Goal: Task Accomplishment & Management: Use online tool/utility

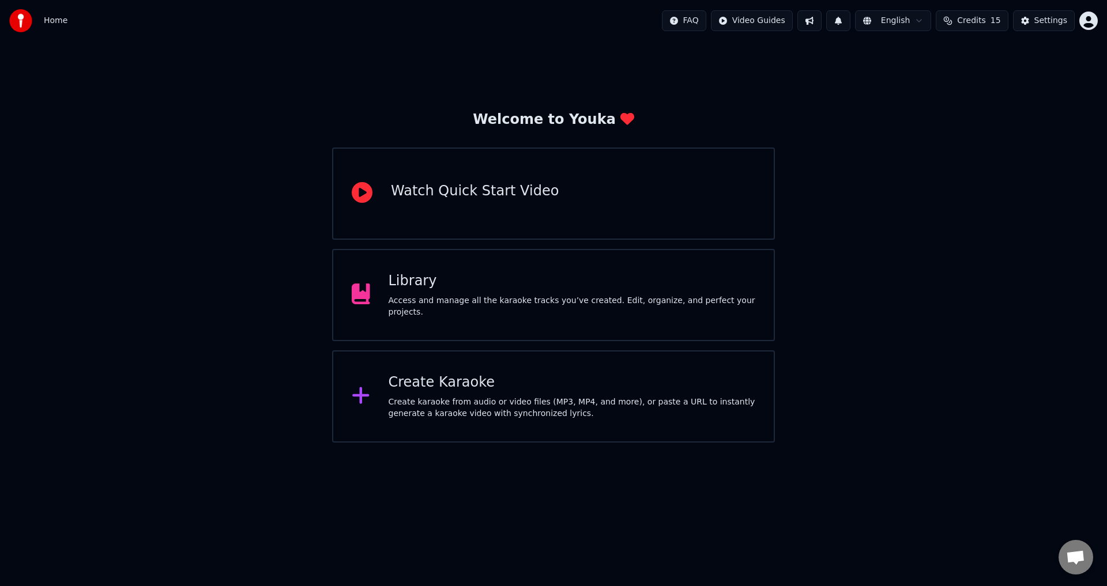
click at [448, 395] on div "Create Karaoke Create karaoke from audio or video files (MP3, MP4, and more), o…" at bounding box center [572, 397] width 367 height 46
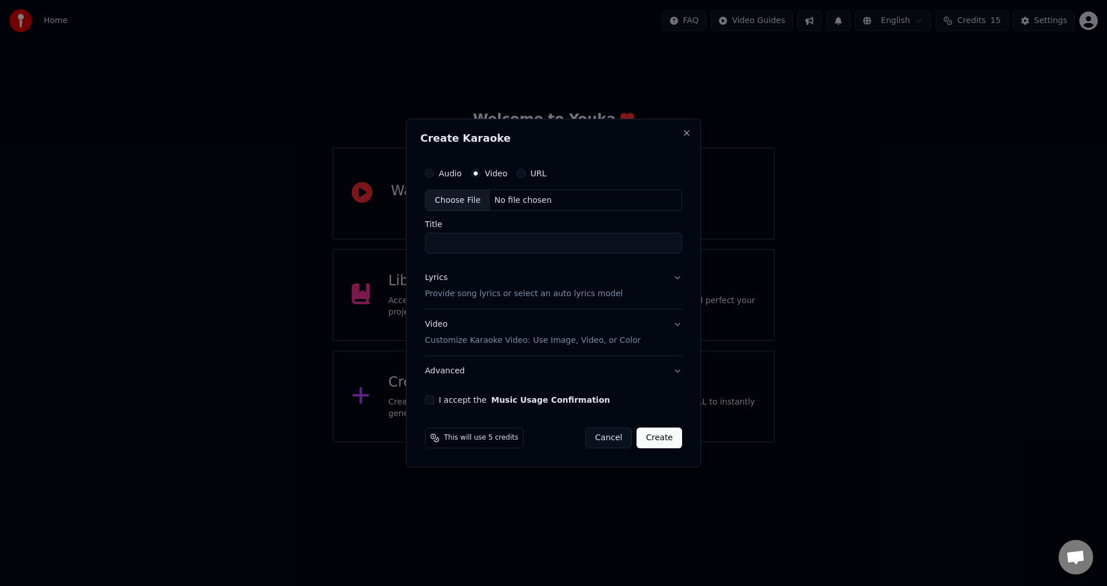
click at [454, 194] on div "Choose File" at bounding box center [457, 200] width 65 height 21
type input "**********"
click at [432, 280] on div "Lyrics" at bounding box center [434, 279] width 22 height 12
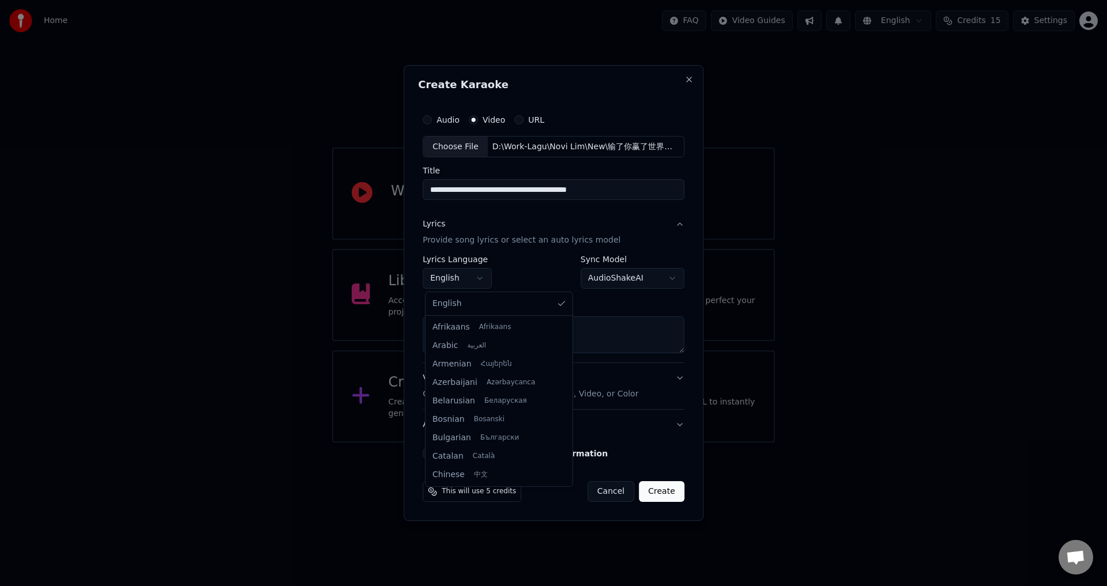
click at [452, 282] on body "**********" at bounding box center [553, 221] width 1107 height 443
select select "**"
click at [457, 300] on button "Paste" at bounding box center [446, 303] width 46 height 18
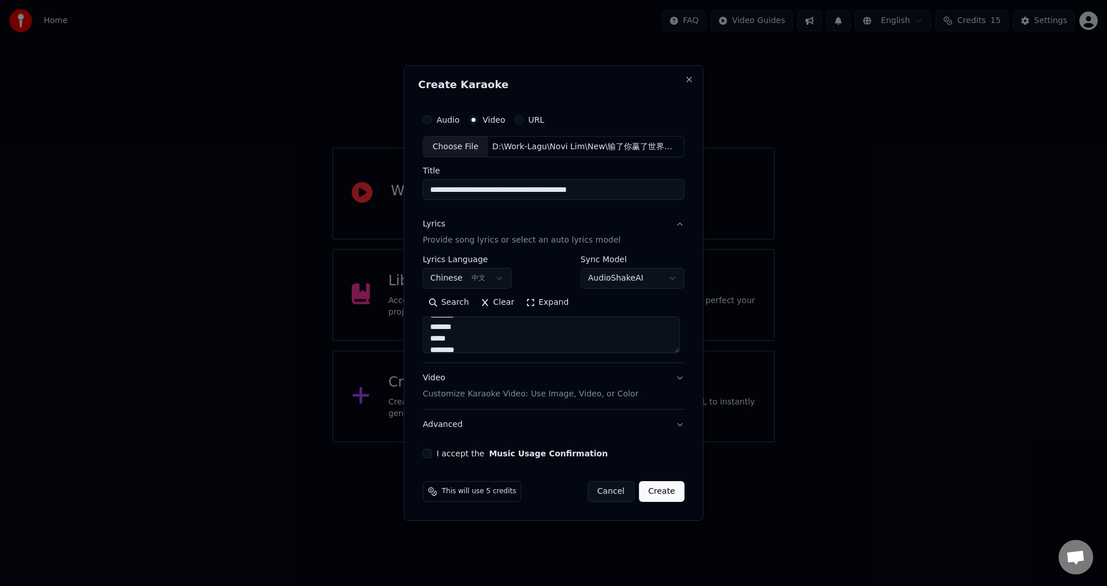
type textarea "**********"
click at [429, 454] on button "I accept the Music Usage Confirmation" at bounding box center [427, 453] width 9 height 9
click at [662, 495] on button "Create" at bounding box center [662, 491] width 46 height 21
select select "**"
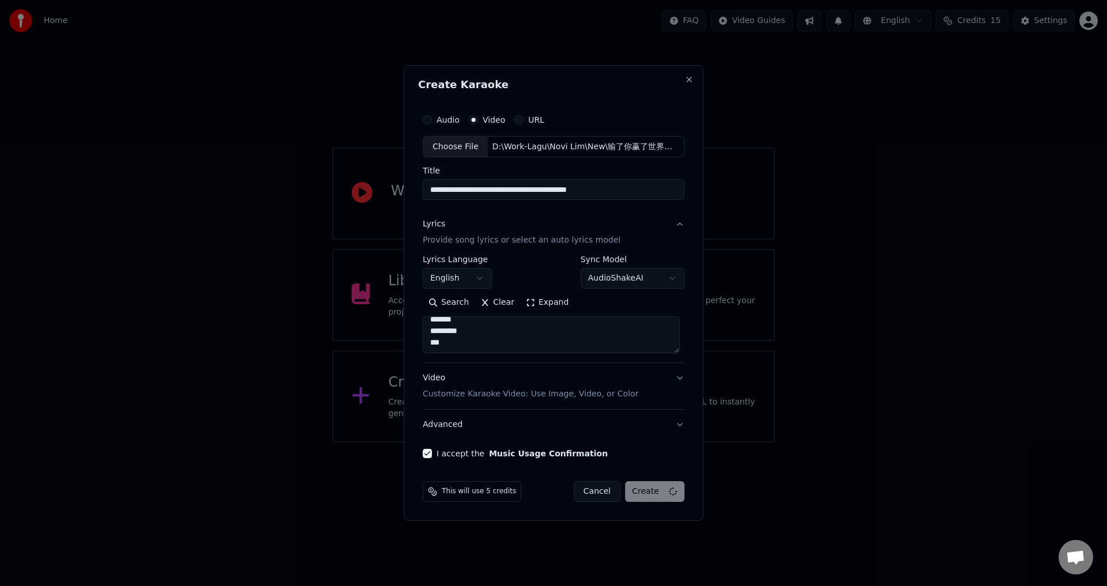
type textarea "**********"
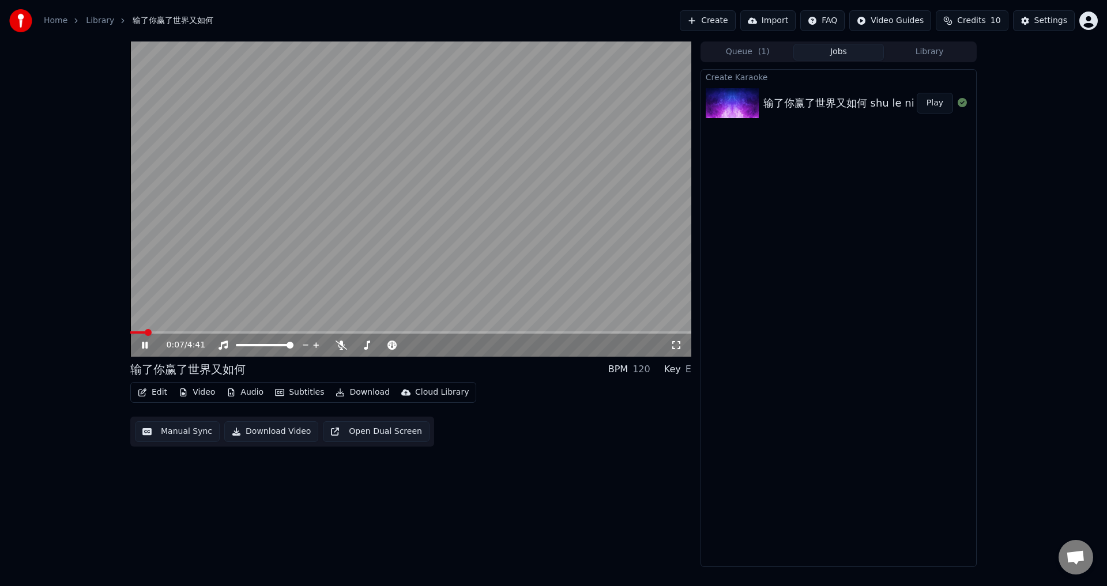
click at [343, 350] on div "0:07 / 4:41" at bounding box center [419, 346] width 504 height 12
click at [341, 345] on icon at bounding box center [341, 345] width 12 height 9
click at [195, 333] on span at bounding box center [410, 332] width 561 height 2
click at [134, 330] on video at bounding box center [410, 199] width 561 height 315
click at [130, 333] on span at bounding box center [133, 332] width 7 height 7
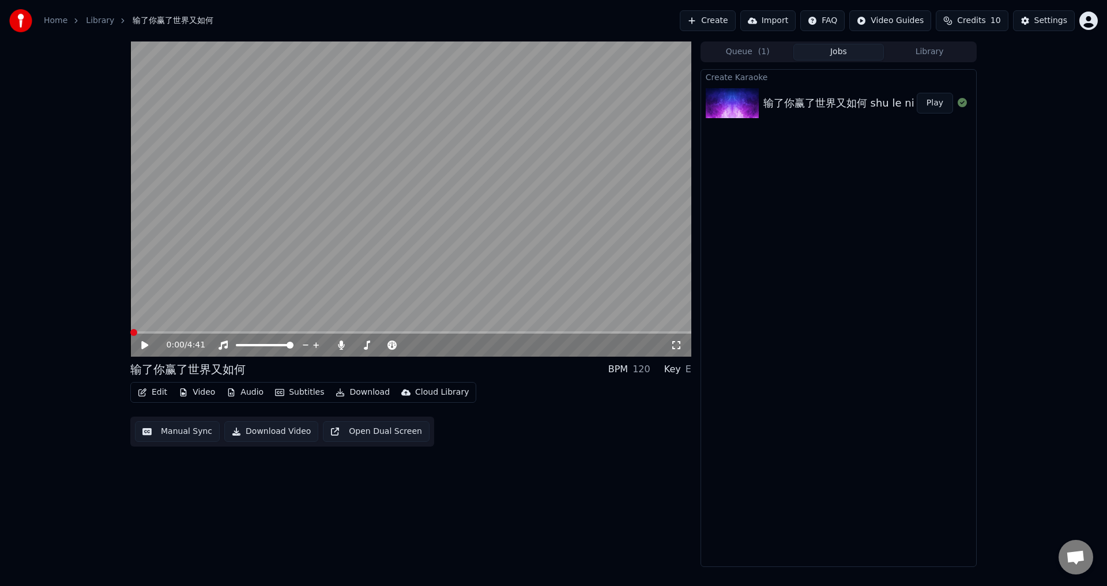
click at [138, 344] on div "0:00 / 4:41" at bounding box center [411, 346] width 552 height 12
click at [141, 344] on icon at bounding box center [152, 345] width 27 height 9
click at [184, 331] on video at bounding box center [410, 199] width 561 height 315
click at [184, 329] on video at bounding box center [410, 199] width 561 height 315
click at [182, 333] on span at bounding box center [410, 332] width 561 height 2
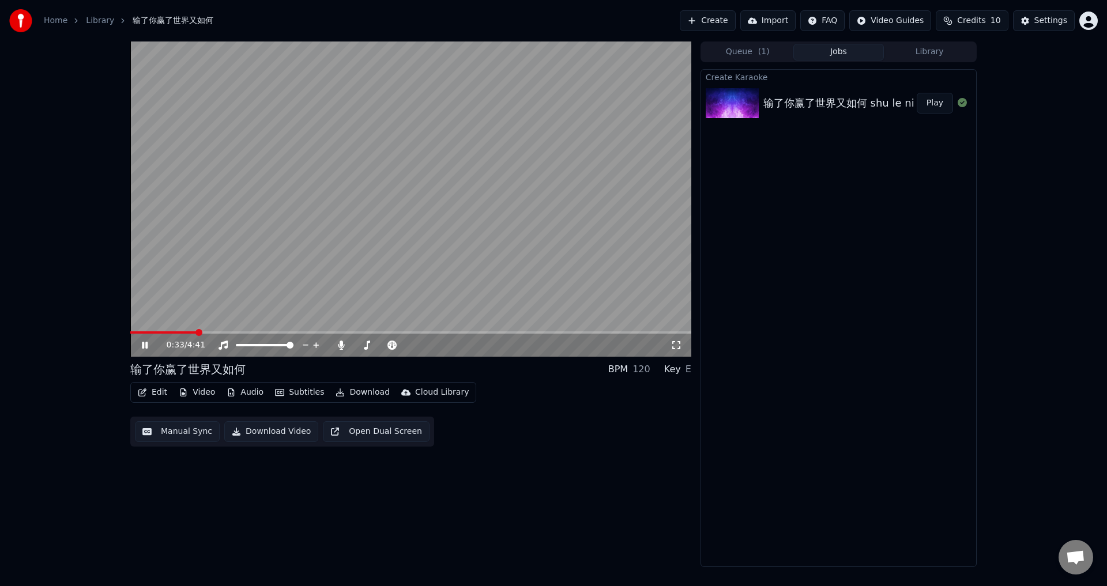
click at [196, 331] on span at bounding box center [410, 332] width 561 height 2
click at [210, 332] on span at bounding box center [410, 332] width 561 height 2
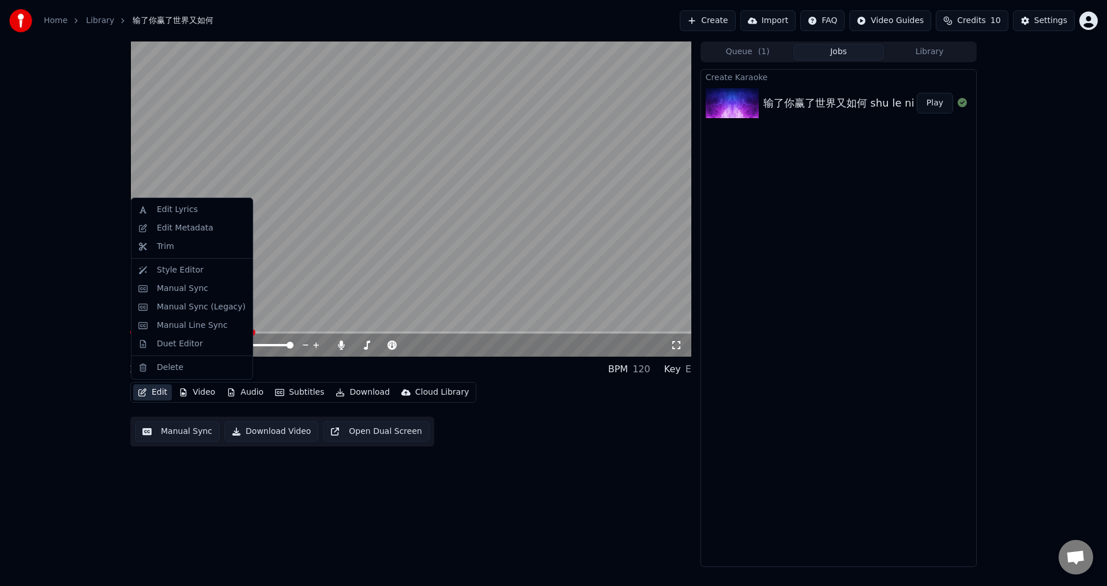
click at [148, 395] on button "Edit" at bounding box center [152, 392] width 39 height 16
click at [169, 284] on div "Manual Sync" at bounding box center [182, 289] width 51 height 12
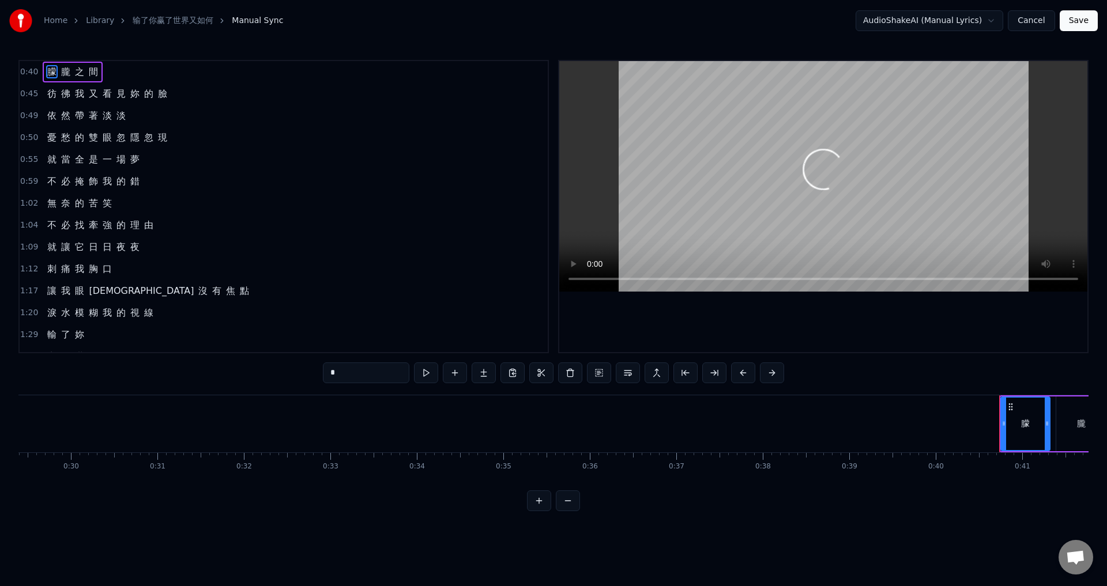
scroll to position [0, 3464]
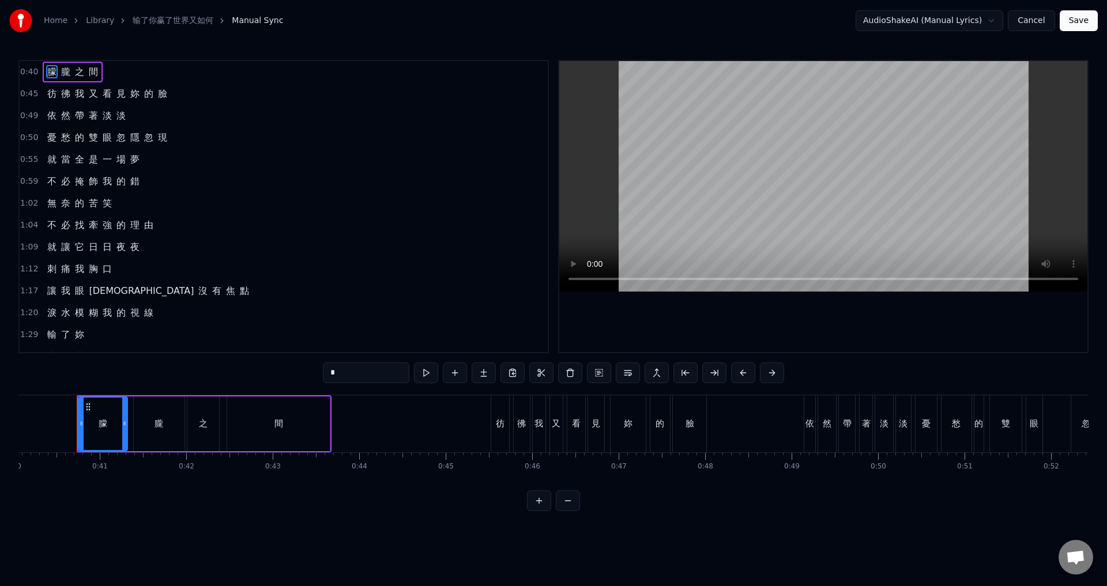
click at [27, 72] on span "0:40" at bounding box center [29, 72] width 18 height 12
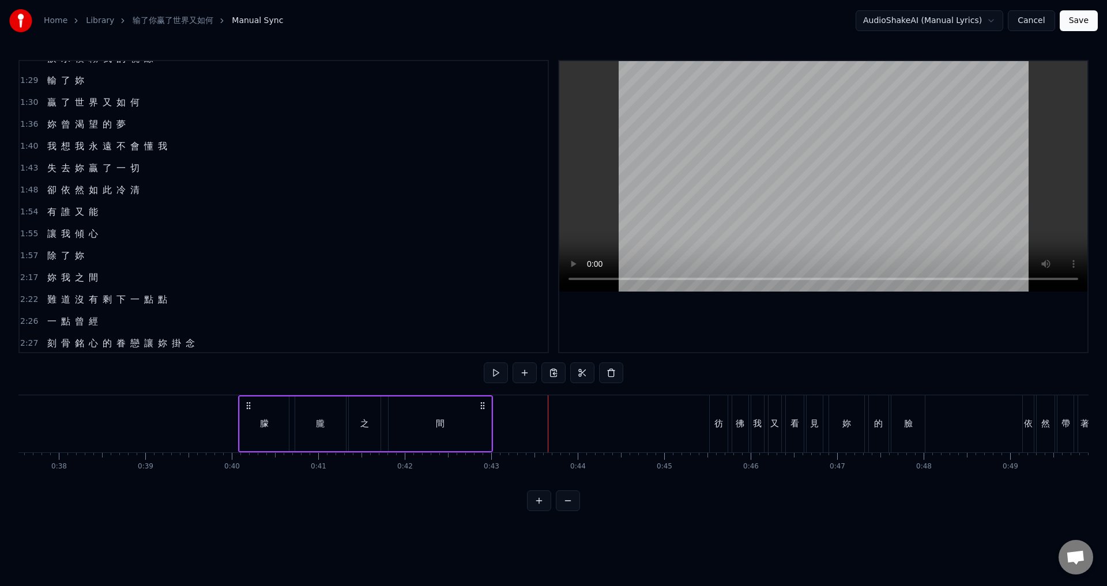
scroll to position [0, 3243]
drag, startPoint x: 86, startPoint y: 402, endPoint x: 289, endPoint y: 416, distance: 202.8
click at [289, 416] on div "朦 朧 之 間" at bounding box center [406, 423] width 255 height 57
click at [713, 412] on div "彷" at bounding box center [721, 423] width 18 height 57
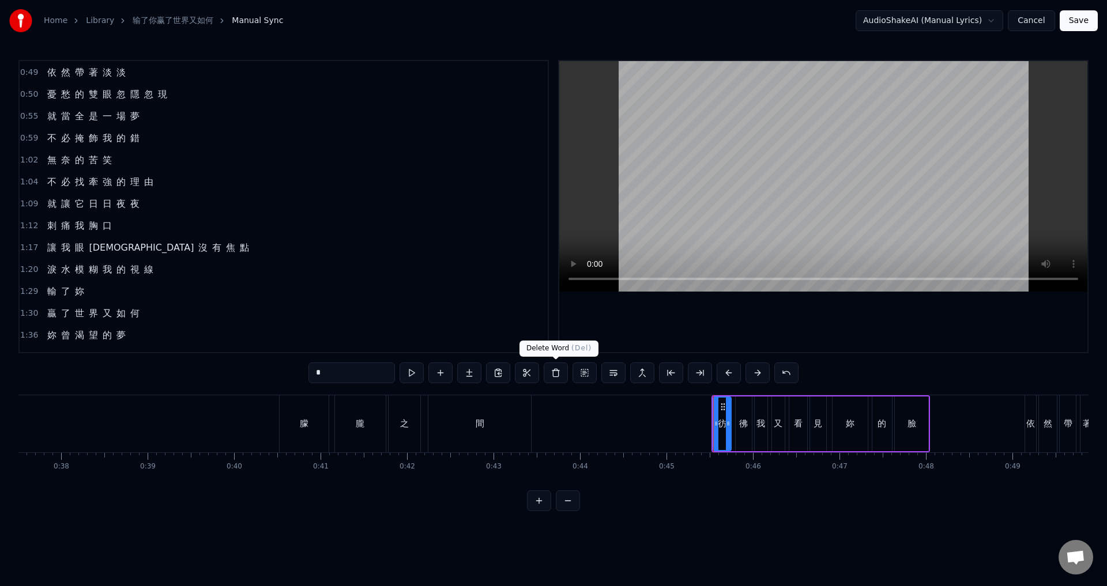
scroll to position [0, 0]
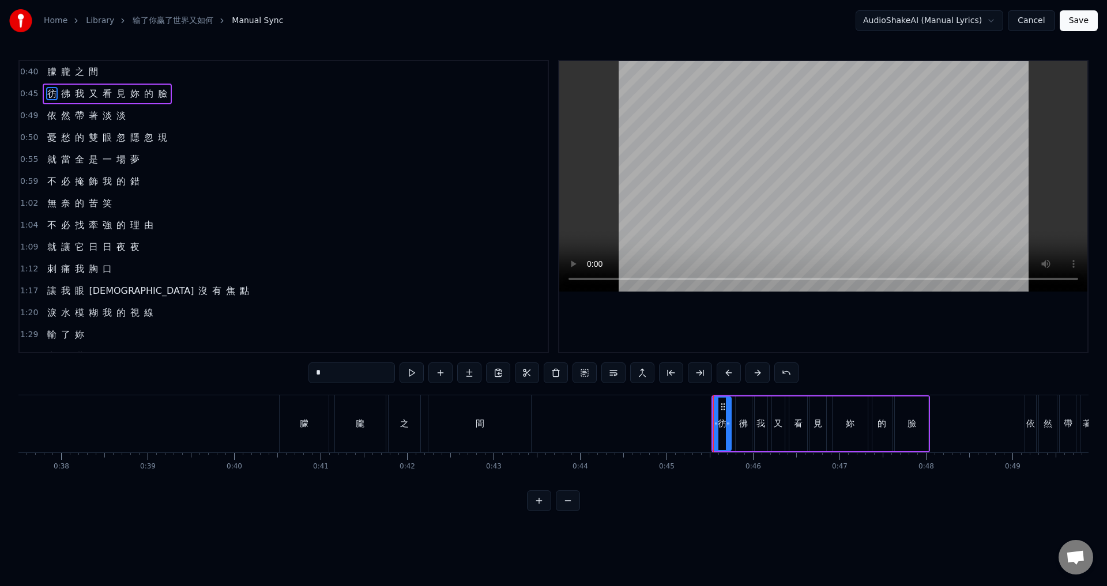
click at [29, 95] on span "0:45" at bounding box center [29, 94] width 18 height 12
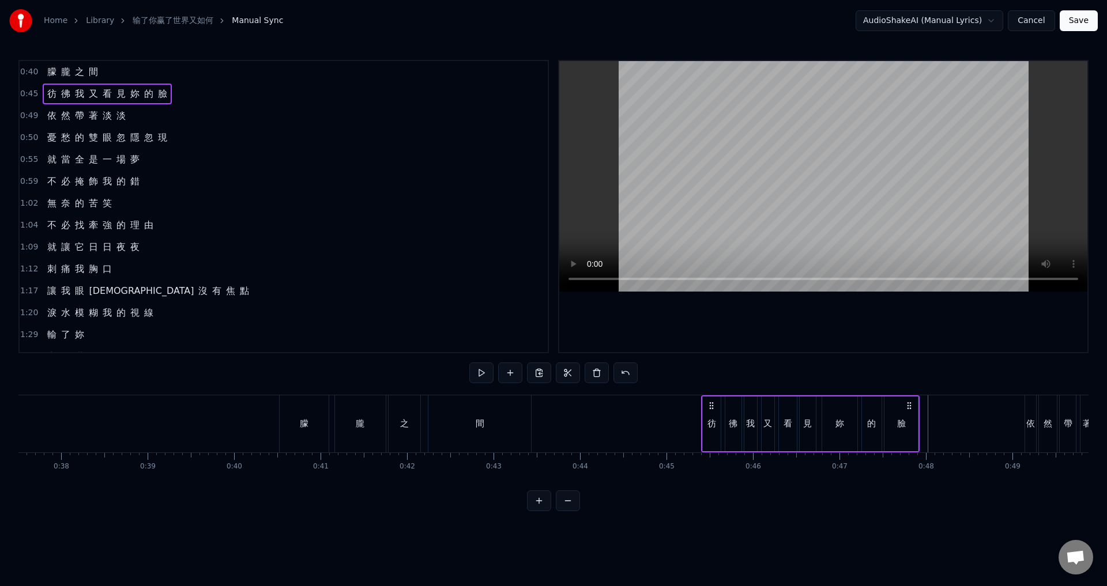
drag, startPoint x: 721, startPoint y: 405, endPoint x: 710, endPoint y: 406, distance: 10.4
click at [710, 406] on circle at bounding box center [710, 405] width 1 height 1
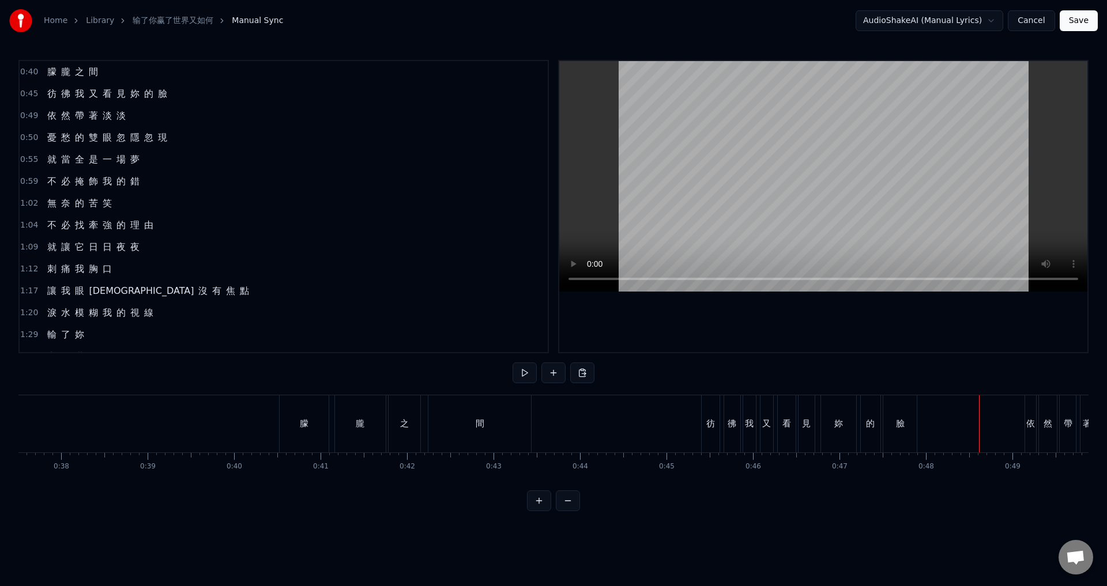
click at [1029, 406] on div "依" at bounding box center [1030, 423] width 11 height 57
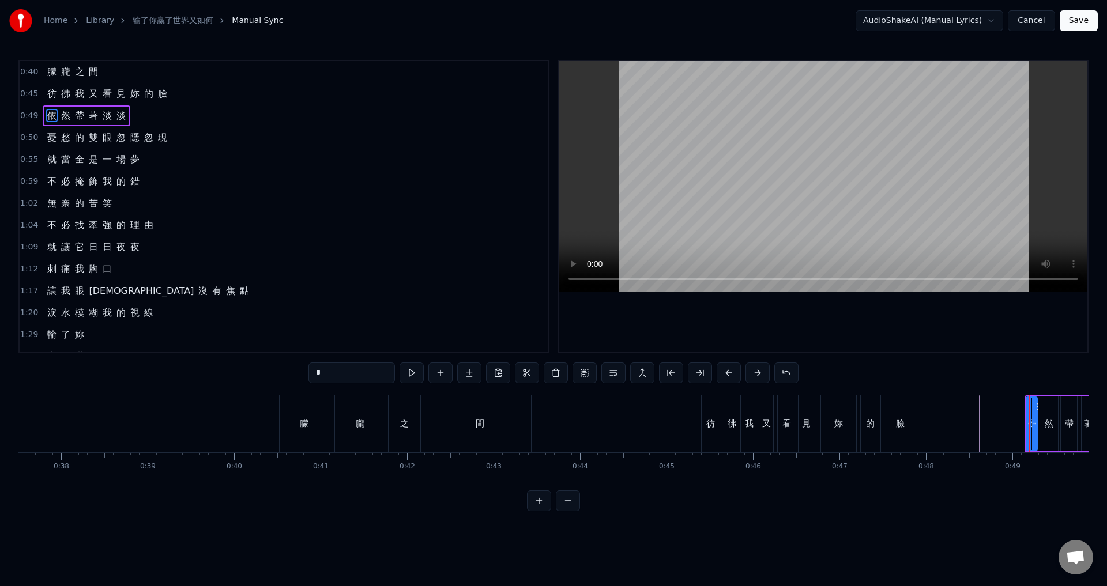
click at [27, 110] on span "0:49" at bounding box center [29, 116] width 18 height 12
drag, startPoint x: 1035, startPoint y: 405, endPoint x: 1021, endPoint y: 405, distance: 13.8
click at [1021, 405] on icon at bounding box center [1020, 405] width 9 height 9
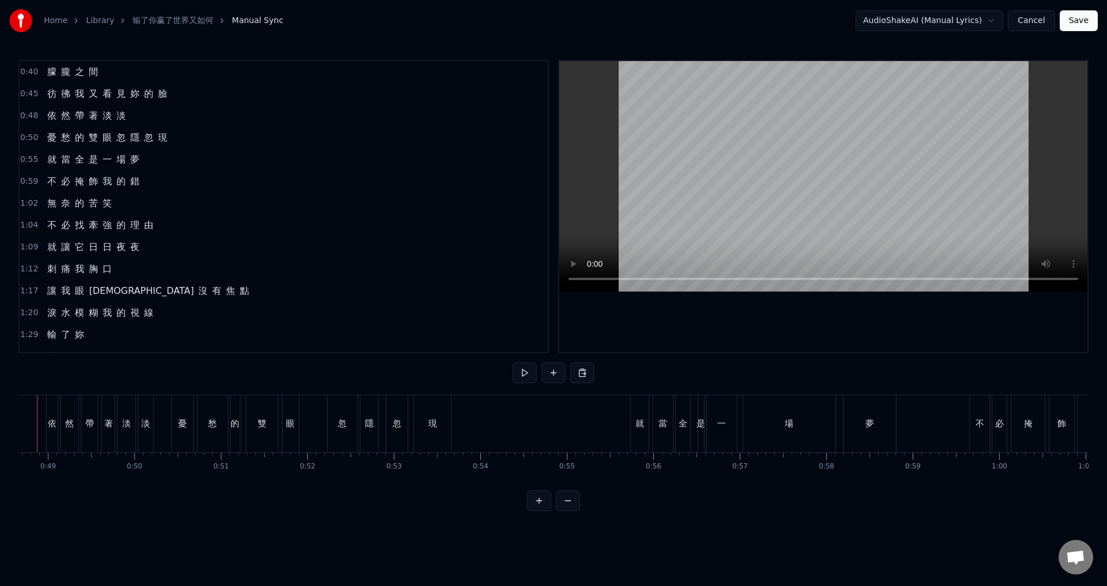
scroll to position [0, 4168]
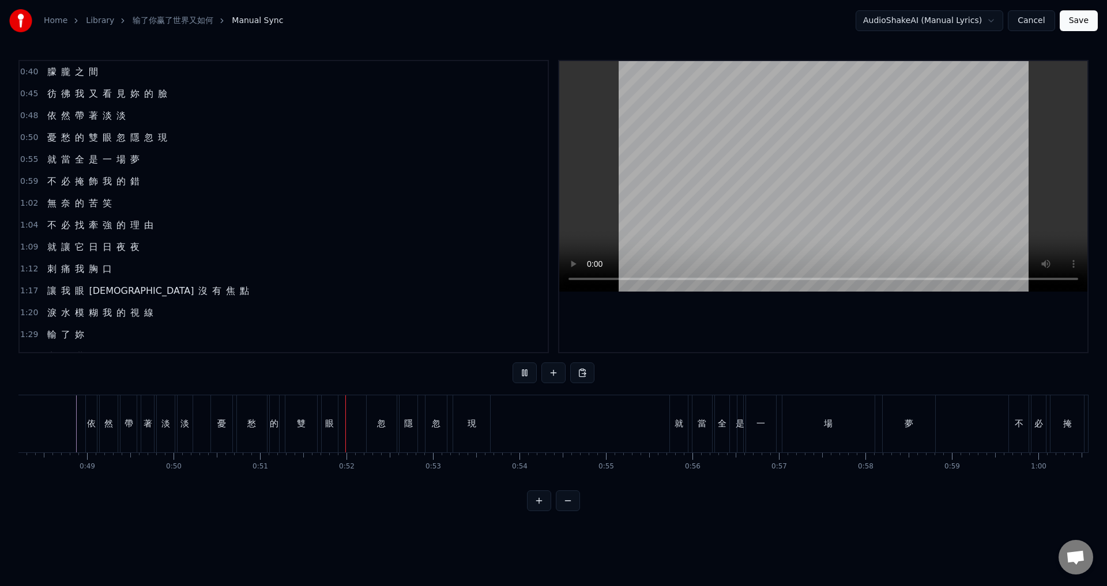
click at [245, 412] on div "憂" at bounding box center [247, 423] width 21 height 57
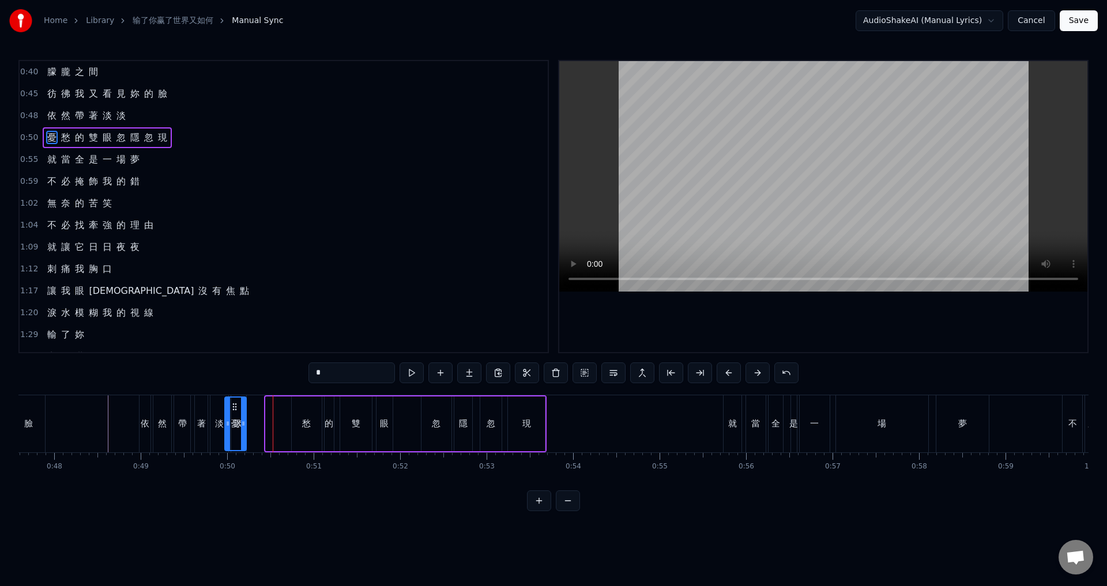
scroll to position [0, 4114]
drag, startPoint x: 247, startPoint y: 407, endPoint x: 259, endPoint y: 408, distance: 12.1
click at [259, 408] on icon at bounding box center [259, 406] width 9 height 9
click at [277, 410] on div "憂 愁 的 雙 眼 忽 隱 忽 現" at bounding box center [397, 423] width 299 height 57
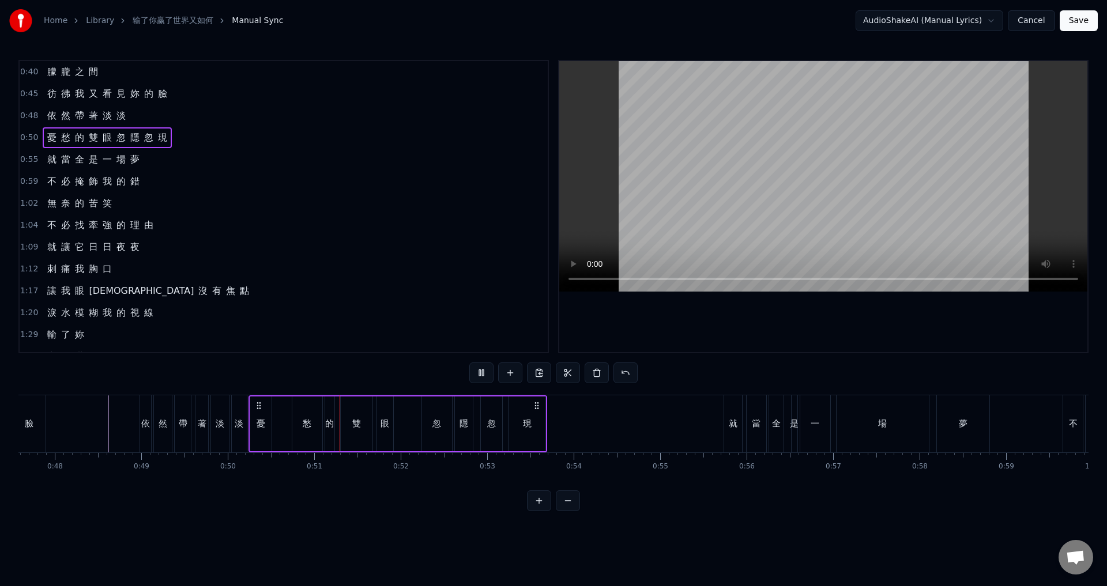
click at [280, 413] on div "憂 愁 的 雙 眼 忽 隱 忽 現" at bounding box center [397, 423] width 299 height 57
click at [275, 409] on div "憂 愁 的 雙 眼 忽 隱 忽 現" at bounding box center [397, 423] width 299 height 57
click at [268, 418] on div "憂" at bounding box center [260, 424] width 21 height 55
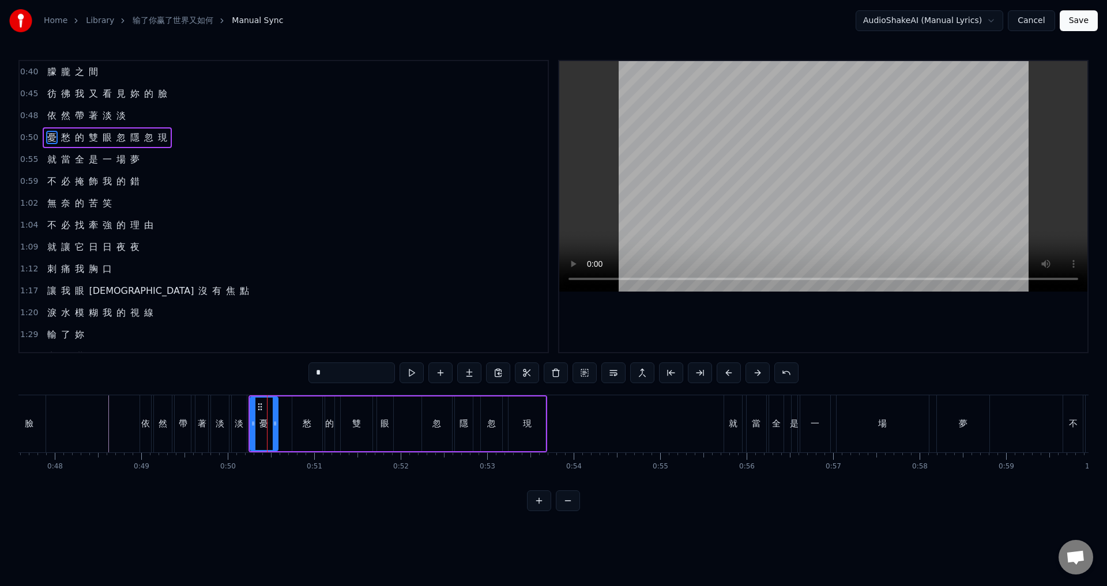
drag, startPoint x: 268, startPoint y: 418, endPoint x: 276, endPoint y: 421, distance: 8.0
click at [276, 421] on icon at bounding box center [275, 423] width 5 height 9
click at [301, 414] on div "愁" at bounding box center [307, 424] width 30 height 55
drag, startPoint x: 300, startPoint y: 406, endPoint x: 292, endPoint y: 406, distance: 8.1
click at [292, 406] on icon at bounding box center [293, 406] width 9 height 9
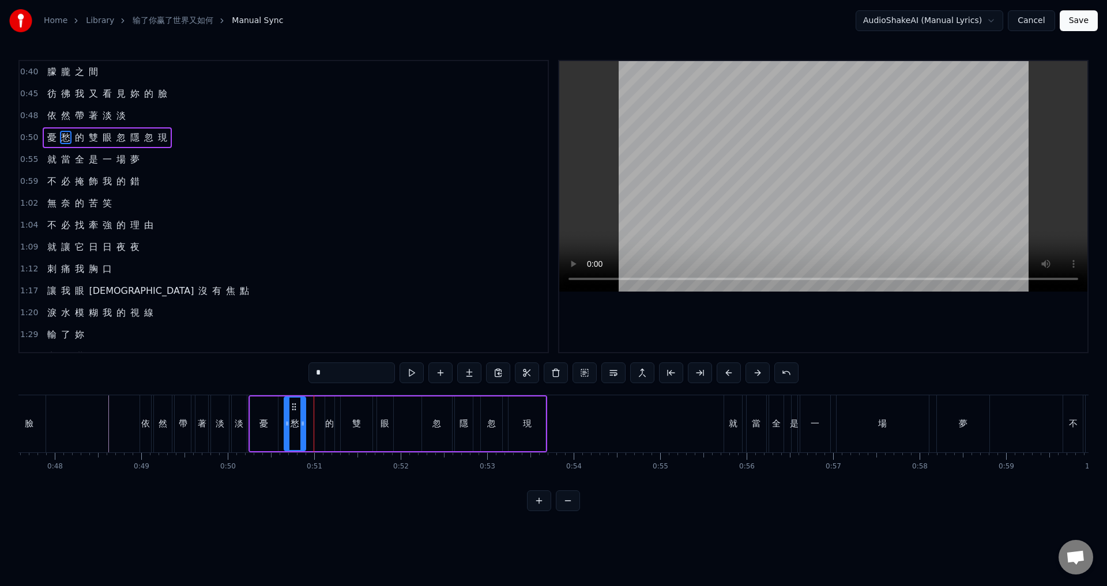
drag, startPoint x: 310, startPoint y: 418, endPoint x: 301, endPoint y: 421, distance: 9.3
click at [301, 421] on div at bounding box center [302, 424] width 5 height 52
click at [329, 416] on div "的" at bounding box center [329, 424] width 9 height 55
type input "*"
drag, startPoint x: 334, startPoint y: 407, endPoint x: 326, endPoint y: 412, distance: 9.6
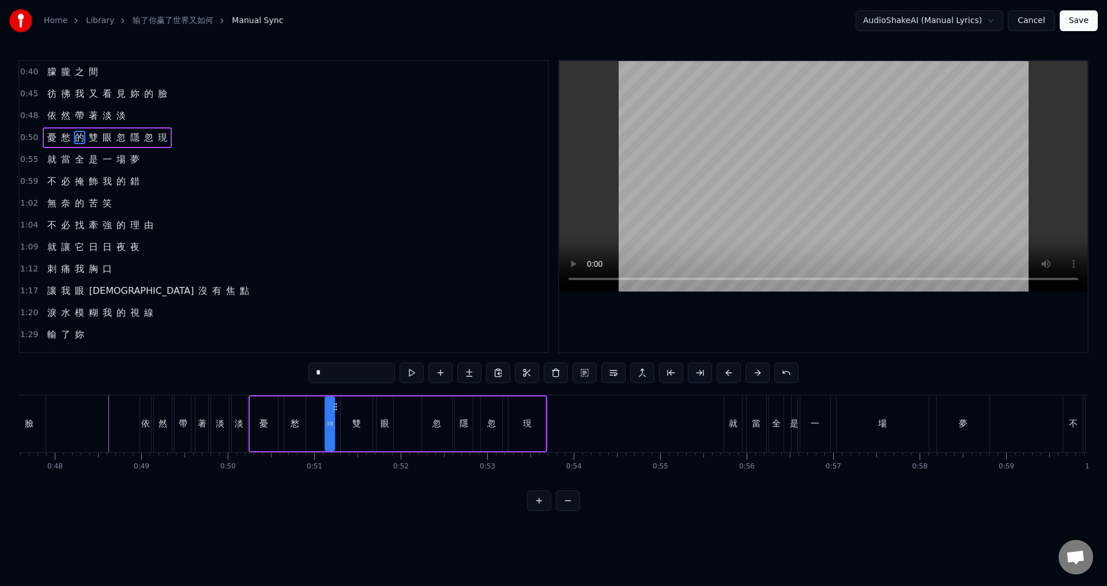
click at [326, 412] on div "的" at bounding box center [330, 424] width 8 height 52
drag, startPoint x: 326, startPoint y: 412, endPoint x: 319, endPoint y: 414, distance: 7.1
click at [319, 414] on div at bounding box center [321, 424] width 5 height 52
click at [319, 407] on div "的" at bounding box center [326, 424] width 15 height 52
drag, startPoint x: 326, startPoint y: 405, endPoint x: 320, endPoint y: 407, distance: 6.6
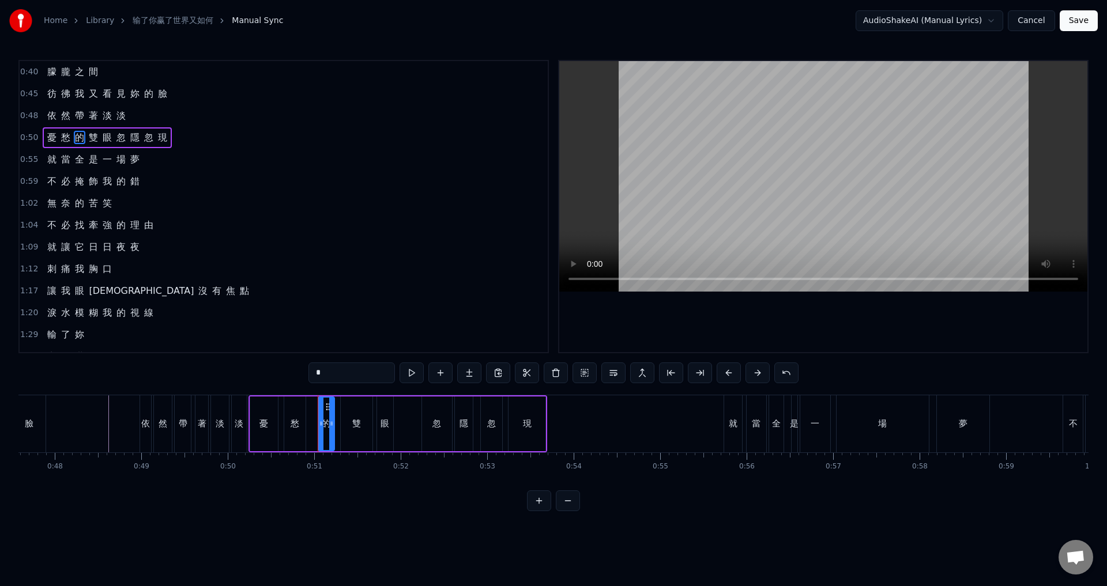
click at [319, 406] on div "的" at bounding box center [326, 424] width 15 height 52
drag, startPoint x: 325, startPoint y: 408, endPoint x: 317, endPoint y: 408, distance: 8.1
click at [318, 408] on div "的" at bounding box center [326, 424] width 17 height 55
click at [310, 420] on div "憂 愁 的 雙 眼 忽 隱 忽 現" at bounding box center [397, 423] width 299 height 57
click at [325, 406] on div "的" at bounding box center [326, 424] width 16 height 55
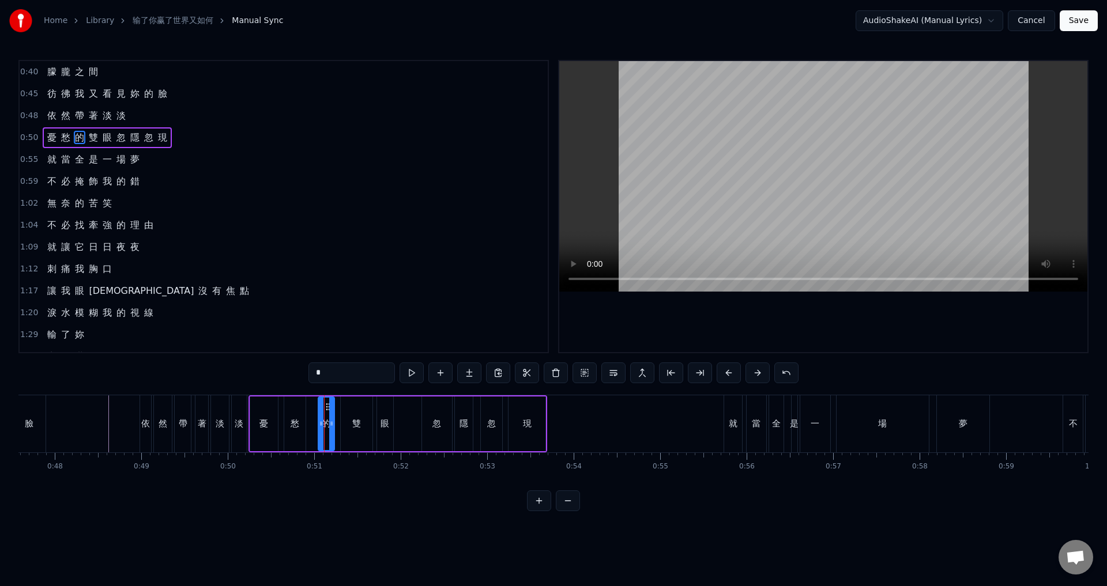
drag, startPoint x: 326, startPoint y: 405, endPoint x: 315, endPoint y: 416, distance: 15.9
click at [318, 407] on div "的" at bounding box center [326, 424] width 17 height 55
drag, startPoint x: 320, startPoint y: 417, endPoint x: 314, endPoint y: 416, distance: 6.4
click at [310, 416] on div at bounding box center [311, 424] width 5 height 52
drag, startPoint x: 330, startPoint y: 423, endPoint x: 319, endPoint y: 422, distance: 11.0
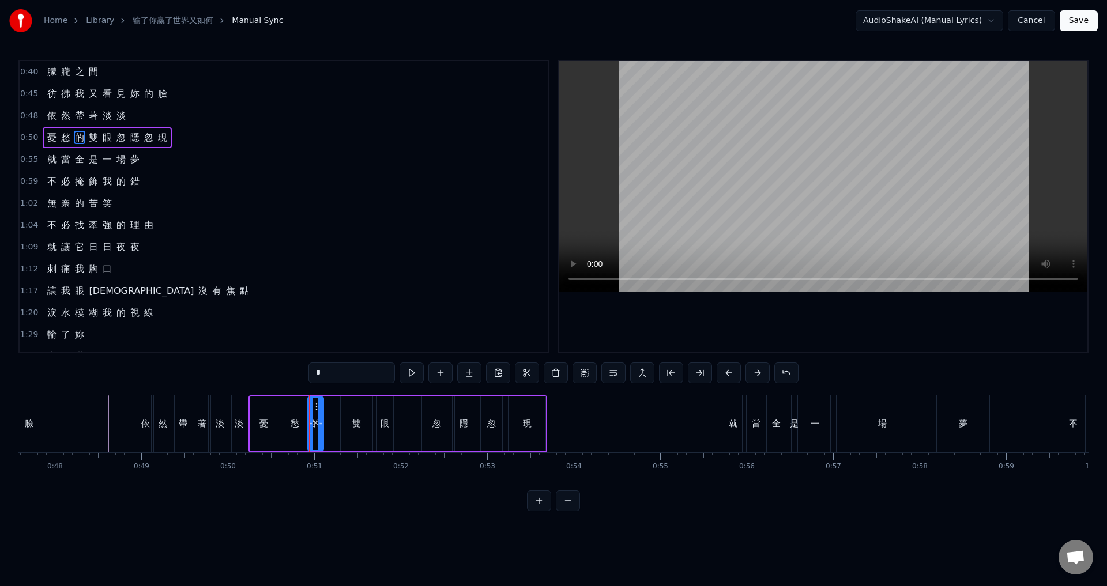
click at [319, 422] on icon at bounding box center [320, 423] width 5 height 9
click at [351, 424] on div "雙" at bounding box center [357, 424] width 32 height 55
type input "*"
drag, startPoint x: 349, startPoint y: 406, endPoint x: 342, endPoint y: 410, distance: 8.3
click at [334, 410] on div "憂 愁 的 雙 眼 忽 隱 忽 現" at bounding box center [397, 423] width 299 height 57
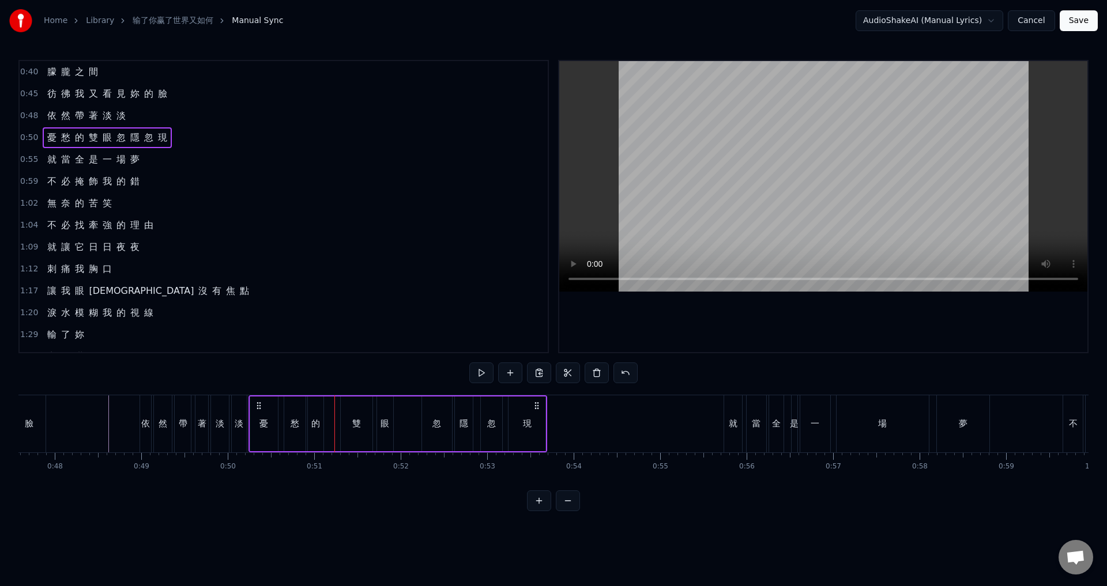
click at [317, 413] on div "的" at bounding box center [316, 424] width 16 height 55
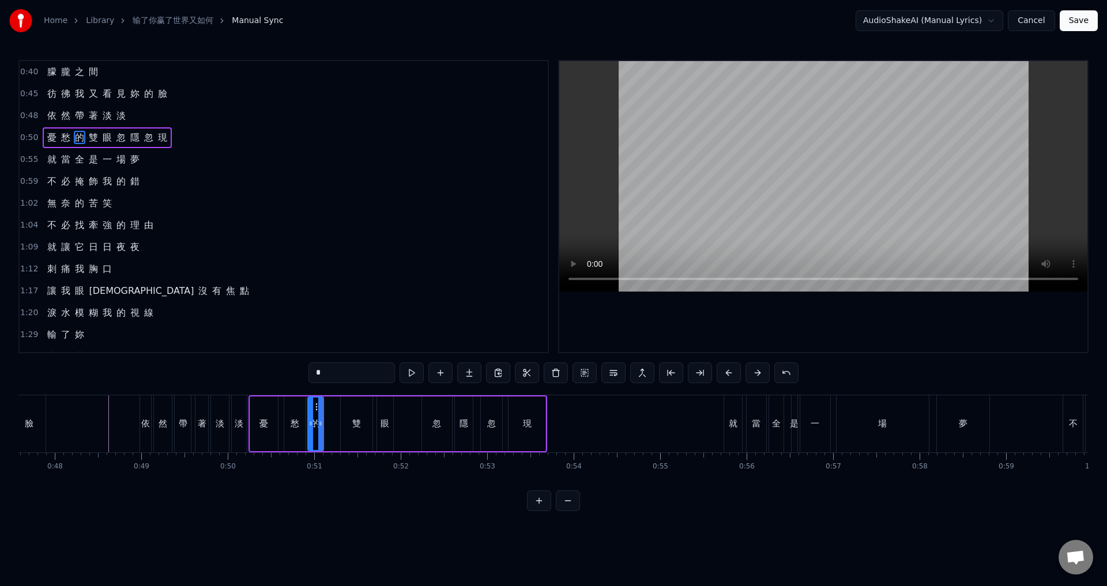
click at [348, 410] on div "雙" at bounding box center [357, 424] width 32 height 55
drag, startPoint x: 348, startPoint y: 405, endPoint x: 362, endPoint y: 411, distance: 15.0
click at [335, 409] on icon at bounding box center [335, 406] width 9 height 9
click at [385, 411] on div "眼" at bounding box center [385, 424] width 16 height 55
type input "*"
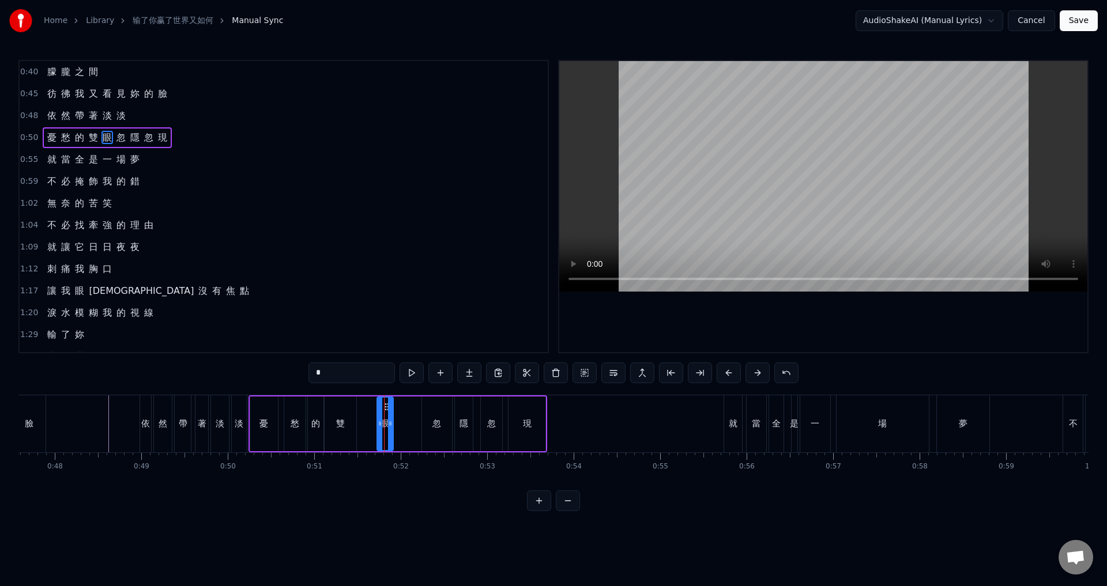
drag, startPoint x: 385, startPoint y: 405, endPoint x: 366, endPoint y: 410, distance: 19.6
click at [366, 410] on div "憂 愁 的 雙 眼 忽 隱 忽 現" at bounding box center [397, 423] width 299 height 57
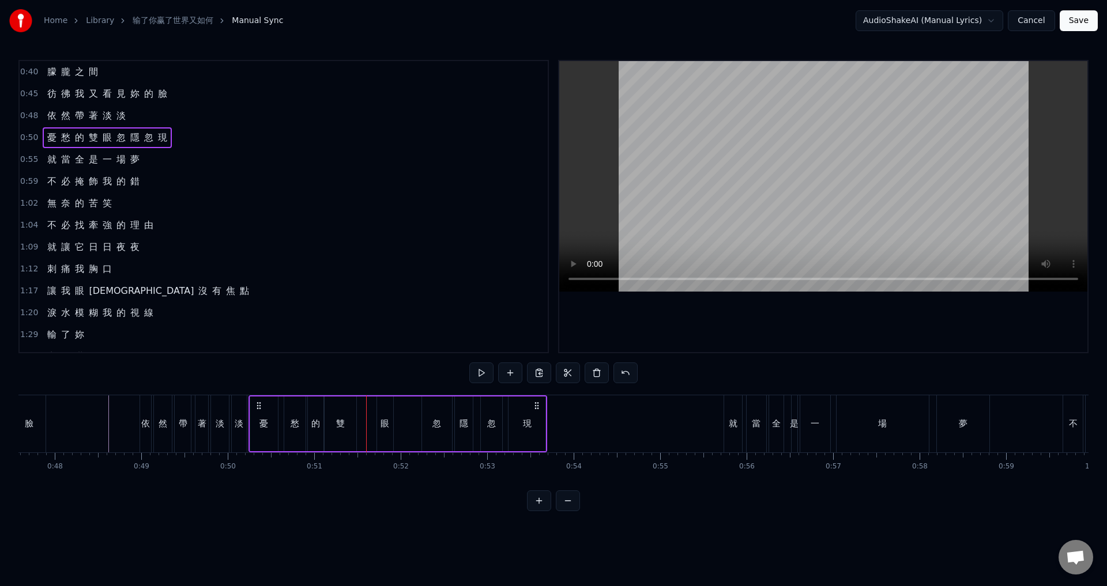
click at [387, 408] on div "眼" at bounding box center [385, 424] width 16 height 55
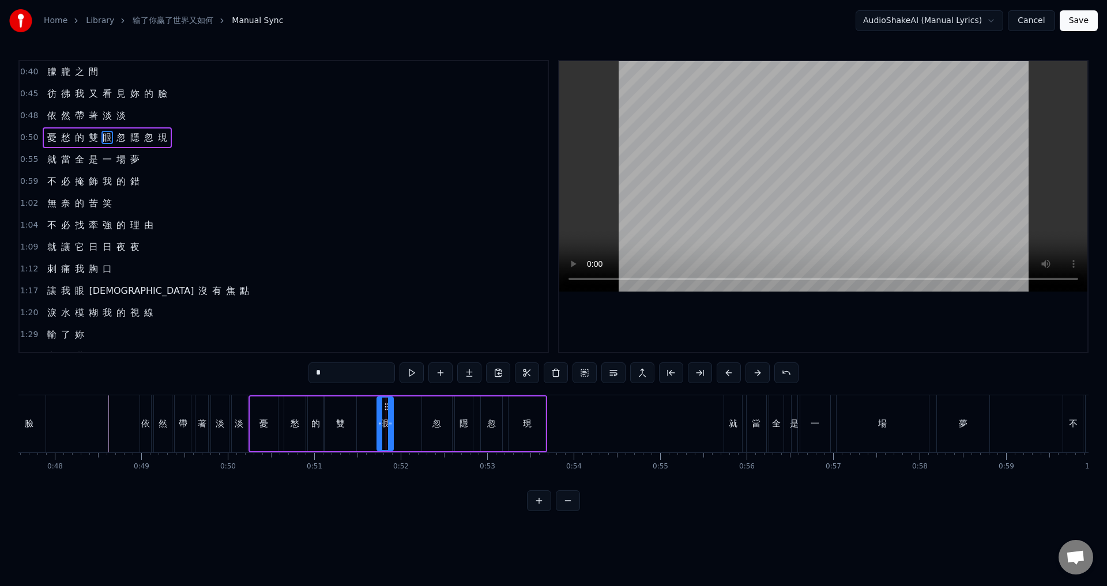
drag, startPoint x: 384, startPoint y: 406, endPoint x: 376, endPoint y: 409, distance: 9.1
click at [378, 407] on div "眼" at bounding box center [385, 424] width 15 height 52
click at [340, 423] on div "雙" at bounding box center [340, 423] width 9 height 13
click at [350, 420] on icon at bounding box center [350, 423] width 5 height 9
click at [381, 407] on div "眼" at bounding box center [385, 424] width 16 height 55
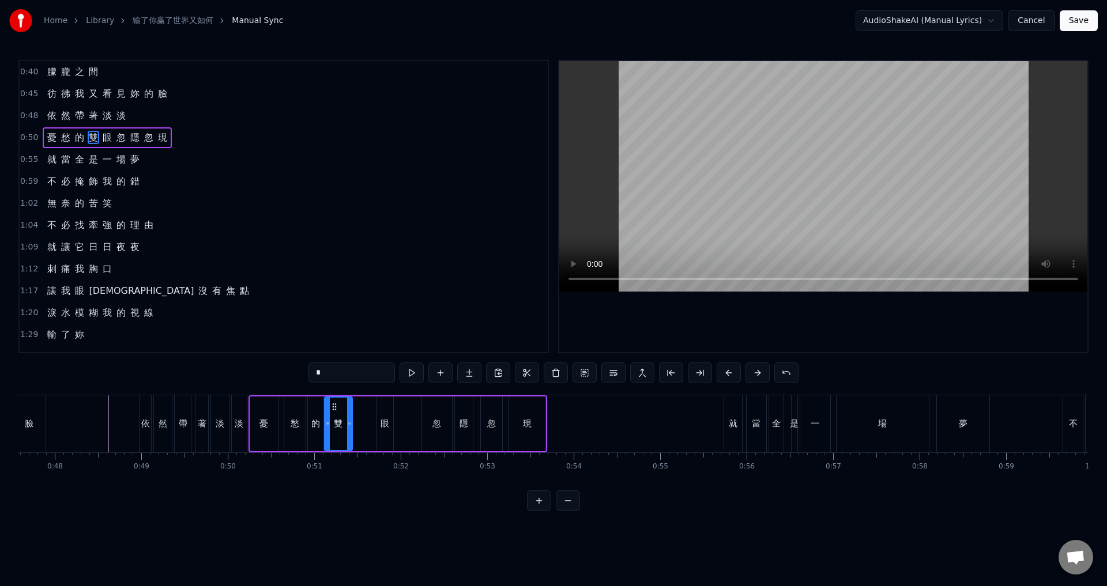
type input "*"
drag, startPoint x: 386, startPoint y: 405, endPoint x: 386, endPoint y: 436, distance: 31.7
click at [363, 409] on icon at bounding box center [363, 406] width 9 height 9
drag, startPoint x: 367, startPoint y: 428, endPoint x: 379, endPoint y: 429, distance: 11.6
click at [379, 429] on div at bounding box center [378, 424] width 5 height 52
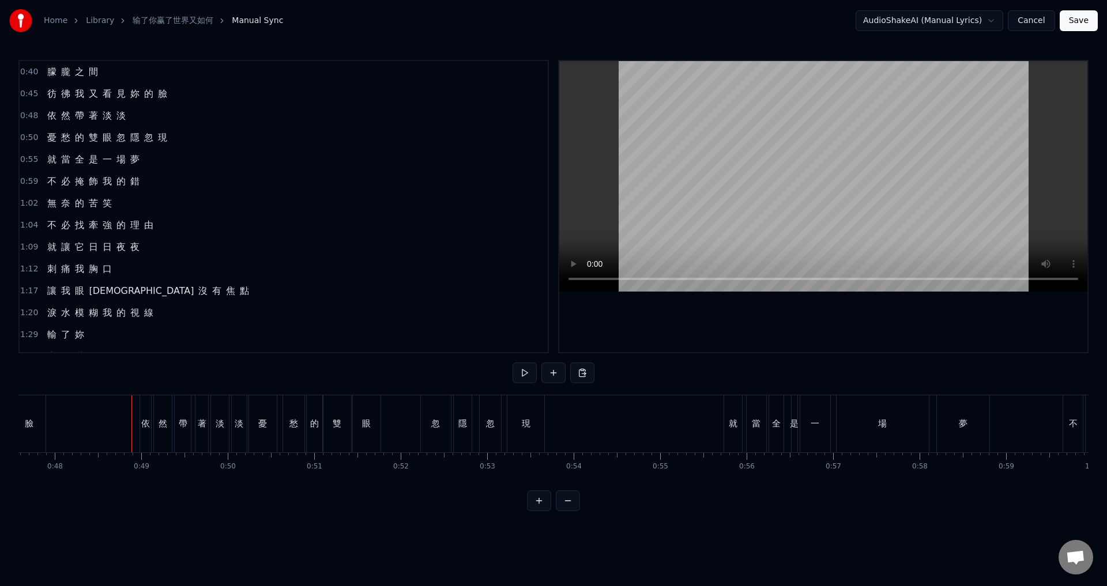
click at [431, 430] on div "忽" at bounding box center [436, 423] width 30 height 57
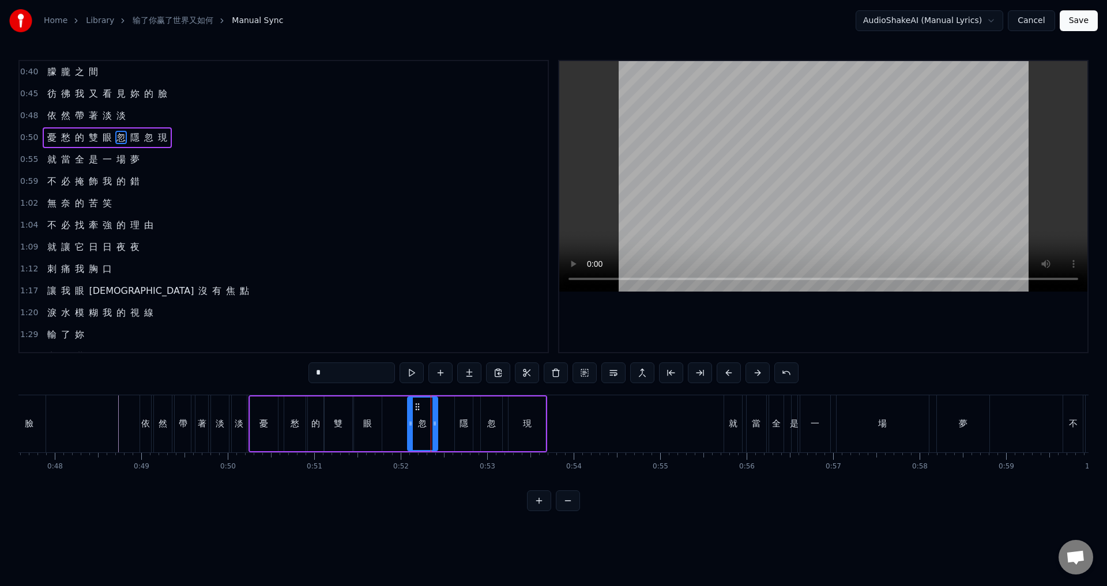
drag, startPoint x: 433, startPoint y: 404, endPoint x: 418, endPoint y: 404, distance: 14.4
click at [418, 404] on circle at bounding box center [418, 403] width 1 height 1
click at [461, 410] on div "隱" at bounding box center [464, 424] width 18 height 55
drag, startPoint x: 463, startPoint y: 404, endPoint x: 448, endPoint y: 403, distance: 15.0
click at [448, 403] on circle at bounding box center [448, 403] width 1 height 1
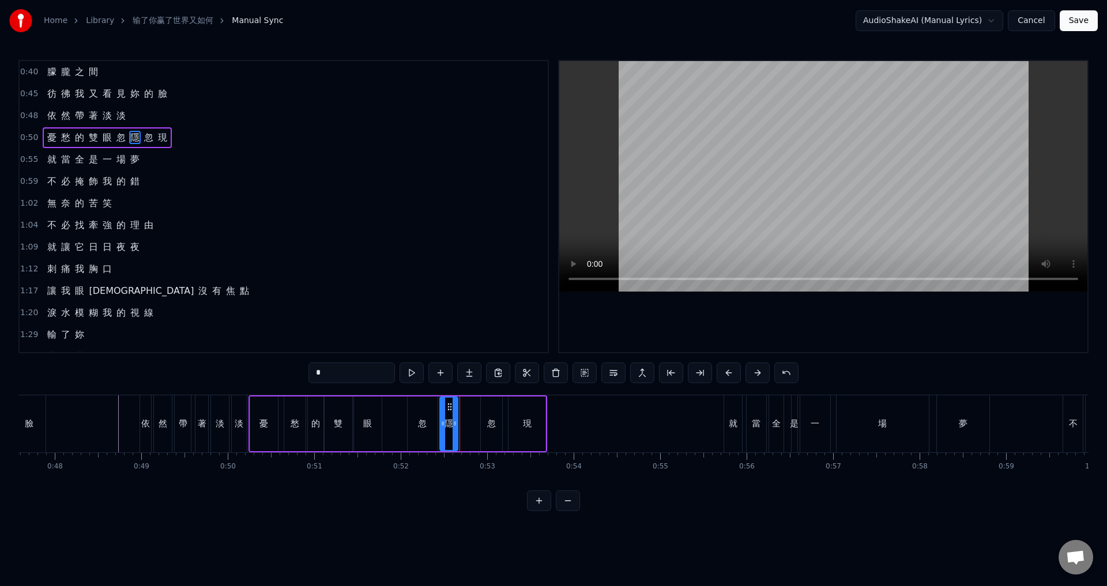
click at [485, 414] on div "忽" at bounding box center [491, 424] width 21 height 55
drag, startPoint x: 491, startPoint y: 403, endPoint x: 480, endPoint y: 402, distance: 11.0
click at [480, 402] on icon at bounding box center [480, 406] width 9 height 9
click at [524, 412] on div "現" at bounding box center [526, 424] width 37 height 55
type input "*"
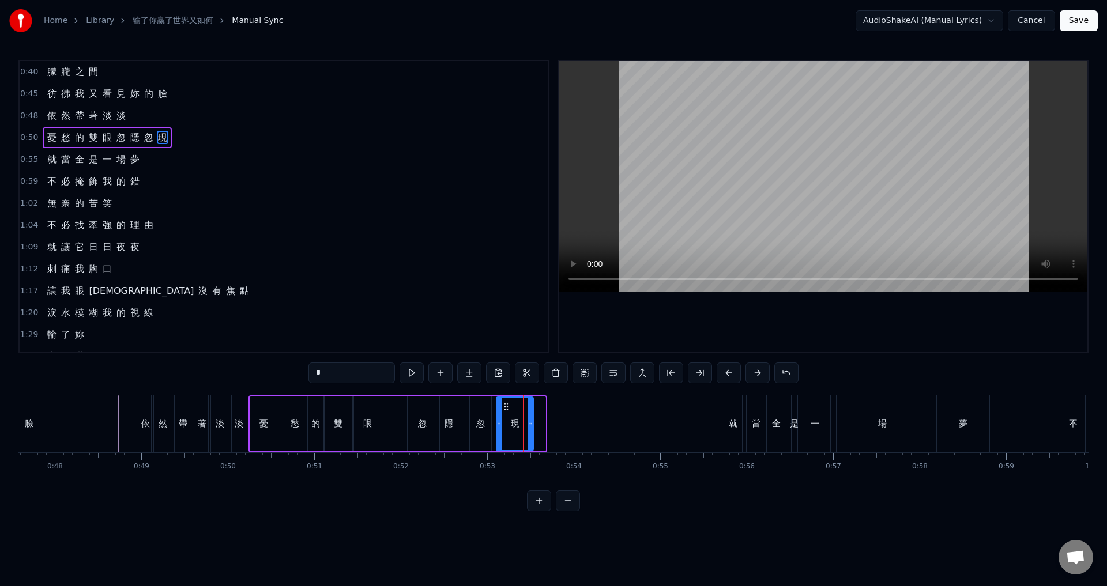
drag, startPoint x: 515, startPoint y: 403, endPoint x: 505, endPoint y: 403, distance: 9.8
click at [505, 403] on circle at bounding box center [504, 403] width 1 height 1
click at [400, 417] on div "憂 愁 的 雙 眼 忽 隱 忽 現" at bounding box center [391, 423] width 287 height 57
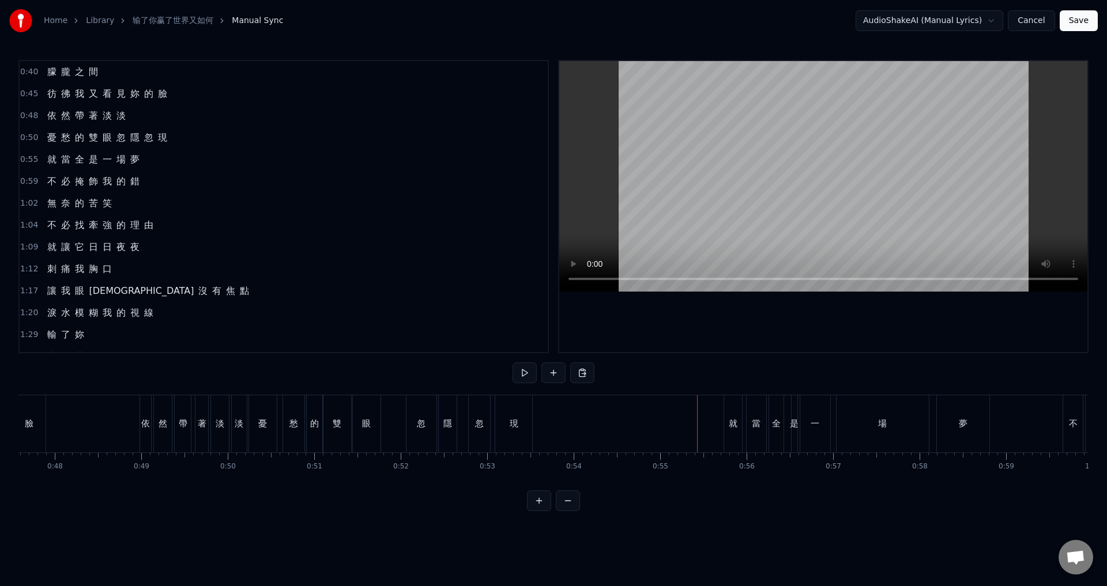
click at [731, 407] on div "就" at bounding box center [733, 423] width 18 height 57
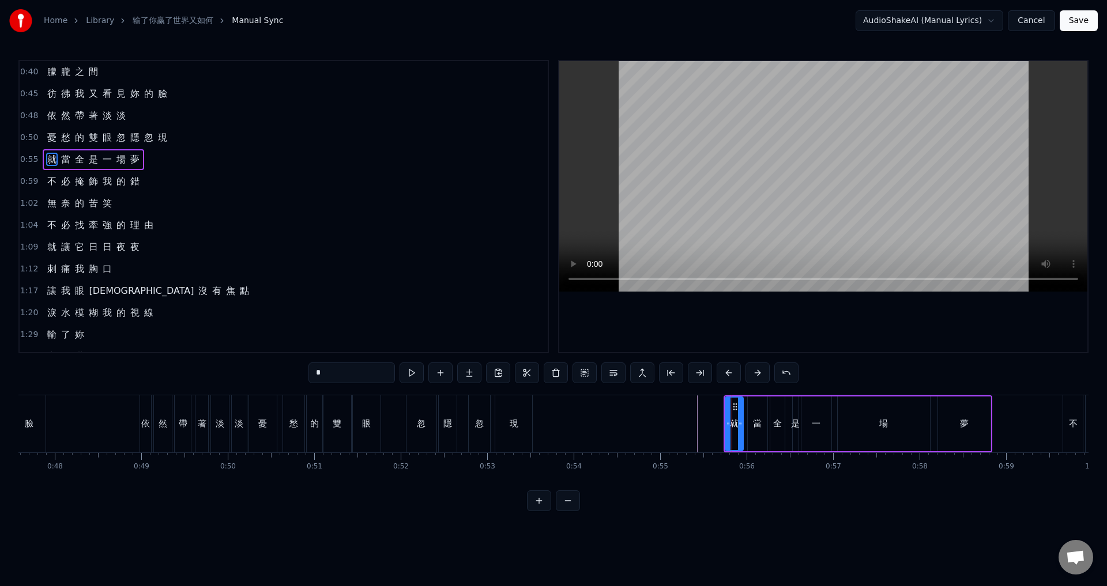
click at [26, 160] on span "0:55" at bounding box center [29, 160] width 18 height 12
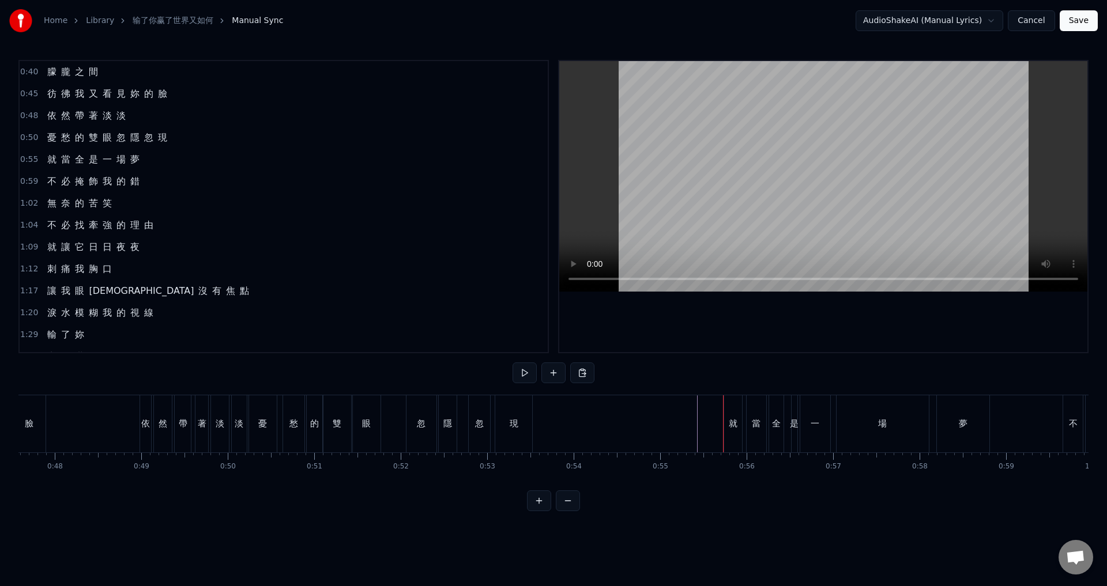
click at [734, 403] on div "就" at bounding box center [733, 423] width 18 height 57
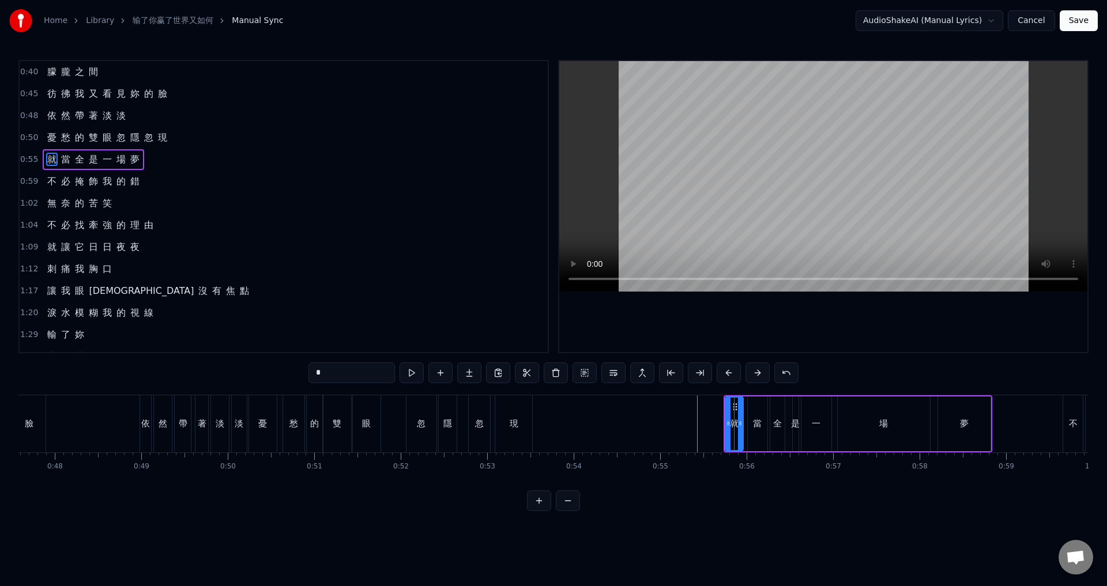
drag, startPoint x: 33, startPoint y: 157, endPoint x: 544, endPoint y: 276, distance: 524.3
click at [34, 157] on span "0:55" at bounding box center [29, 160] width 18 height 12
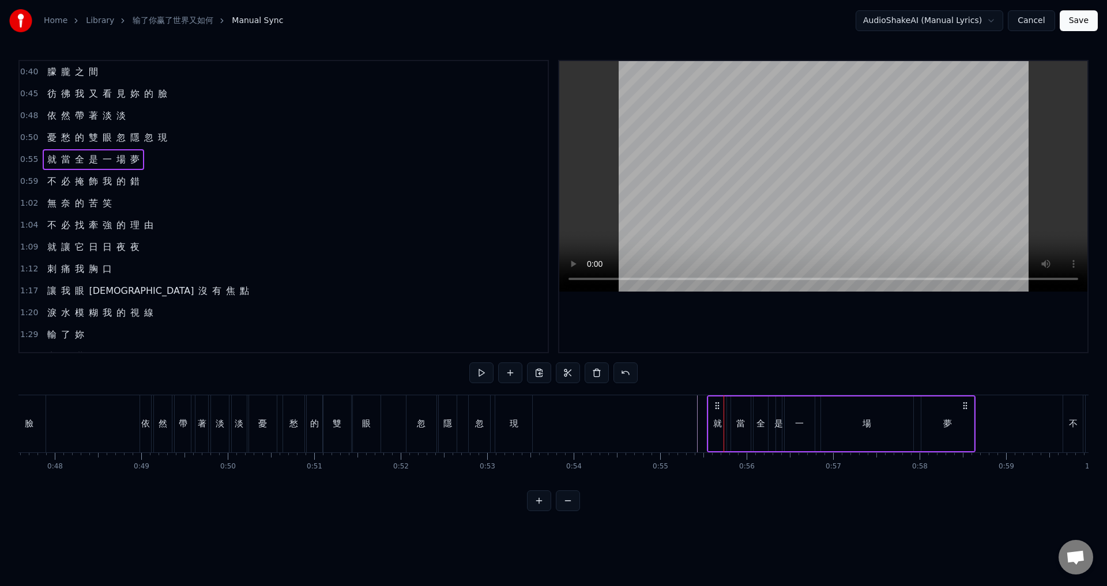
drag, startPoint x: 735, startPoint y: 402, endPoint x: 718, endPoint y: 401, distance: 16.8
click at [718, 401] on icon at bounding box center [716, 405] width 9 height 9
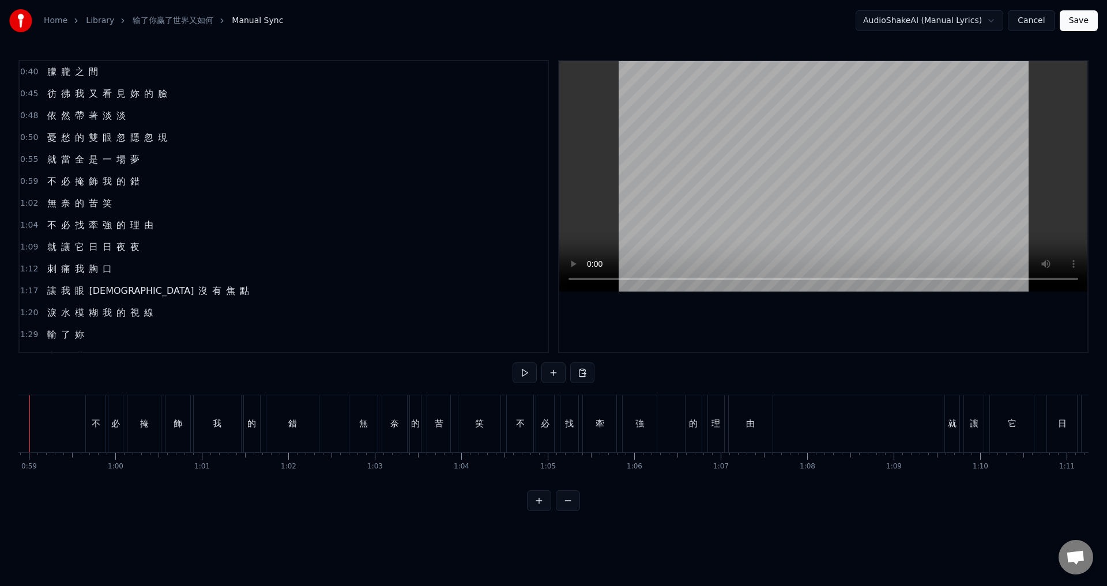
scroll to position [0, 4155]
click at [808, 410] on div "場" at bounding box center [825, 423] width 92 height 57
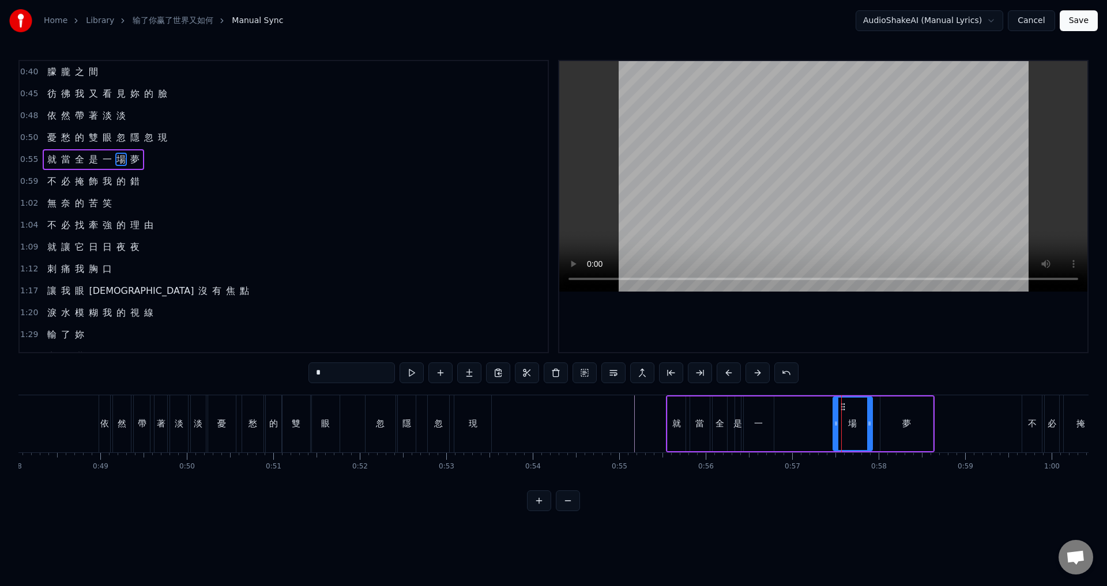
drag, startPoint x: 782, startPoint y: 425, endPoint x: 835, endPoint y: 426, distance: 53.0
click at [835, 426] on icon at bounding box center [835, 423] width 5 height 9
click at [758, 423] on div "一" at bounding box center [758, 423] width 9 height 13
drag, startPoint x: 754, startPoint y: 406, endPoint x: 809, endPoint y: 412, distance: 55.1
click at [809, 412] on div "一" at bounding box center [814, 424] width 29 height 52
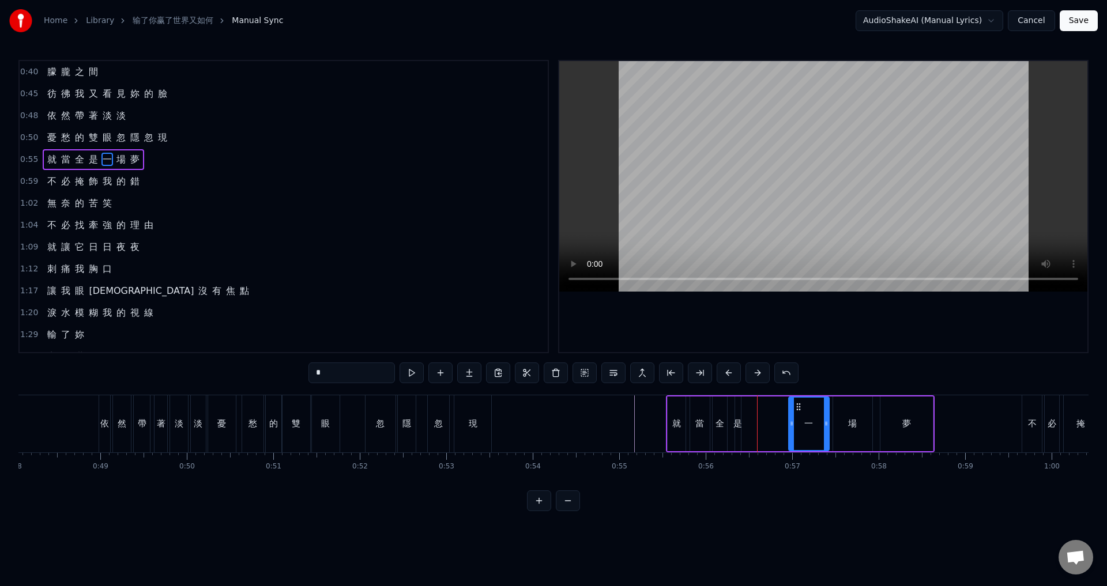
drag, startPoint x: 802, startPoint y: 423, endPoint x: 791, endPoint y: 421, distance: 10.4
click at [791, 421] on icon at bounding box center [791, 423] width 5 height 9
click at [738, 424] on div "是" at bounding box center [737, 423] width 9 height 13
drag, startPoint x: 745, startPoint y: 408, endPoint x: 788, endPoint y: 410, distance: 43.3
click at [788, 410] on icon at bounding box center [787, 406] width 9 height 9
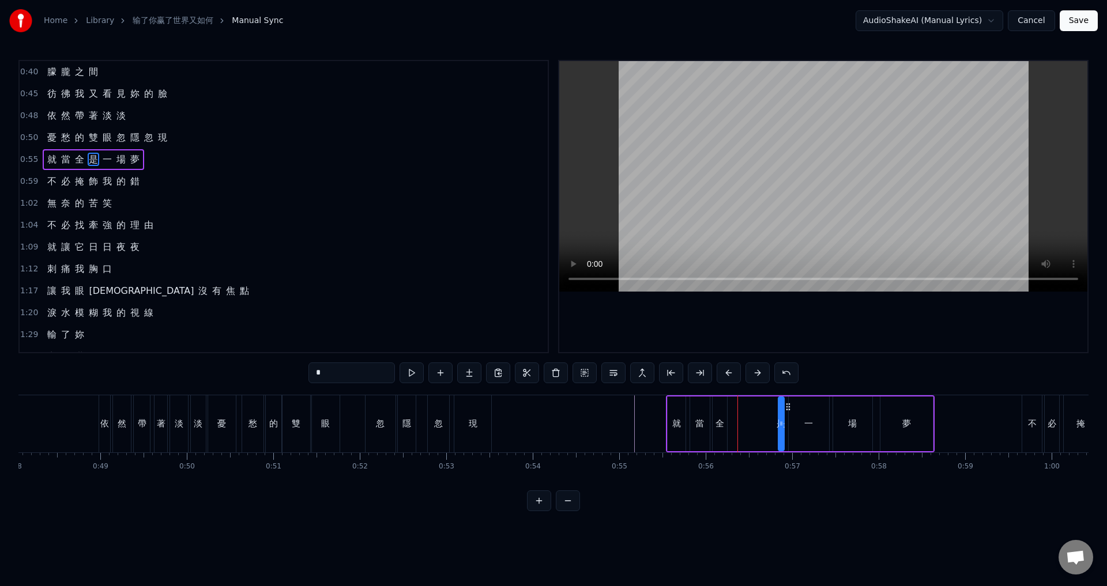
click at [715, 427] on div "全" at bounding box center [719, 423] width 9 height 13
type input "*"
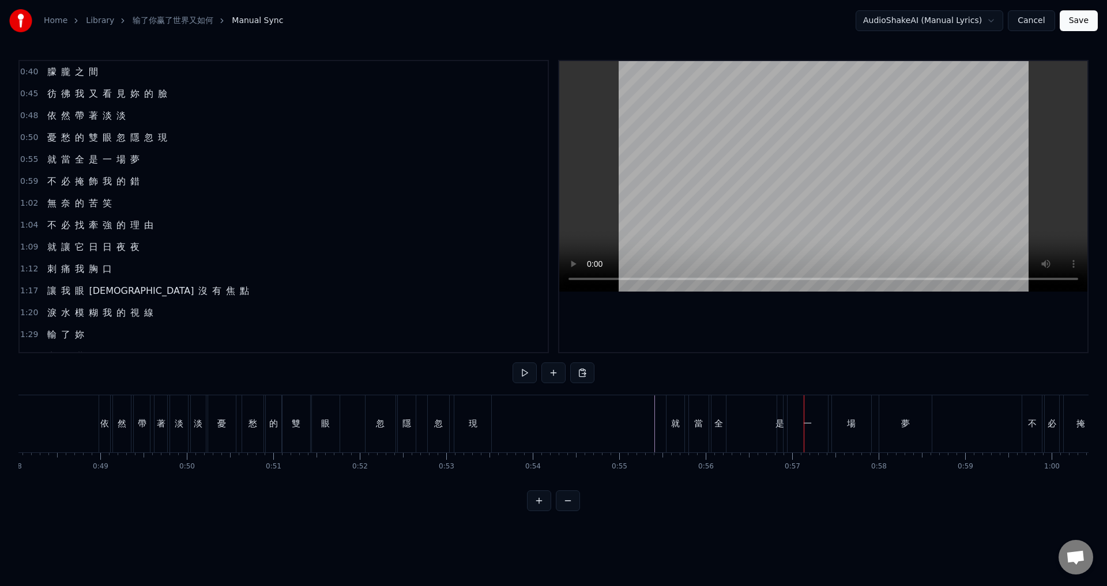
click at [721, 425] on div "全" at bounding box center [718, 423] width 9 height 13
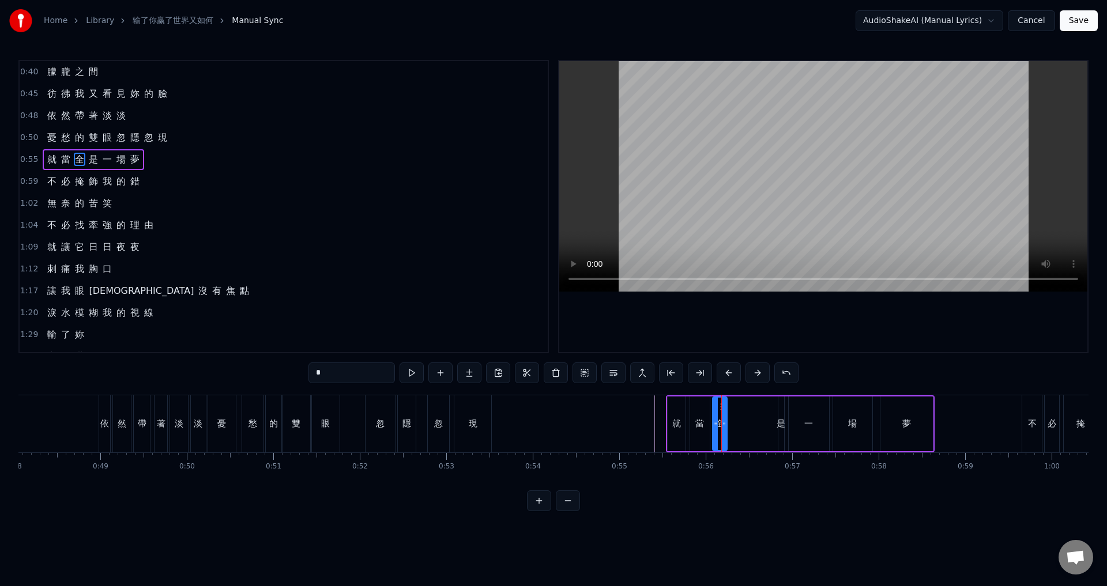
drag, startPoint x: 721, startPoint y: 406, endPoint x: 730, endPoint y: 418, distance: 14.4
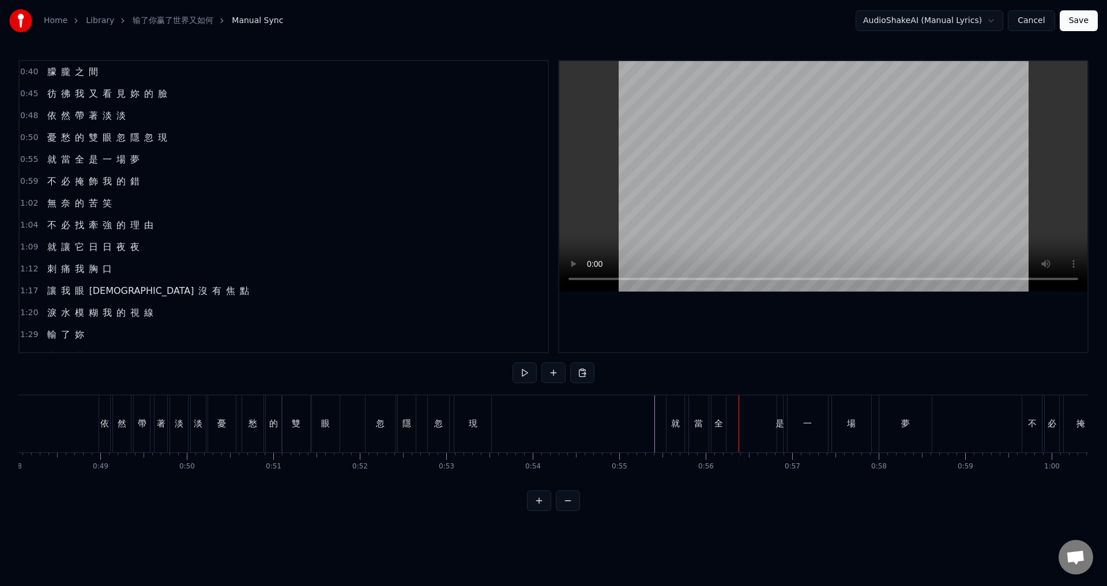
click at [721, 420] on div "全" at bounding box center [718, 423] width 9 height 13
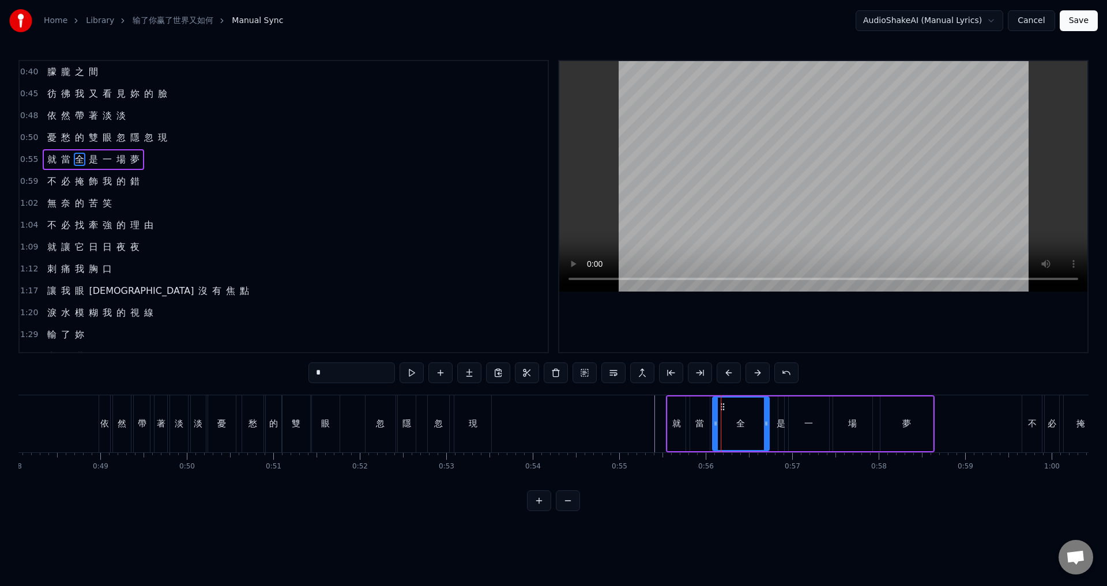
drag, startPoint x: 725, startPoint y: 422, endPoint x: 753, endPoint y: 418, distance: 28.5
click at [764, 418] on div at bounding box center [766, 424] width 5 height 52
drag, startPoint x: 714, startPoint y: 421, endPoint x: 730, endPoint y: 423, distance: 16.2
click at [730, 423] on icon at bounding box center [731, 423] width 5 height 9
click at [779, 422] on div "是" at bounding box center [780, 423] width 9 height 13
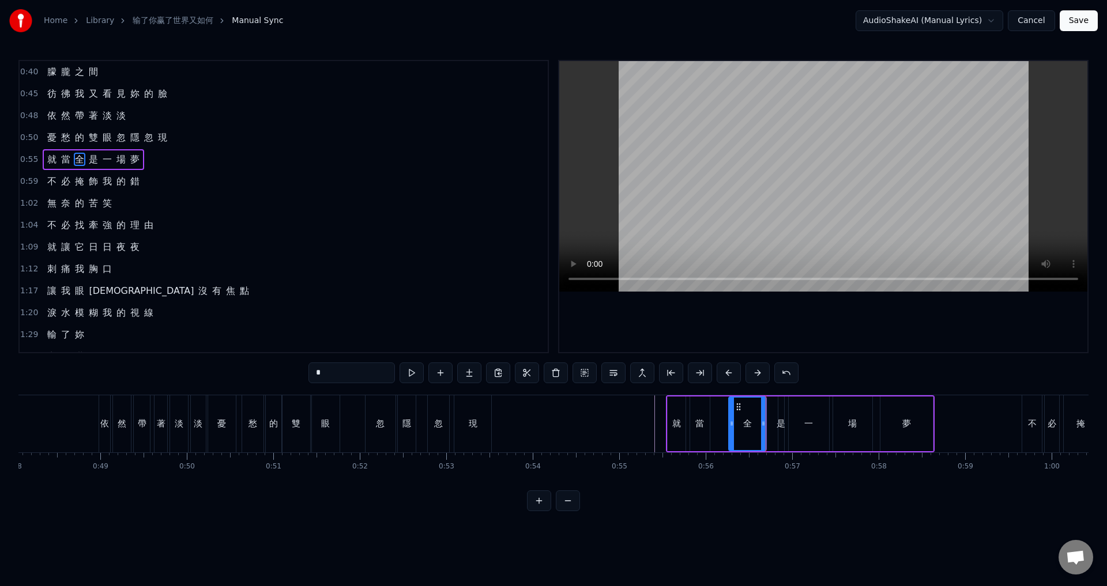
type input "*"
click at [766, 425] on div "就 當 全 是 一 場 夢" at bounding box center [800, 423] width 269 height 57
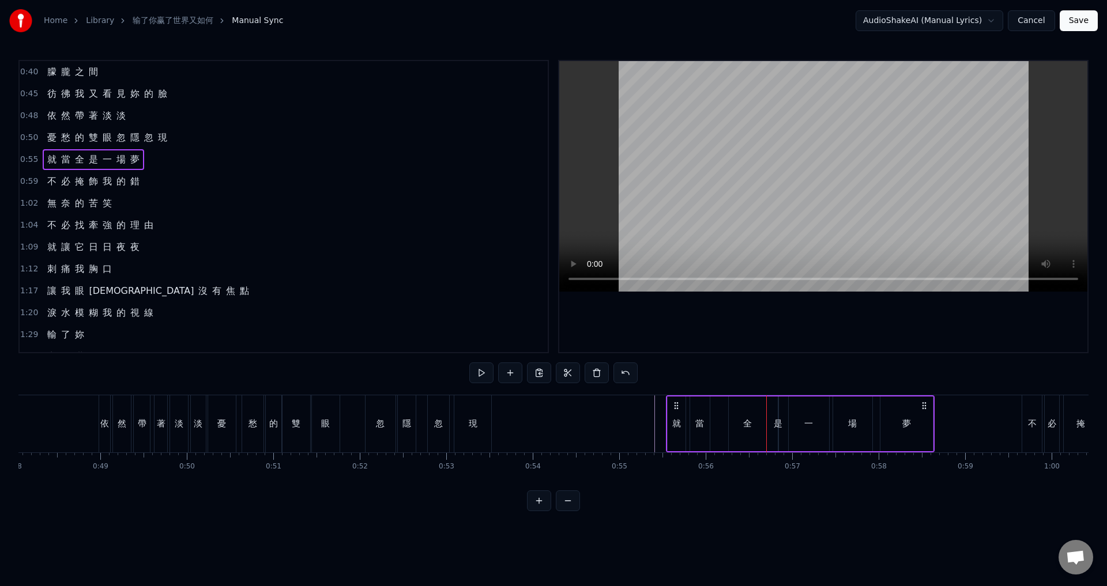
click at [779, 423] on div "是" at bounding box center [778, 423] width 9 height 13
click at [785, 425] on div "就 當 全 是 一 場 夢" at bounding box center [800, 423] width 269 height 57
click at [779, 423] on div "是" at bounding box center [778, 423] width 9 height 13
drag, startPoint x: 781, startPoint y: 424, endPoint x: 770, endPoint y: 427, distance: 11.9
click at [770, 427] on icon at bounding box center [769, 423] width 5 height 9
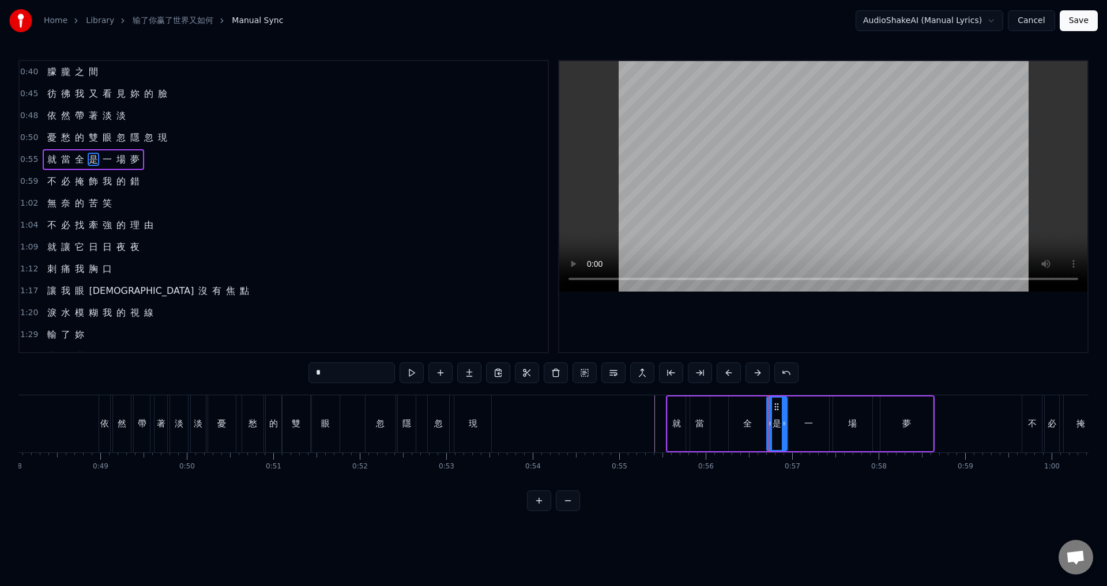
drag, startPoint x: 774, startPoint y: 425, endPoint x: 783, endPoint y: 425, distance: 9.8
click at [783, 425] on circle at bounding box center [783, 425] width 1 height 1
click at [706, 432] on div "當" at bounding box center [700, 424] width 20 height 55
type input "*"
drag, startPoint x: 706, startPoint y: 427, endPoint x: 718, endPoint y: 427, distance: 11.5
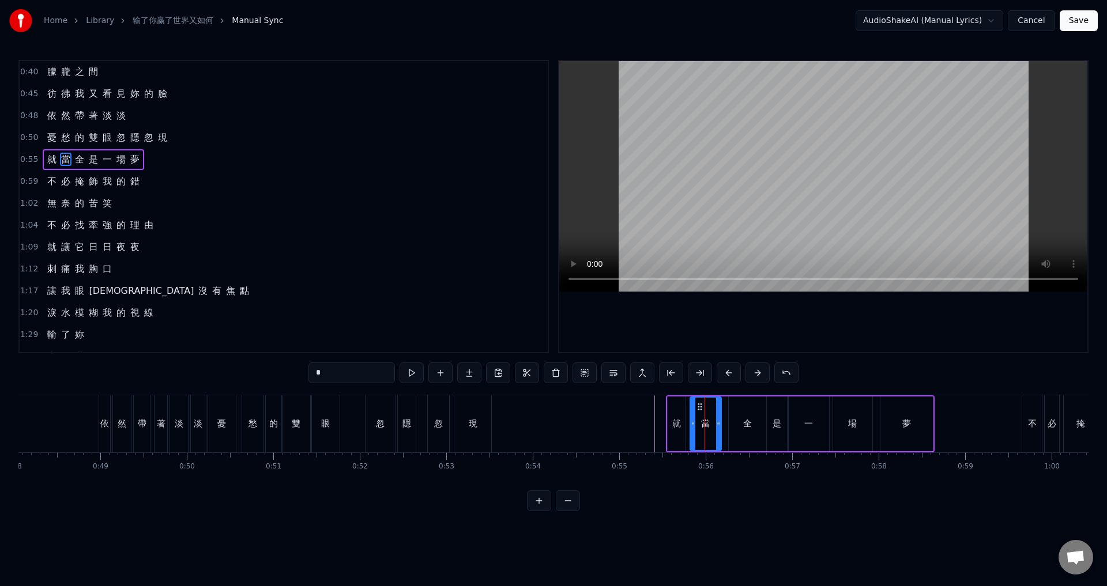
click at [718, 427] on icon at bounding box center [718, 423] width 5 height 9
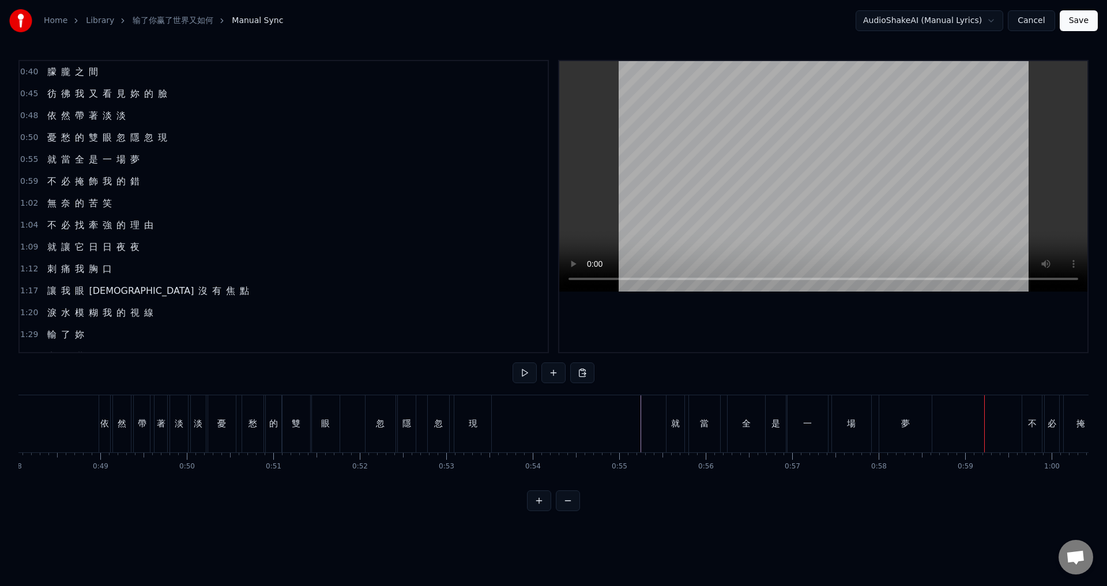
click at [902, 429] on div "夢" at bounding box center [905, 423] width 9 height 13
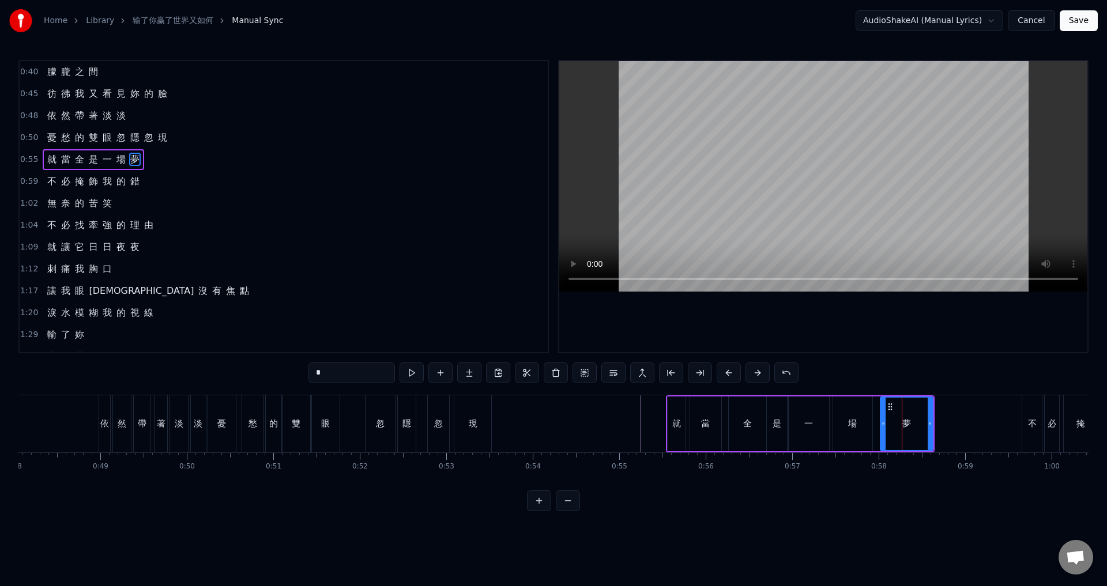
drag, startPoint x: 29, startPoint y: 182, endPoint x: 138, endPoint y: 197, distance: 109.5
click at [31, 182] on span "0:59" at bounding box center [29, 182] width 18 height 12
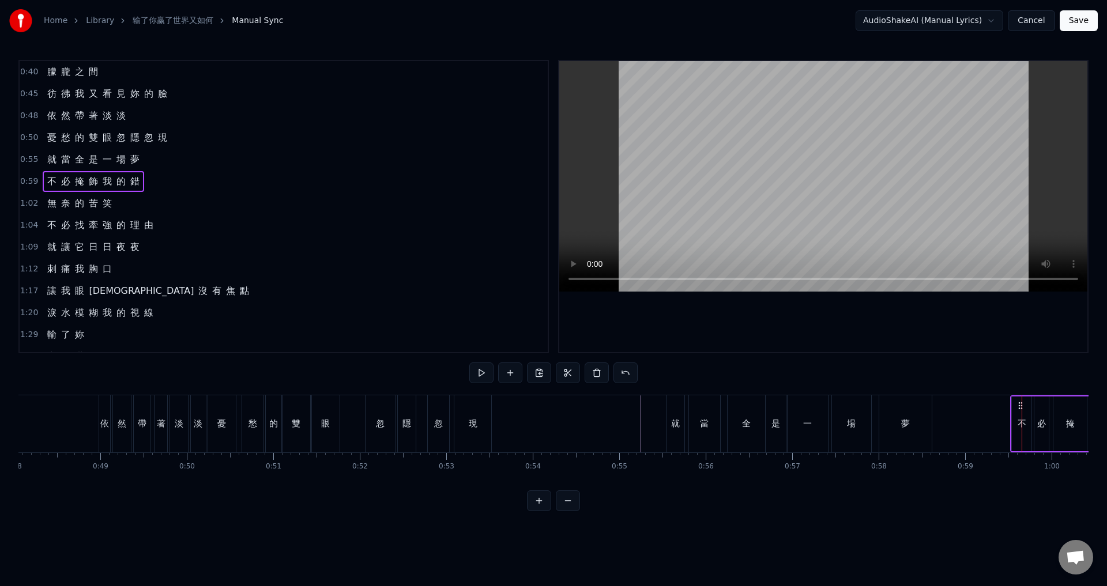
drag, startPoint x: 1031, startPoint y: 403, endPoint x: 1020, endPoint y: 399, distance: 12.2
click at [1020, 399] on div "不 必 掩 飾 我 的 錯" at bounding box center [1128, 423] width 236 height 57
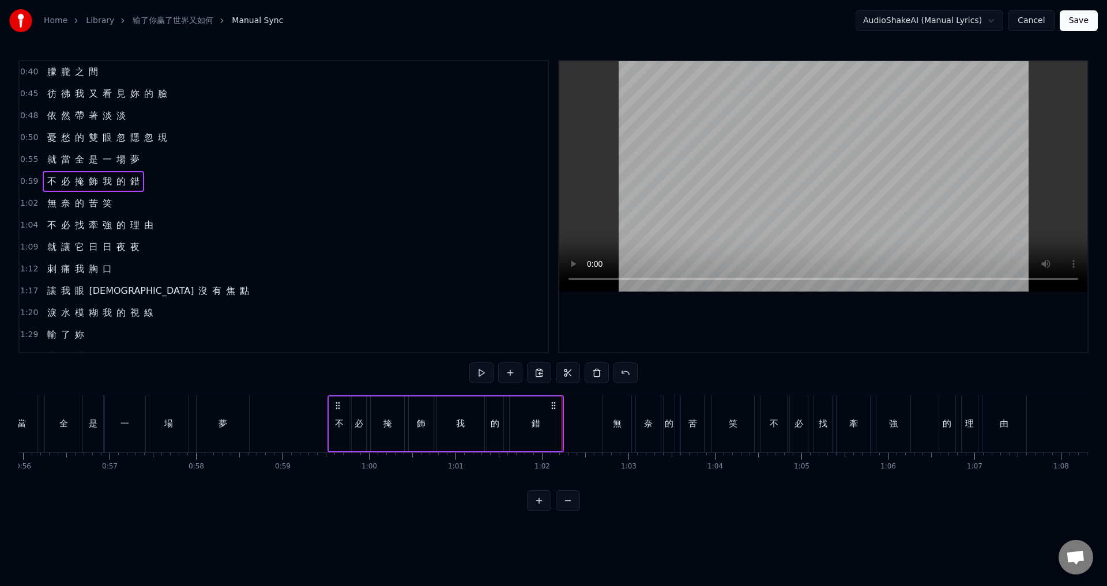
click at [1086, 23] on button "Save" at bounding box center [1078, 20] width 38 height 21
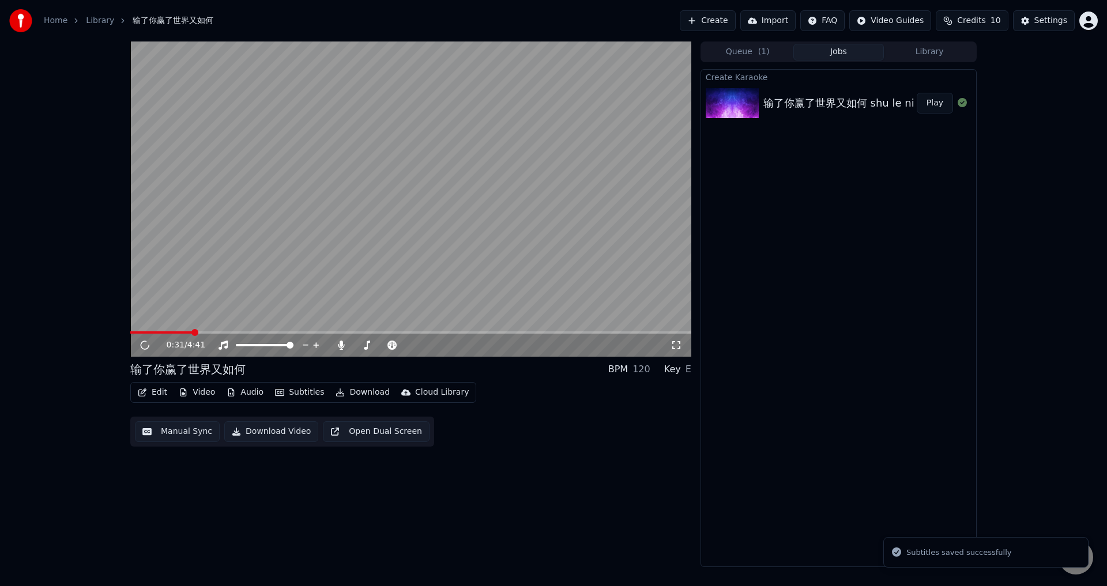
click at [191, 331] on span at bounding box center [410, 332] width 561 height 2
click at [221, 329] on video at bounding box center [410, 199] width 561 height 315
click at [228, 331] on span at bounding box center [410, 332] width 561 height 2
click at [256, 333] on span at bounding box center [257, 332] width 7 height 7
click at [248, 278] on video at bounding box center [410, 199] width 561 height 315
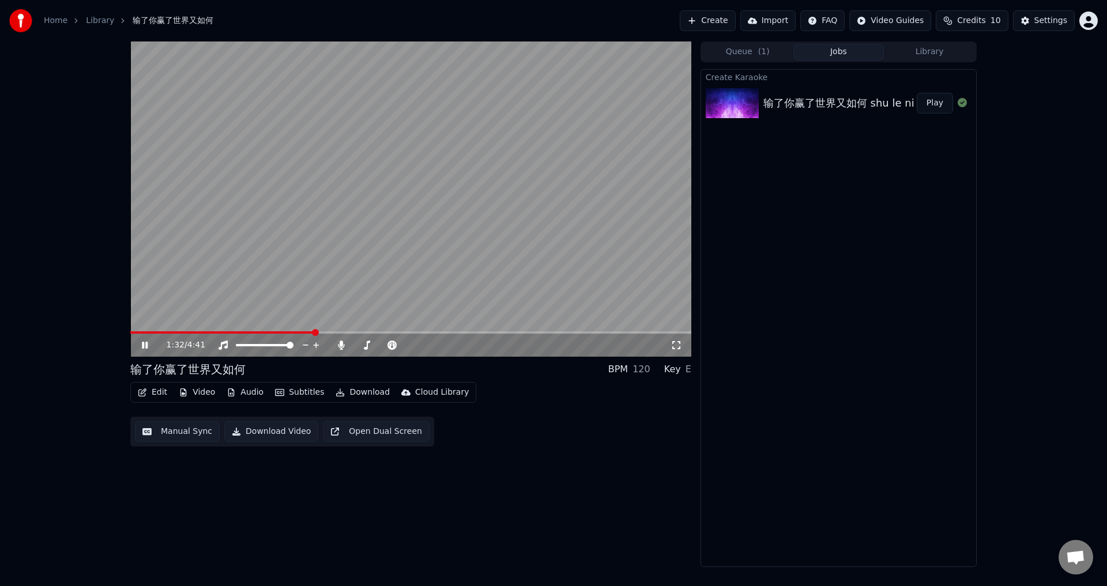
click at [342, 298] on video at bounding box center [410, 199] width 561 height 315
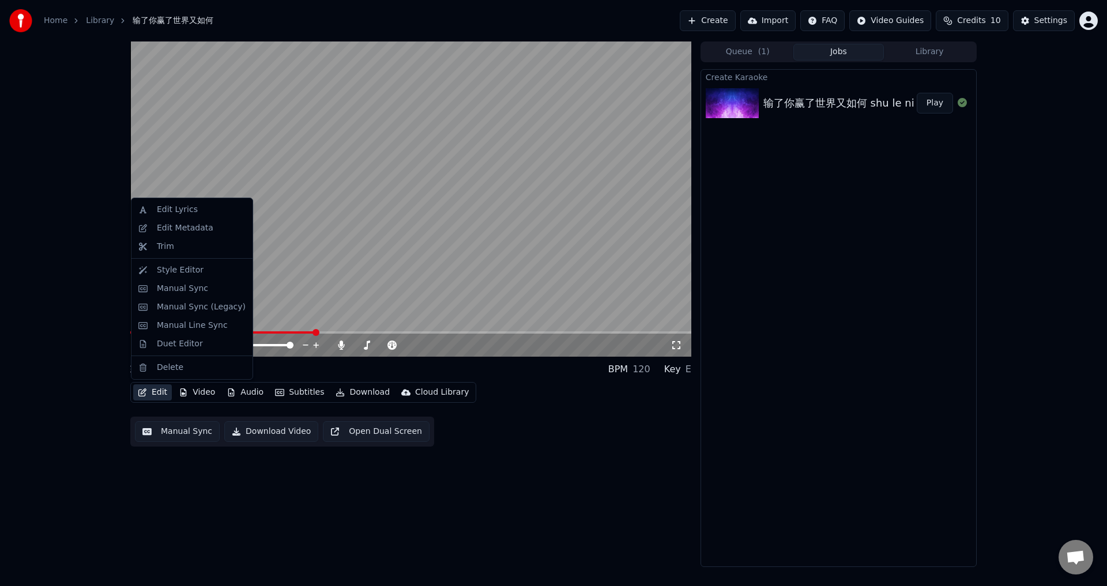
click at [153, 394] on button "Edit" at bounding box center [152, 392] width 39 height 16
click at [168, 288] on div "Manual Sync" at bounding box center [182, 289] width 51 height 12
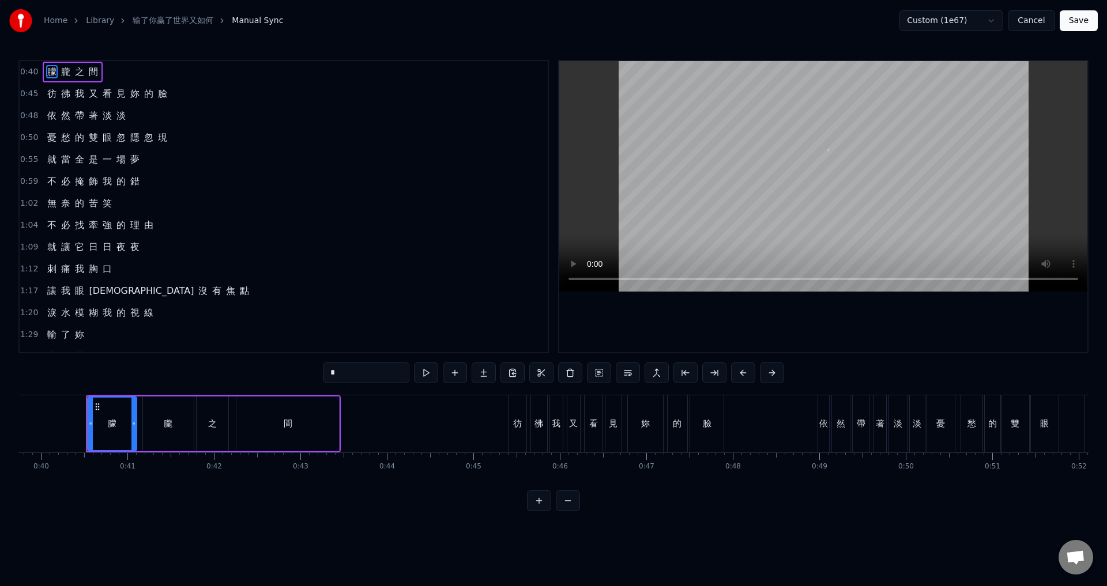
scroll to position [0, 3445]
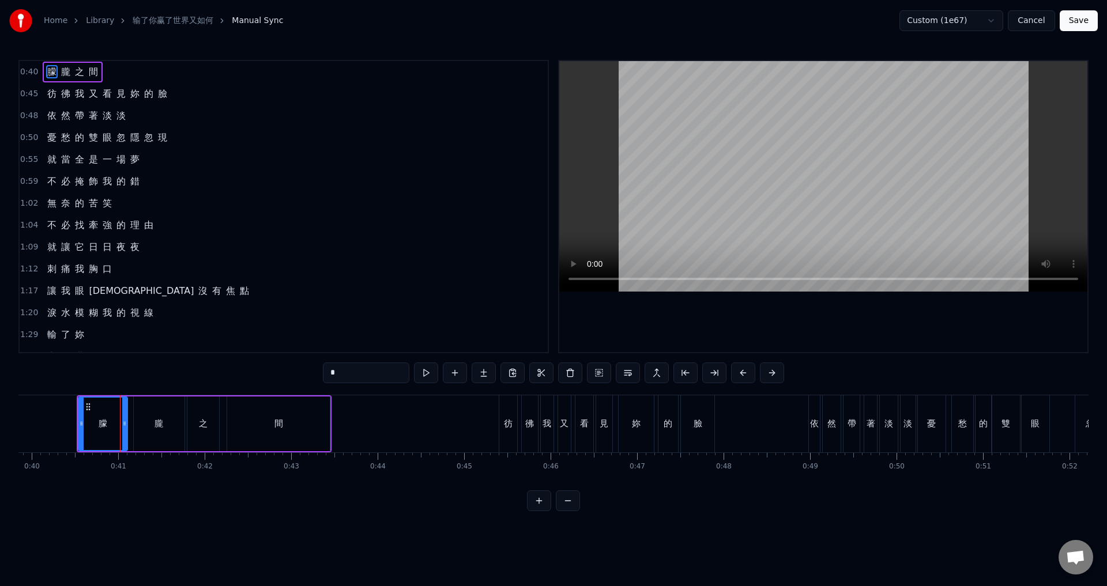
click at [814, 402] on div "依" at bounding box center [814, 423] width 11 height 57
type input "*"
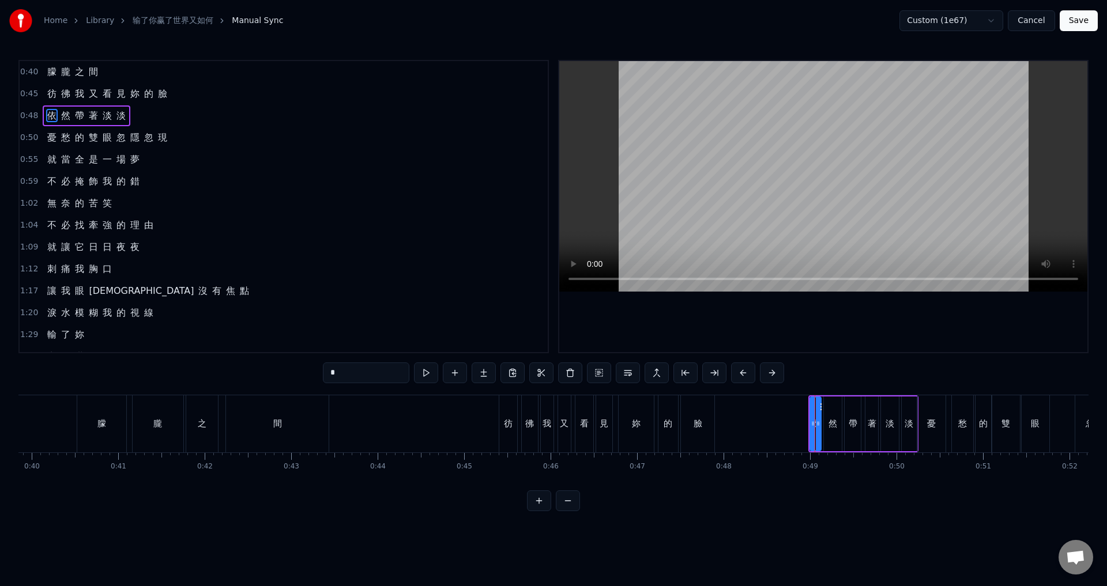
click at [25, 134] on span "0:50" at bounding box center [29, 138] width 18 height 12
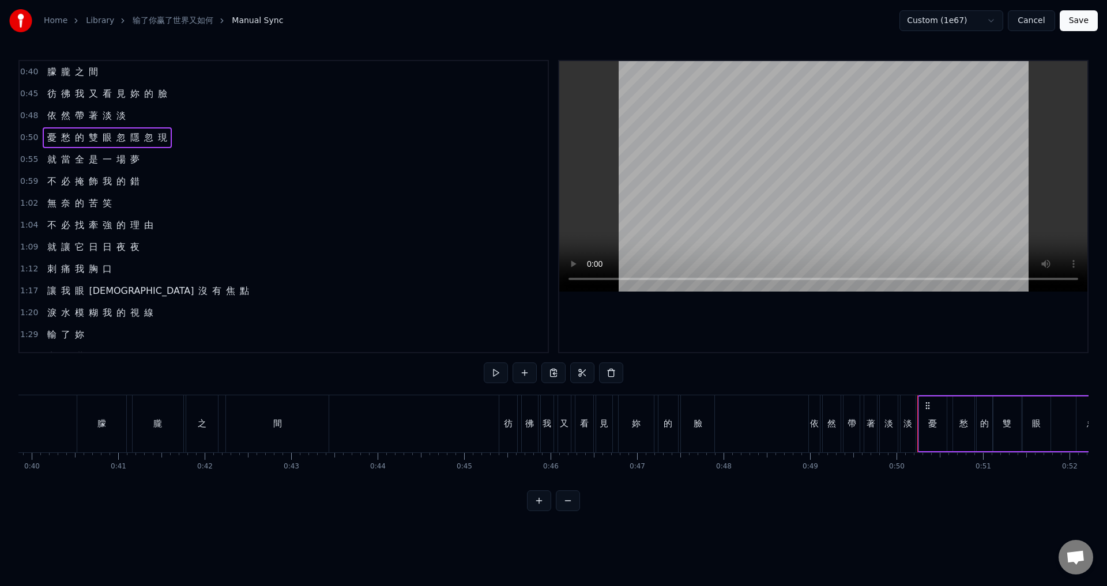
click at [28, 161] on span "0:55" at bounding box center [29, 160] width 18 height 12
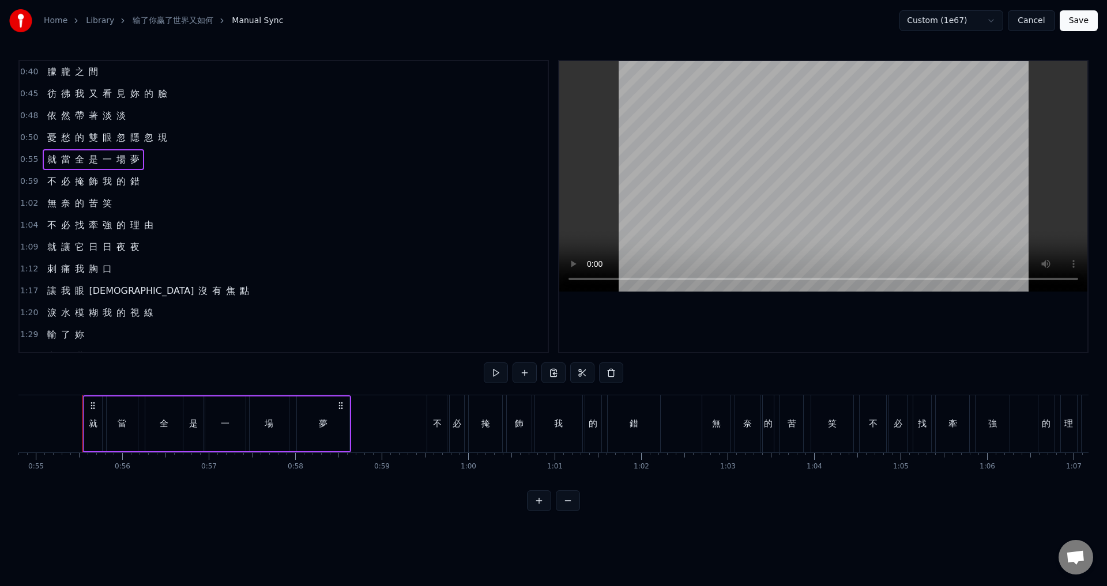
scroll to position [0, 4744]
click at [28, 177] on span "0:59" at bounding box center [29, 182] width 18 height 12
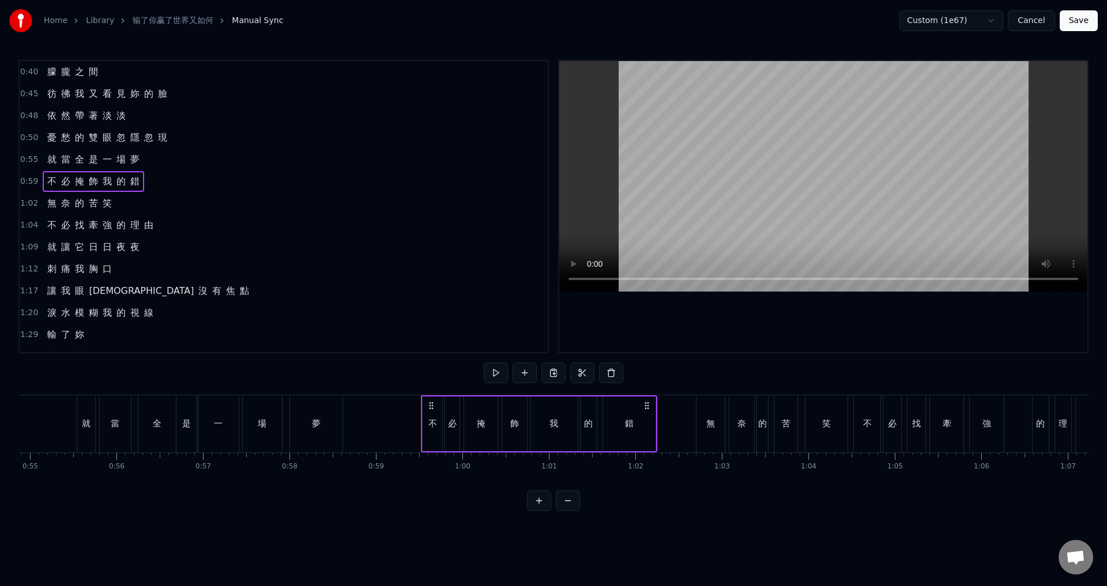
click at [28, 203] on span "1:02" at bounding box center [29, 204] width 18 height 12
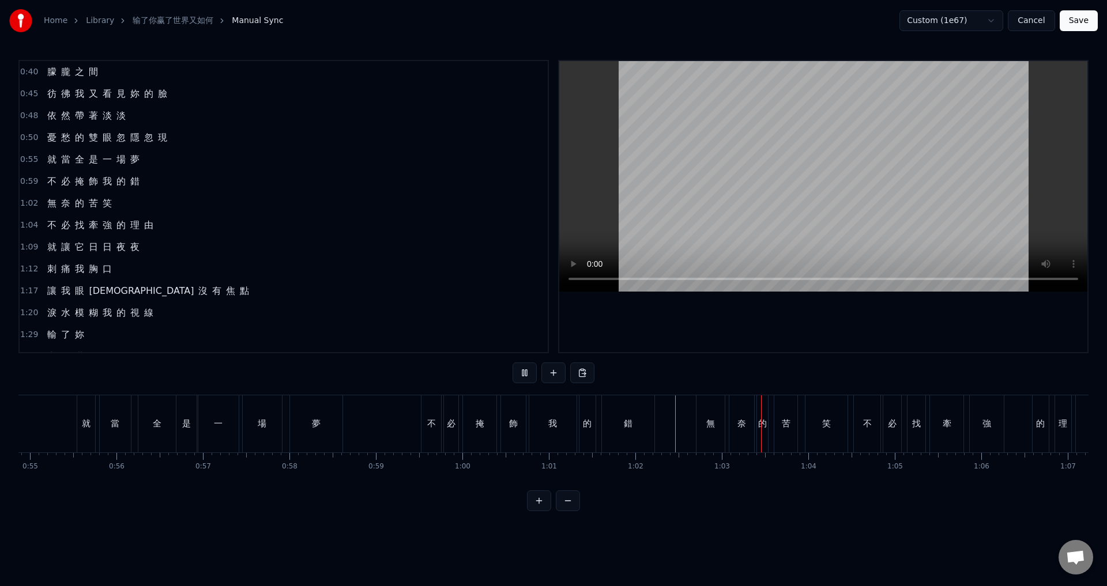
click at [696, 412] on div "無" at bounding box center [710, 423] width 29 height 57
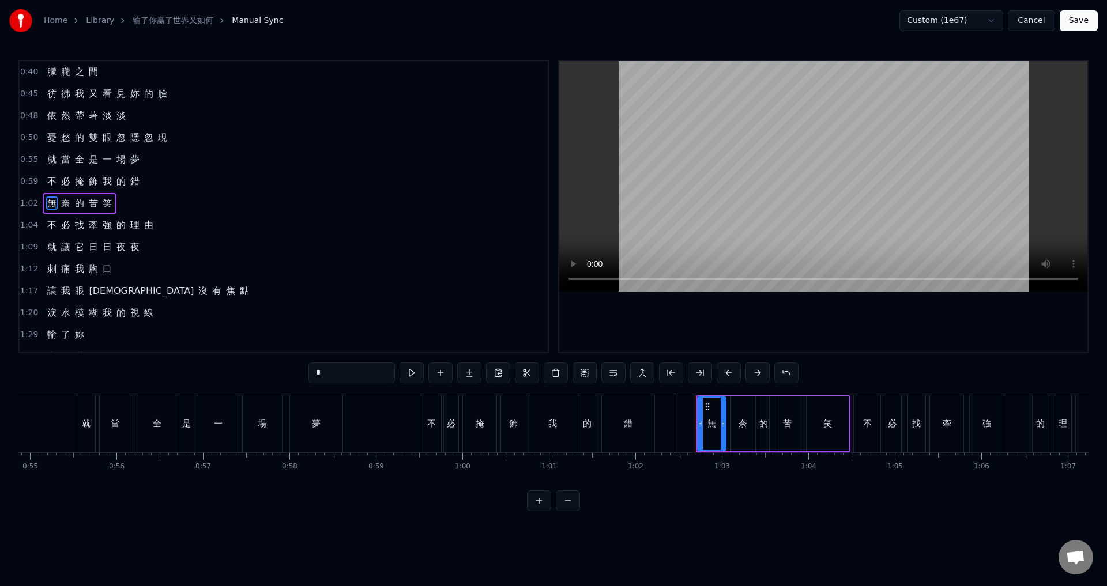
click at [29, 205] on span "1:02" at bounding box center [29, 204] width 18 height 12
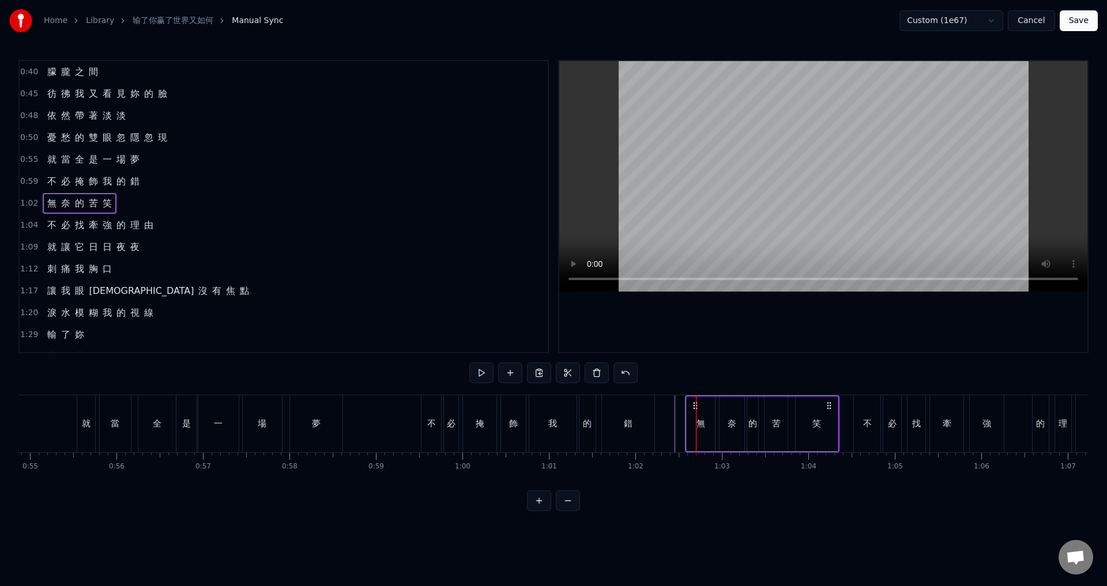
drag, startPoint x: 704, startPoint y: 402, endPoint x: 693, endPoint y: 401, distance: 11.0
click at [693, 401] on icon at bounding box center [695, 405] width 9 height 9
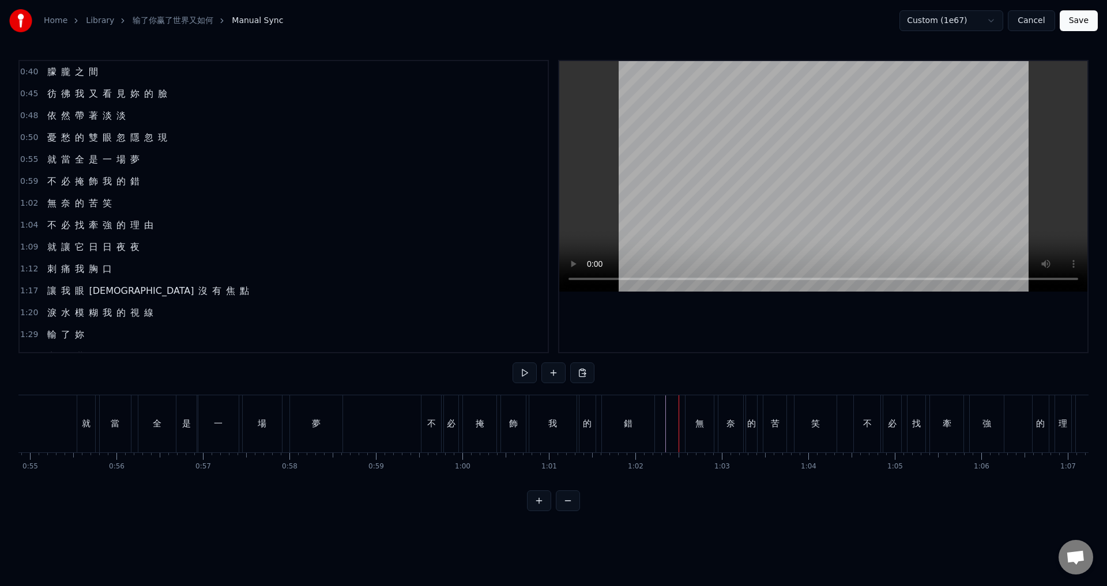
click at [733, 426] on div "奈" at bounding box center [730, 423] width 9 height 13
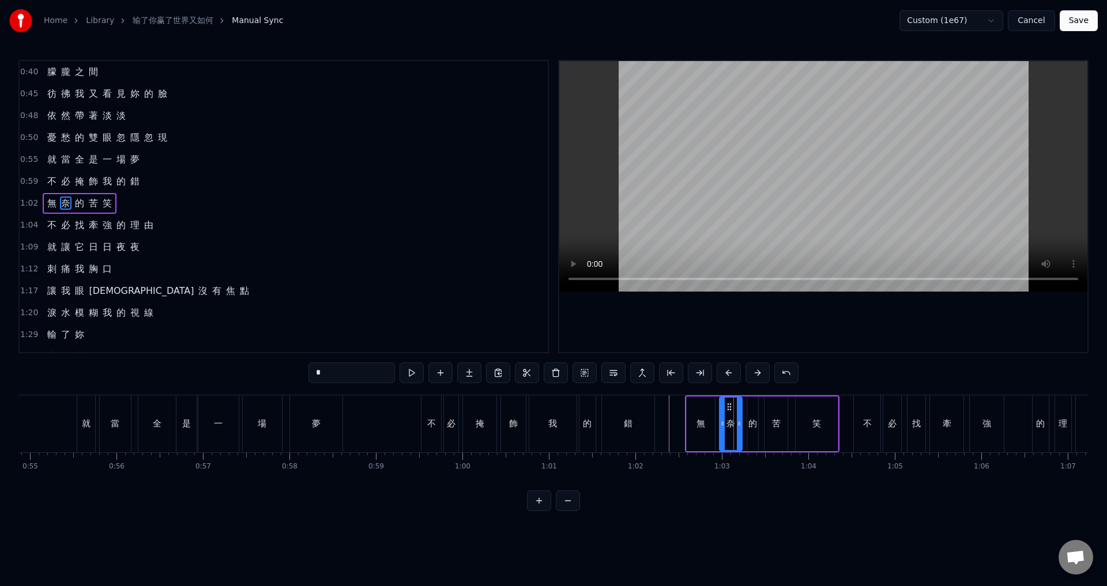
click at [739, 423] on icon at bounding box center [739, 423] width 5 height 9
drag, startPoint x: 730, startPoint y: 406, endPoint x: 737, endPoint y: 410, distance: 8.5
click at [727, 406] on circle at bounding box center [726, 406] width 1 height 1
click at [751, 424] on div "的" at bounding box center [752, 423] width 9 height 13
click at [757, 418] on div at bounding box center [758, 424] width 5 height 52
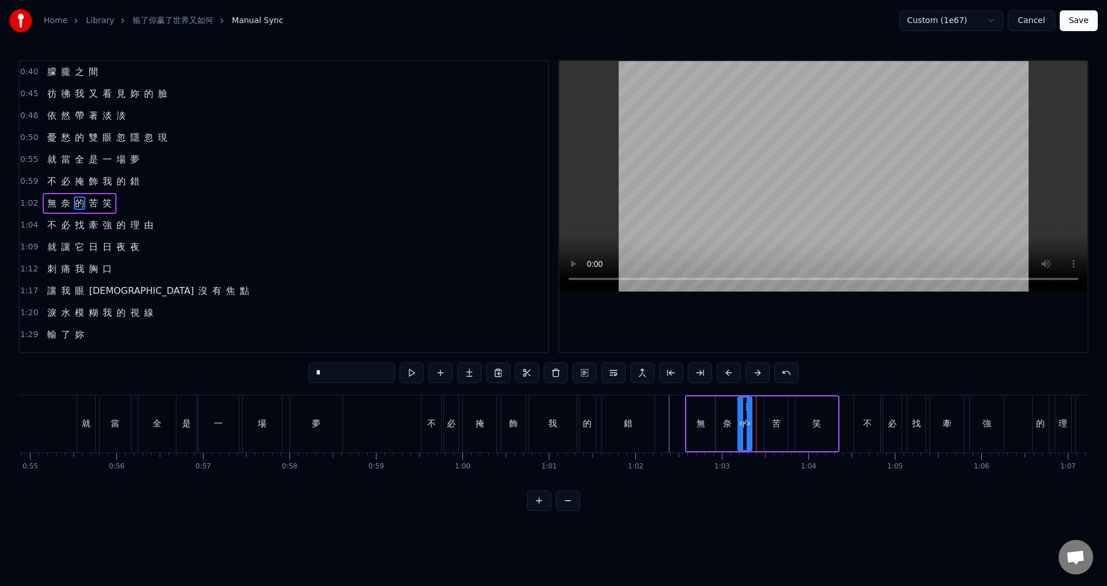
drag, startPoint x: 754, startPoint y: 406, endPoint x: 745, endPoint y: 408, distance: 9.4
click at [745, 408] on icon at bounding box center [747, 406] width 9 height 9
click at [774, 419] on div "苦" at bounding box center [776, 423] width 9 height 13
type input "*"
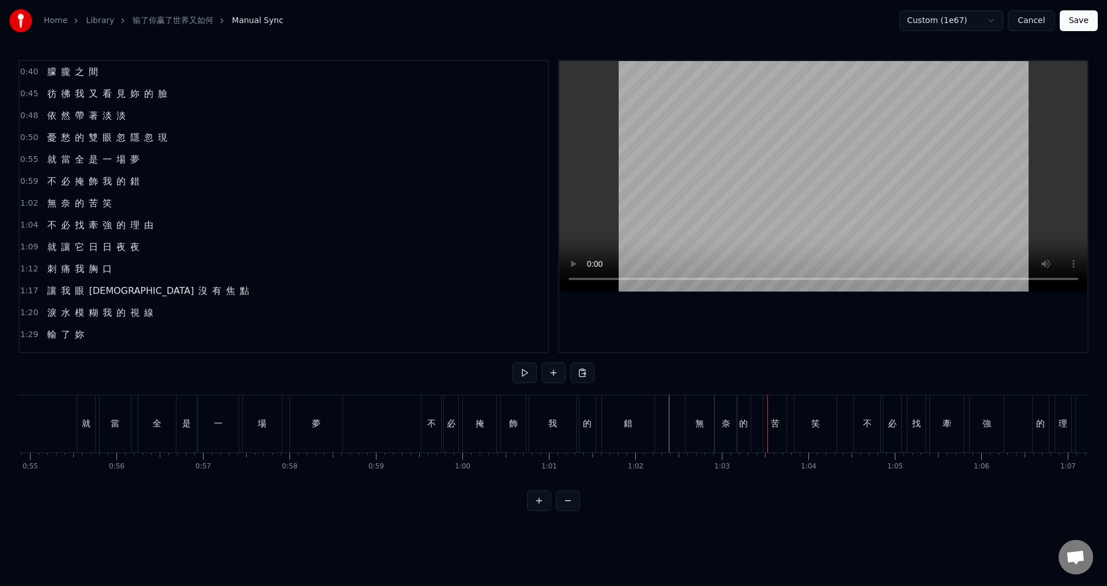
click at [772, 407] on div "苦" at bounding box center [774, 423] width 23 height 57
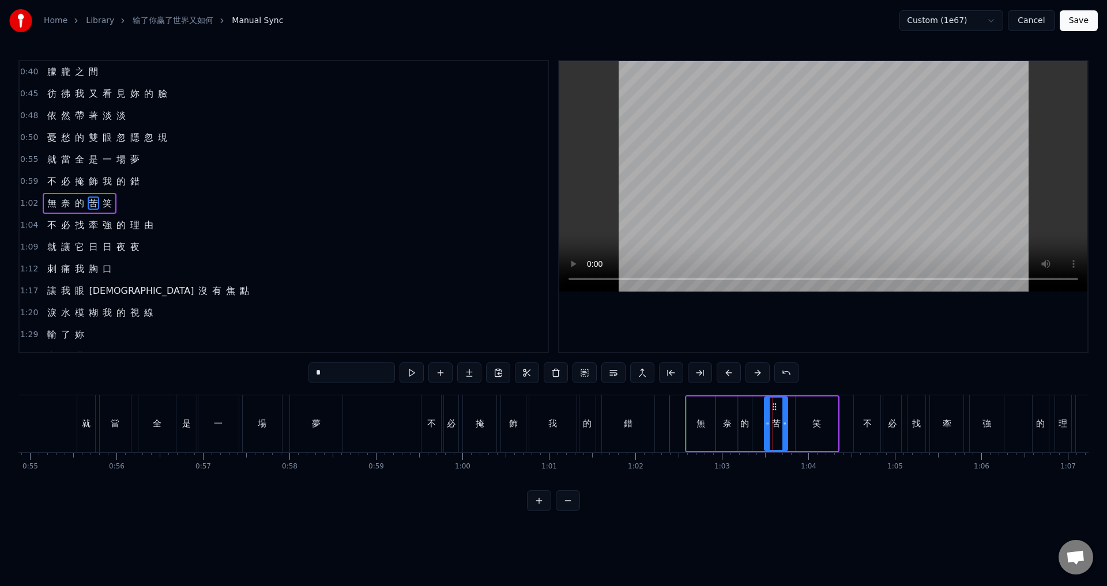
drag, startPoint x: 773, startPoint y: 403, endPoint x: 771, endPoint y: 414, distance: 11.1
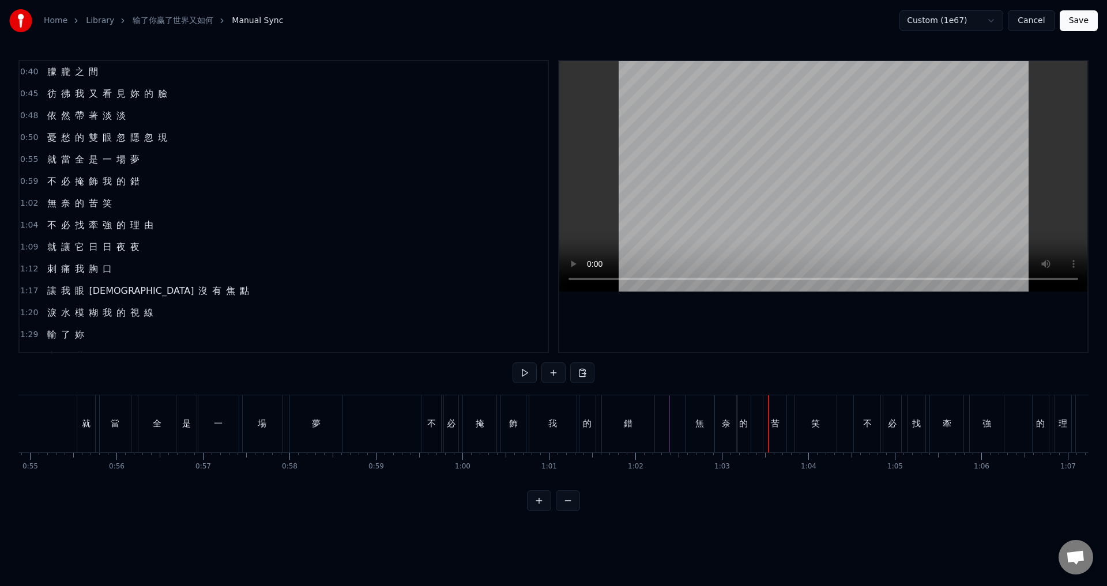
click at [773, 425] on div "苦" at bounding box center [775, 423] width 9 height 13
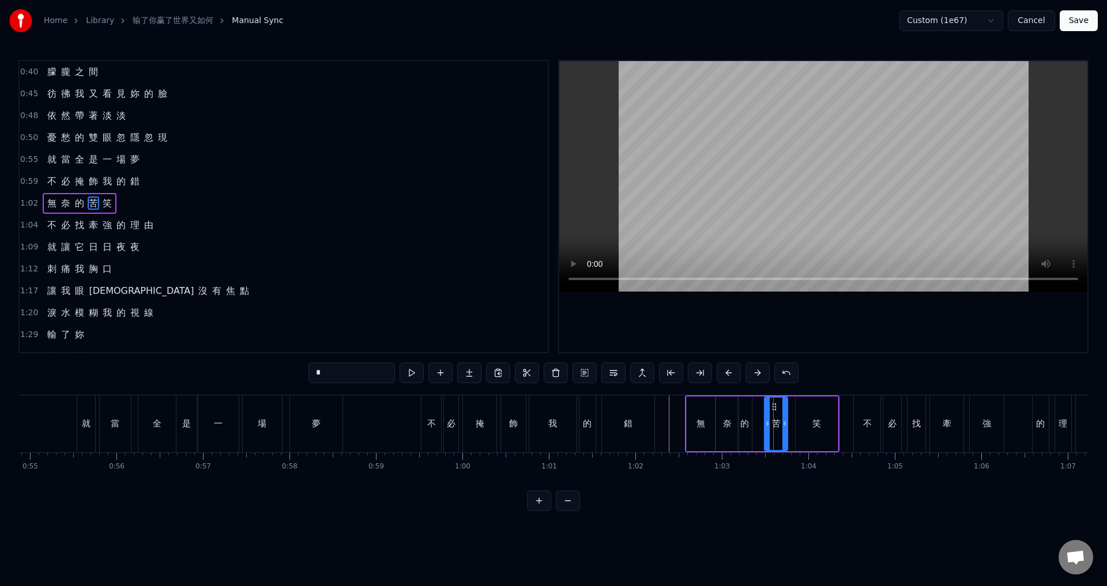
click at [745, 421] on div "的" at bounding box center [744, 423] width 9 height 13
click at [774, 410] on div "苦" at bounding box center [775, 424] width 23 height 55
type input "*"
click at [767, 409] on div "苦" at bounding box center [776, 424] width 22 height 52
drag, startPoint x: 773, startPoint y: 405, endPoint x: 768, endPoint y: 418, distance: 14.0
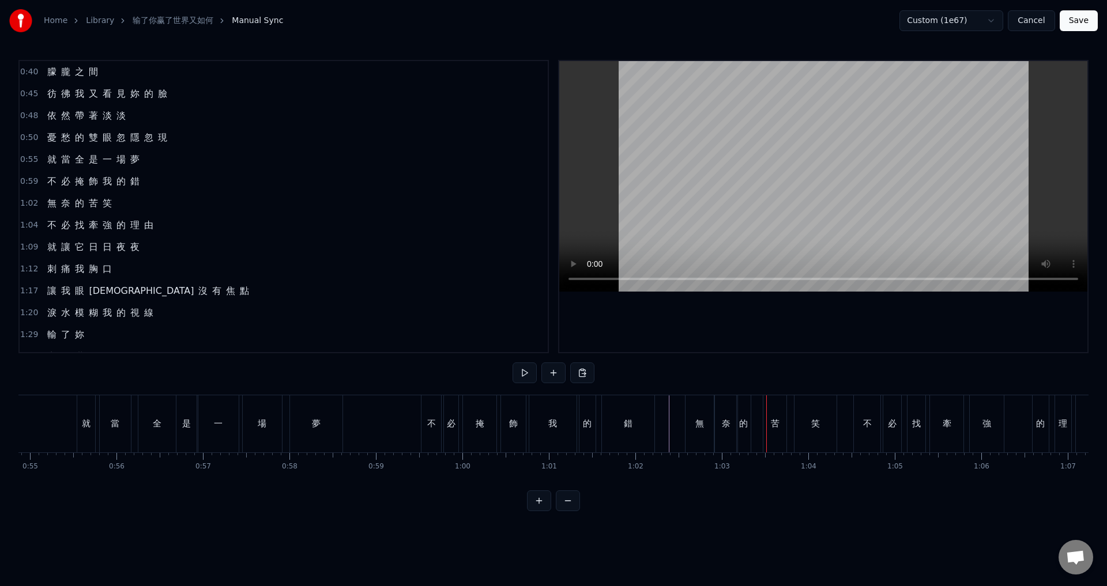
click at [772, 421] on div "苦" at bounding box center [775, 423] width 9 height 13
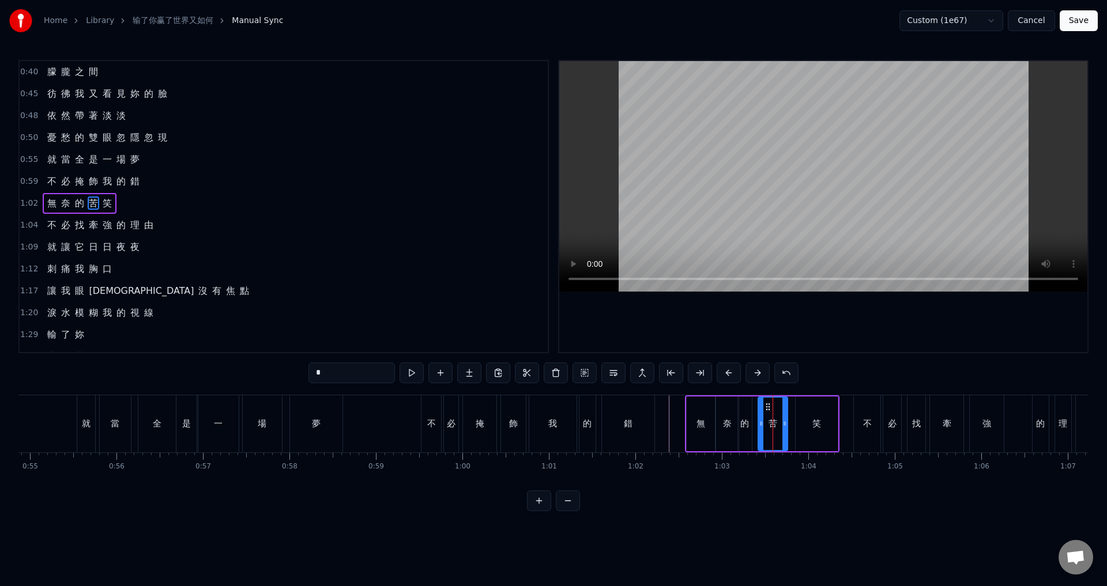
drag, startPoint x: 767, startPoint y: 422, endPoint x: 761, endPoint y: 423, distance: 6.4
click at [761, 423] on icon at bounding box center [761, 423] width 5 height 9
drag, startPoint x: 787, startPoint y: 424, endPoint x: 781, endPoint y: 424, distance: 5.8
click at [781, 424] on icon at bounding box center [779, 423] width 5 height 9
click at [810, 419] on div "笑" at bounding box center [816, 424] width 42 height 55
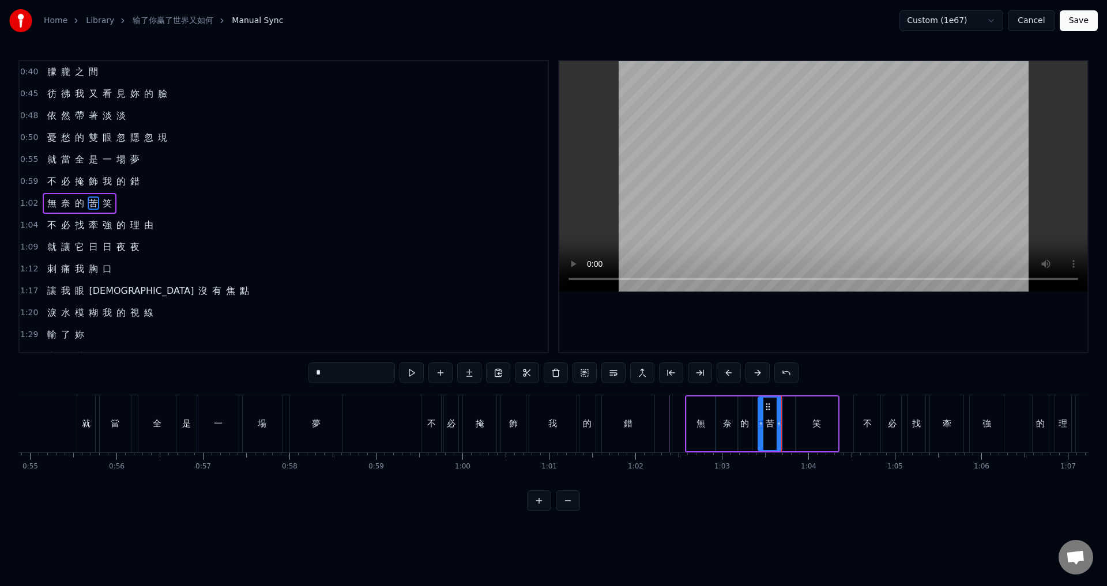
type input "*"
drag, startPoint x: 805, startPoint y: 407, endPoint x: 796, endPoint y: 409, distance: 9.5
click at [793, 408] on icon at bounding box center [791, 406] width 9 height 9
drag, startPoint x: 823, startPoint y: 423, endPoint x: 833, endPoint y: 423, distance: 11.0
click at [833, 423] on icon at bounding box center [833, 423] width 5 height 9
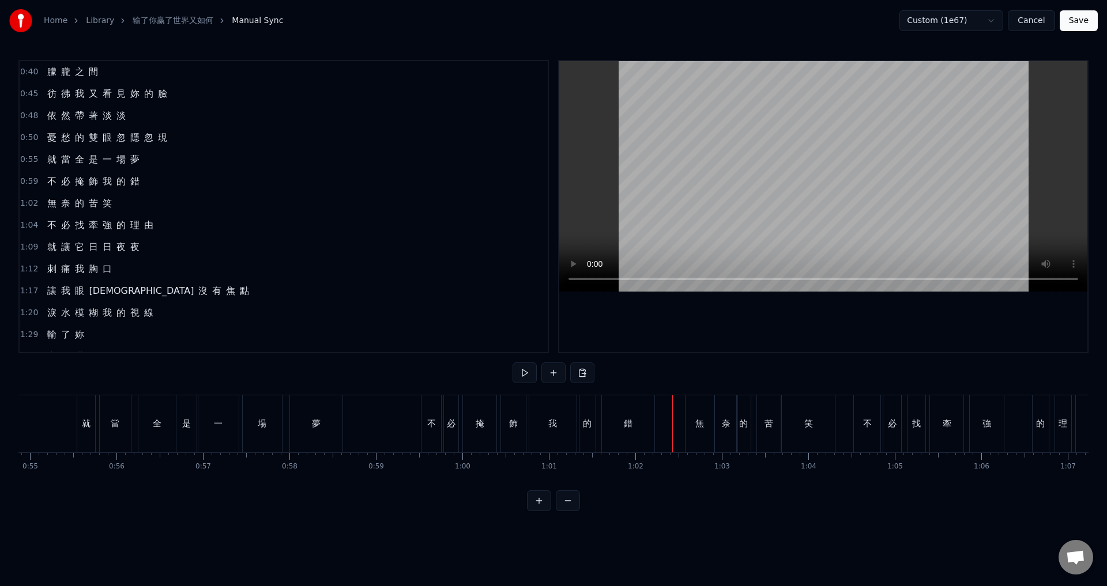
click at [862, 432] on div "不" at bounding box center [867, 423] width 27 height 57
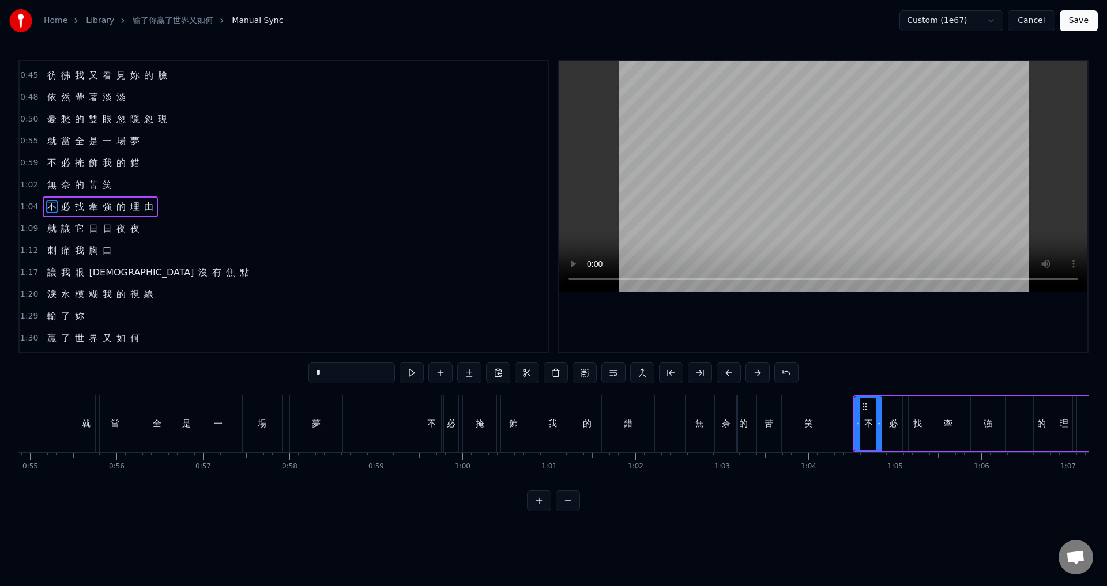
click at [28, 201] on span "1:04" at bounding box center [29, 207] width 18 height 12
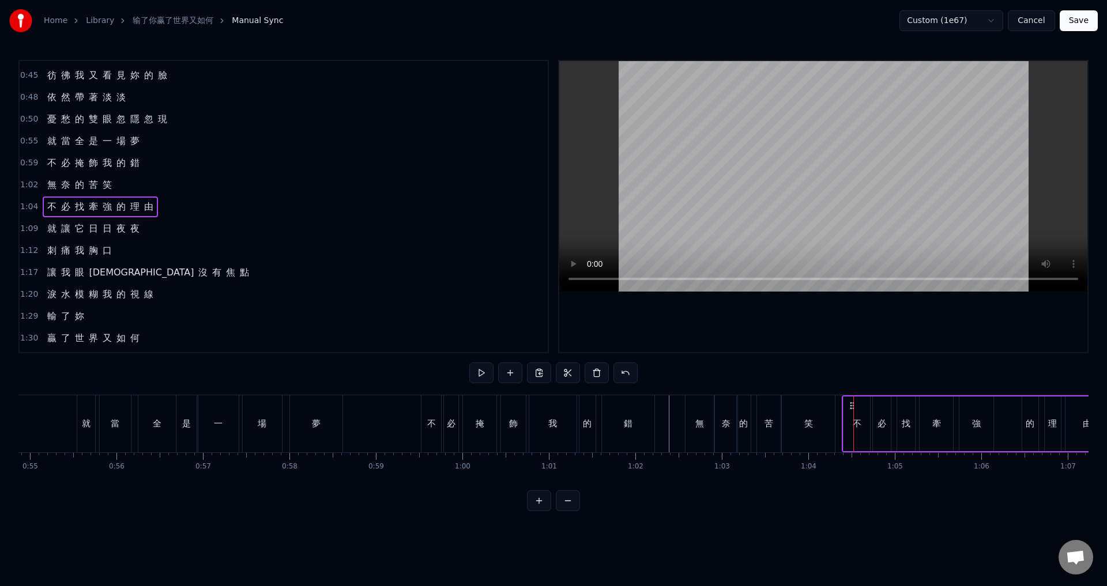
drag, startPoint x: 863, startPoint y: 404, endPoint x: 852, endPoint y: 403, distance: 11.5
click at [852, 403] on icon at bounding box center [851, 405] width 9 height 9
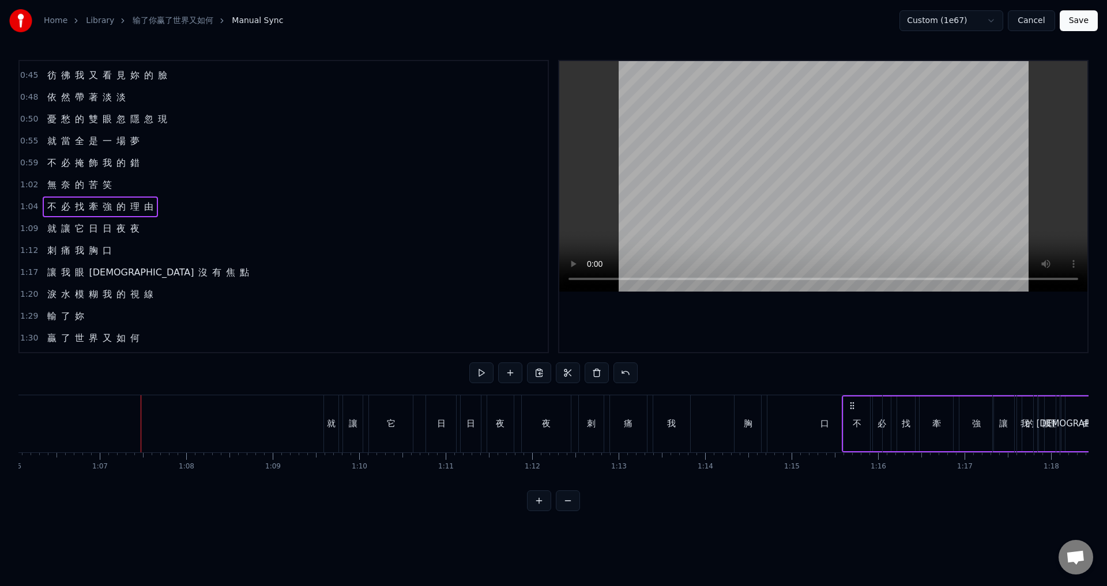
click at [22, 231] on span "1:09" at bounding box center [29, 229] width 18 height 12
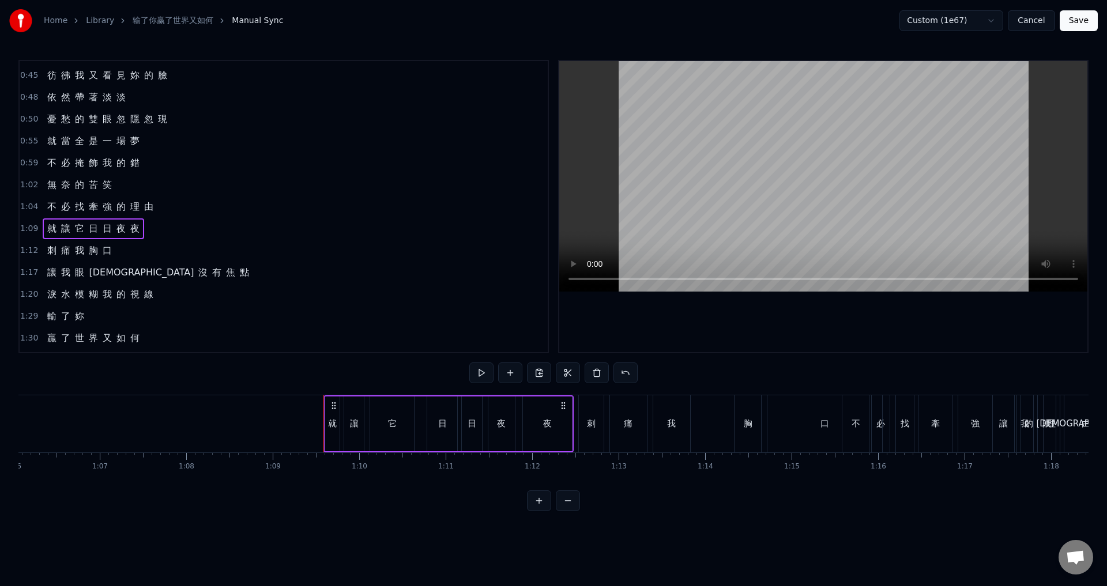
click at [32, 208] on span "1:04" at bounding box center [29, 207] width 18 height 12
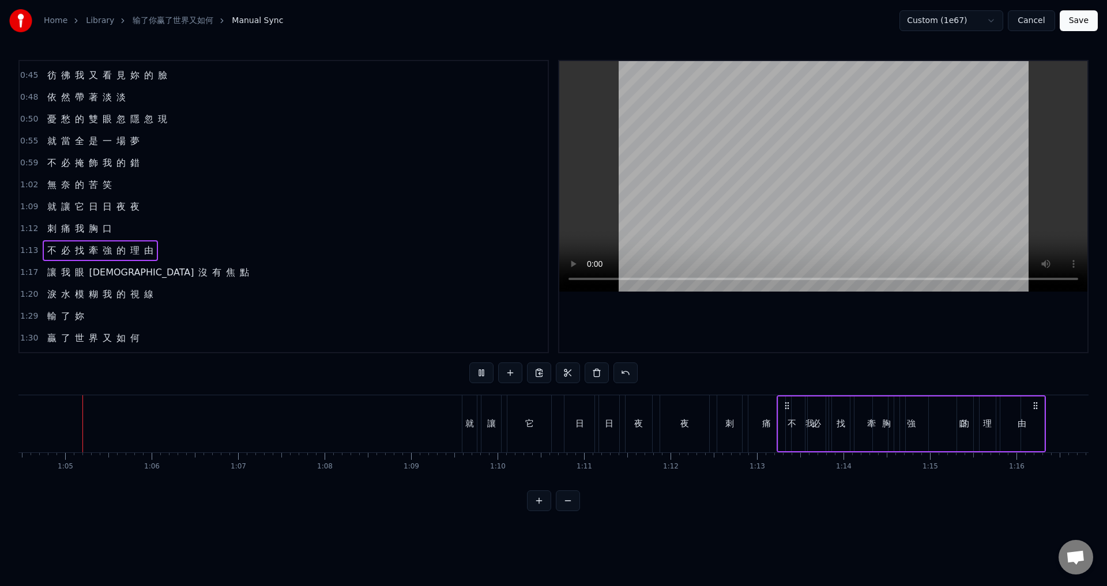
scroll to position [0, 5570]
click at [33, 163] on span "0:59" at bounding box center [29, 163] width 18 height 12
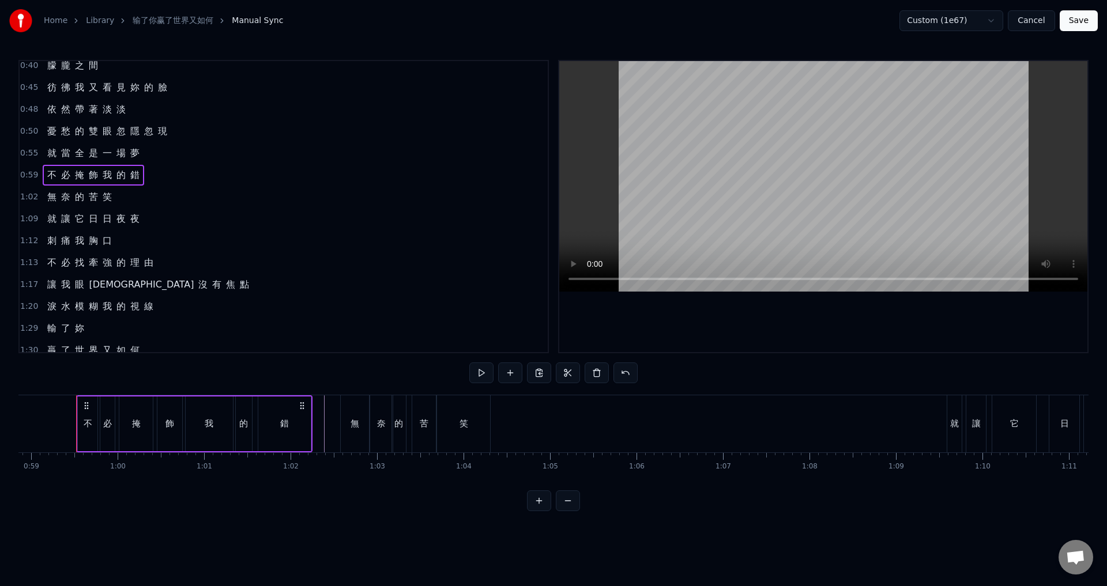
scroll to position [0, 0]
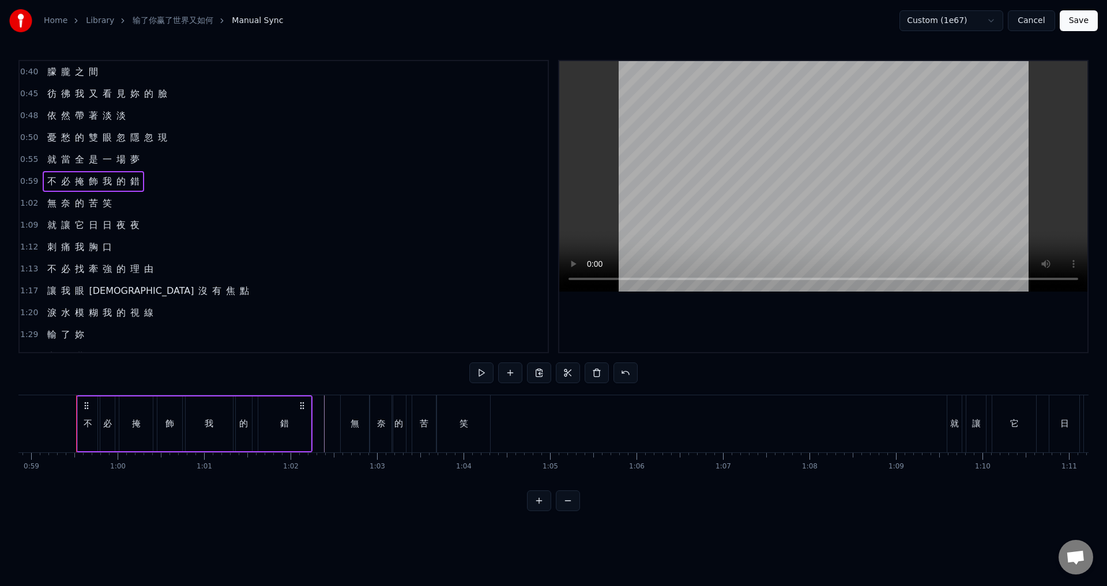
click at [24, 158] on span "0:55" at bounding box center [29, 160] width 18 height 12
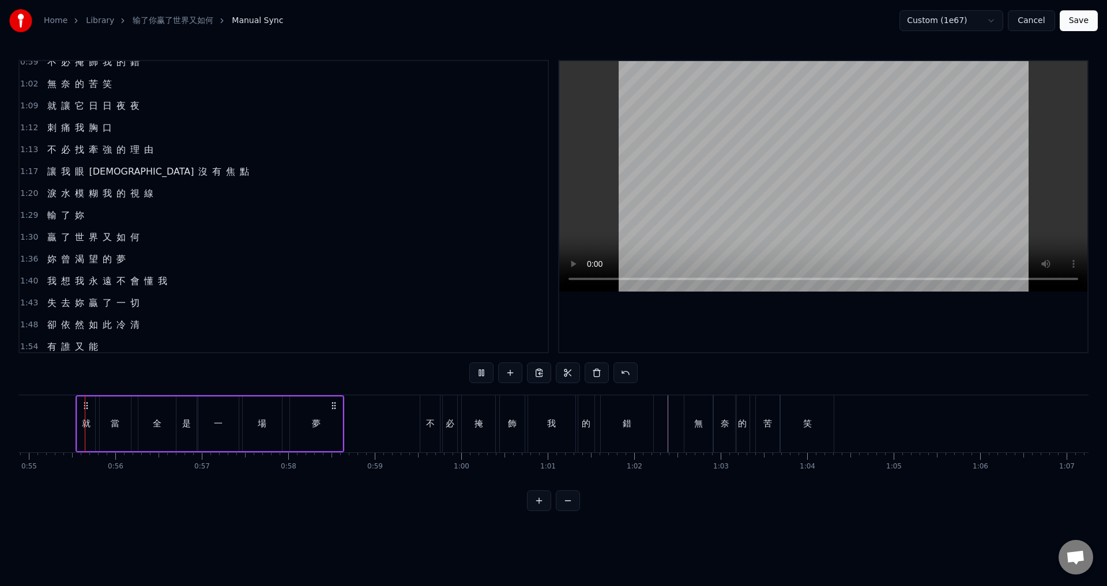
scroll to position [254, 0]
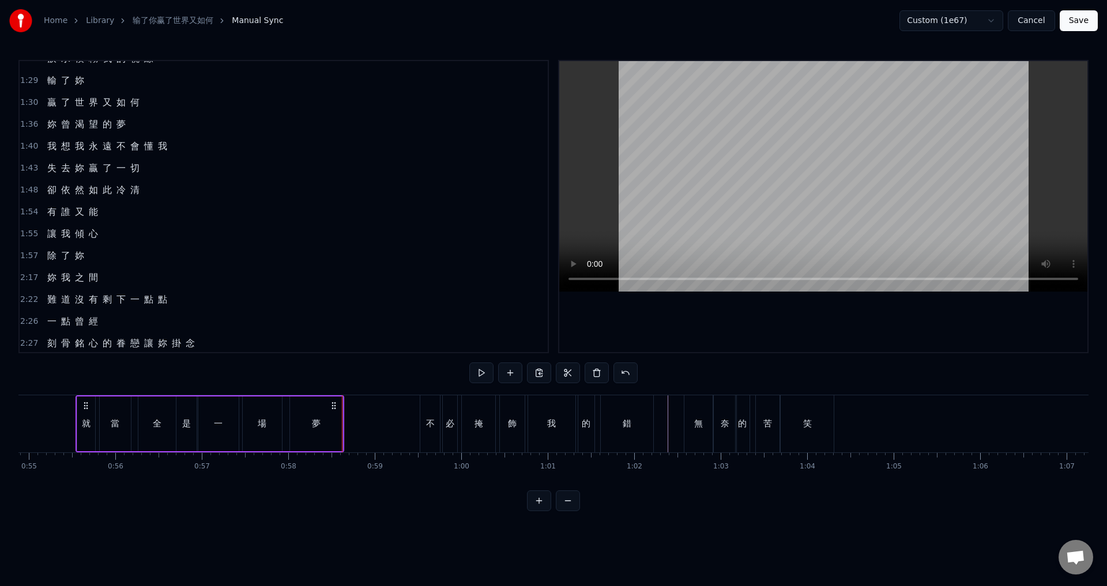
click at [432, 414] on div "不" at bounding box center [430, 423] width 20 height 57
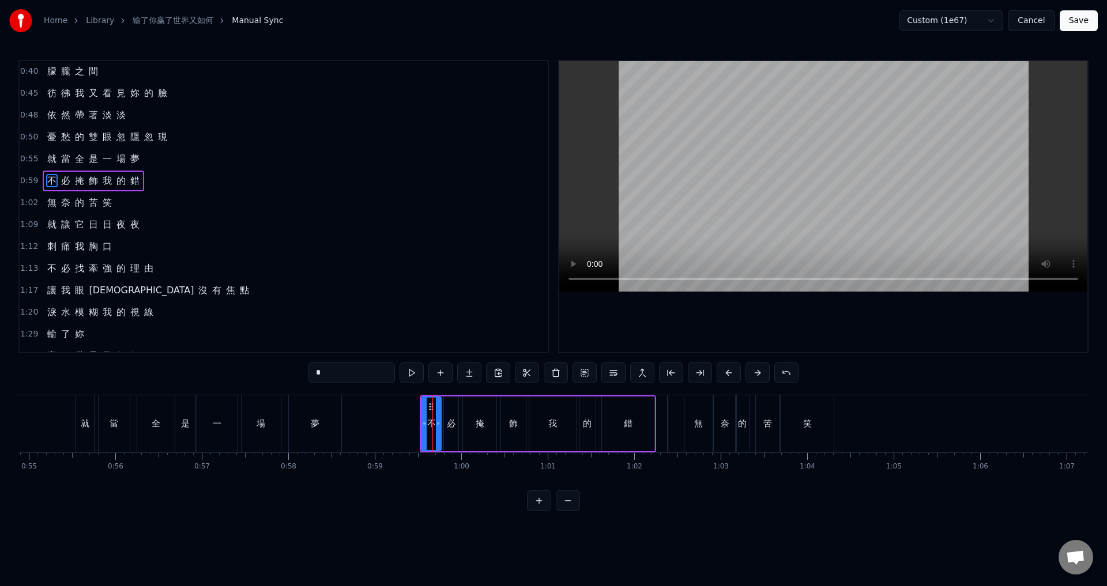
scroll to position [0, 0]
click at [21, 179] on span "0:59" at bounding box center [29, 182] width 18 height 12
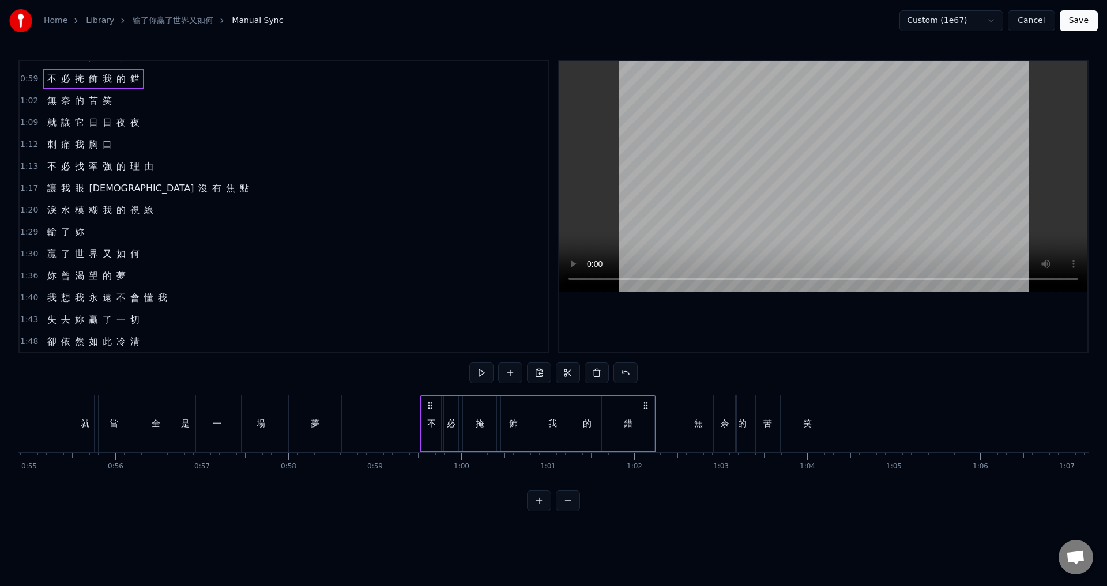
scroll to position [81, 0]
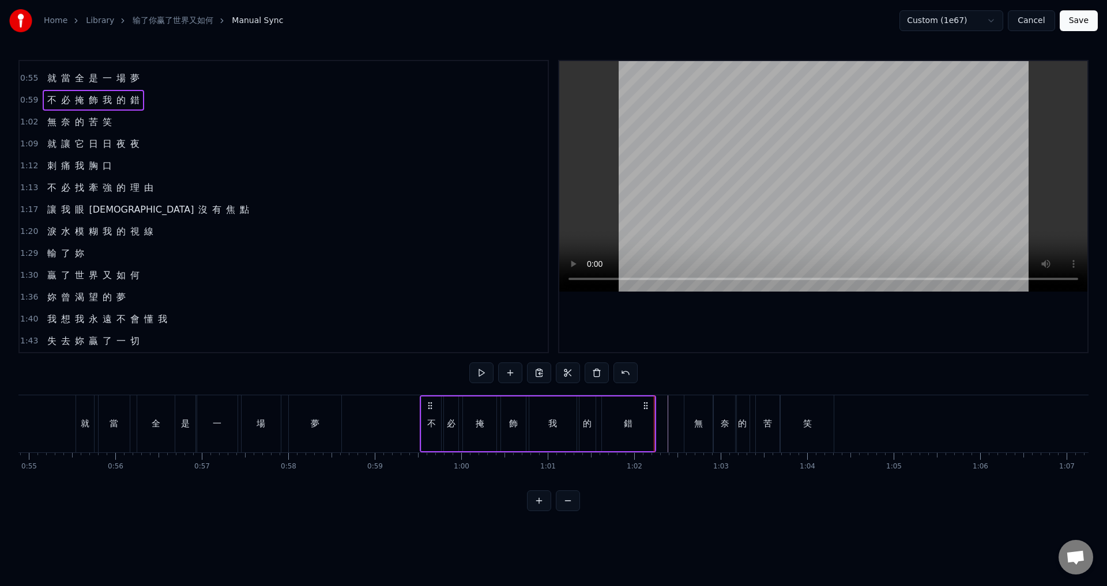
click at [28, 122] on span "1:02" at bounding box center [29, 122] width 18 height 12
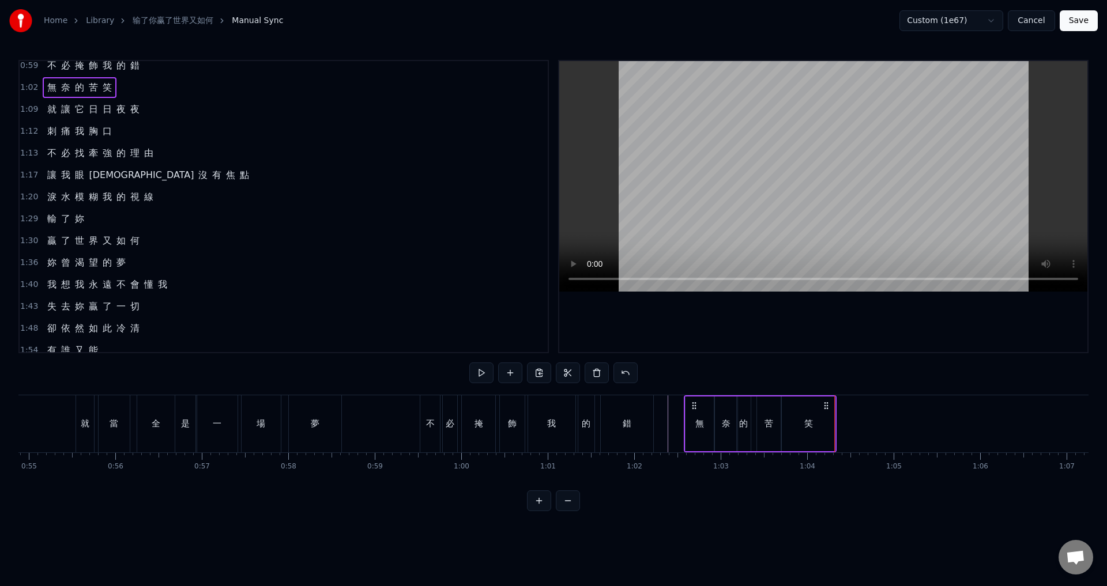
scroll to position [47, 0]
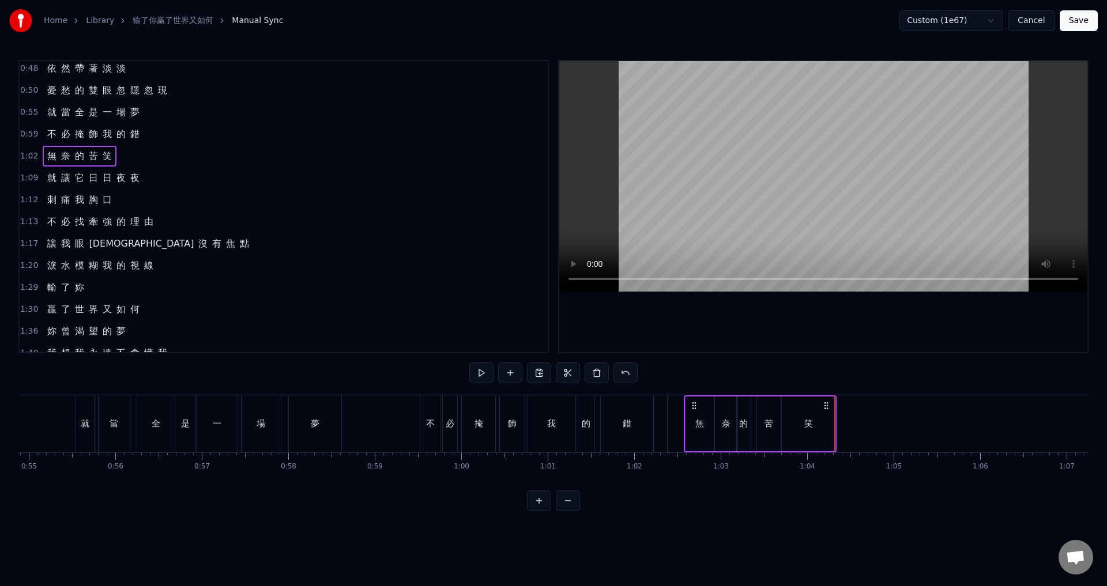
click at [26, 179] on span "1:09" at bounding box center [29, 178] width 18 height 12
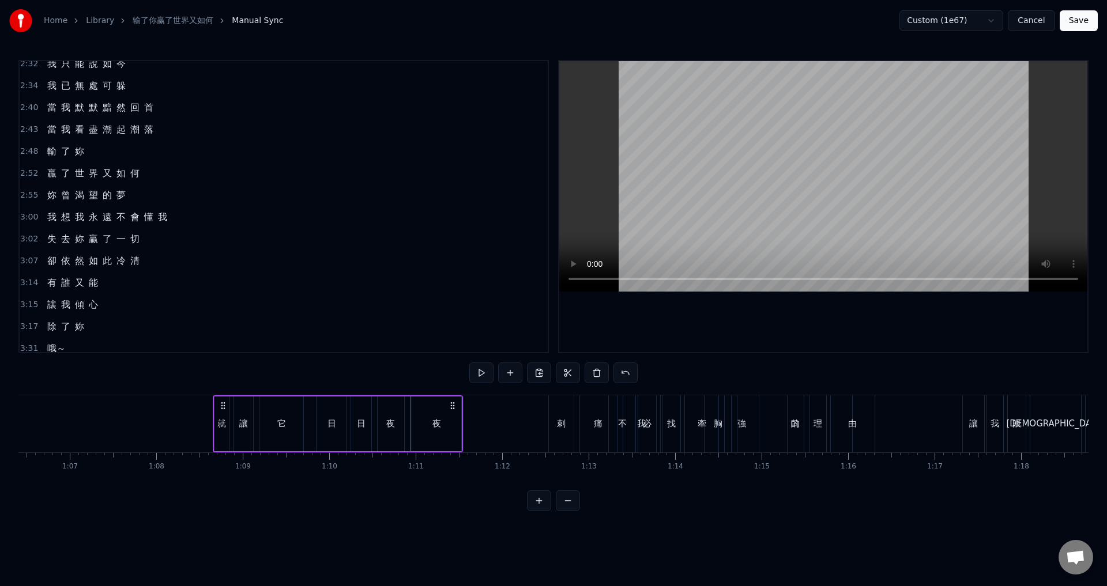
scroll to position [0, 5741]
drag, startPoint x: 85, startPoint y: 403, endPoint x: 289, endPoint y: 407, distance: 204.7
click at [289, 407] on icon at bounding box center [290, 405] width 9 height 9
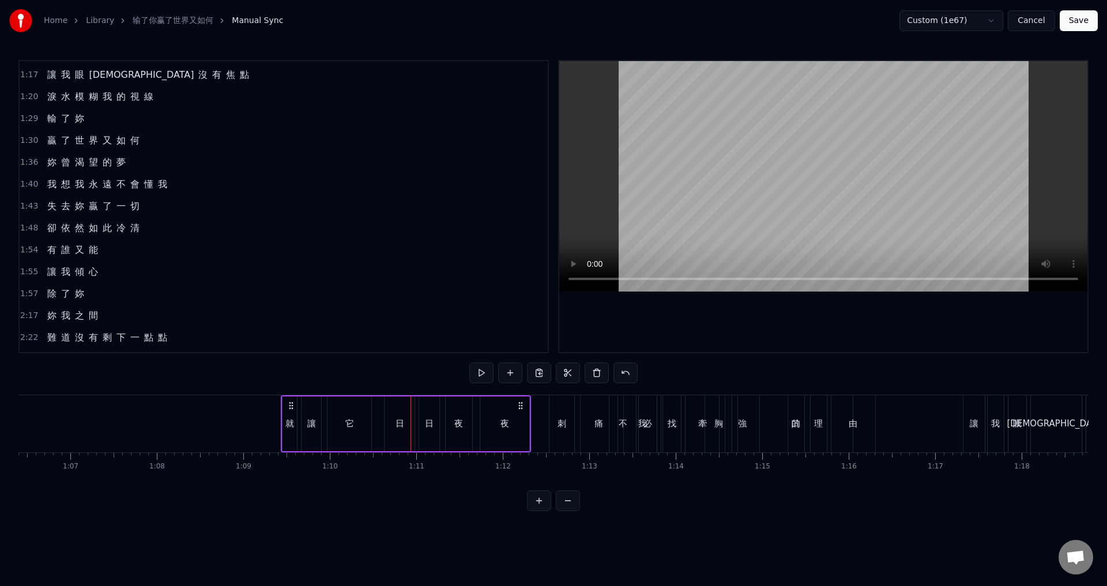
scroll to position [95, 0]
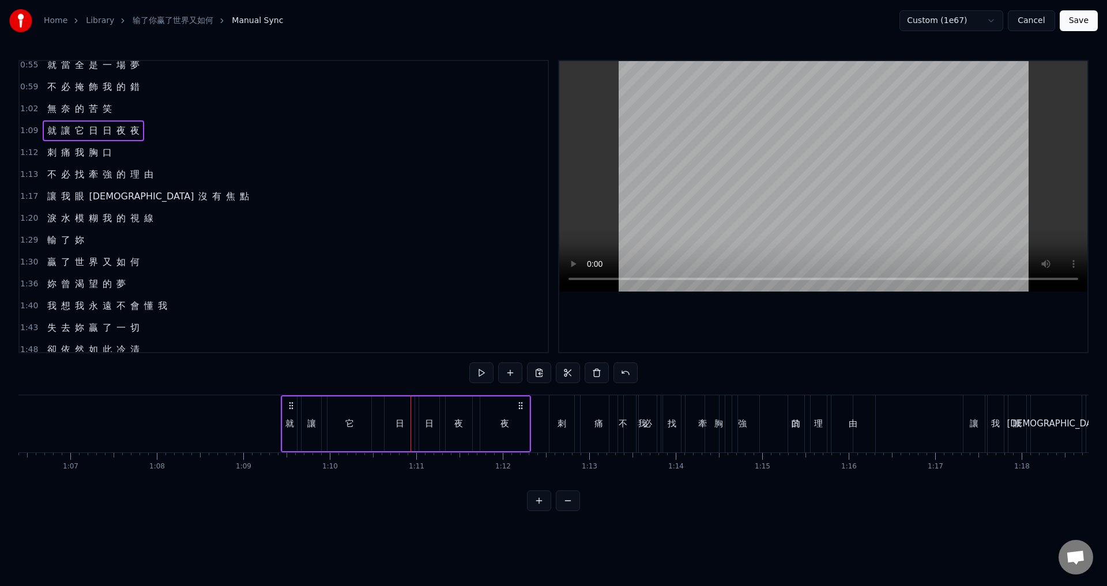
click at [28, 109] on span "1:02" at bounding box center [29, 109] width 18 height 12
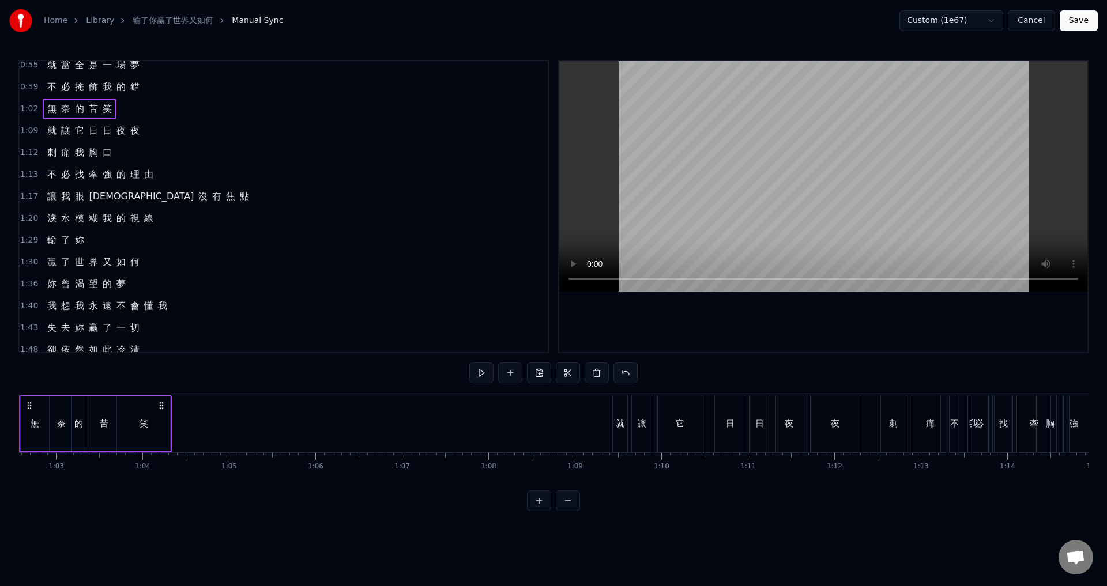
scroll to position [0, 5352]
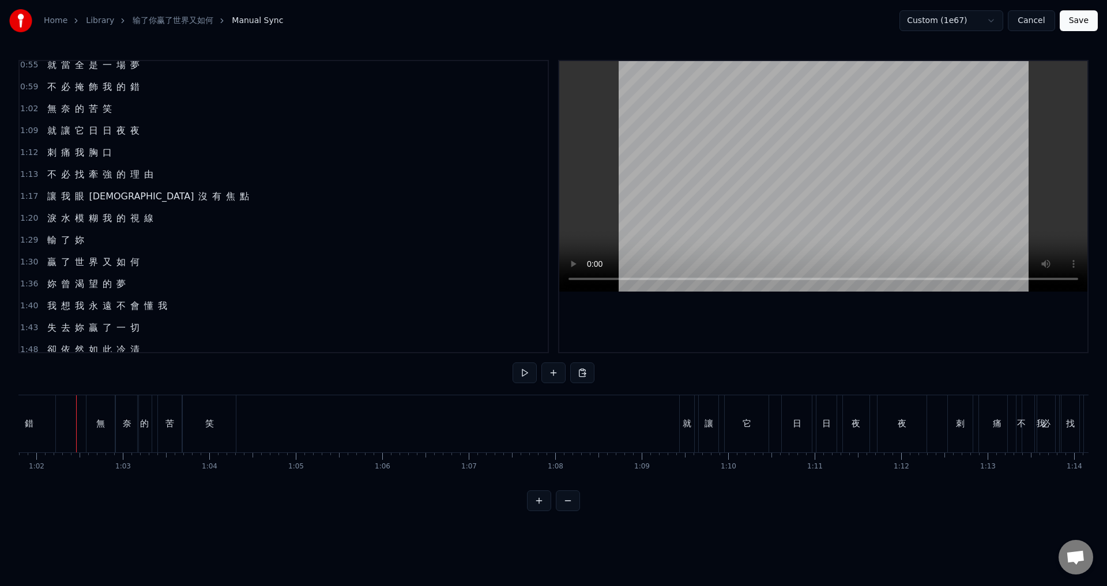
click at [24, 174] on span "1:13" at bounding box center [29, 175] width 18 height 12
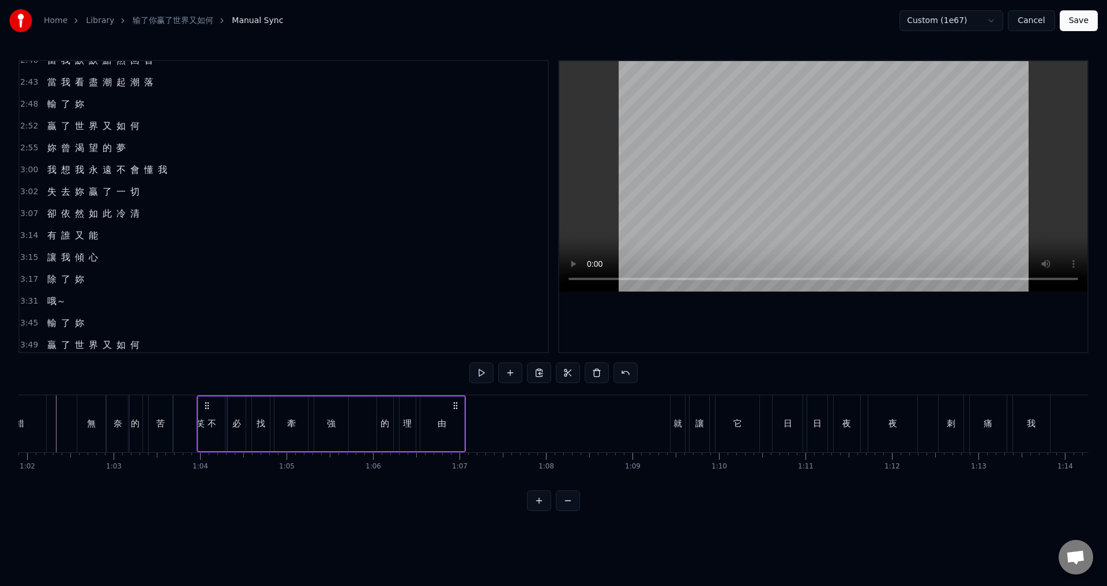
scroll to position [0, 5352]
drag, startPoint x: 906, startPoint y: 407, endPoint x: 242, endPoint y: 427, distance: 664.3
click at [242, 427] on div "不 必 找 牽 強 的 理 由" at bounding box center [367, 423] width 269 height 57
click at [193, 428] on div "笑" at bounding box center [200, 423] width 53 height 57
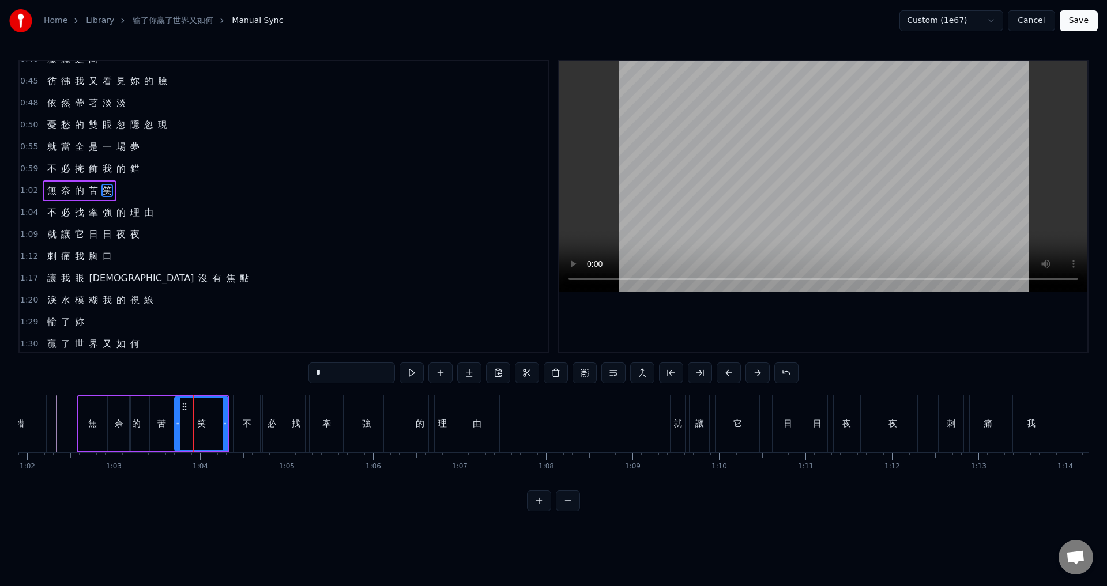
scroll to position [0, 0]
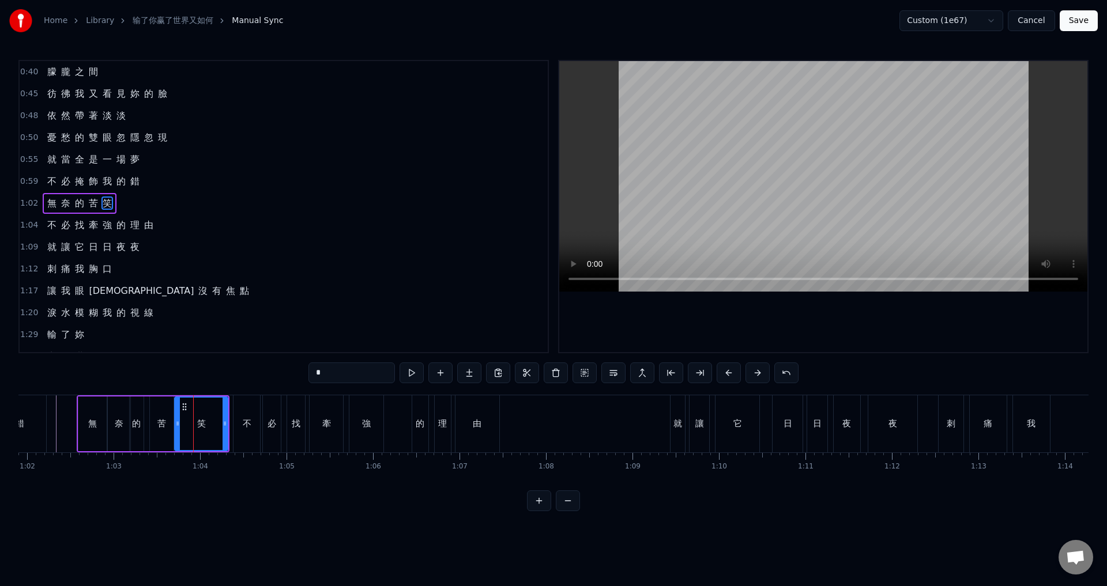
click at [25, 206] on span "1:02" at bounding box center [29, 204] width 18 height 12
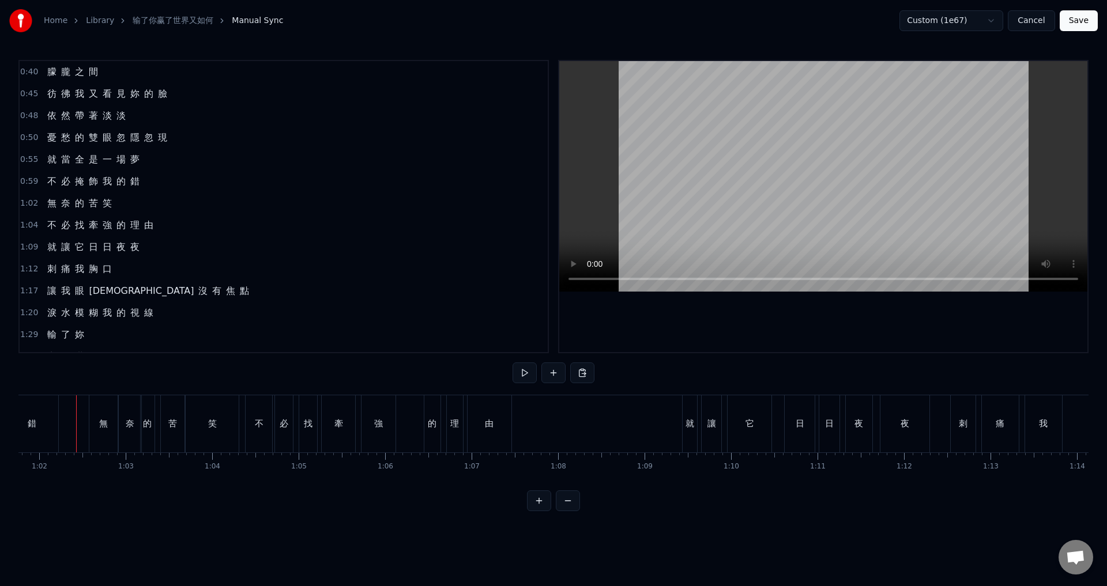
click at [496, 429] on div "由" at bounding box center [505, 423] width 44 height 57
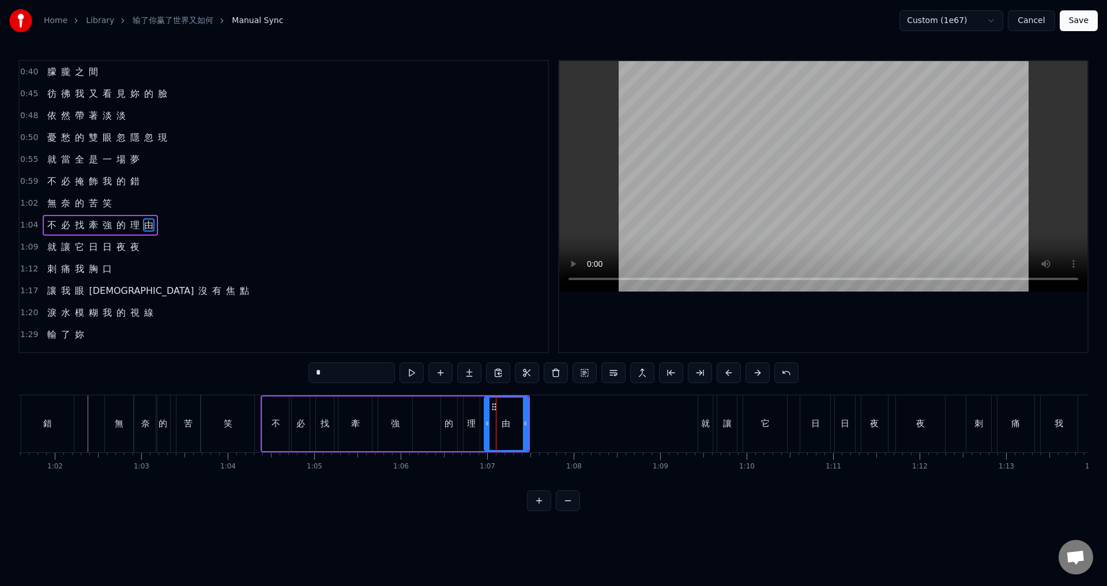
scroll to position [18, 0]
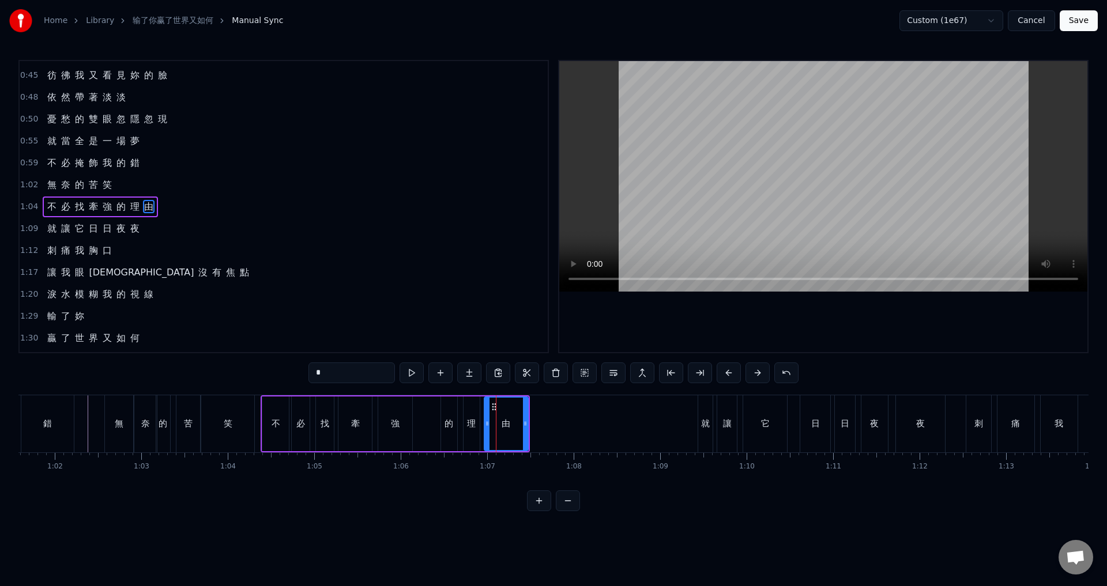
click at [25, 229] on span "1:09" at bounding box center [29, 229] width 18 height 12
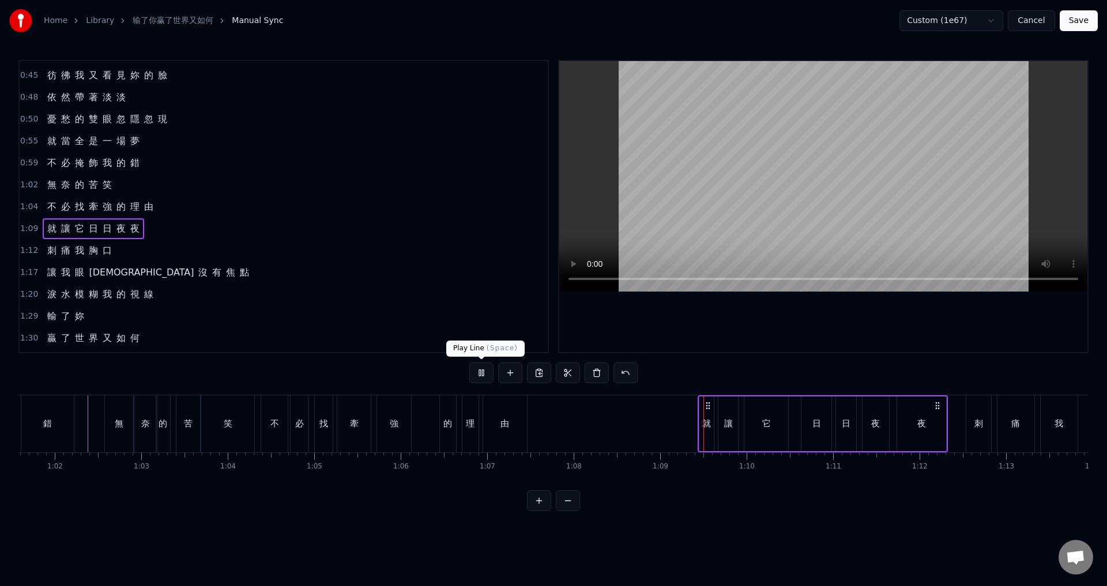
scroll to position [273, 0]
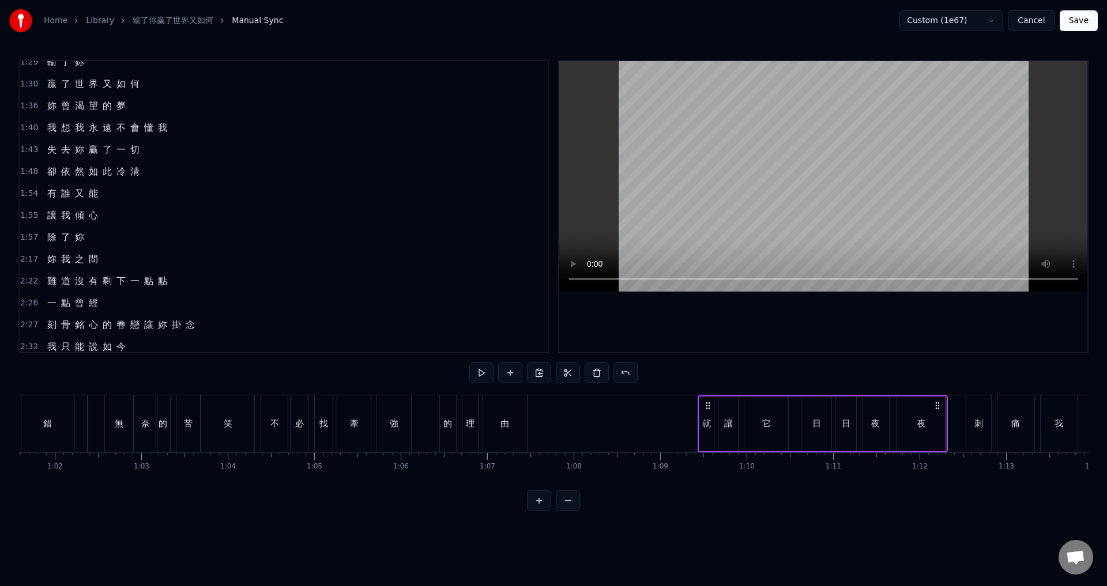
click at [764, 432] on div "它" at bounding box center [766, 424] width 44 height 55
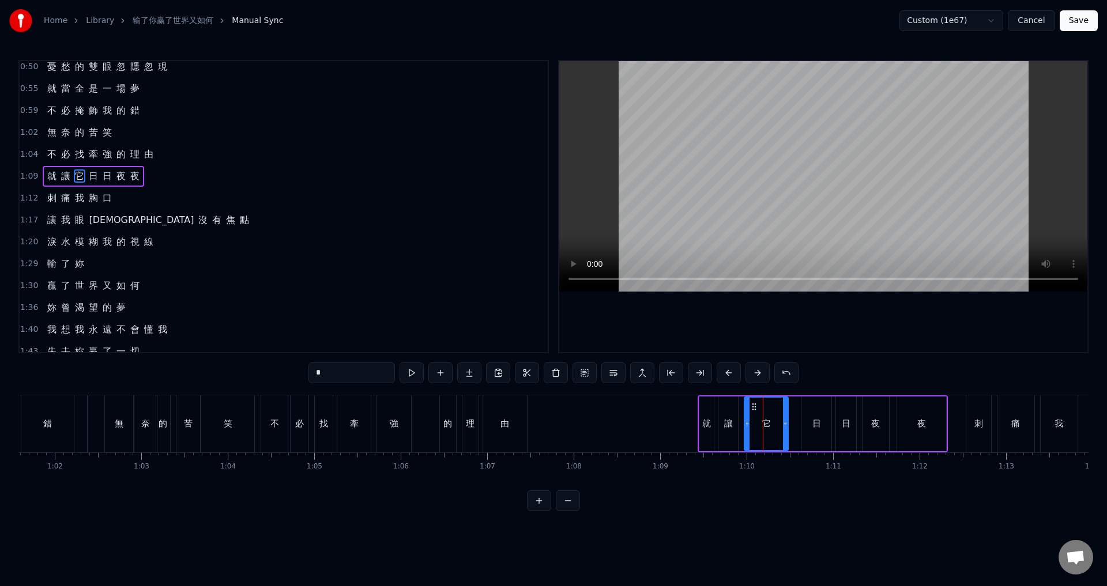
scroll to position [40, 0]
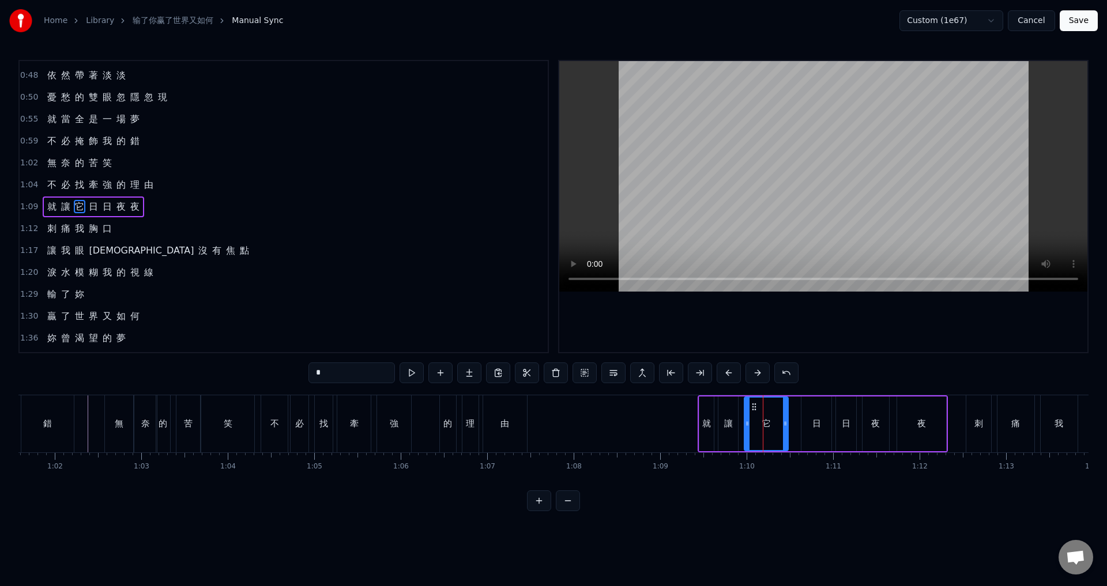
click at [28, 229] on span "1:12" at bounding box center [29, 229] width 18 height 12
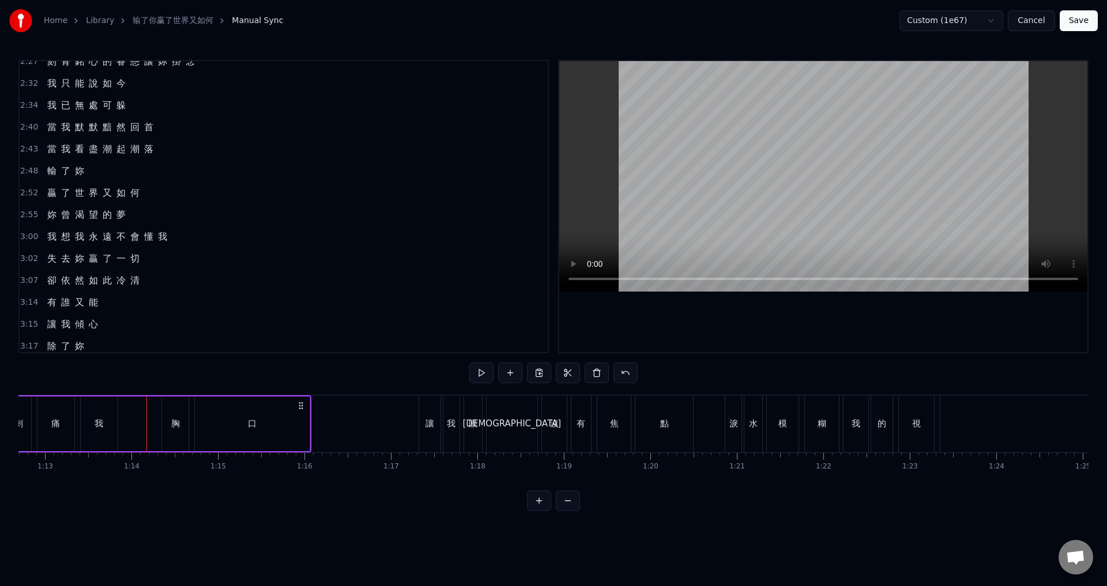
scroll to position [549, 0]
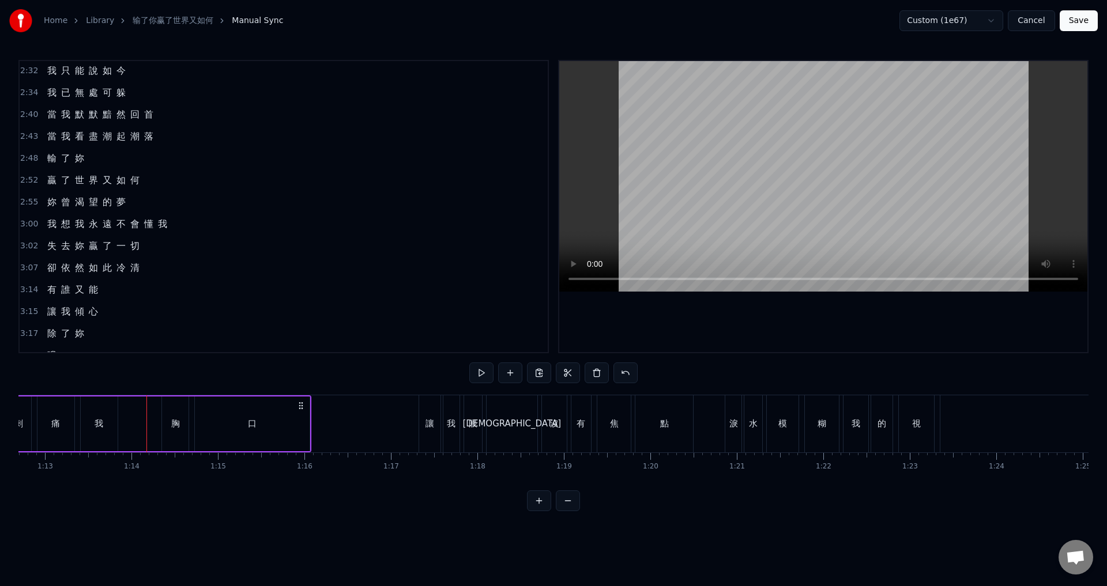
click at [225, 425] on div "口" at bounding box center [252, 424] width 115 height 55
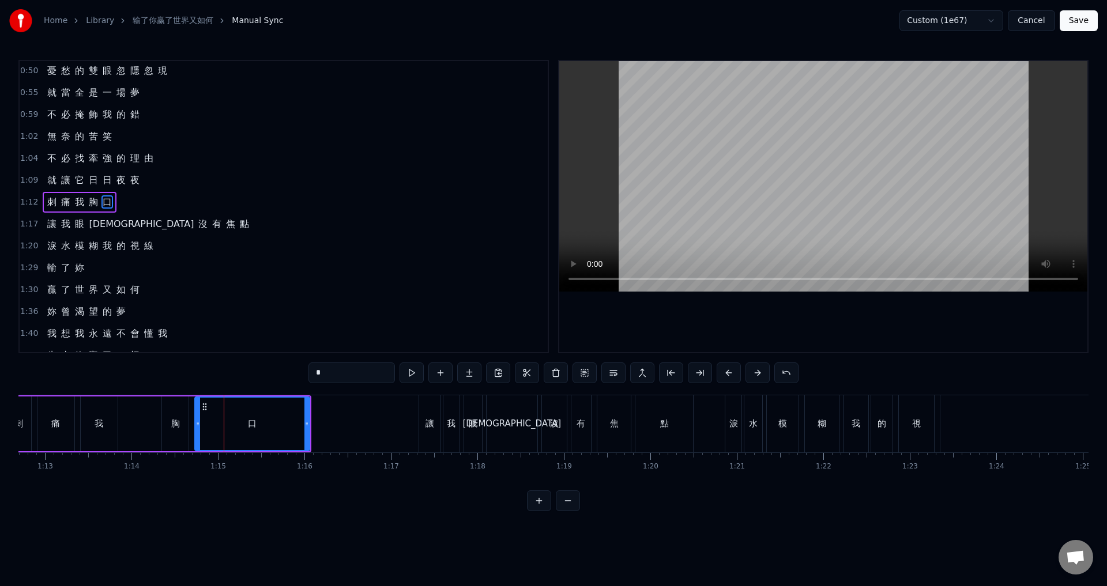
scroll to position [62, 0]
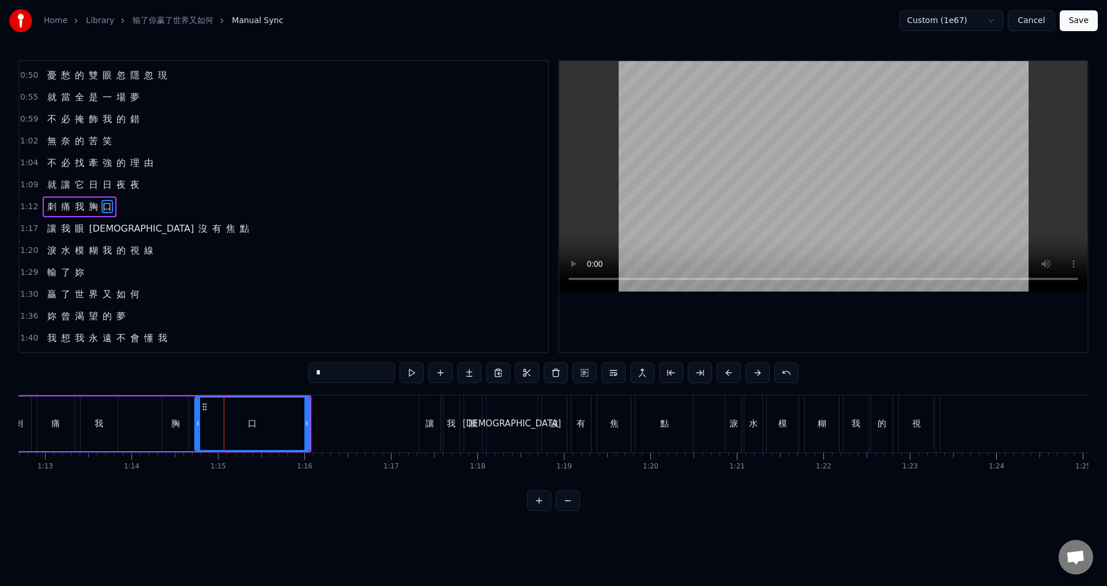
click at [27, 202] on span "1:12" at bounding box center [29, 207] width 18 height 12
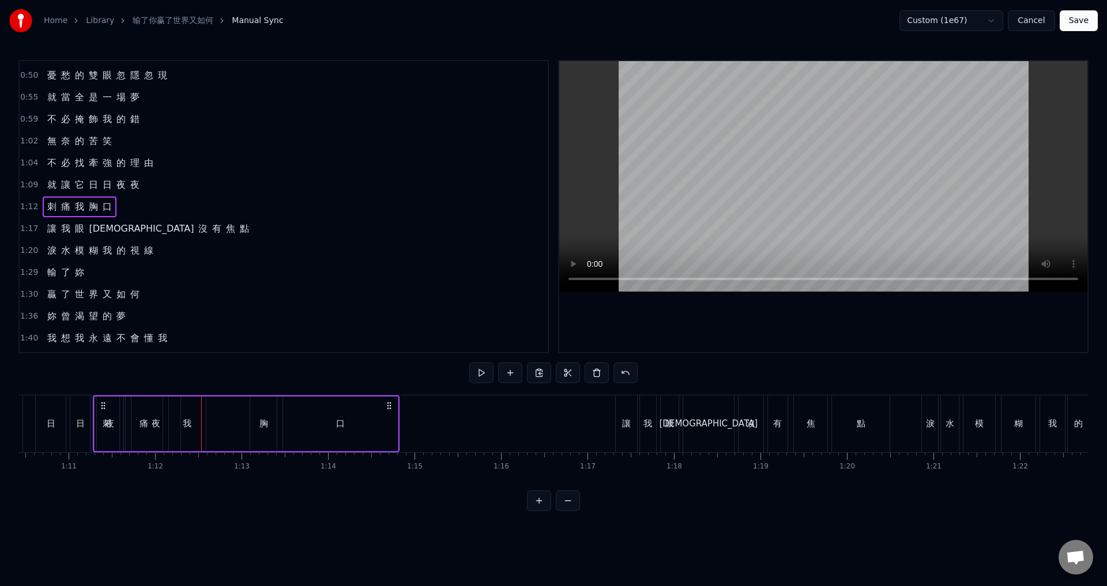
scroll to position [0, 6048]
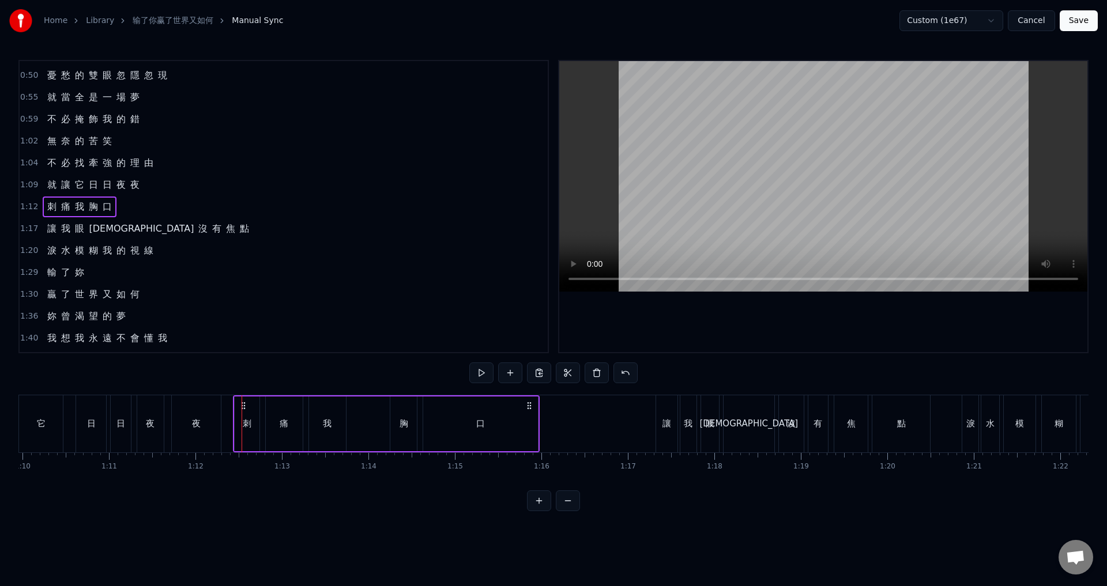
drag, startPoint x: 86, startPoint y: 403, endPoint x: 242, endPoint y: 412, distance: 156.4
click at [242, 412] on div "刺 痛 我 胸 口" at bounding box center [386, 423] width 307 height 57
click at [662, 423] on div "讓" at bounding box center [666, 423] width 9 height 13
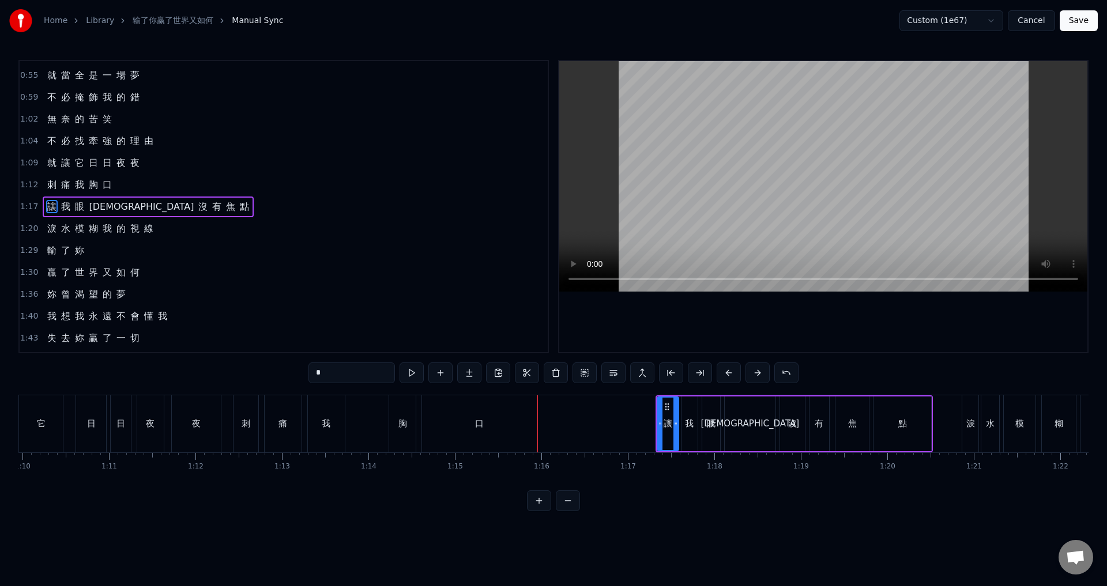
click at [22, 205] on span "1:17" at bounding box center [29, 207] width 18 height 12
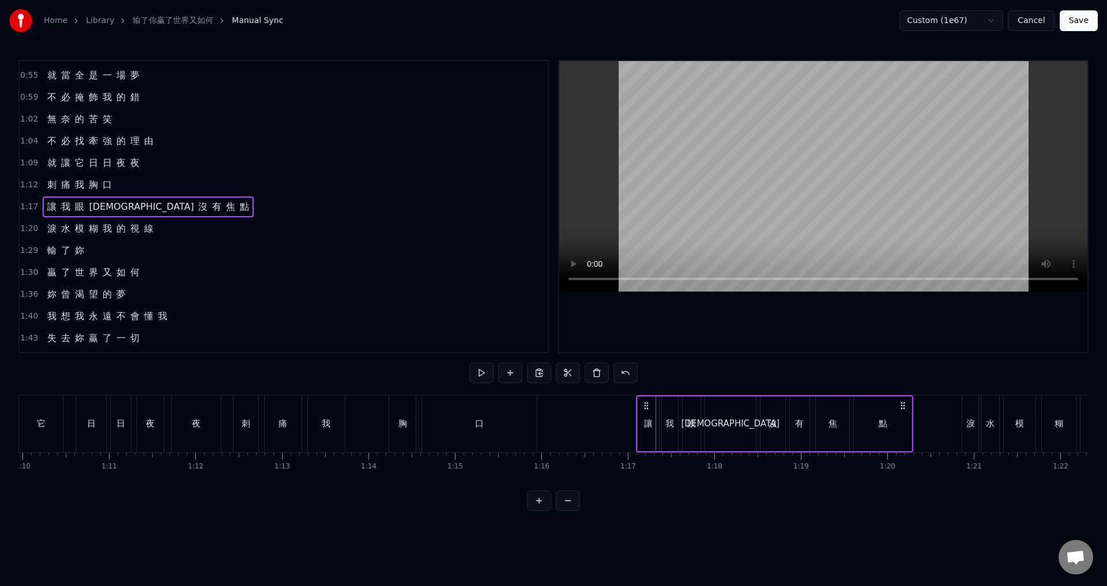
drag, startPoint x: 667, startPoint y: 404, endPoint x: 647, endPoint y: 403, distance: 19.6
click at [647, 403] on icon at bounding box center [646, 405] width 9 height 9
click at [968, 418] on div "淚" at bounding box center [970, 423] width 9 height 13
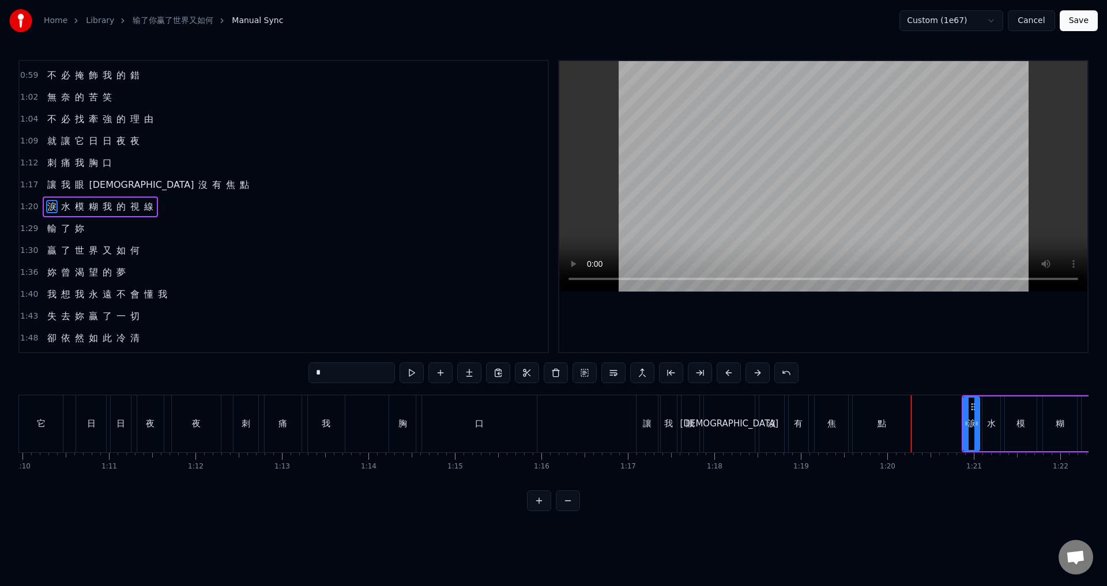
click at [25, 208] on span "1:20" at bounding box center [29, 207] width 18 height 12
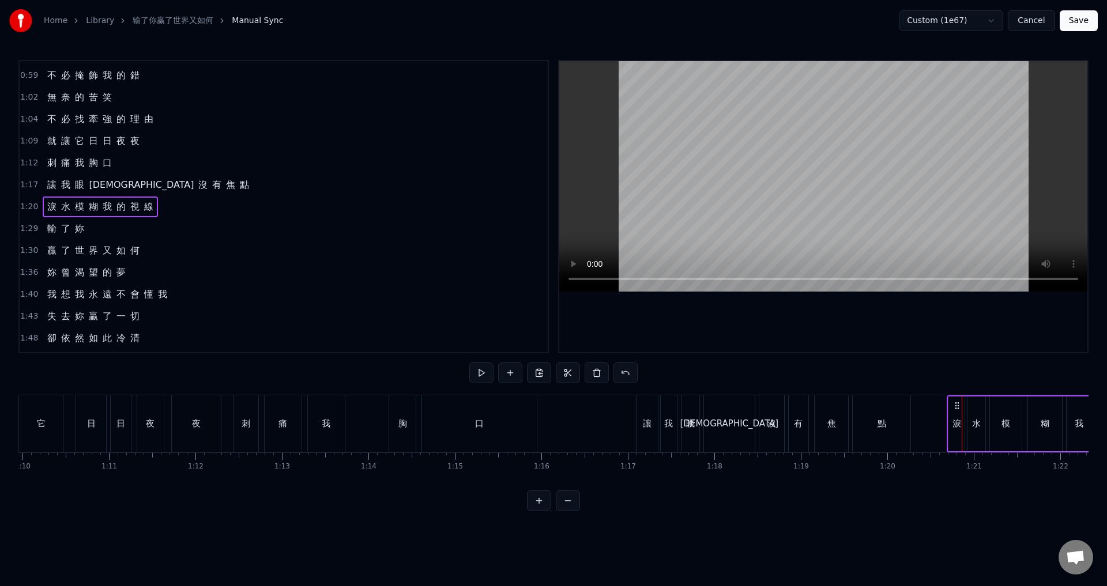
drag, startPoint x: 972, startPoint y: 406, endPoint x: 957, endPoint y: 405, distance: 15.0
click at [957, 405] on icon at bounding box center [956, 405] width 9 height 9
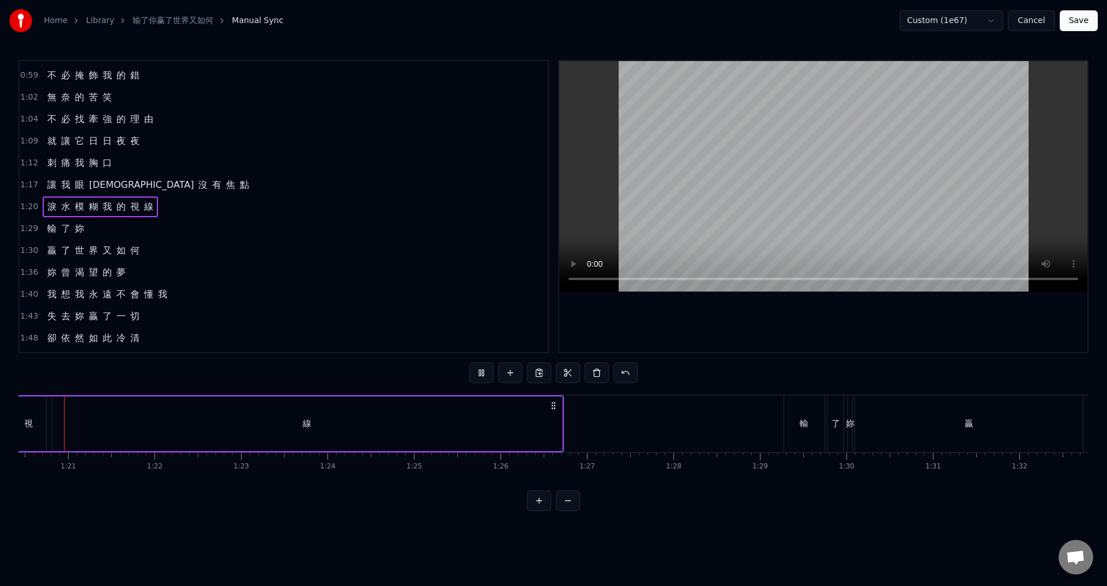
scroll to position [0, 6939]
click at [525, 429] on div "線" at bounding box center [307, 424] width 510 height 55
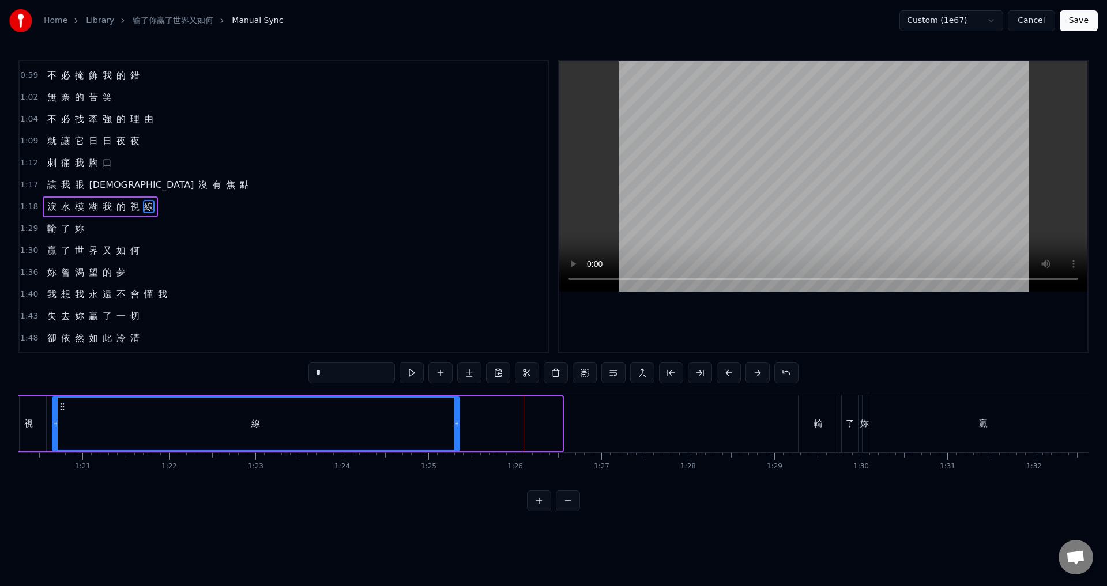
drag, startPoint x: 559, startPoint y: 427, endPoint x: 457, endPoint y: 433, distance: 102.8
click at [457, 433] on div at bounding box center [456, 424] width 5 height 52
click at [22, 206] on span "1:18" at bounding box center [29, 207] width 18 height 12
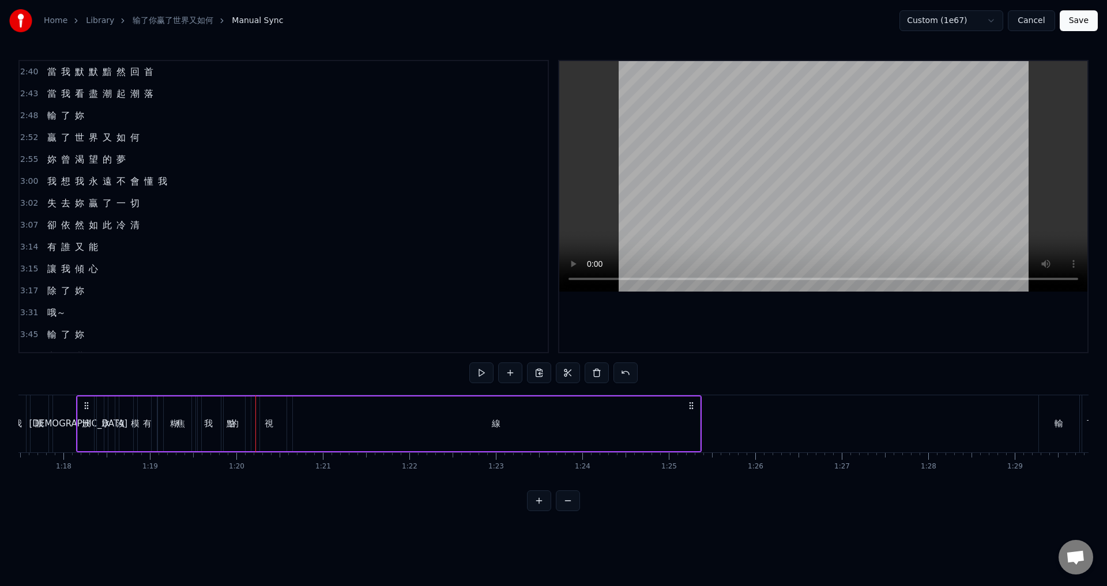
scroll to position [614, 0]
click at [427, 436] on div "線" at bounding box center [496, 424] width 407 height 55
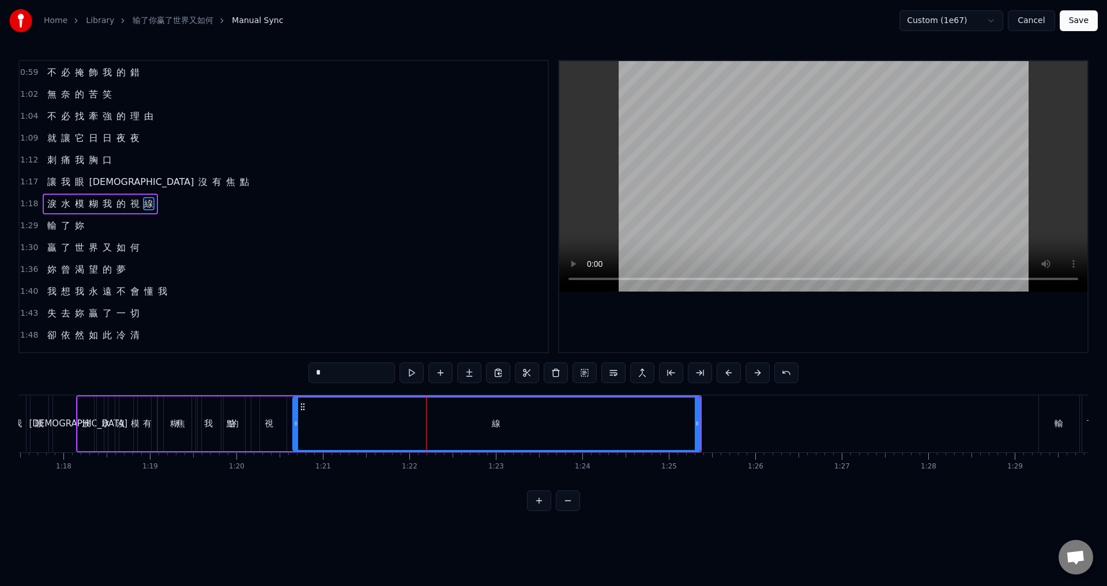
scroll to position [106, 0]
click at [30, 183] on span "1:17" at bounding box center [29, 185] width 18 height 12
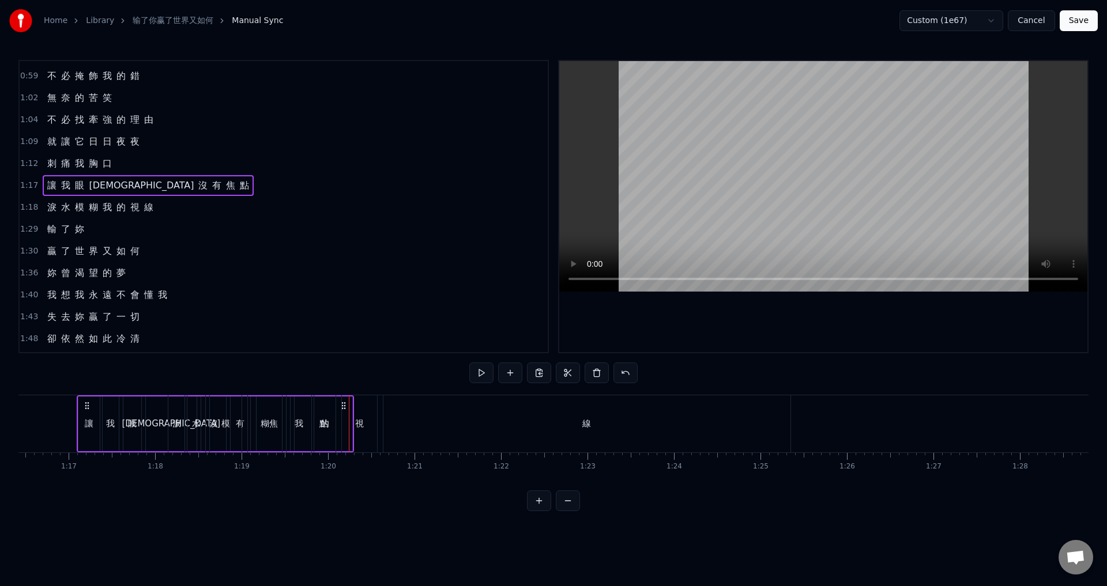
scroll to position [96, 0]
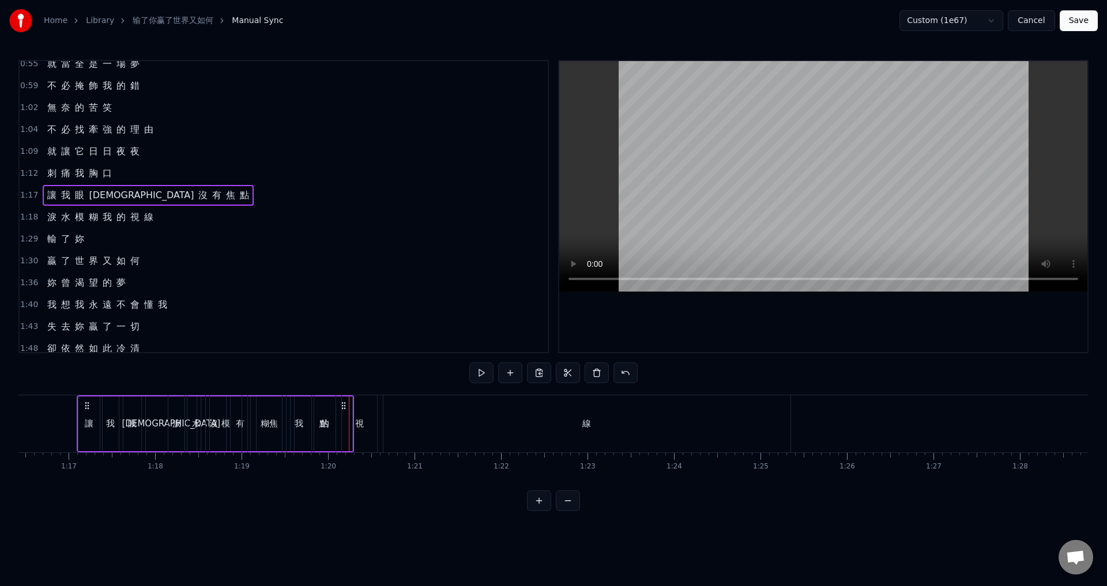
click at [28, 219] on span "1:18" at bounding box center [29, 218] width 18 height 12
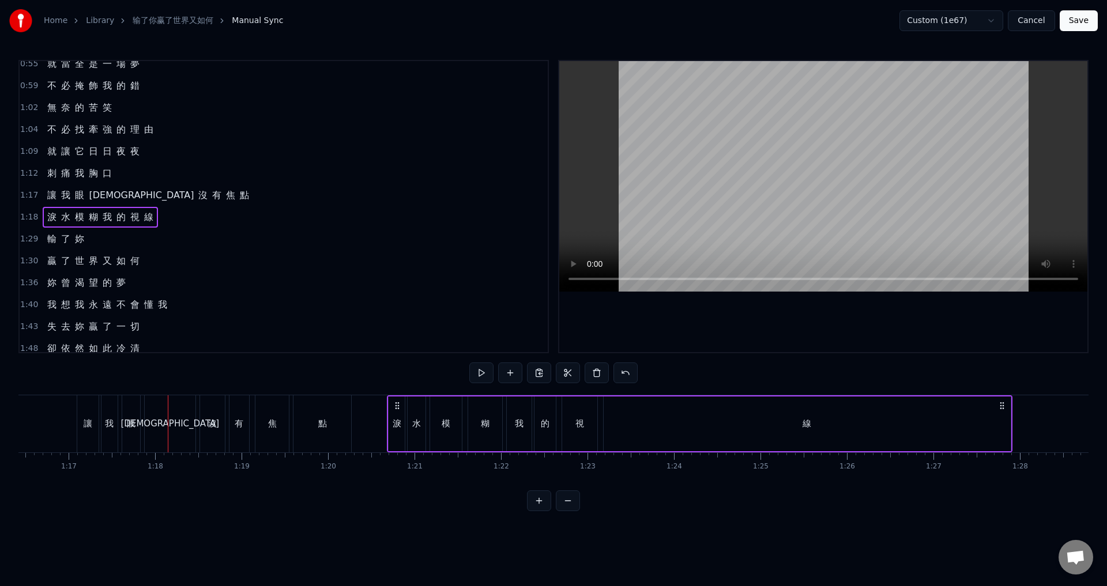
drag, startPoint x: 178, startPoint y: 405, endPoint x: 397, endPoint y: 405, distance: 219.0
click at [397, 405] on icon at bounding box center [397, 405] width 9 height 9
click at [618, 427] on div "線" at bounding box center [807, 424] width 407 height 55
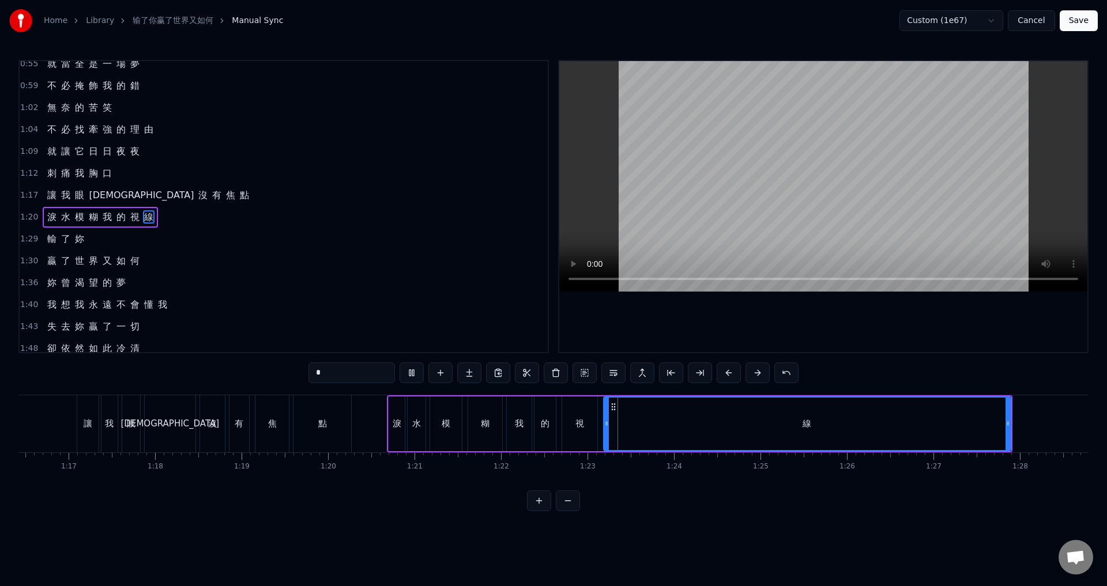
scroll to position [106, 0]
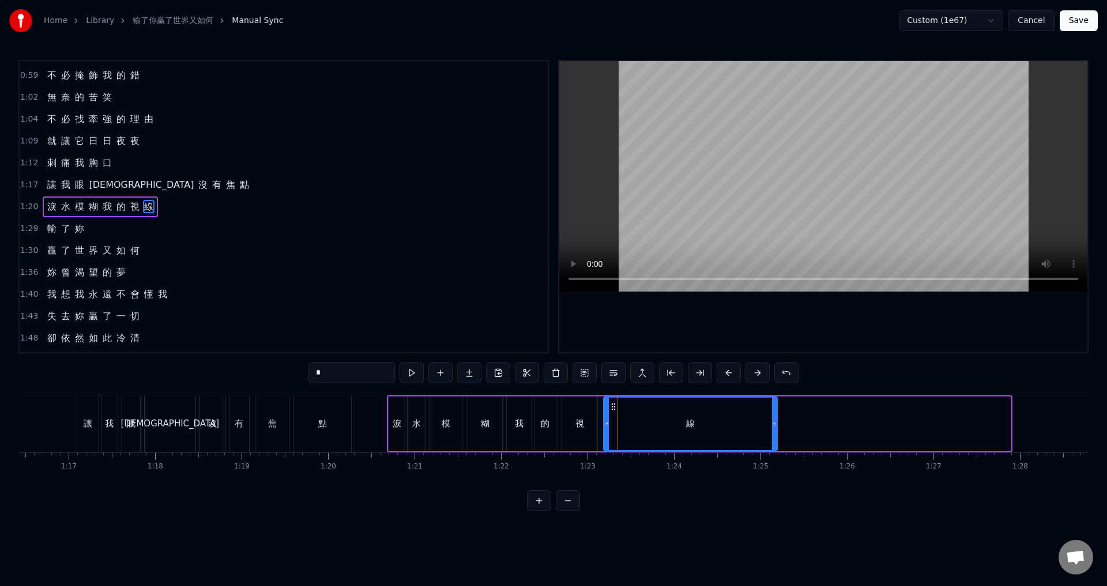
drag, startPoint x: 1006, startPoint y: 421, endPoint x: 773, endPoint y: 432, distance: 233.7
click at [773, 432] on div at bounding box center [774, 424] width 5 height 52
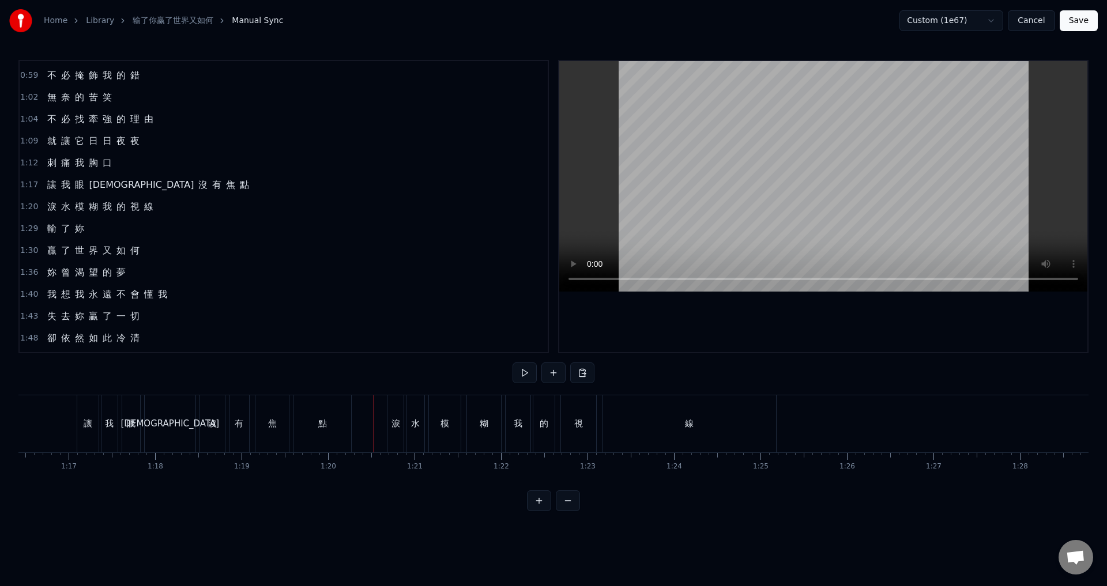
click at [739, 426] on div "線" at bounding box center [689, 423] width 174 height 57
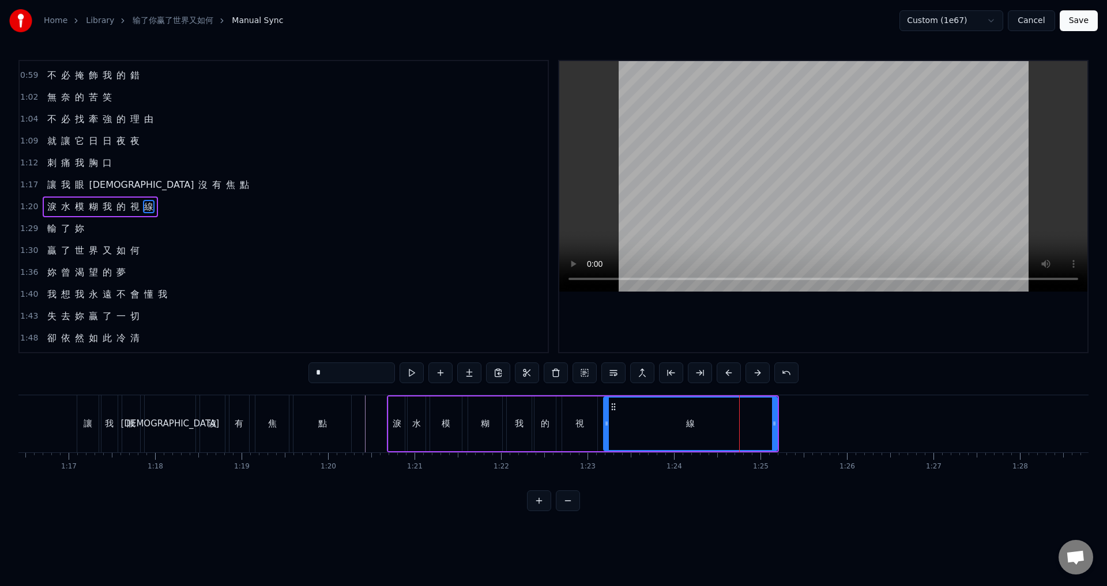
click at [27, 231] on span "1:29" at bounding box center [29, 229] width 18 height 12
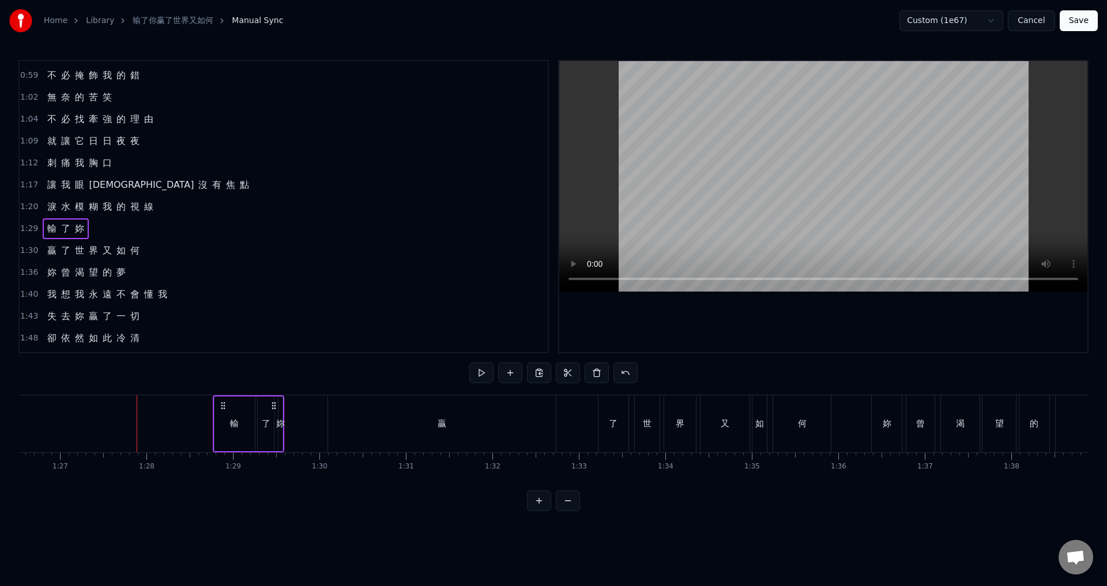
scroll to position [0, 7473]
drag, startPoint x: 86, startPoint y: 406, endPoint x: 248, endPoint y: 410, distance: 162.0
click at [248, 410] on div "輸 了 妳" at bounding box center [274, 423] width 71 height 57
click at [459, 419] on div "贏" at bounding box center [449, 423] width 228 height 57
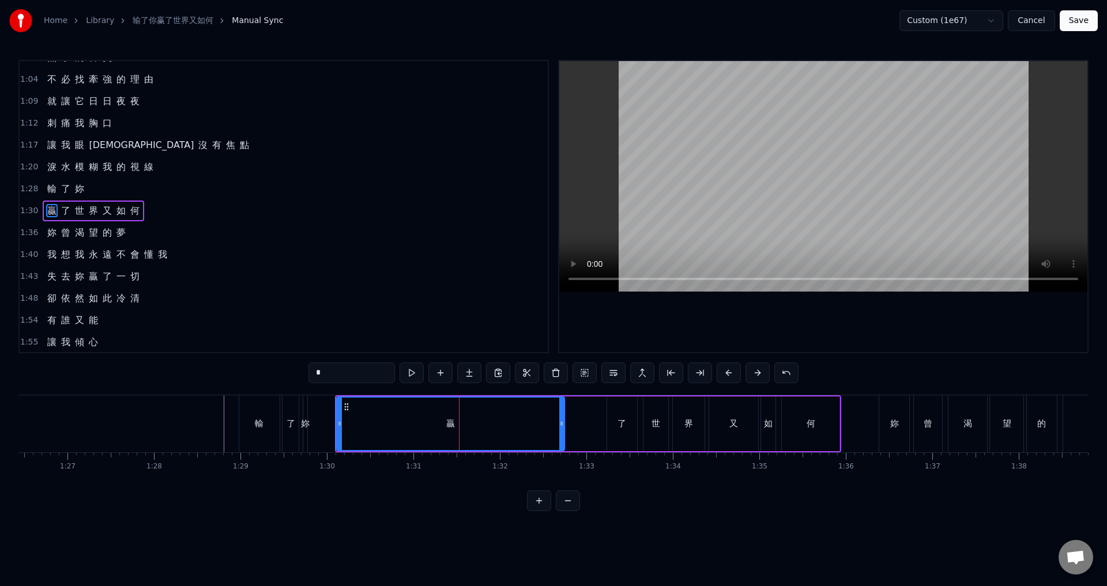
scroll to position [150, 0]
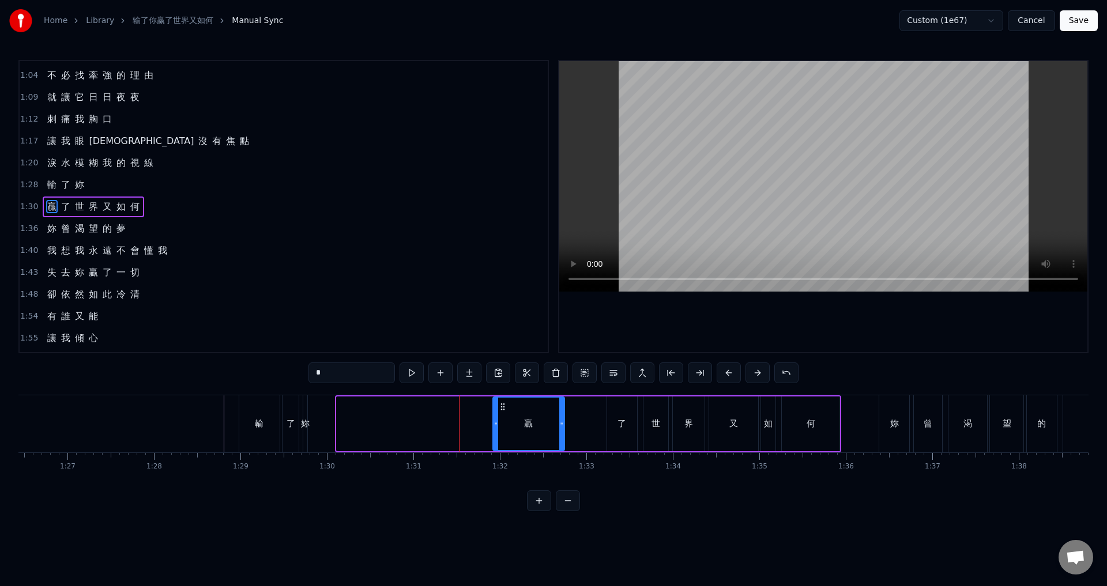
drag, startPoint x: 339, startPoint y: 424, endPoint x: 495, endPoint y: 426, distance: 156.2
click at [495, 426] on icon at bounding box center [495, 423] width 5 height 9
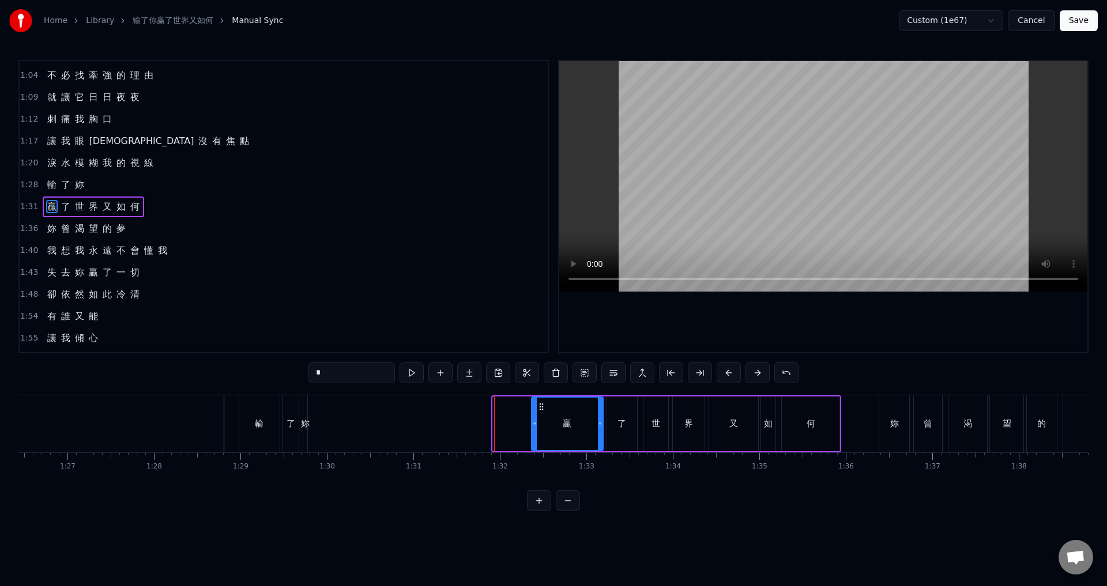
drag, startPoint x: 503, startPoint y: 405, endPoint x: 541, endPoint y: 406, distance: 38.6
click at [541, 406] on icon at bounding box center [541, 406] width 9 height 9
drag, startPoint x: 534, startPoint y: 426, endPoint x: 584, endPoint y: 429, distance: 49.7
click at [584, 429] on div at bounding box center [584, 424] width 5 height 52
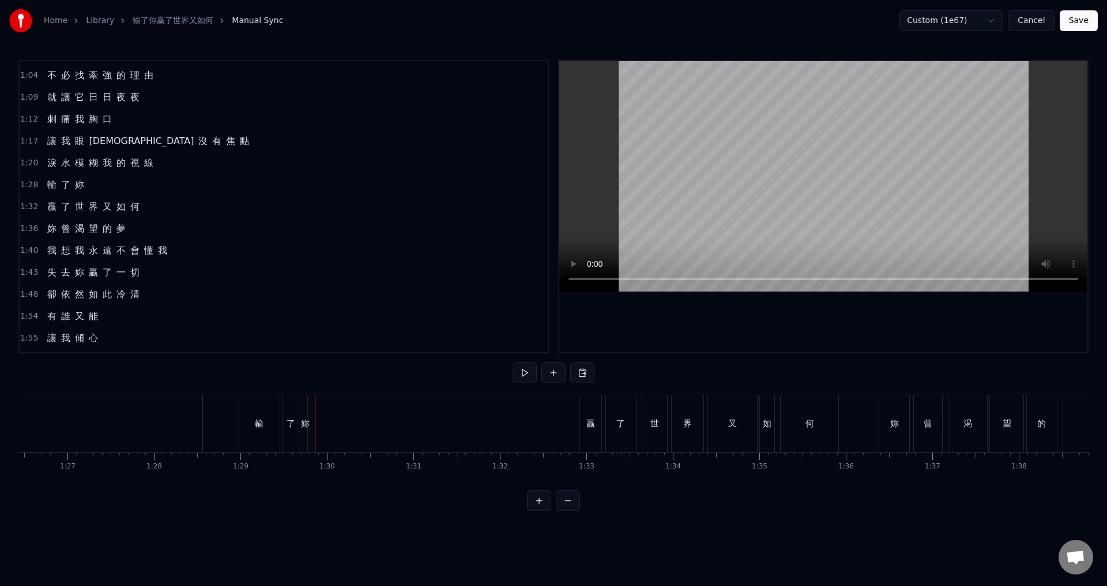
click at [305, 415] on div "妳" at bounding box center [305, 423] width 4 height 57
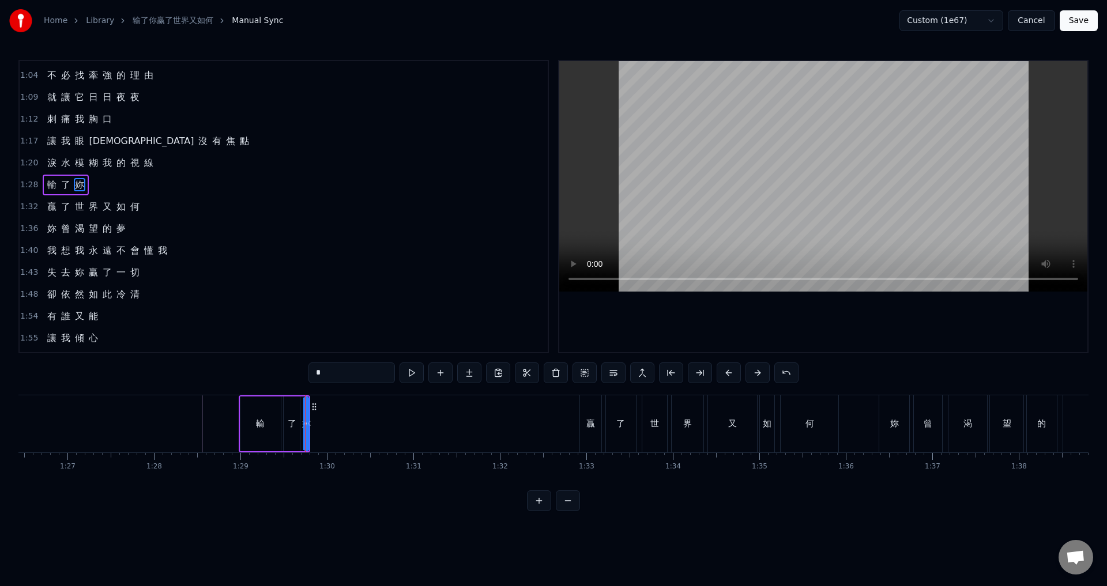
scroll to position [128, 0]
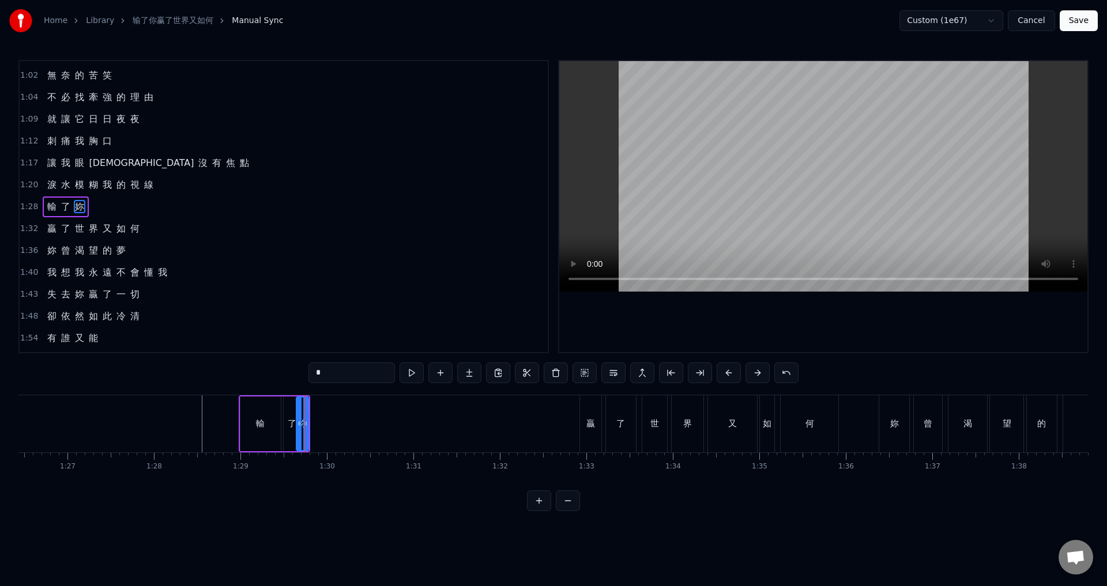
drag, startPoint x: 308, startPoint y: 423, endPoint x: 299, endPoint y: 425, distance: 8.9
click at [299, 425] on icon at bounding box center [299, 423] width 5 height 9
drag, startPoint x: 307, startPoint y: 425, endPoint x: 315, endPoint y: 425, distance: 8.1
click at [315, 425] on icon at bounding box center [313, 423] width 5 height 9
drag, startPoint x: 304, startPoint y: 405, endPoint x: 332, endPoint y: 414, distance: 29.5
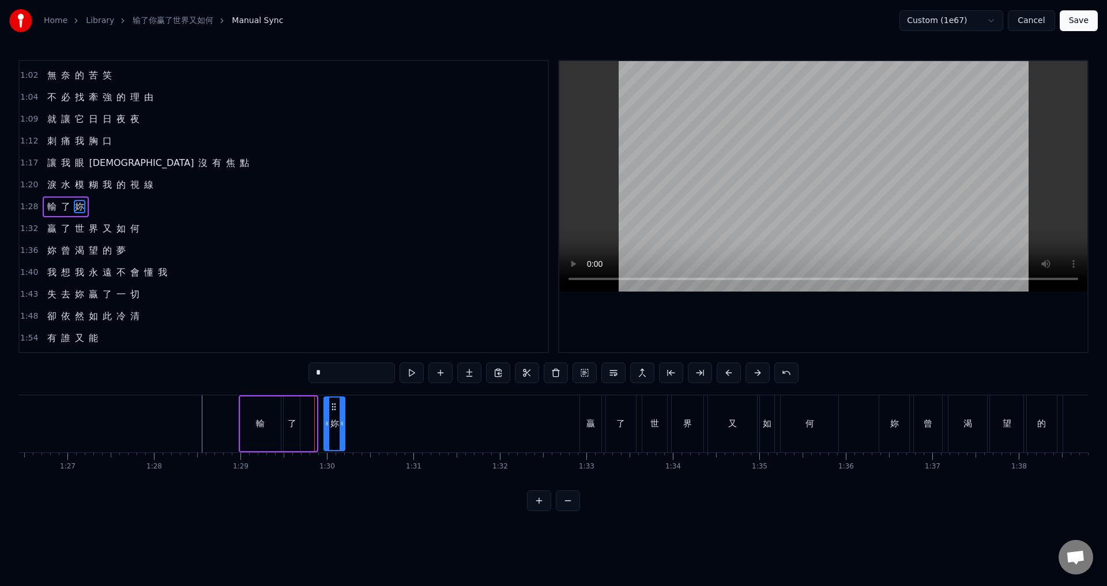
click at [332, 414] on div "妳" at bounding box center [335, 424] width 20 height 52
drag, startPoint x: 334, startPoint y: 406, endPoint x: 320, endPoint y: 405, distance: 13.9
click at [320, 405] on icon at bounding box center [319, 406] width 9 height 9
click at [290, 428] on div "了" at bounding box center [292, 423] width 9 height 13
drag, startPoint x: 297, startPoint y: 424, endPoint x: 303, endPoint y: 424, distance: 6.3
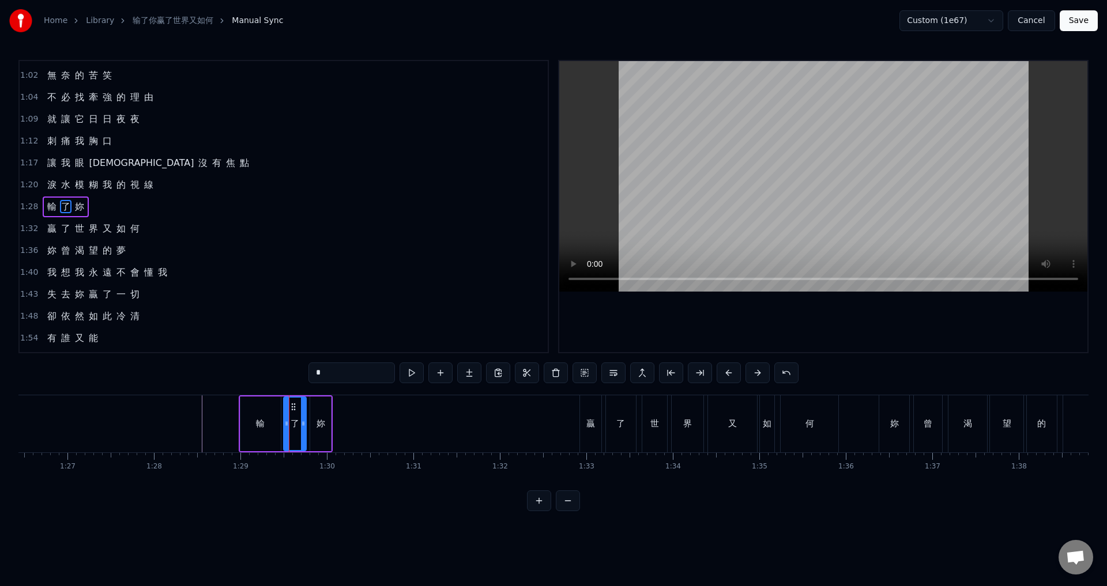
click at [303, 424] on icon at bounding box center [303, 423] width 5 height 9
click at [324, 428] on div "妳" at bounding box center [320, 423] width 9 height 13
type input "*"
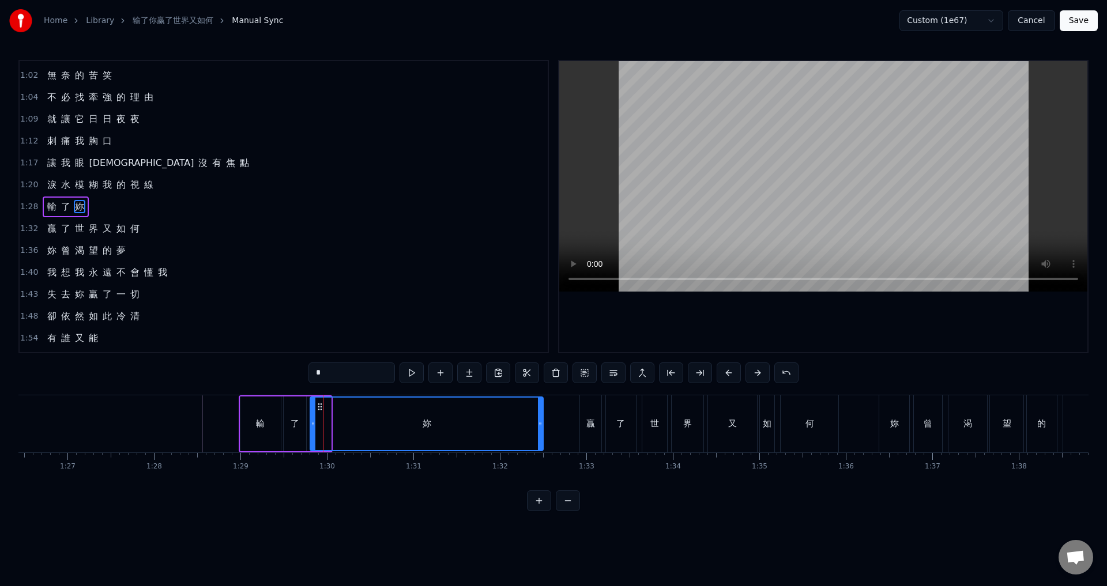
drag, startPoint x: 329, startPoint y: 424, endPoint x: 541, endPoint y: 424, distance: 212.1
click at [541, 424] on circle at bounding box center [541, 424] width 1 height 1
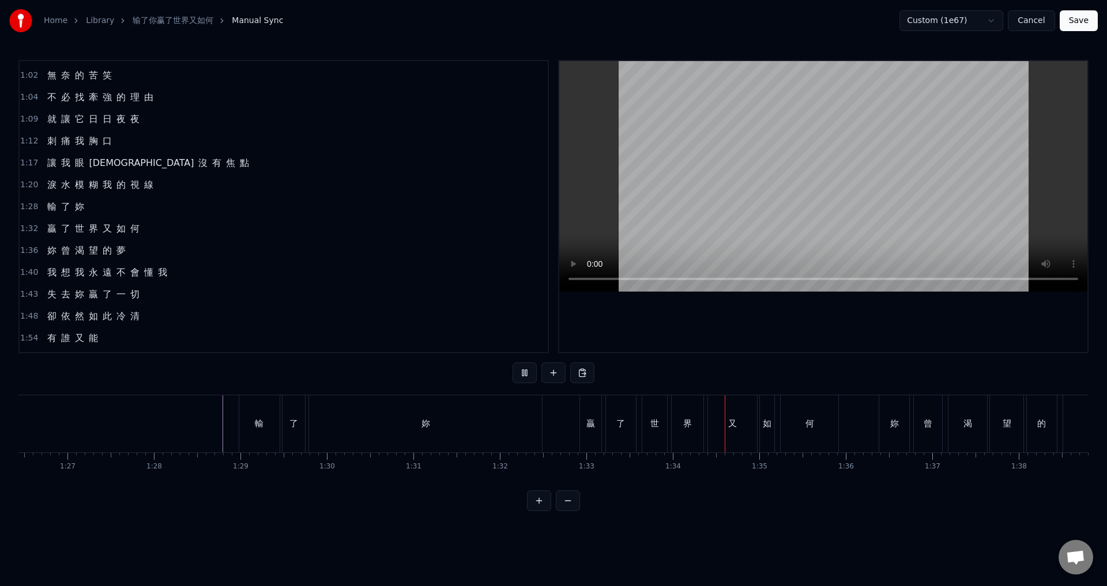
click at [585, 436] on div "贏" at bounding box center [590, 423] width 21 height 57
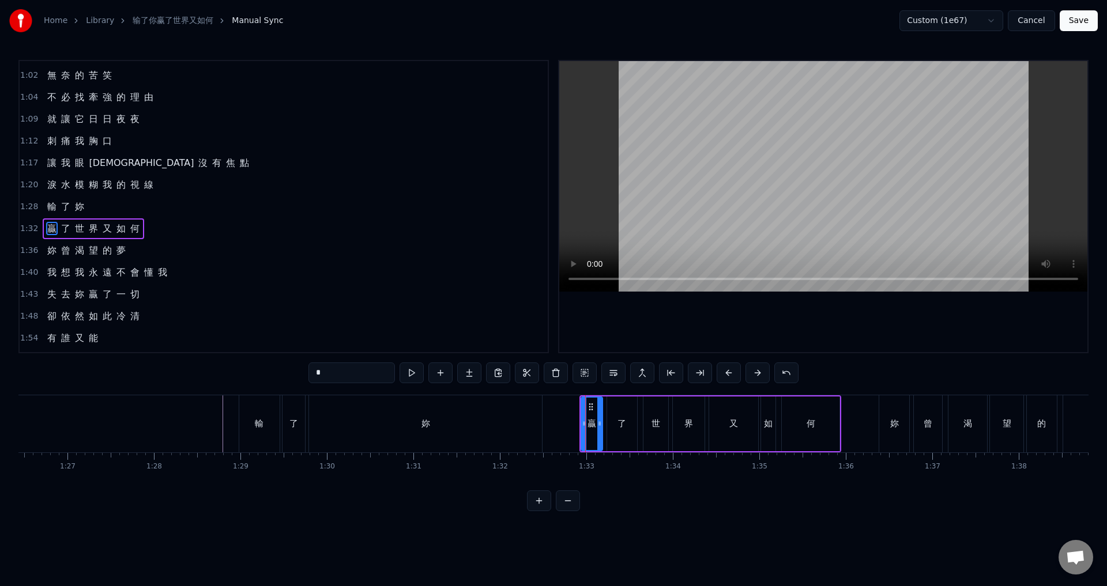
scroll to position [150, 0]
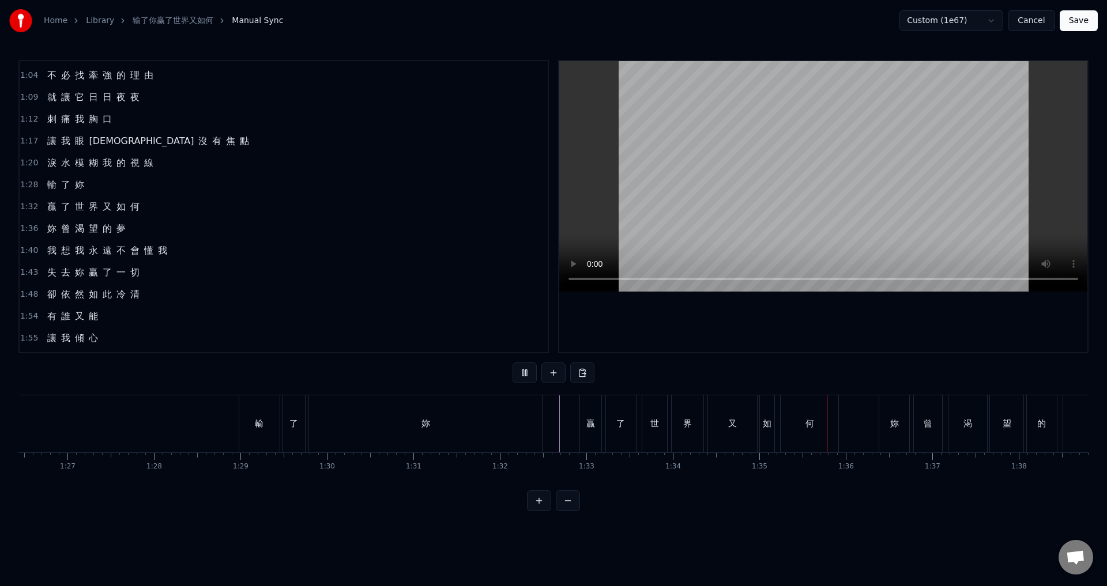
click at [621, 417] on div "了" at bounding box center [620, 423] width 9 height 13
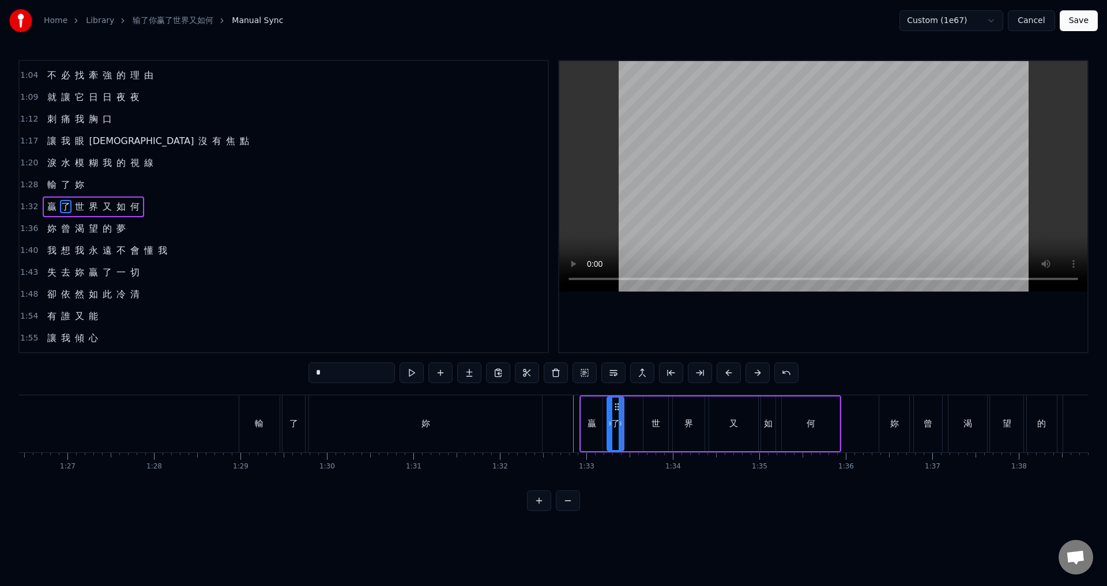
drag, startPoint x: 633, startPoint y: 421, endPoint x: 620, endPoint y: 423, distance: 13.4
click at [620, 423] on icon at bounding box center [620, 423] width 5 height 9
click at [651, 422] on div "世" at bounding box center [655, 423] width 9 height 13
drag, startPoint x: 652, startPoint y: 408, endPoint x: 633, endPoint y: 408, distance: 19.0
click at [633, 408] on icon at bounding box center [633, 406] width 9 height 9
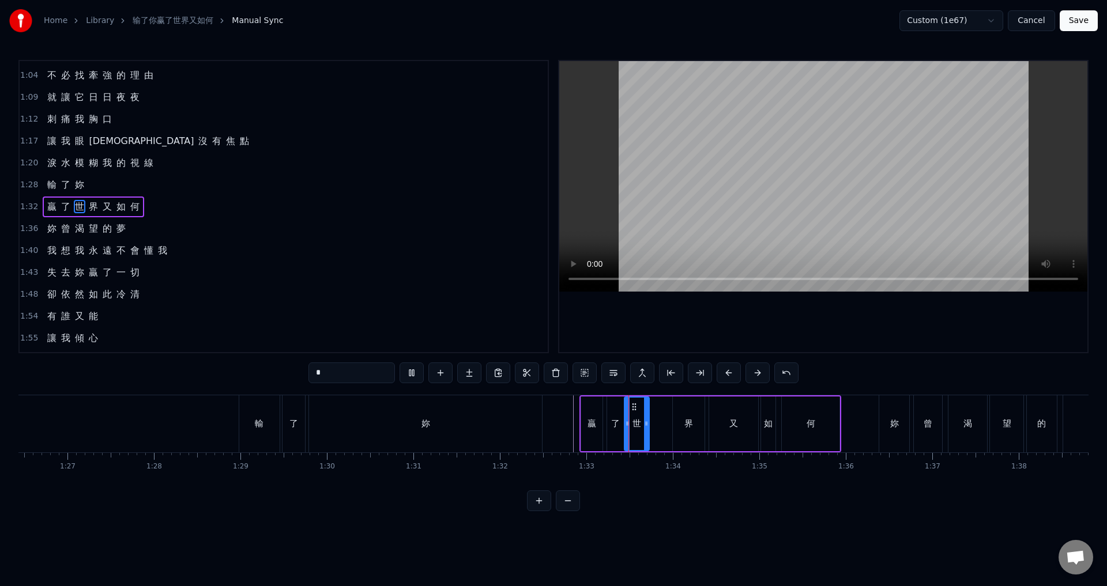
click at [690, 423] on div "界" at bounding box center [688, 423] width 9 height 13
drag, startPoint x: 682, startPoint y: 404, endPoint x: 660, endPoint y: 404, distance: 21.9
click at [659, 404] on circle at bounding box center [659, 403] width 1 height 1
click at [727, 424] on div "又" at bounding box center [733, 424] width 49 height 55
type input "*"
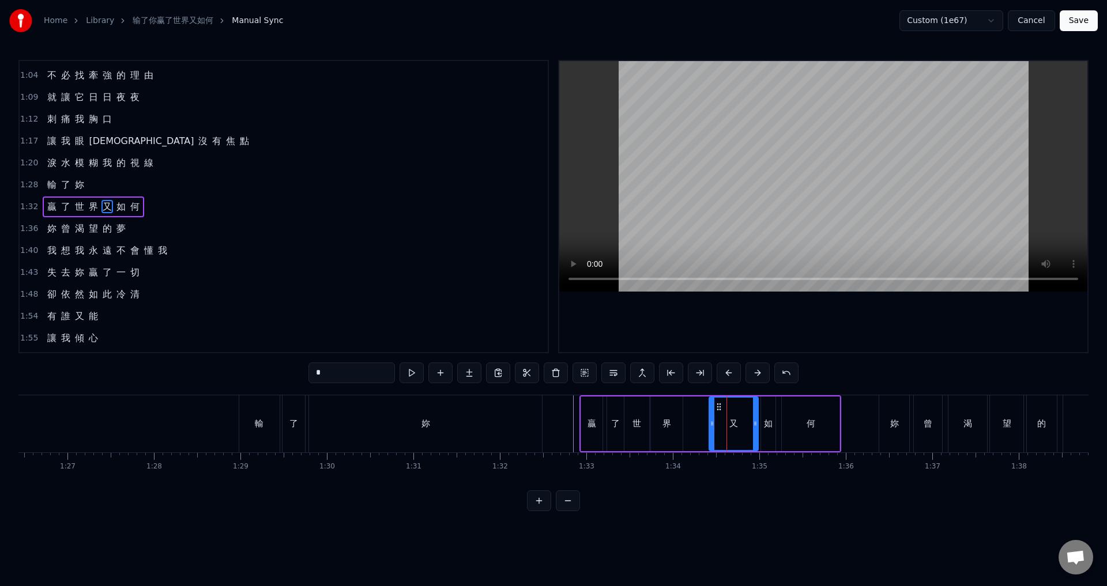
drag, startPoint x: 719, startPoint y: 405, endPoint x: 710, endPoint y: 409, distance: 9.3
click at [700, 409] on div "贏 了 世 界 又 如 何" at bounding box center [710, 423] width 262 height 57
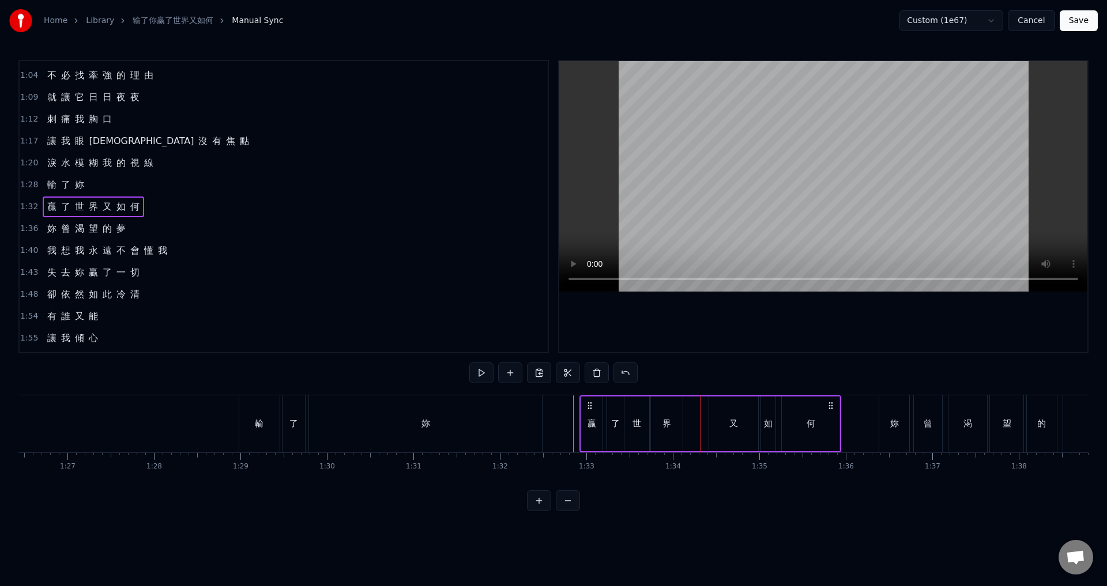
click at [715, 408] on div "又" at bounding box center [733, 424] width 49 height 55
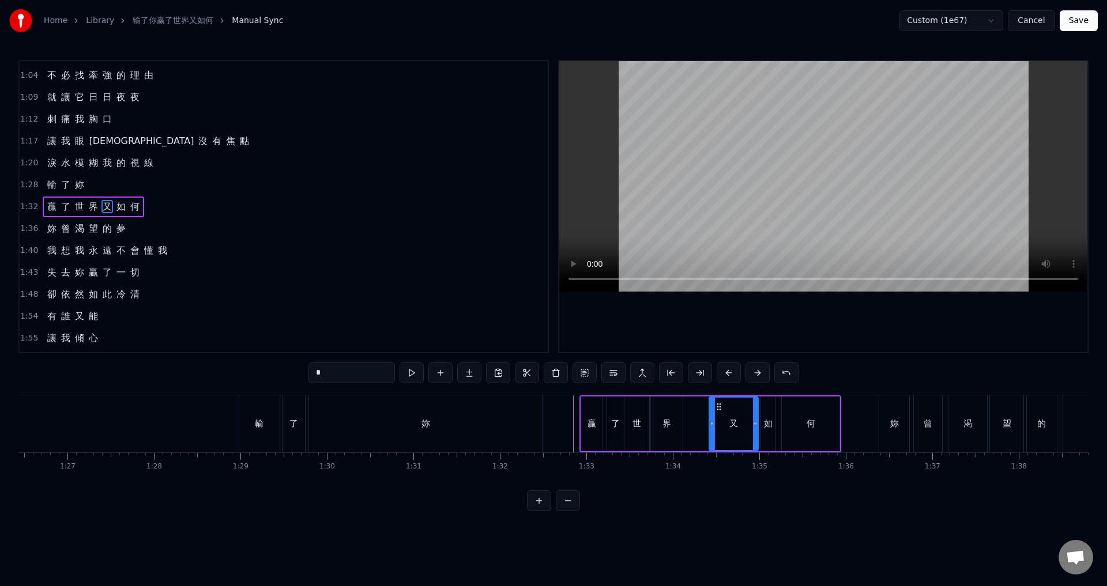
drag, startPoint x: 718, startPoint y: 406, endPoint x: 700, endPoint y: 411, distance: 18.5
click at [702, 408] on div "贏 了 世 界 又 如 何" at bounding box center [710, 423] width 262 height 57
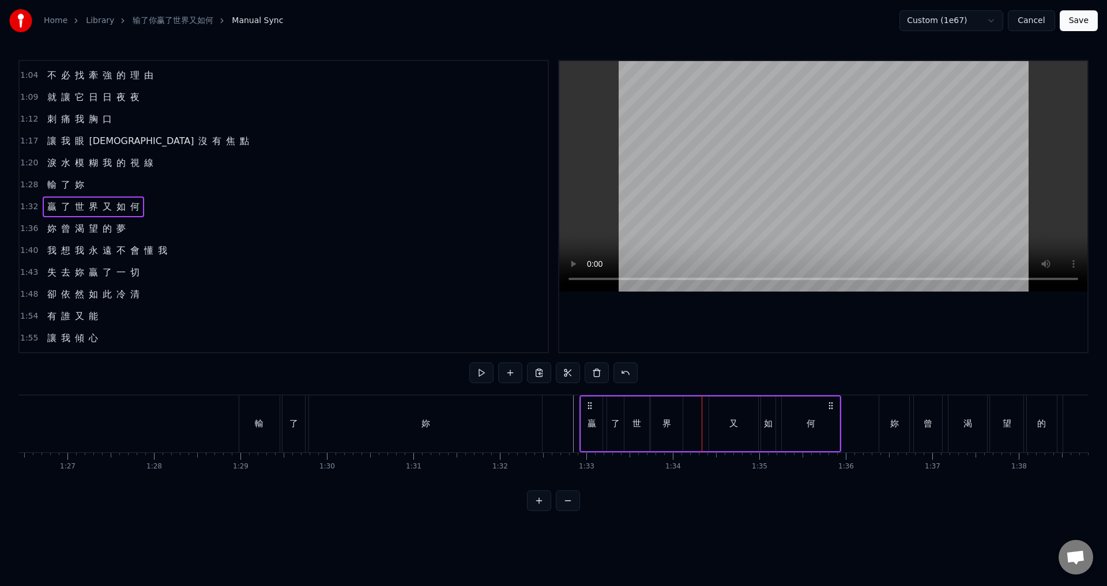
click at [720, 421] on div "又" at bounding box center [733, 424] width 49 height 55
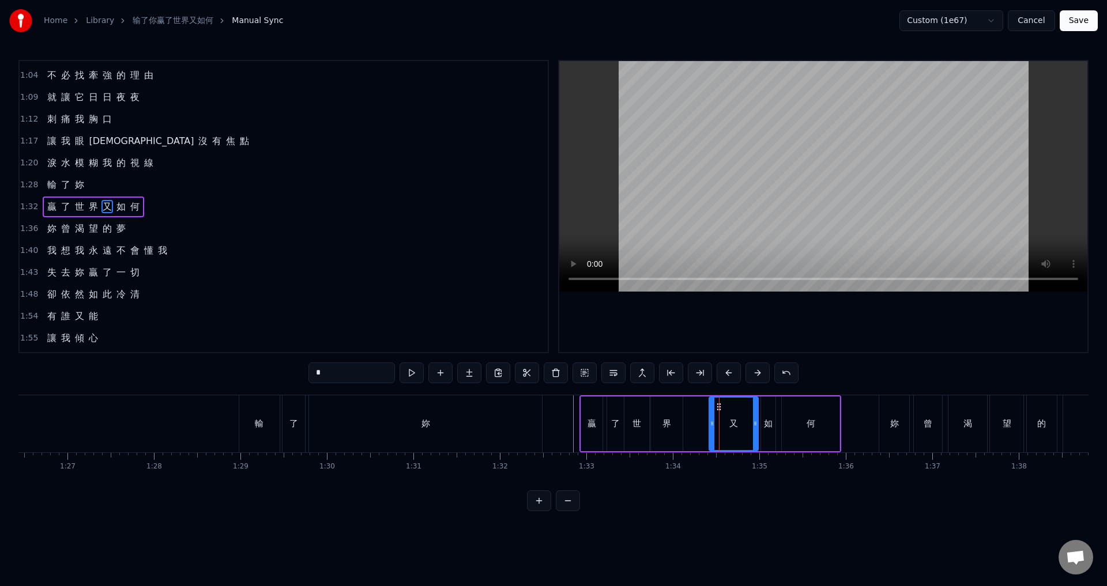
click at [674, 427] on div "界" at bounding box center [667, 424] width 32 height 55
click at [721, 408] on div "又" at bounding box center [733, 424] width 49 height 55
drag, startPoint x: 718, startPoint y: 406, endPoint x: 693, endPoint y: 406, distance: 24.8
click at [693, 406] on icon at bounding box center [693, 406] width 9 height 9
click at [767, 421] on div "如" at bounding box center [768, 423] width 9 height 13
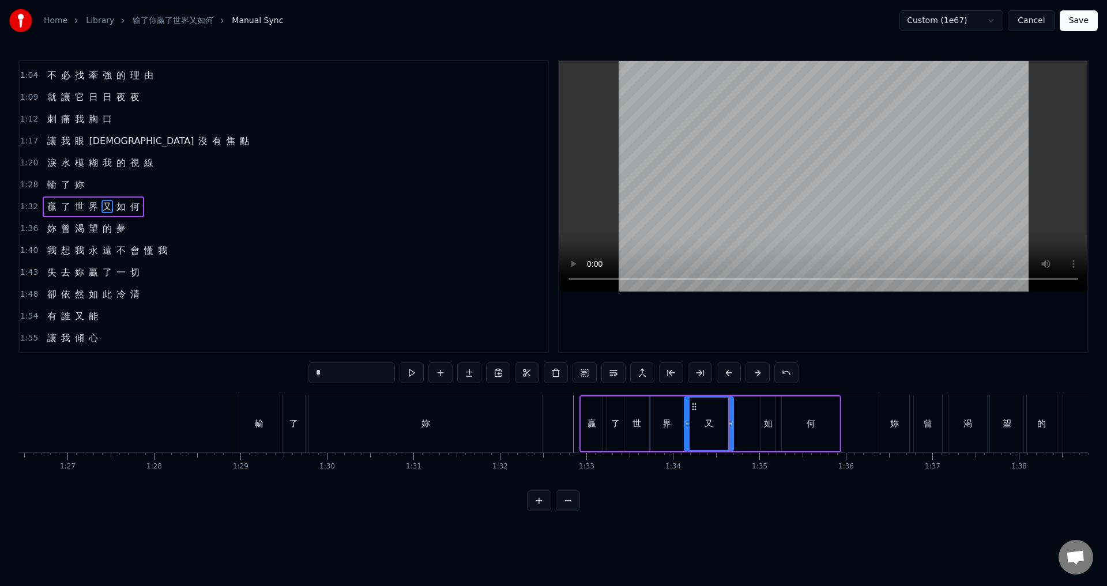
type input "*"
drag, startPoint x: 769, startPoint y: 405, endPoint x: 742, endPoint y: 406, distance: 26.6
click at [742, 406] on icon at bounding box center [744, 406] width 9 height 9
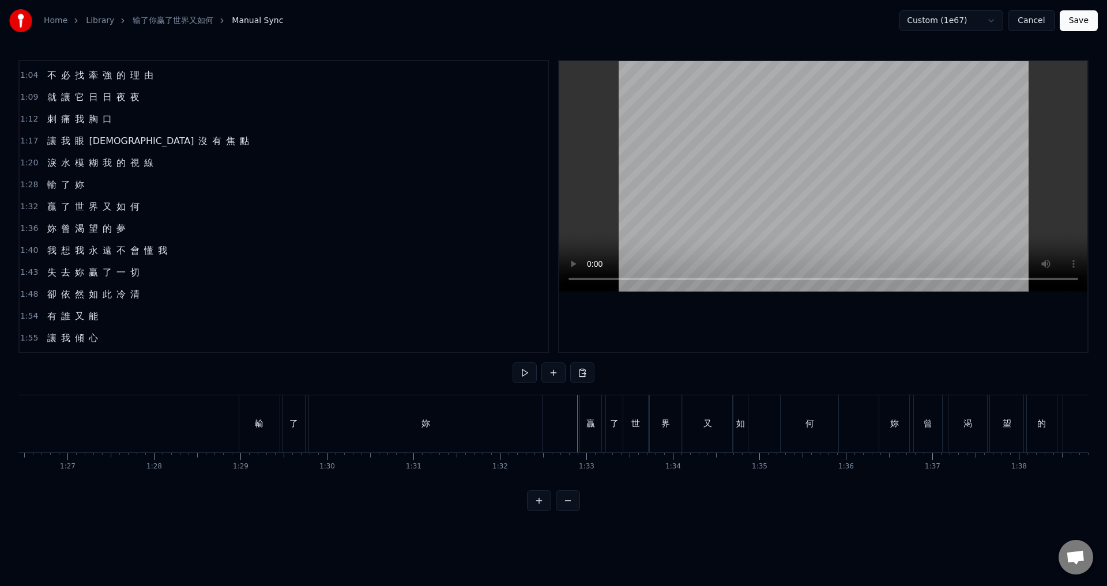
click at [803, 424] on div "何" at bounding box center [809, 423] width 58 height 57
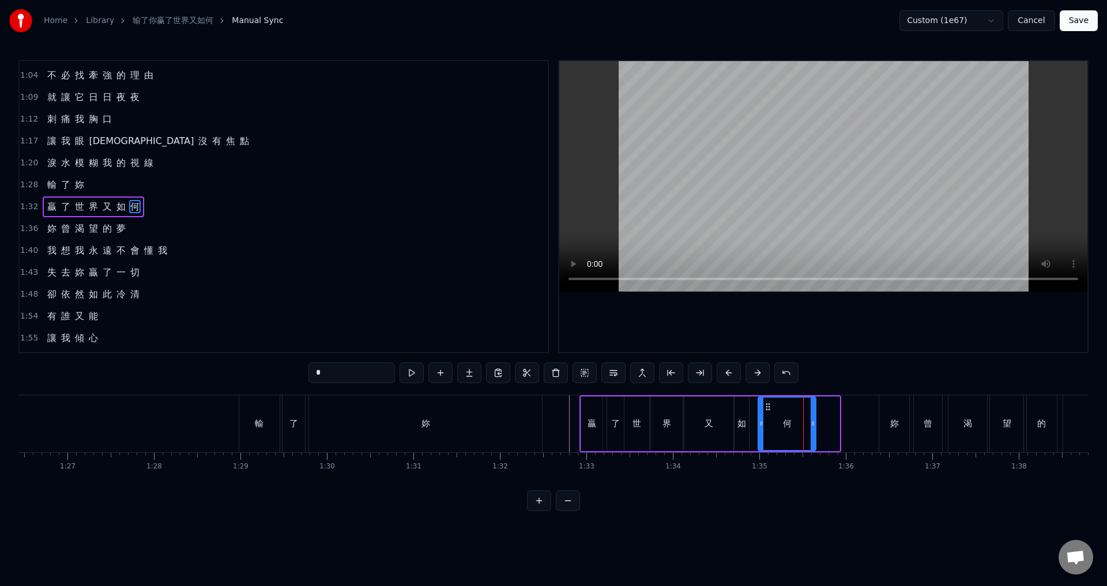
drag, startPoint x: 793, startPoint y: 408, endPoint x: 770, endPoint y: 408, distance: 23.6
click at [770, 408] on icon at bounding box center [767, 406] width 9 height 9
drag, startPoint x: 812, startPoint y: 425, endPoint x: 827, endPoint y: 426, distance: 14.5
click at [827, 426] on icon at bounding box center [826, 423] width 5 height 9
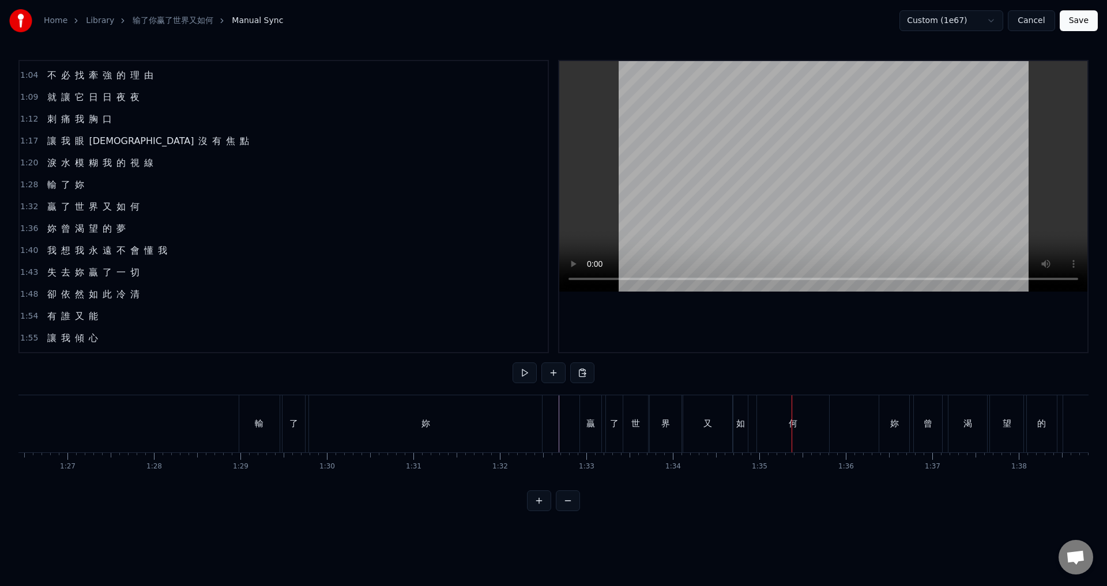
click at [271, 427] on div "輸" at bounding box center [259, 423] width 40 height 57
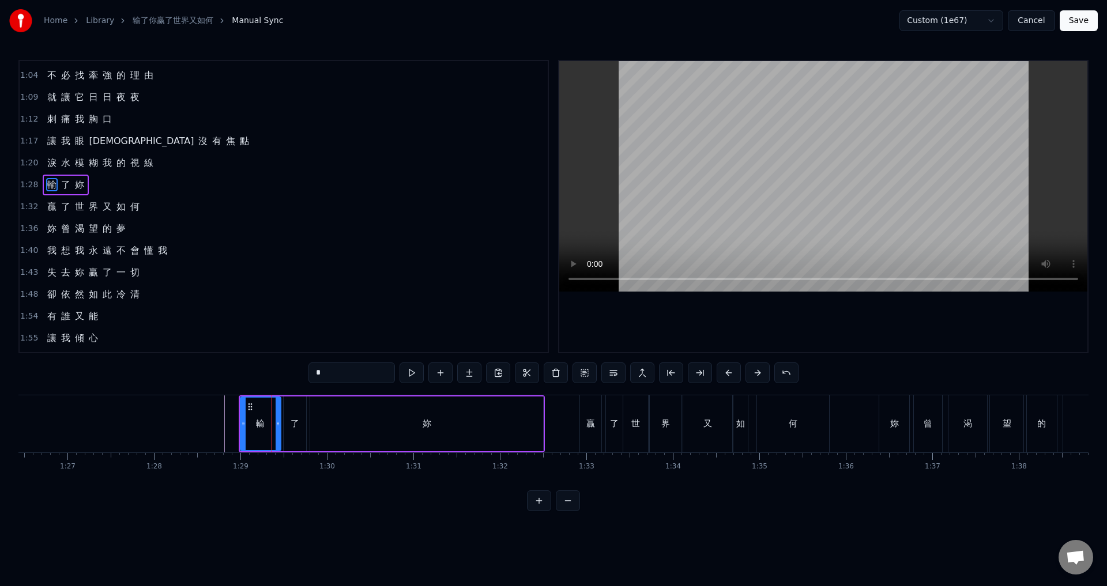
scroll to position [128, 0]
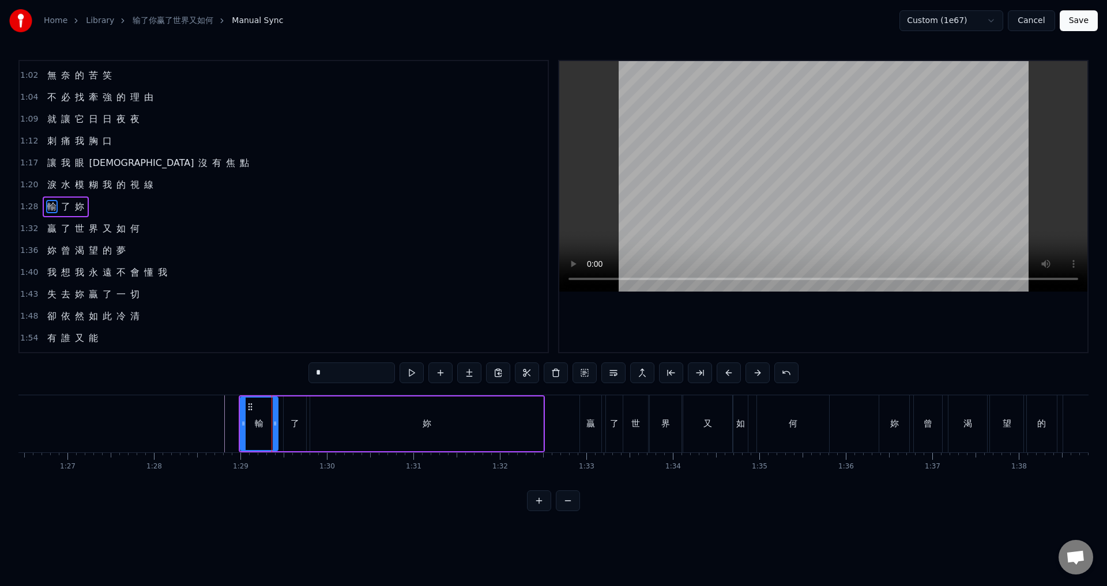
click at [275, 424] on icon at bounding box center [275, 423] width 5 height 9
click at [291, 425] on div "了" at bounding box center [295, 423] width 9 height 13
click at [288, 407] on icon at bounding box center [289, 406] width 9 height 9
click at [323, 415] on div "妳" at bounding box center [426, 424] width 233 height 55
type input "*"
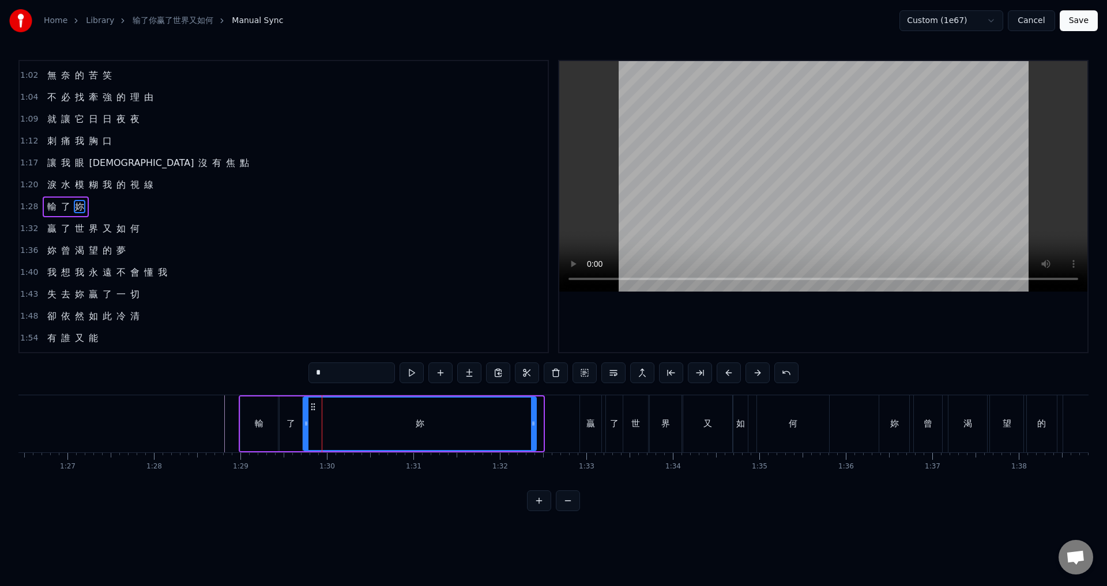
drag, startPoint x: 318, startPoint y: 408, endPoint x: 311, endPoint y: 406, distance: 7.0
click at [311, 406] on icon at bounding box center [312, 406] width 9 height 9
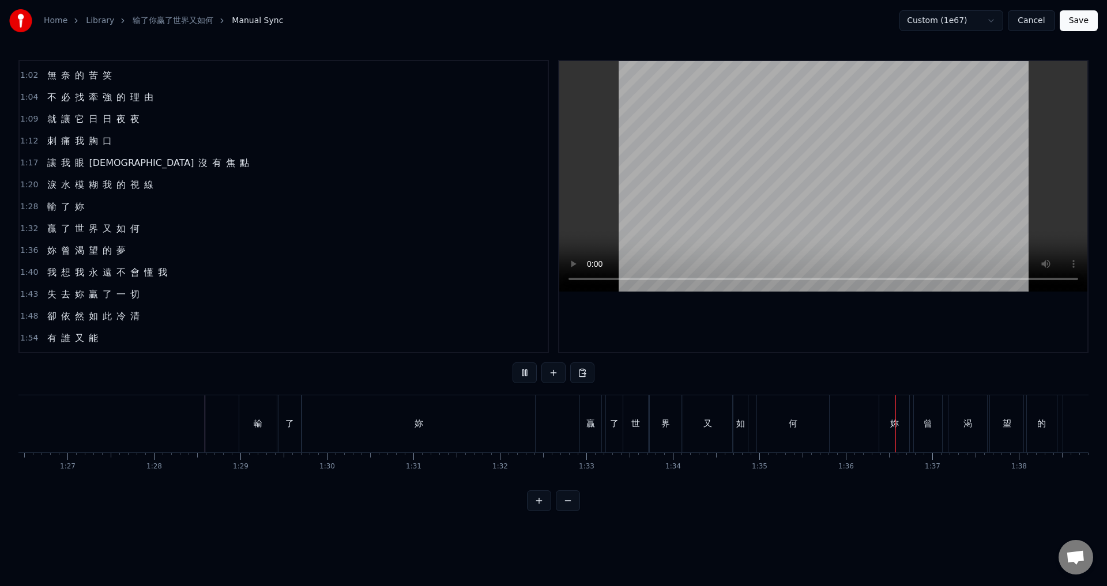
click at [798, 425] on div "何" at bounding box center [793, 423] width 72 height 57
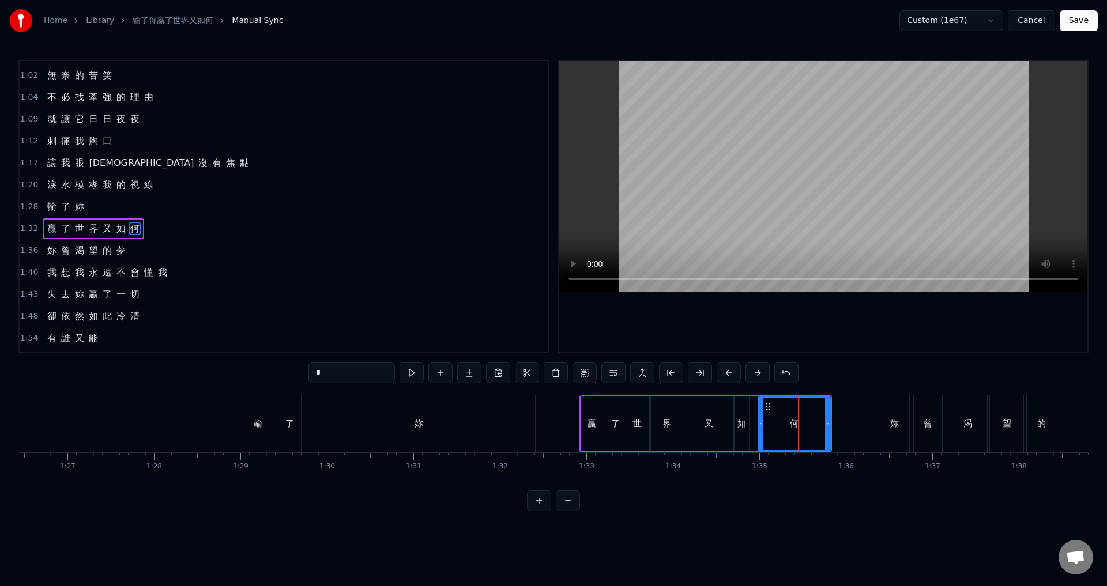
scroll to position [150, 0]
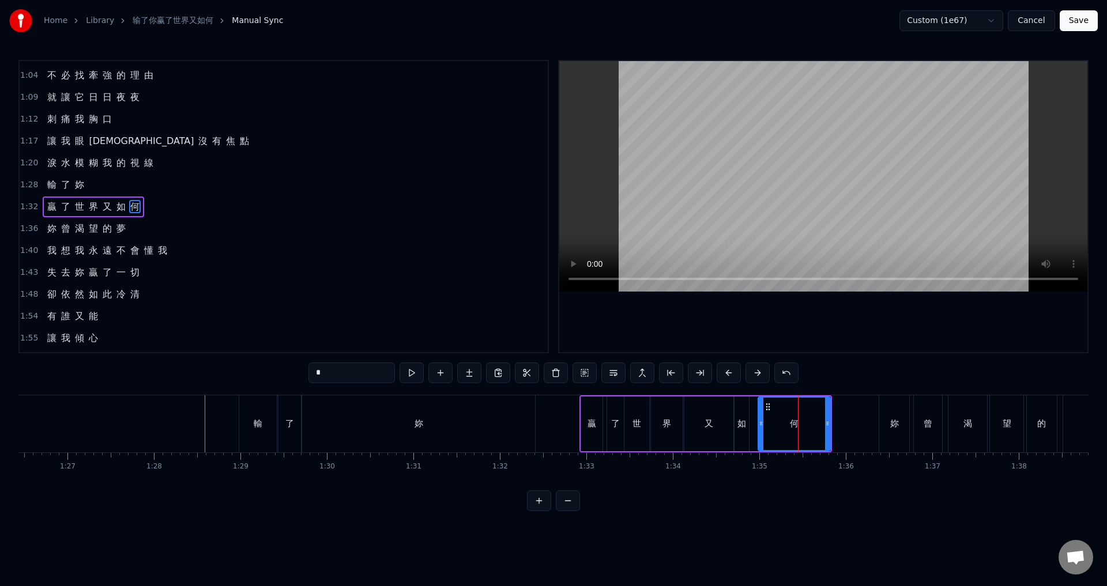
click at [884, 421] on div "妳" at bounding box center [894, 423] width 30 height 57
type input "*"
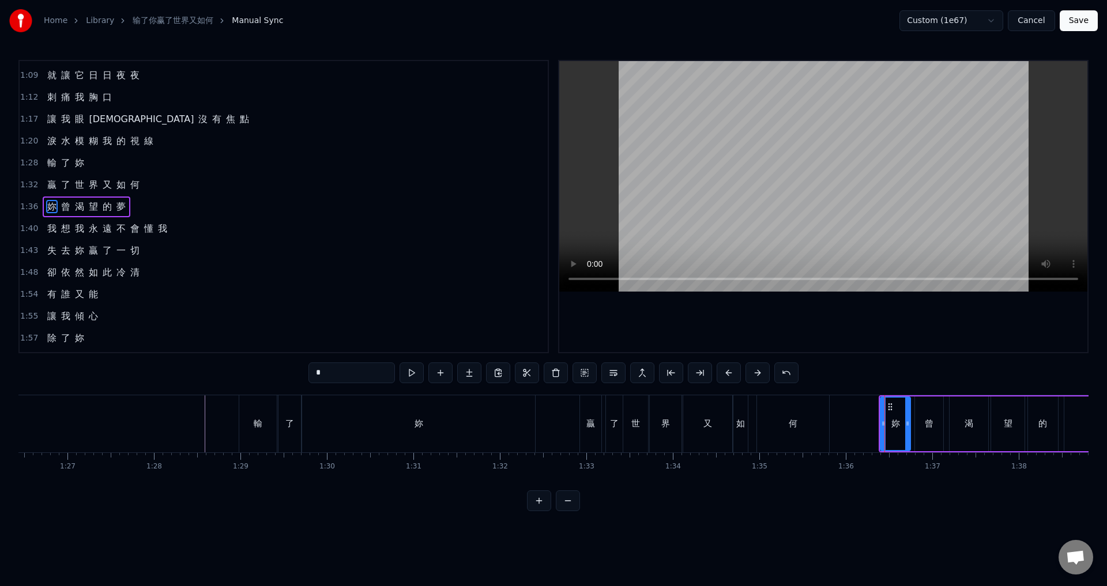
click at [26, 207] on span "1:36" at bounding box center [29, 207] width 18 height 12
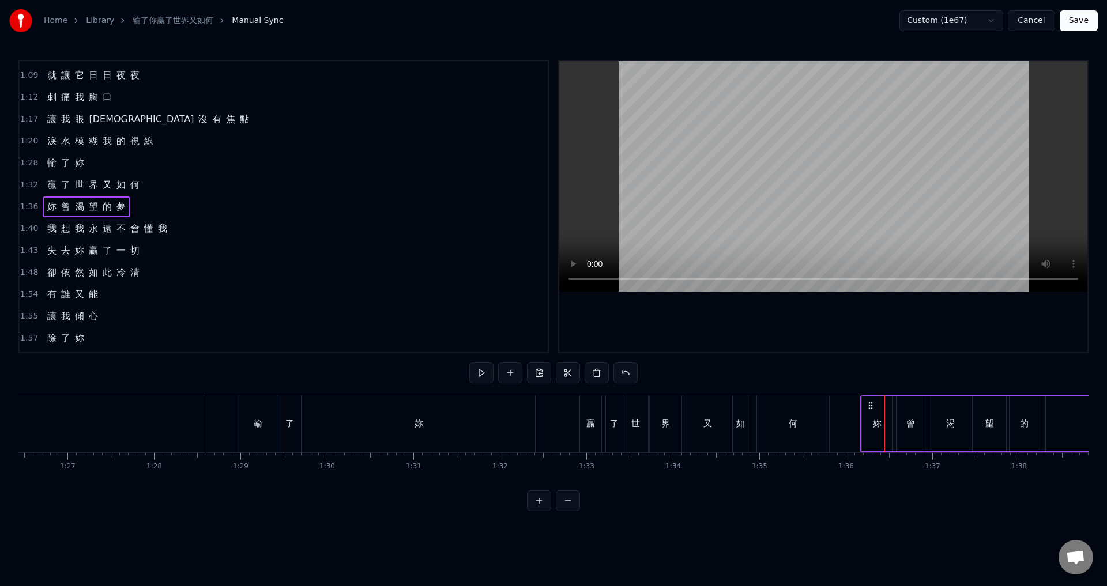
drag, startPoint x: 889, startPoint y: 403, endPoint x: 871, endPoint y: 402, distance: 18.5
click at [871, 402] on icon at bounding box center [870, 405] width 9 height 9
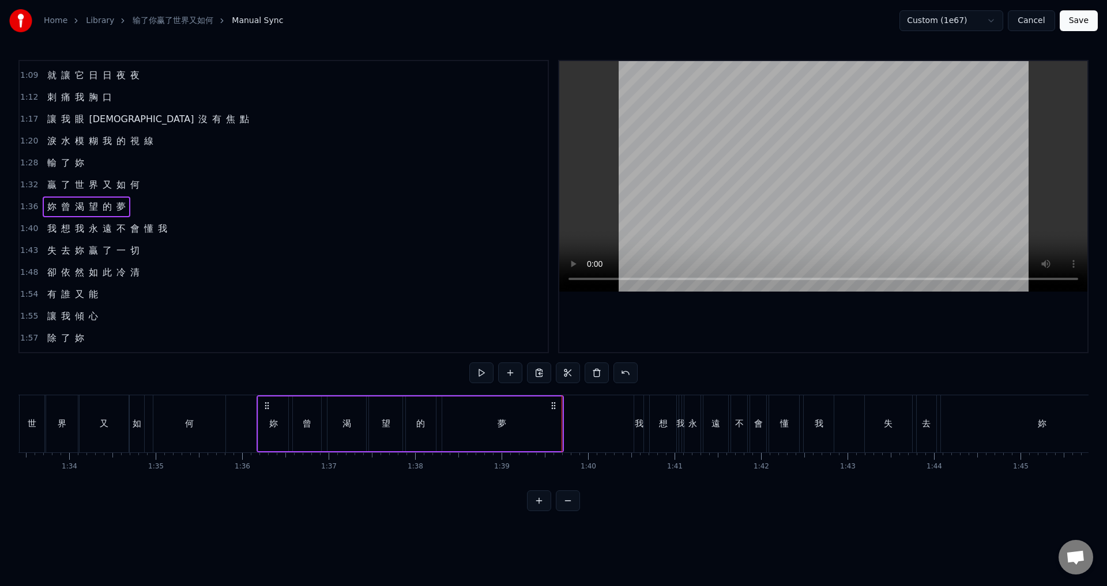
click at [25, 232] on span "1:40" at bounding box center [29, 229] width 18 height 12
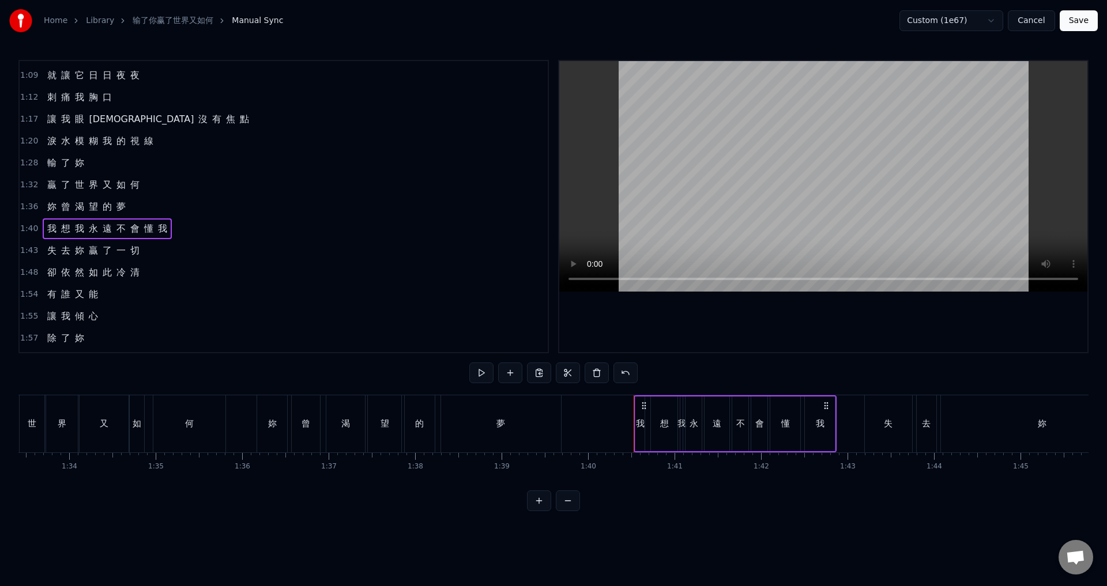
drag, startPoint x: 644, startPoint y: 405, endPoint x: 636, endPoint y: 405, distance: 8.1
click at [636, 405] on div "我 想 我 永 遠 不 會 懂 我" at bounding box center [734, 423] width 203 height 57
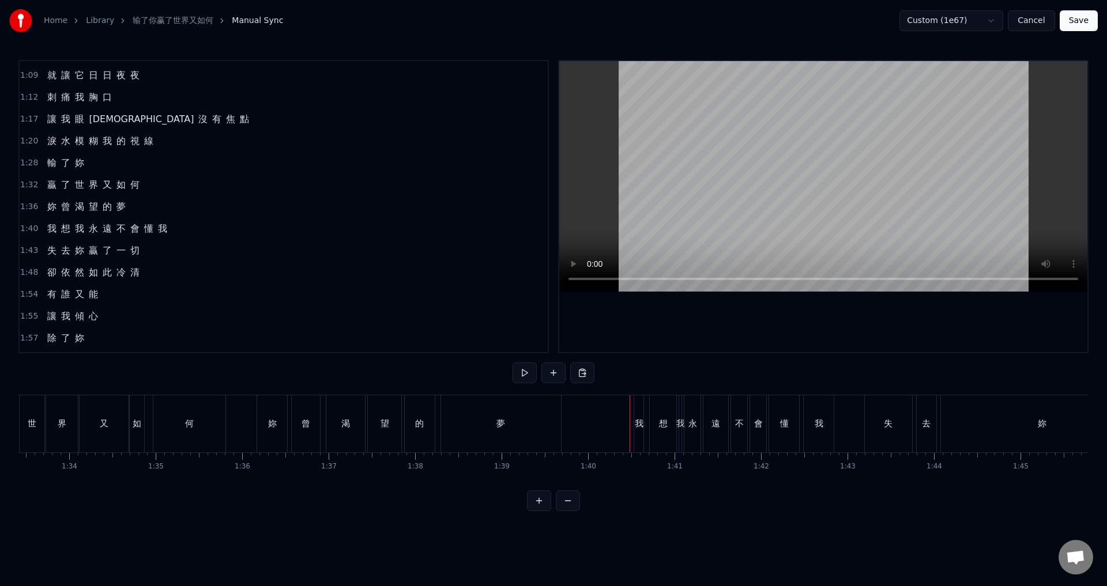
click at [639, 414] on div "我" at bounding box center [638, 423] width 9 height 57
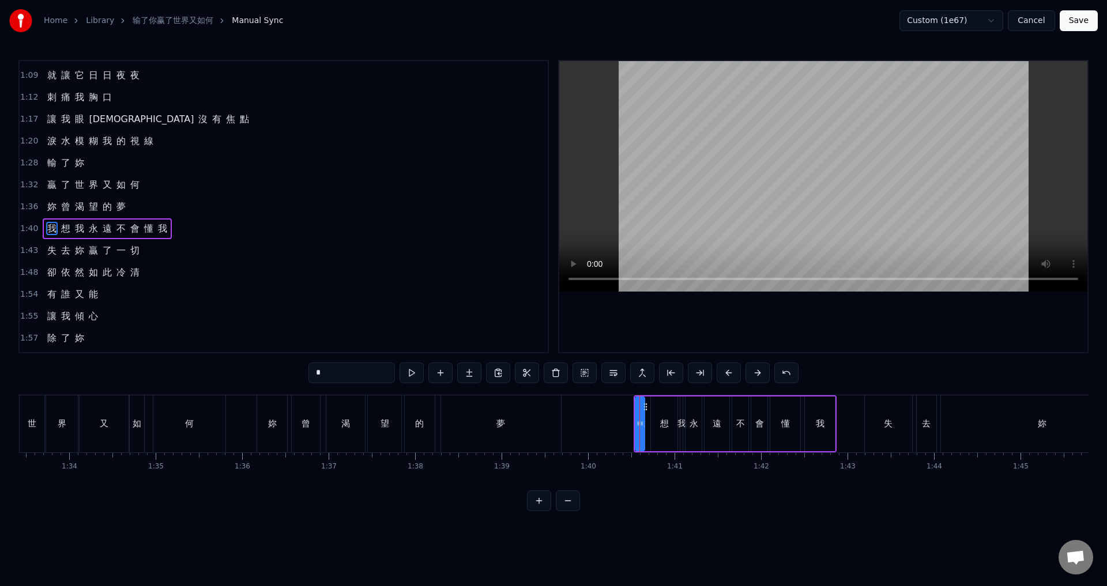
scroll to position [194, 0]
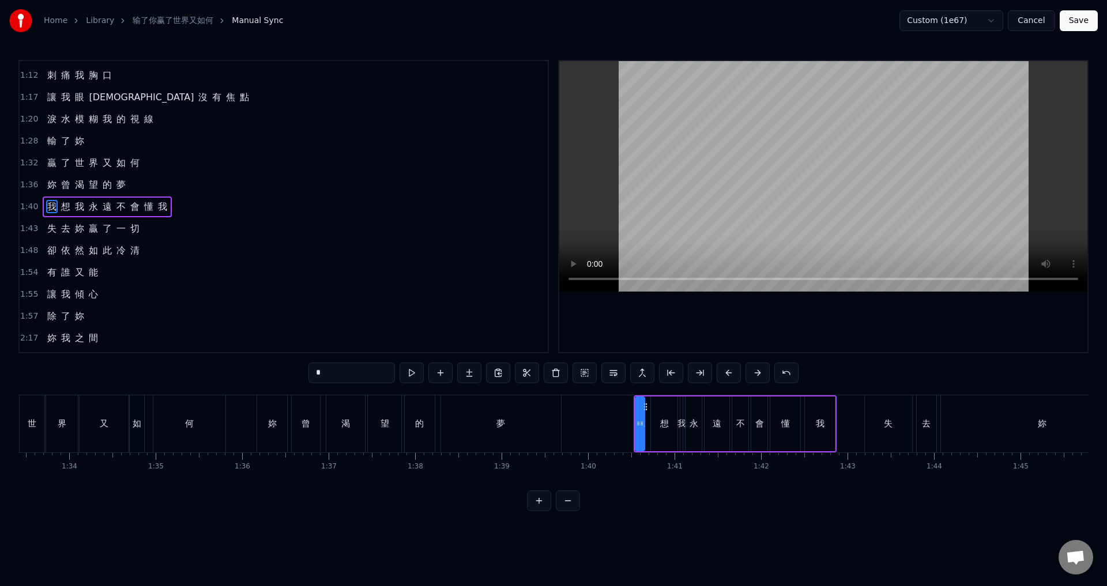
click at [25, 208] on span "1:40" at bounding box center [29, 207] width 18 height 12
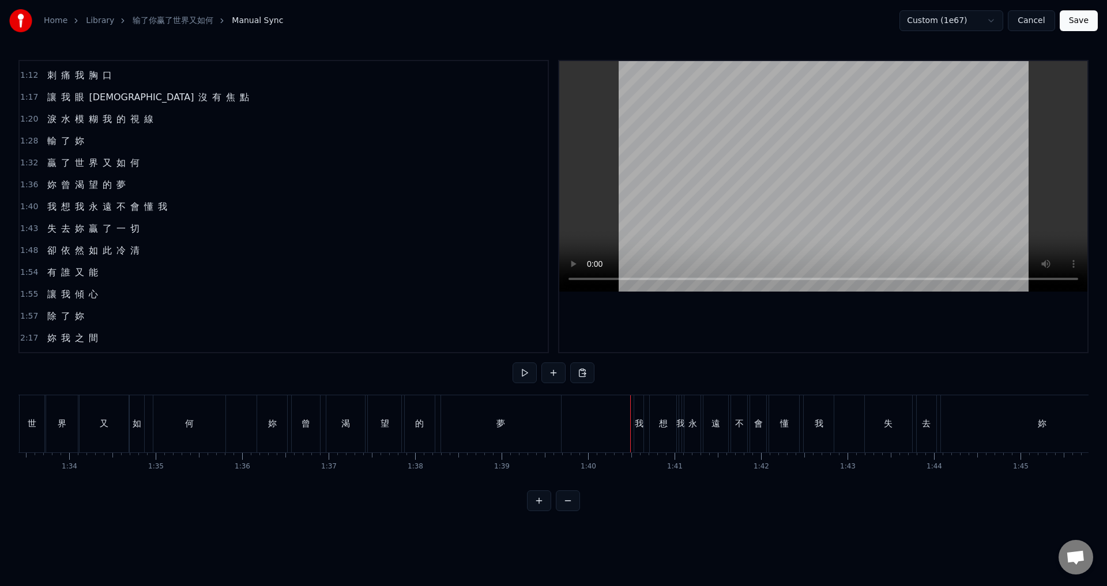
click at [636, 416] on div "我" at bounding box center [638, 423] width 9 height 57
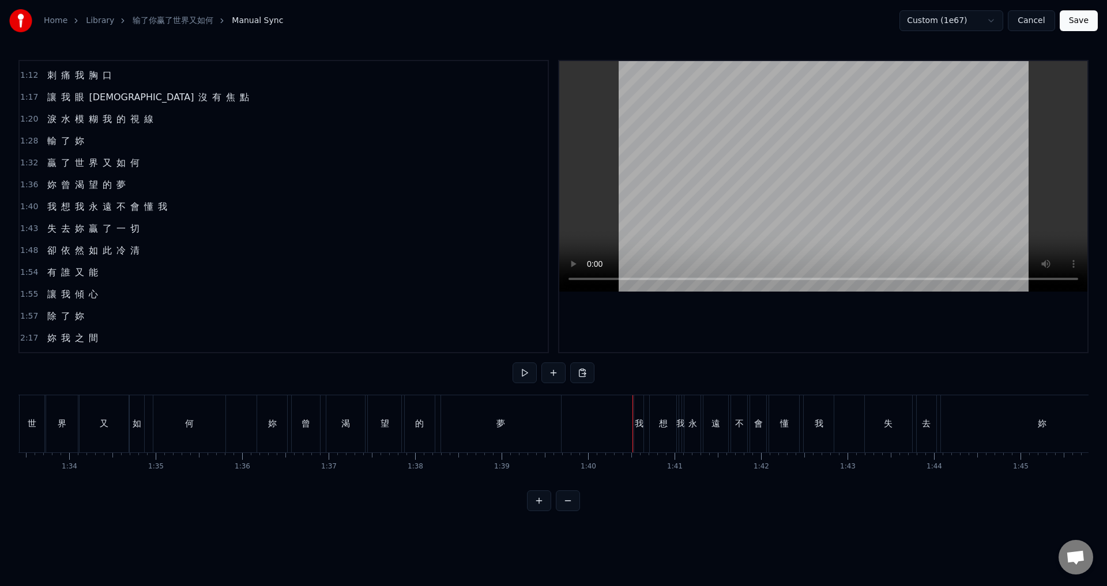
click at [637, 421] on div "我" at bounding box center [639, 423] width 9 height 13
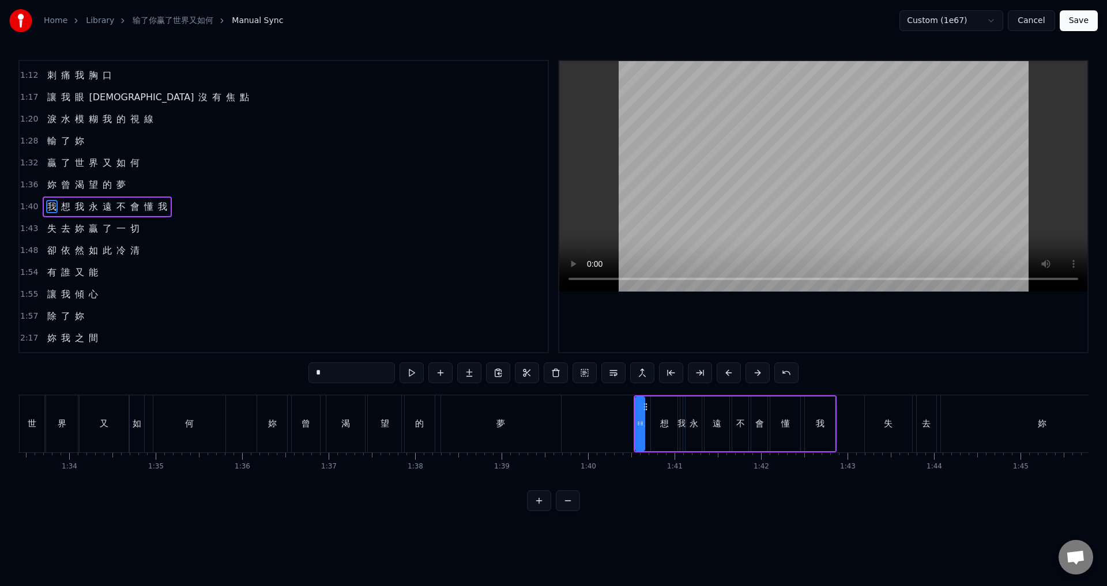
click at [27, 208] on span "1:40" at bounding box center [29, 207] width 18 height 12
click at [480, 429] on div "夢" at bounding box center [501, 423] width 120 height 57
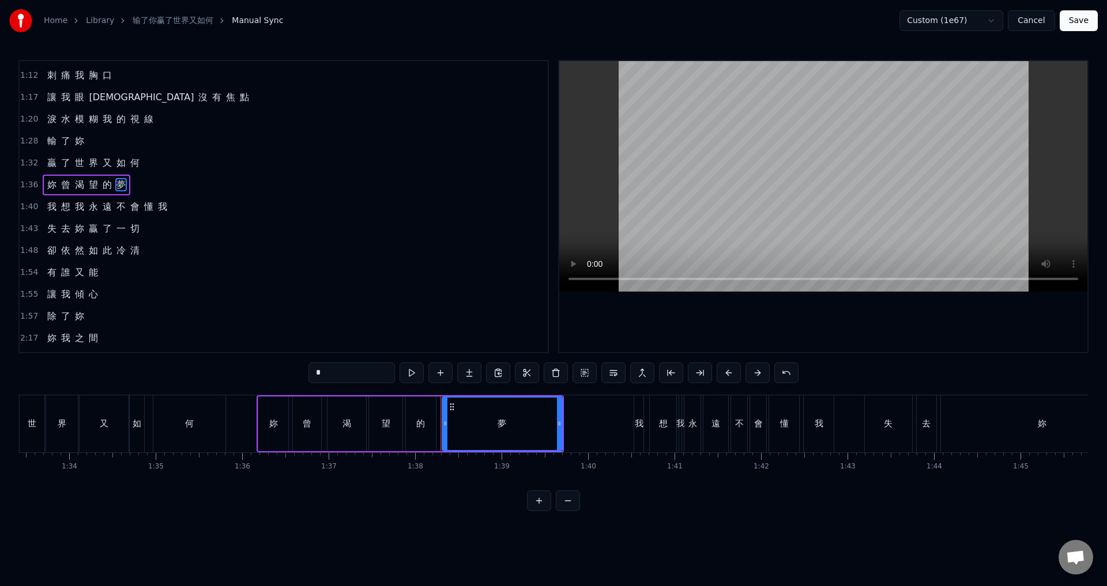
scroll to position [172, 0]
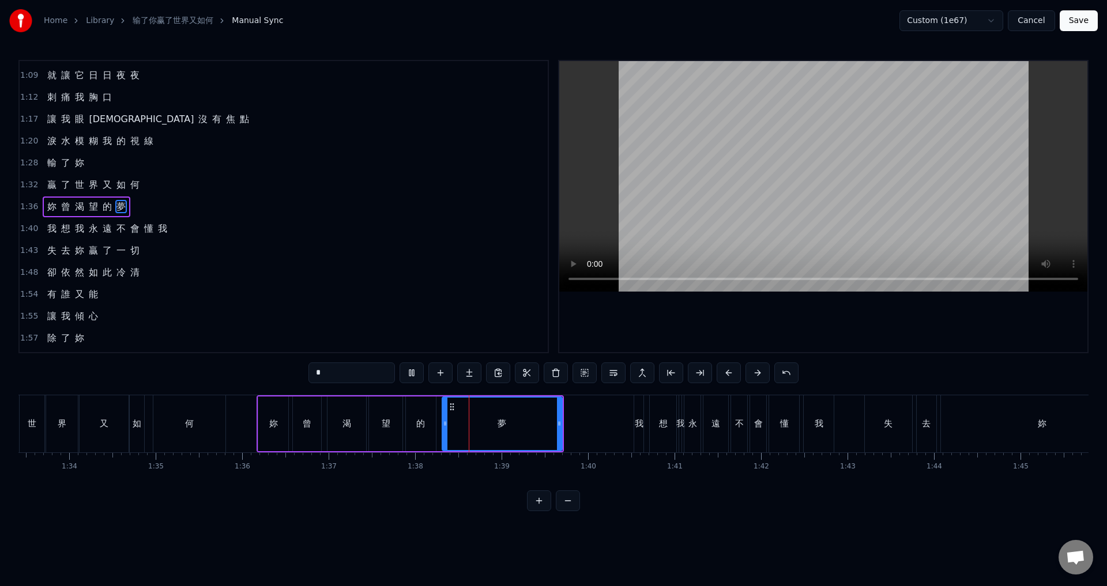
click at [25, 226] on span "1:40" at bounding box center [29, 229] width 18 height 12
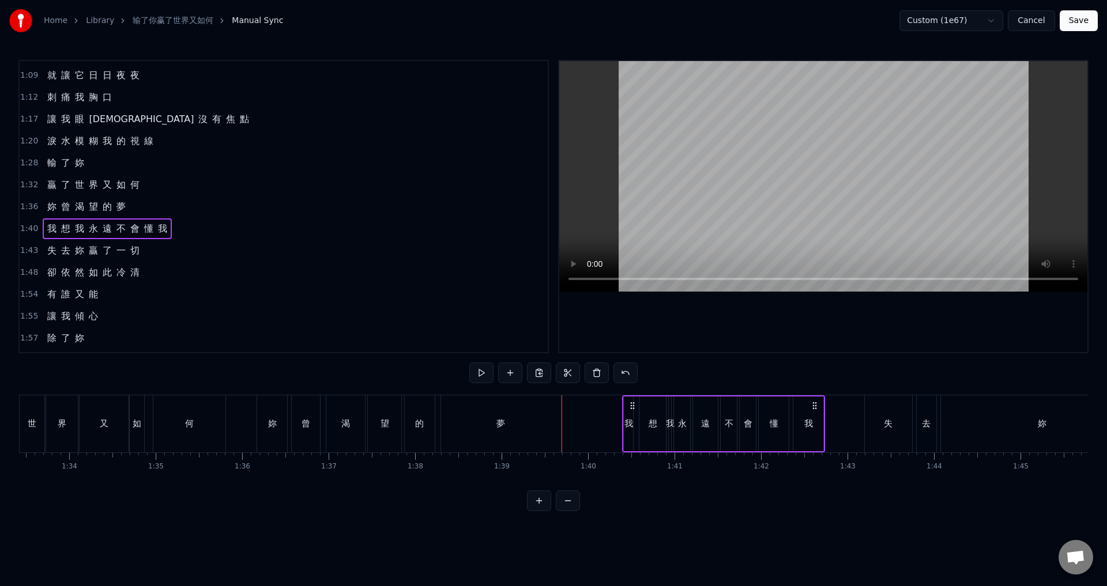
drag, startPoint x: 643, startPoint y: 405, endPoint x: 631, endPoint y: 407, distance: 11.7
click at [631, 407] on icon at bounding box center [632, 405] width 9 height 9
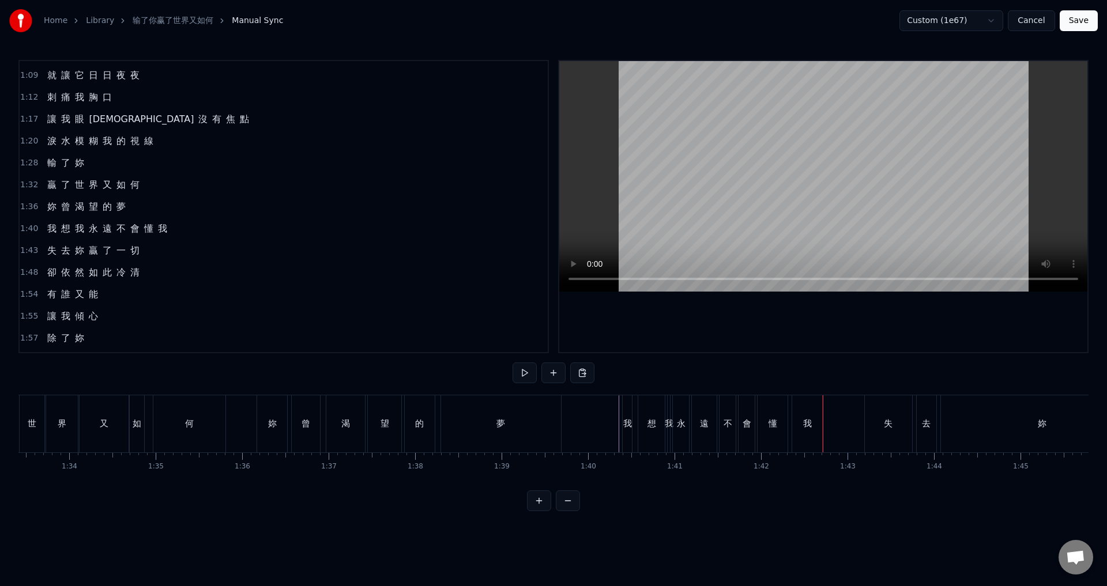
click at [654, 428] on div "想" at bounding box center [651, 423] width 9 height 13
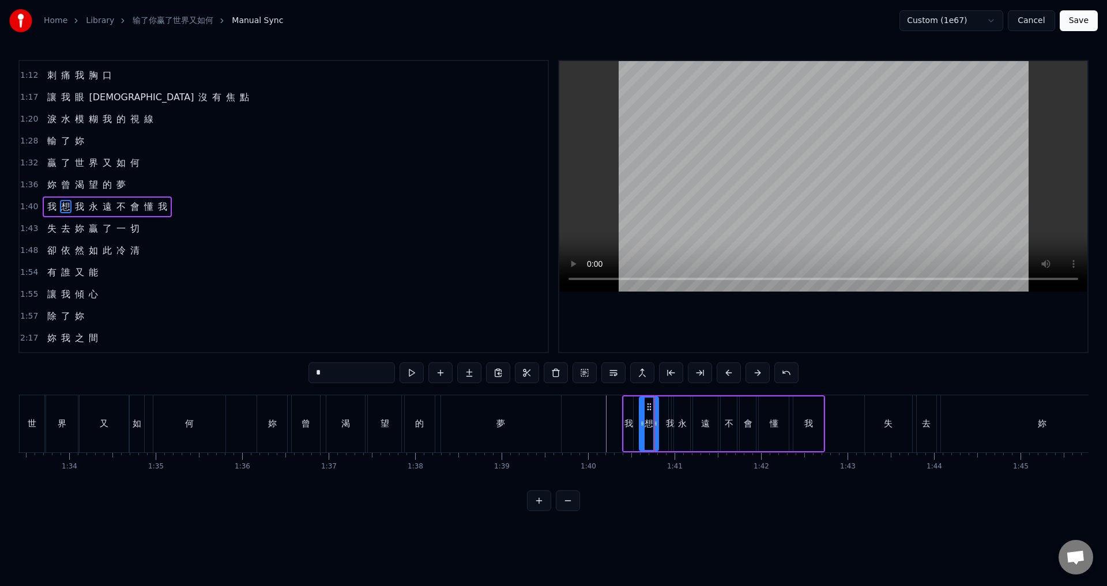
drag, startPoint x: 663, startPoint y: 429, endPoint x: 655, endPoint y: 428, distance: 7.5
click at [655, 428] on div at bounding box center [655, 424] width 5 height 52
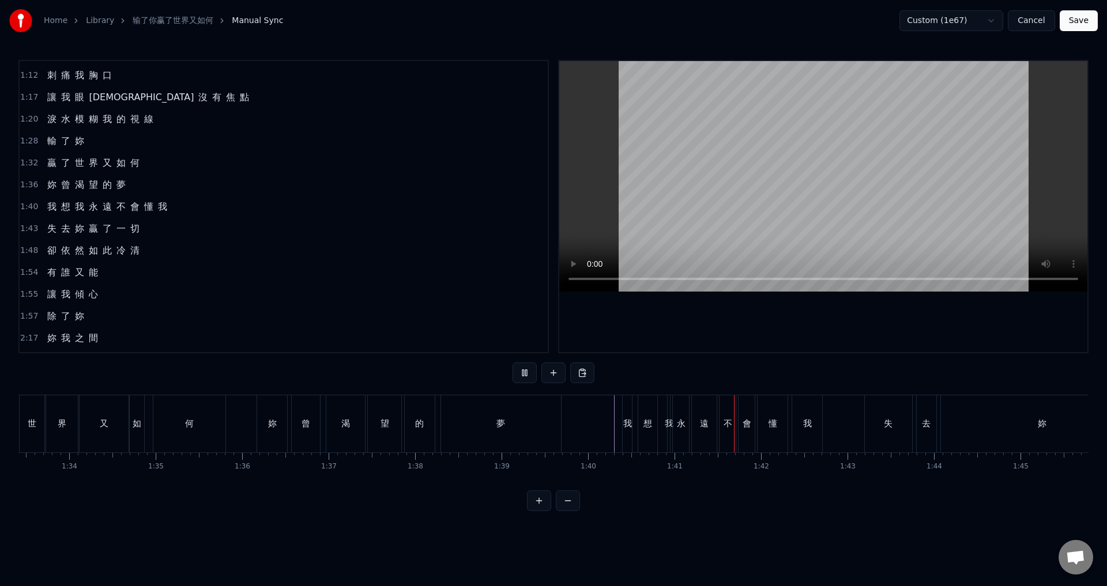
click at [667, 424] on div "我" at bounding box center [669, 423] width 9 height 13
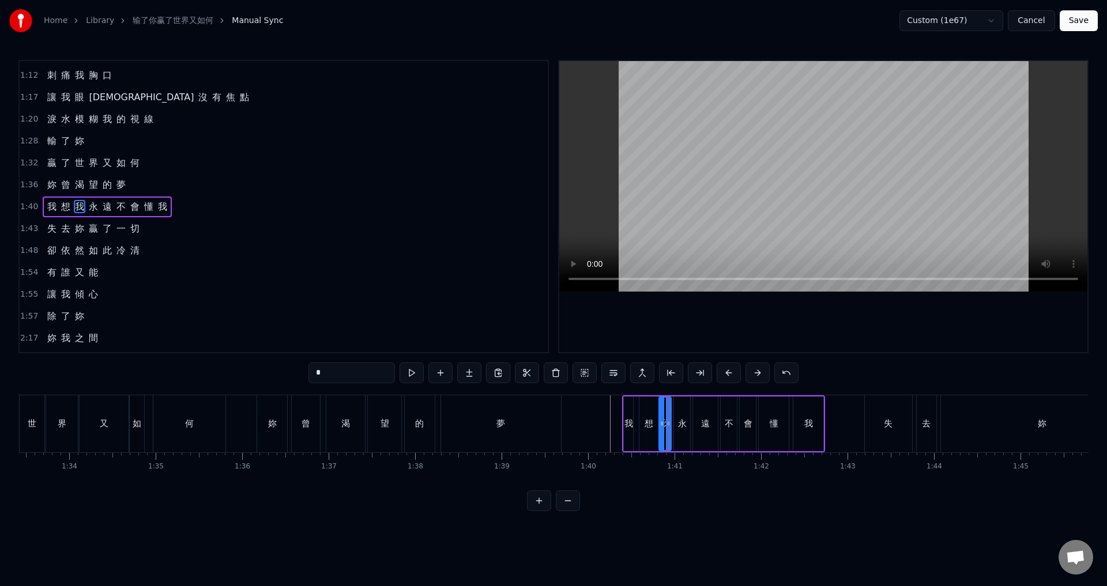
drag, startPoint x: 672, startPoint y: 424, endPoint x: 662, endPoint y: 425, distance: 10.0
click at [662, 425] on icon at bounding box center [661, 423] width 5 height 9
click at [649, 428] on div "想" at bounding box center [648, 423] width 9 height 13
click at [652, 425] on icon at bounding box center [652, 423] width 5 height 9
click at [662, 428] on div "我" at bounding box center [665, 423] width 9 height 13
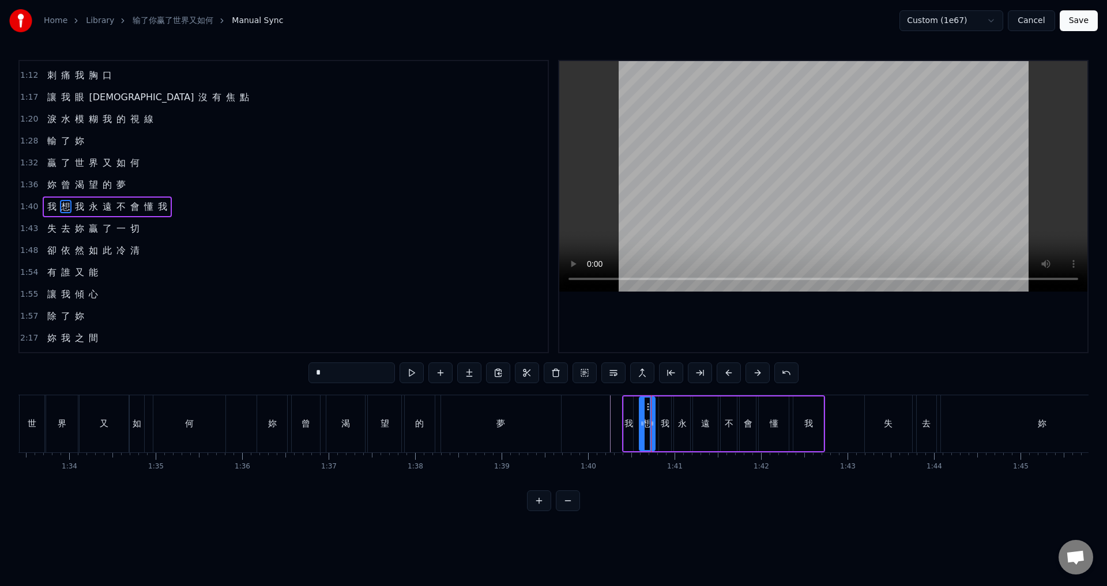
type input "*"
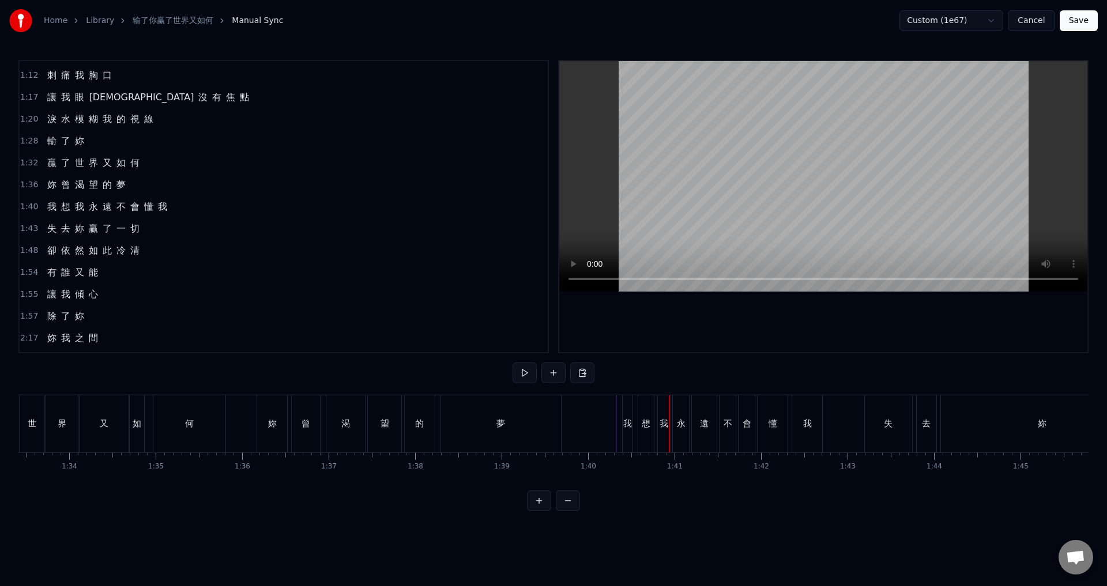
click at [662, 427] on div "我" at bounding box center [663, 423] width 9 height 13
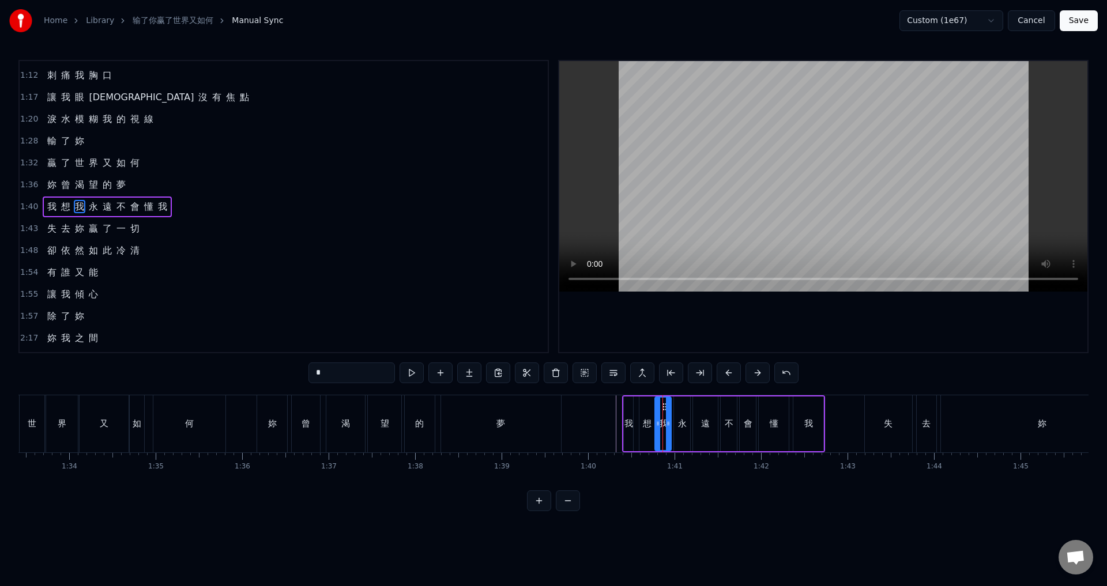
click at [657, 406] on div at bounding box center [657, 424] width 5 height 52
click at [664, 424] on circle at bounding box center [664, 424] width 1 height 1
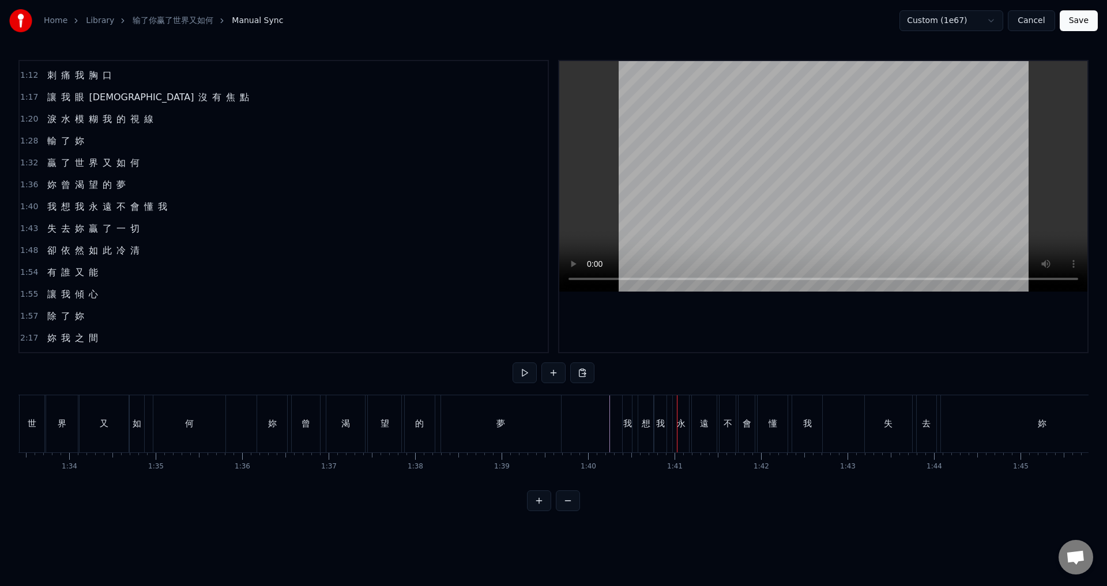
click at [681, 418] on div "永" at bounding box center [681, 423] width 9 height 13
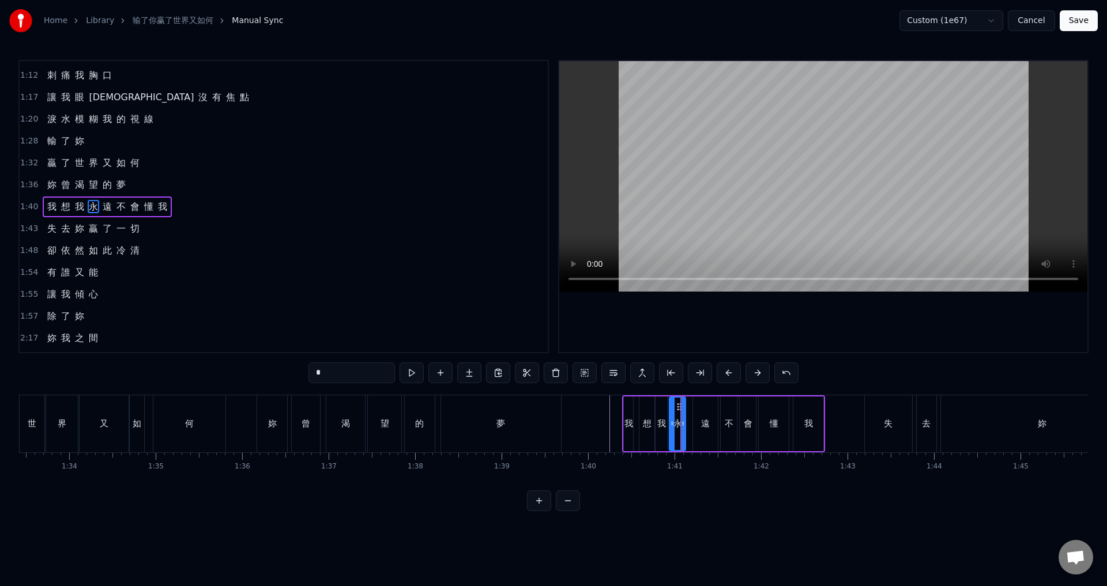
click at [678, 402] on icon at bounding box center [678, 406] width 9 height 9
click at [701, 424] on div "遠" at bounding box center [705, 423] width 9 height 13
click at [697, 407] on div "遠" at bounding box center [705, 424] width 24 height 52
drag, startPoint x: 702, startPoint y: 406, endPoint x: 696, endPoint y: 408, distance: 6.2
click at [696, 408] on div "遠" at bounding box center [705, 424] width 24 height 52
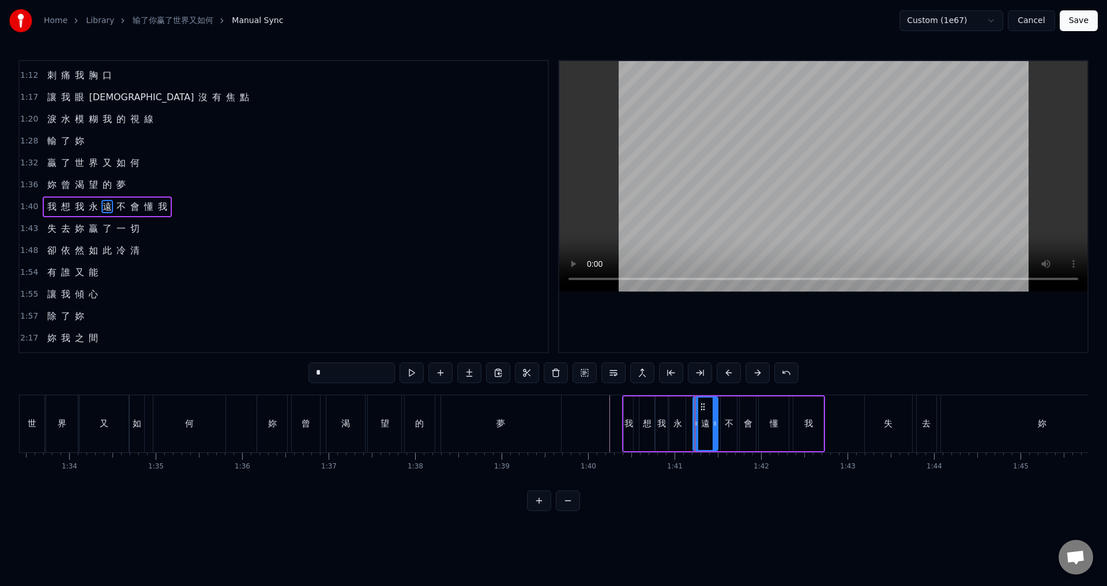
click at [678, 411] on div "永" at bounding box center [677, 424] width 16 height 55
click at [703, 410] on div "遠" at bounding box center [705, 424] width 25 height 55
drag, startPoint x: 703, startPoint y: 404, endPoint x: 696, endPoint y: 404, distance: 6.9
click at [696, 404] on icon at bounding box center [695, 406] width 9 height 9
click at [726, 417] on div "不" at bounding box center [729, 423] width 9 height 13
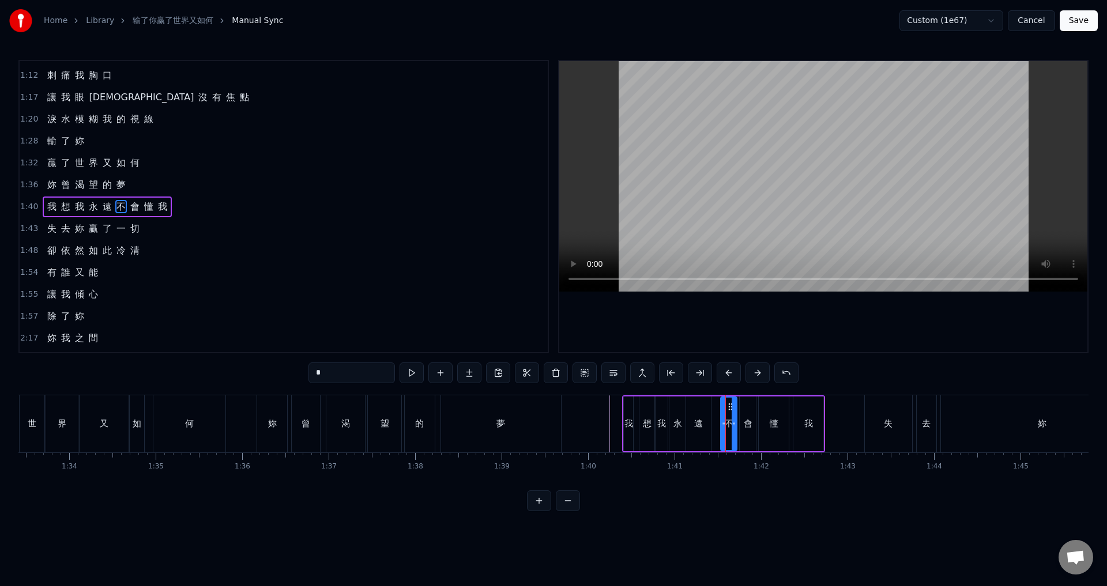
click at [725, 407] on div "不" at bounding box center [728, 424] width 15 height 52
click at [702, 428] on div "遠" at bounding box center [698, 423] width 9 height 13
click at [727, 416] on div "不" at bounding box center [729, 424] width 16 height 55
click at [723, 406] on circle at bounding box center [722, 406] width 1 height 1
click at [742, 429] on div "會" at bounding box center [748, 424] width 16 height 55
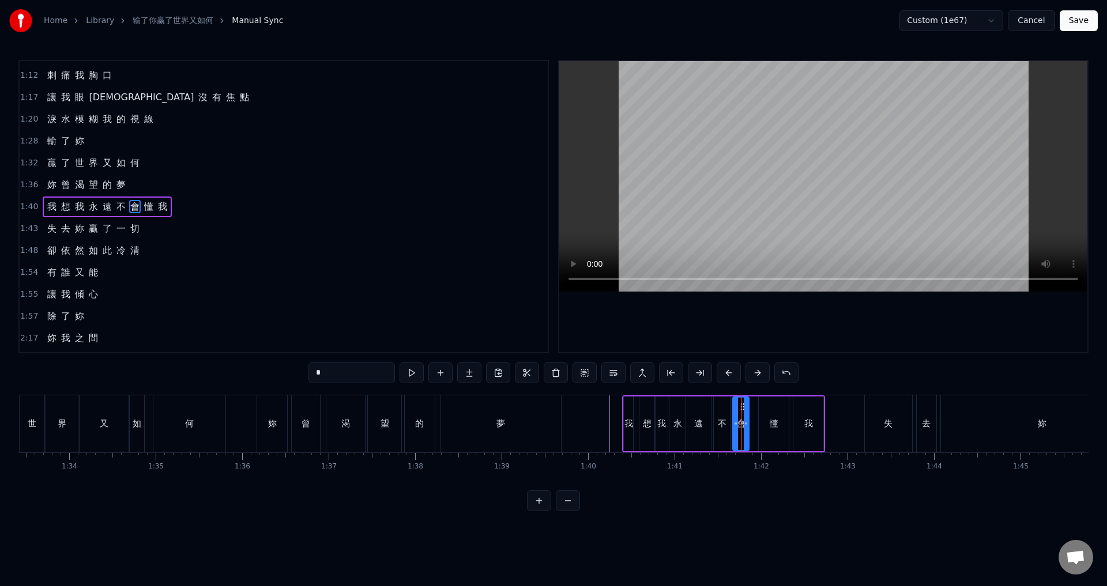
drag, startPoint x: 748, startPoint y: 410, endPoint x: 741, endPoint y: 410, distance: 6.9
click at [764, 416] on div "懂" at bounding box center [774, 424] width 30 height 55
drag, startPoint x: 767, startPoint y: 404, endPoint x: 761, endPoint y: 406, distance: 6.0
click at [761, 406] on div "懂" at bounding box center [773, 424] width 29 height 52
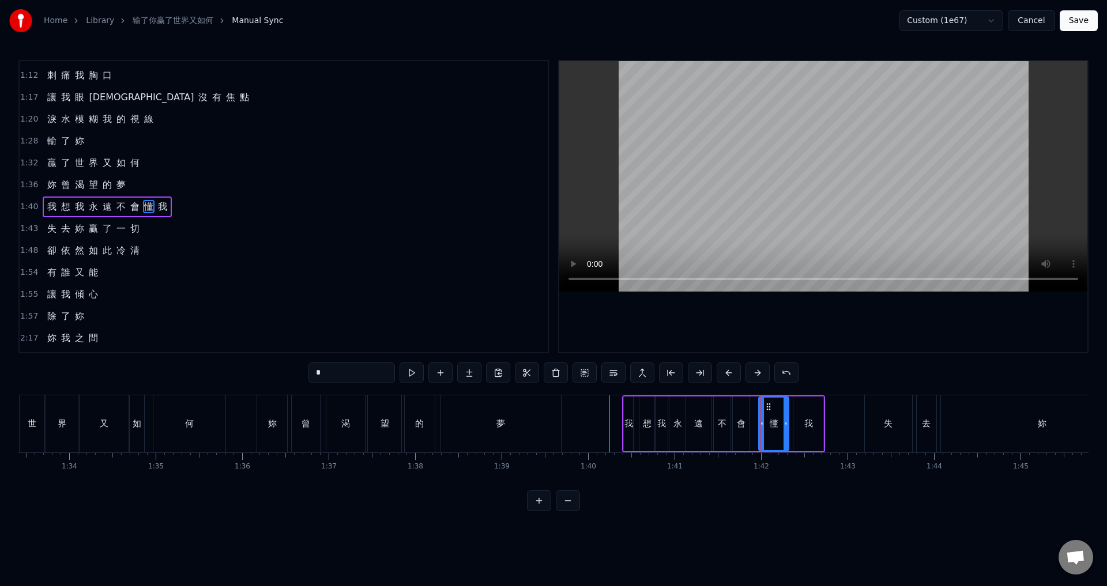
click at [771, 429] on div "懂" at bounding box center [774, 423] width 9 height 13
click at [740, 429] on div "會" at bounding box center [741, 423] width 9 height 13
click at [768, 415] on div "懂" at bounding box center [774, 424] width 30 height 55
drag, startPoint x: 768, startPoint y: 406, endPoint x: 761, endPoint y: 406, distance: 6.9
click at [761, 406] on icon at bounding box center [761, 406] width 9 height 9
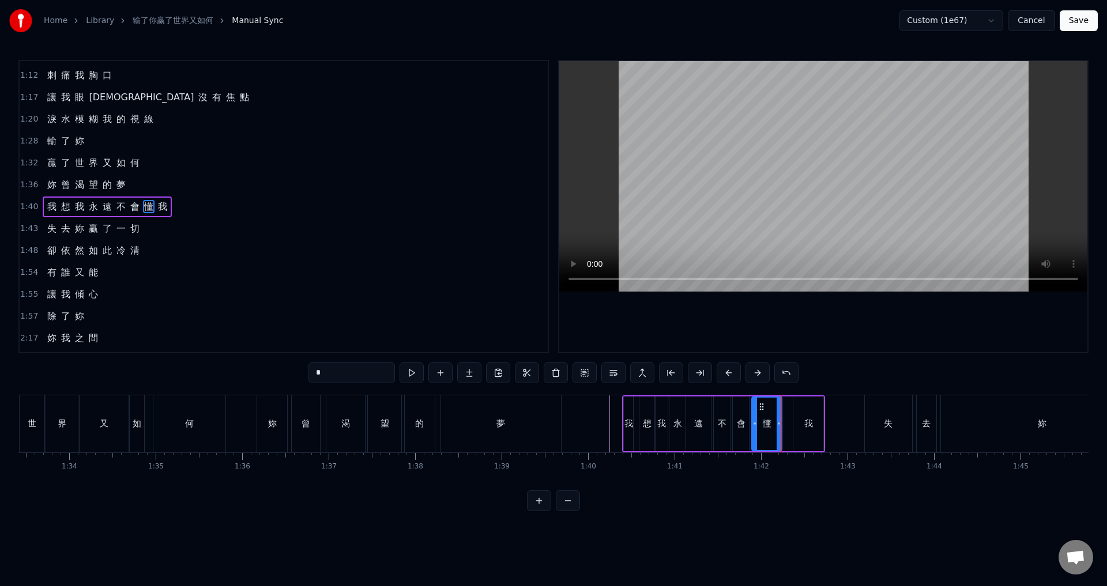
click at [801, 424] on div "我" at bounding box center [808, 424] width 30 height 55
type input "*"
drag, startPoint x: 792, startPoint y: 424, endPoint x: 783, endPoint y: 424, distance: 8.7
click at [783, 424] on icon at bounding box center [785, 423] width 5 height 9
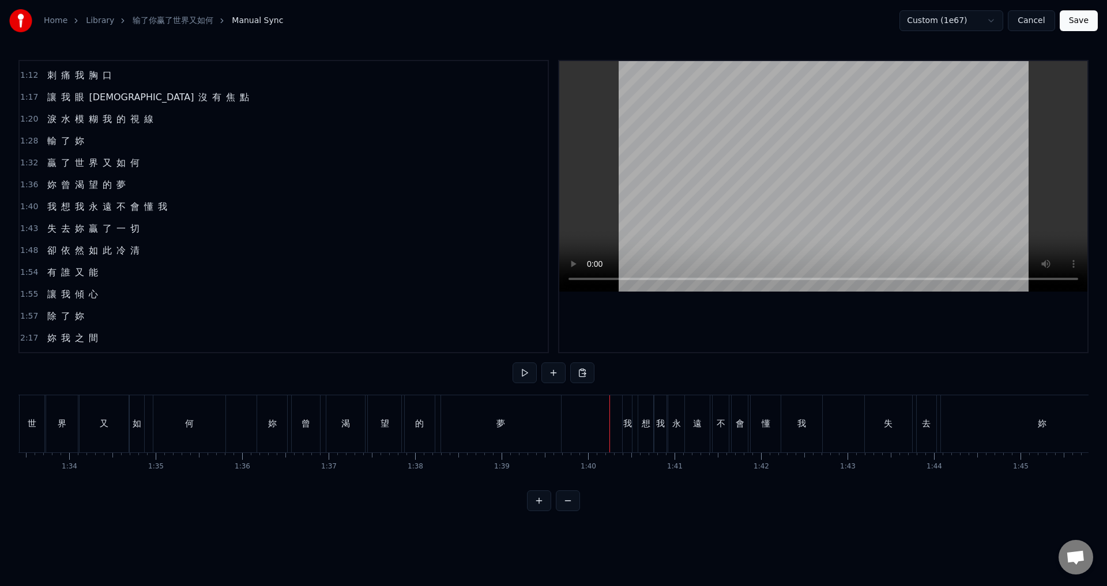
click at [877, 430] on div "失" at bounding box center [888, 423] width 47 height 57
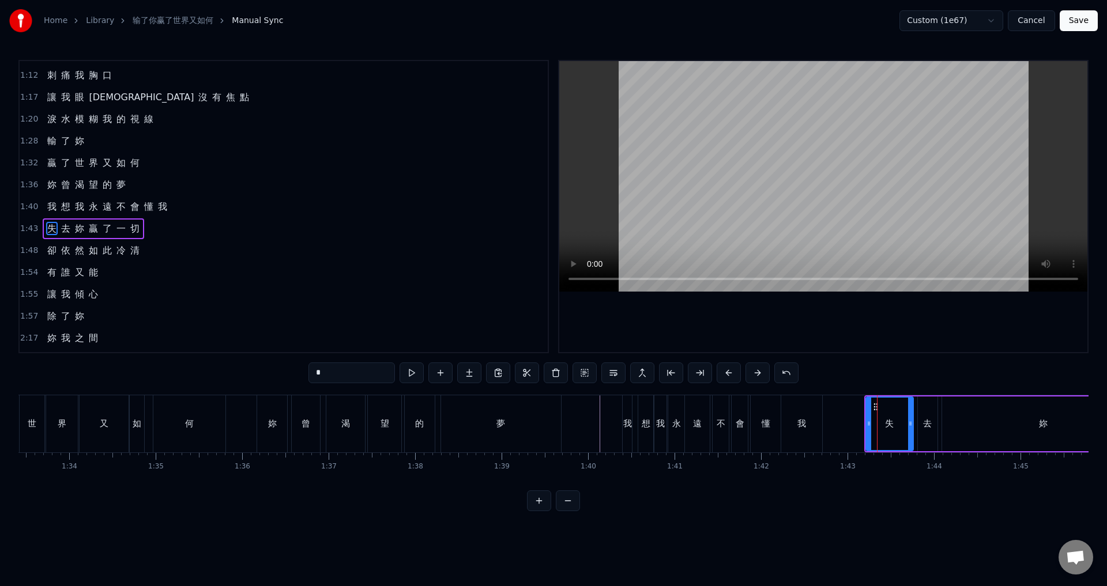
scroll to position [216, 0]
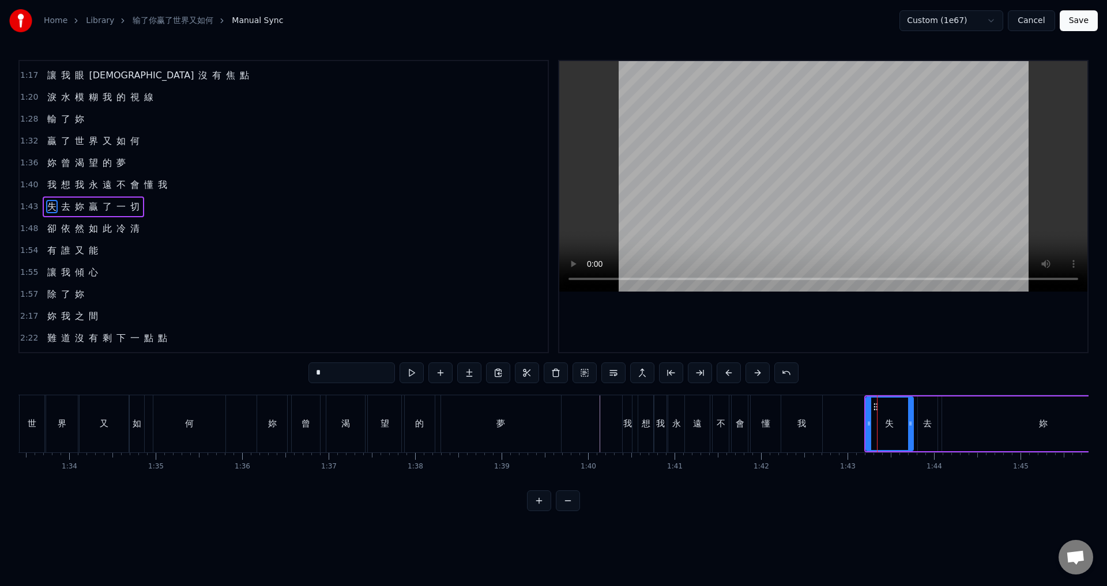
click at [25, 203] on span "1:43" at bounding box center [29, 207] width 18 height 12
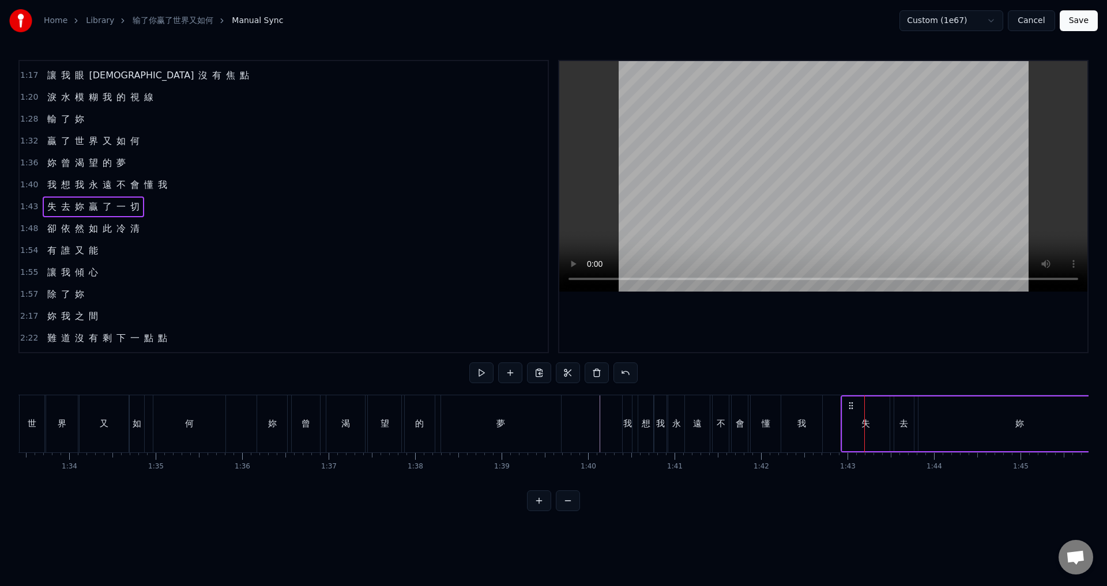
drag, startPoint x: 872, startPoint y: 401, endPoint x: 848, endPoint y: 402, distance: 23.6
click at [848, 402] on icon at bounding box center [850, 405] width 9 height 9
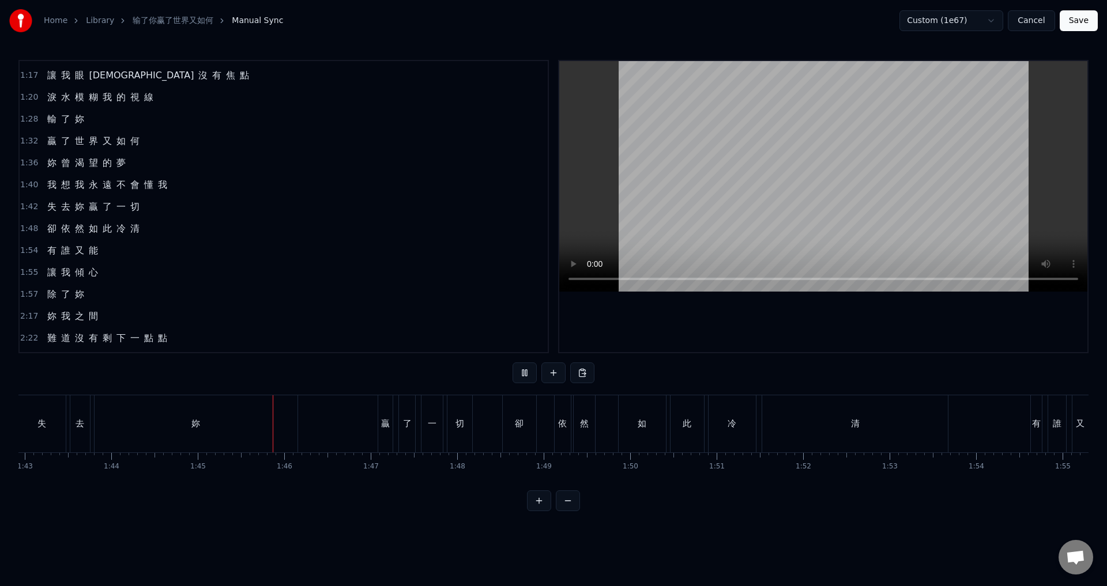
scroll to position [0, 9042]
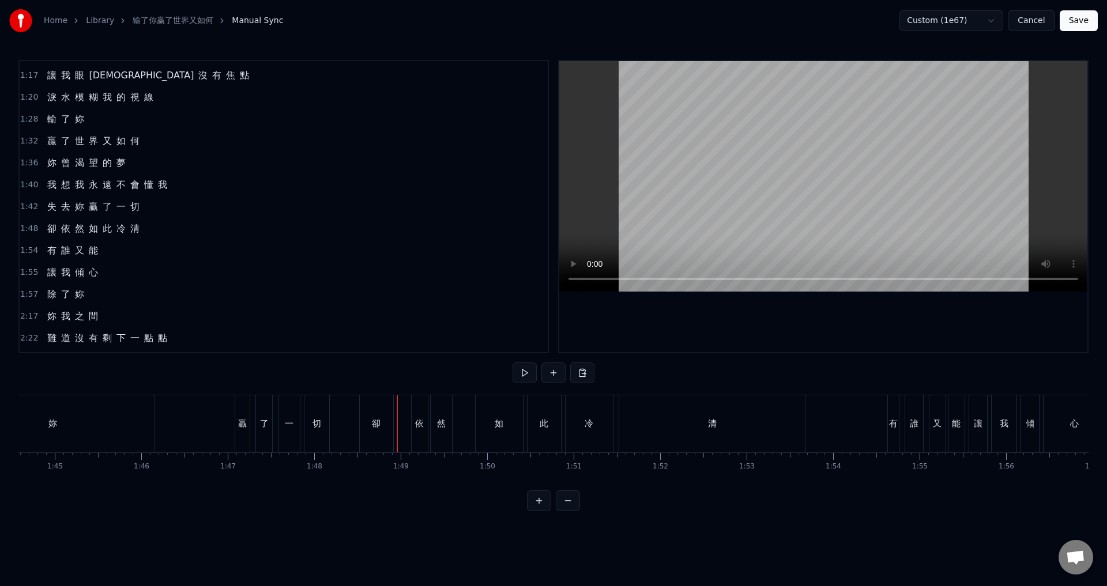
click at [378, 435] on div "卻" at bounding box center [376, 423] width 33 height 57
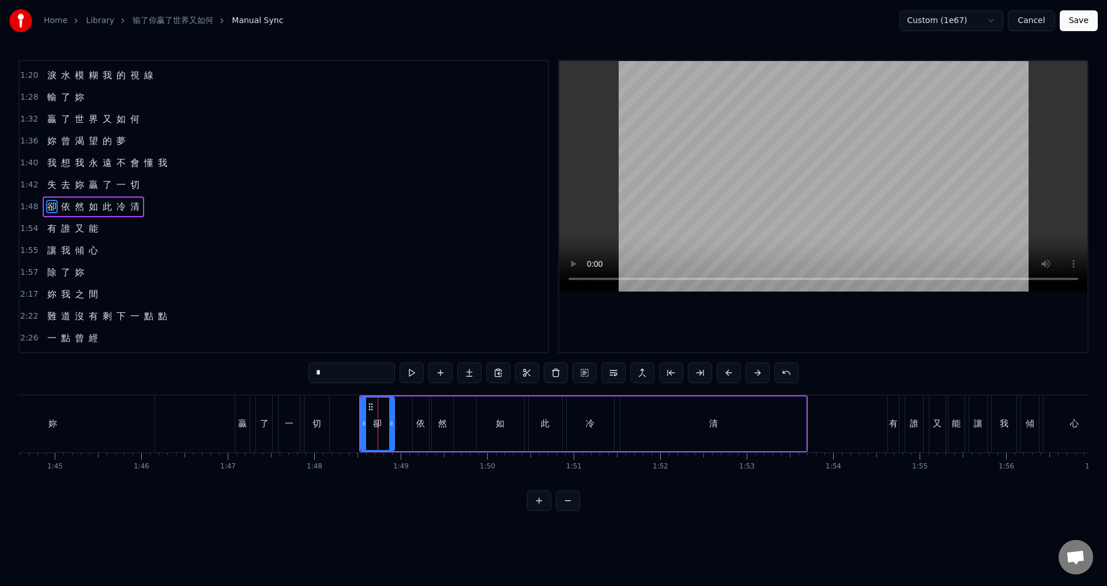
click at [27, 208] on span "1:48" at bounding box center [29, 207] width 18 height 12
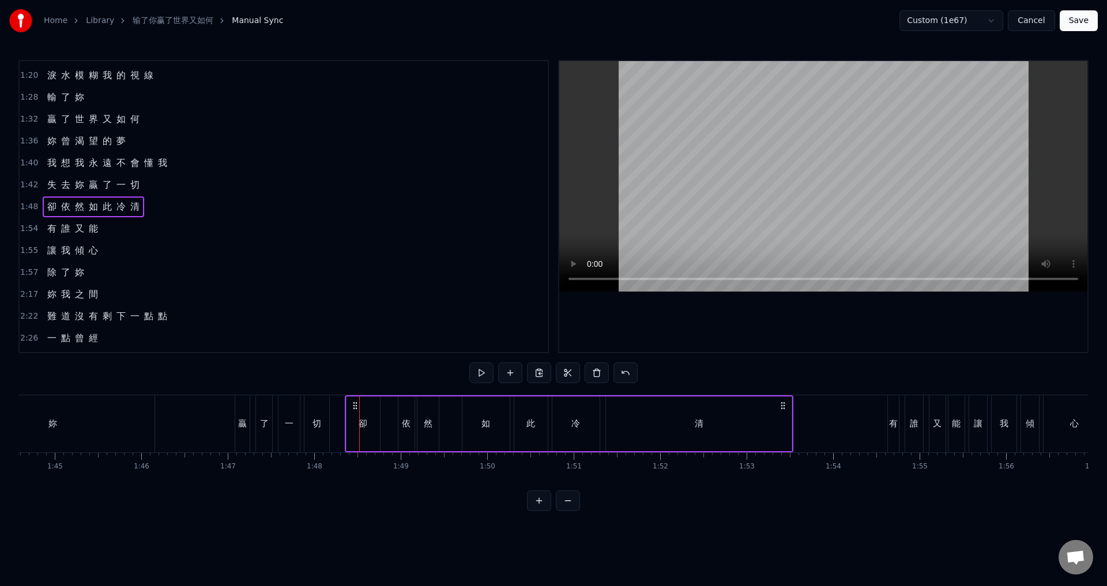
drag, startPoint x: 371, startPoint y: 404, endPoint x: 356, endPoint y: 404, distance: 14.4
click at [356, 404] on icon at bounding box center [354, 405] width 9 height 9
click at [209, 434] on div "失 去 妳 贏 了 一 切" at bounding box center [104, 423] width 458 height 57
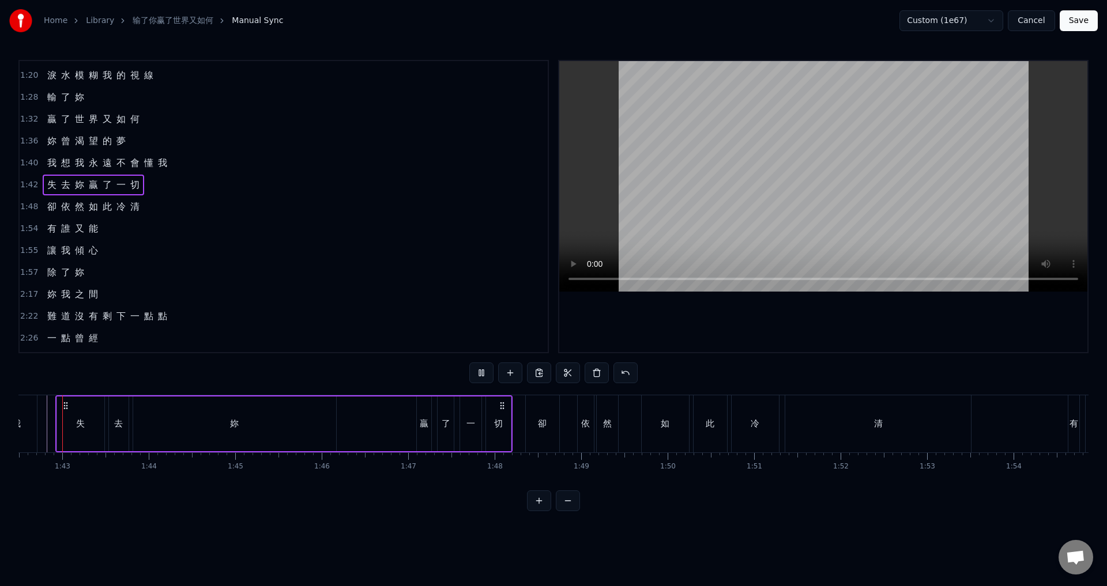
scroll to position [0, 8841]
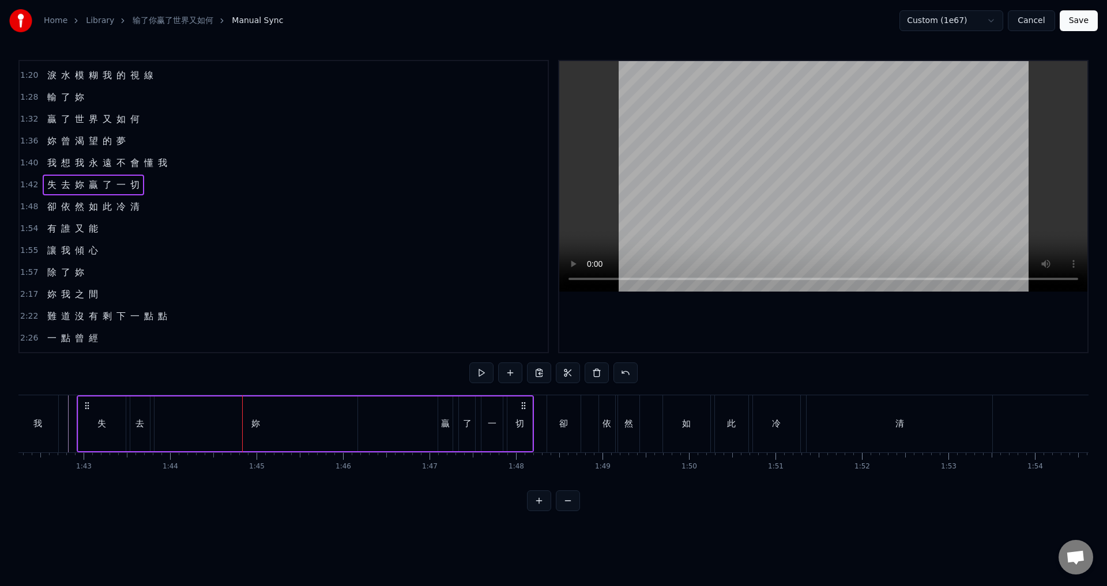
click at [399, 413] on div "失 去 妳 贏 了 一 切" at bounding box center [306, 423] width 458 height 57
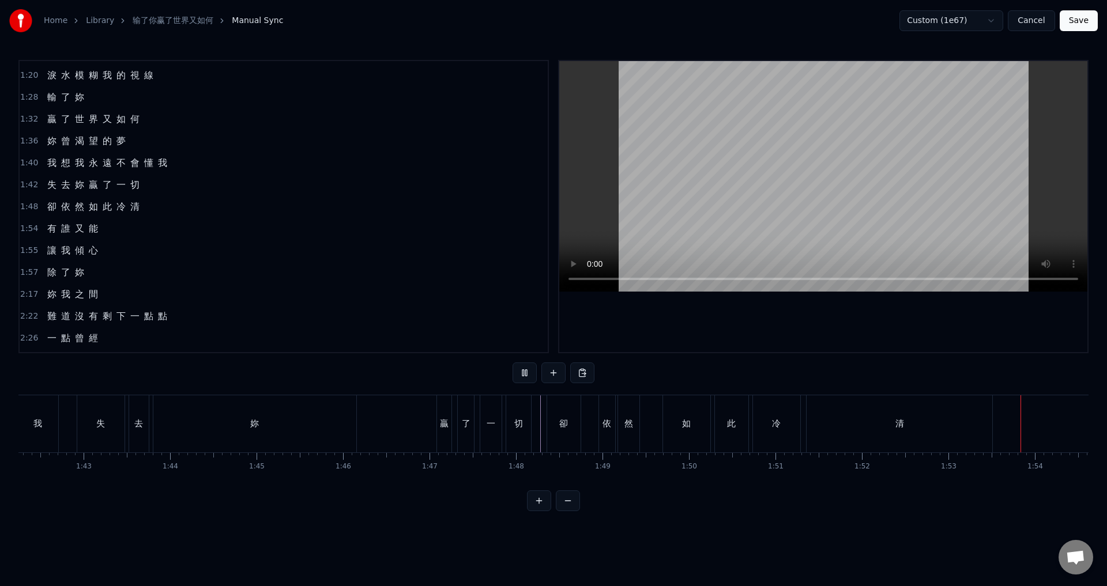
click at [914, 416] on div "清" at bounding box center [899, 423] width 186 height 57
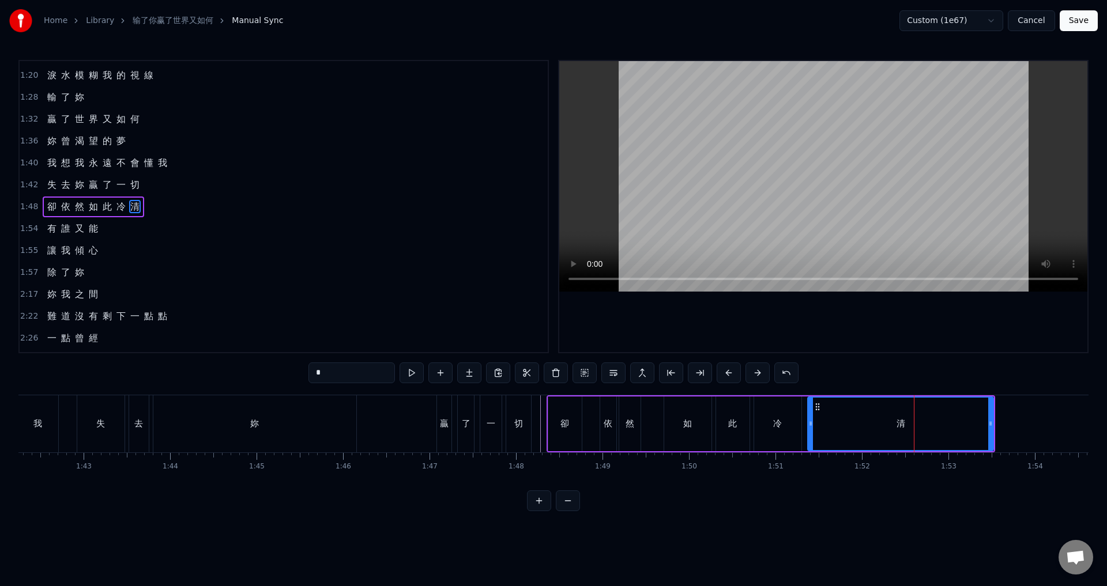
click at [27, 231] on span "1:54" at bounding box center [29, 229] width 18 height 12
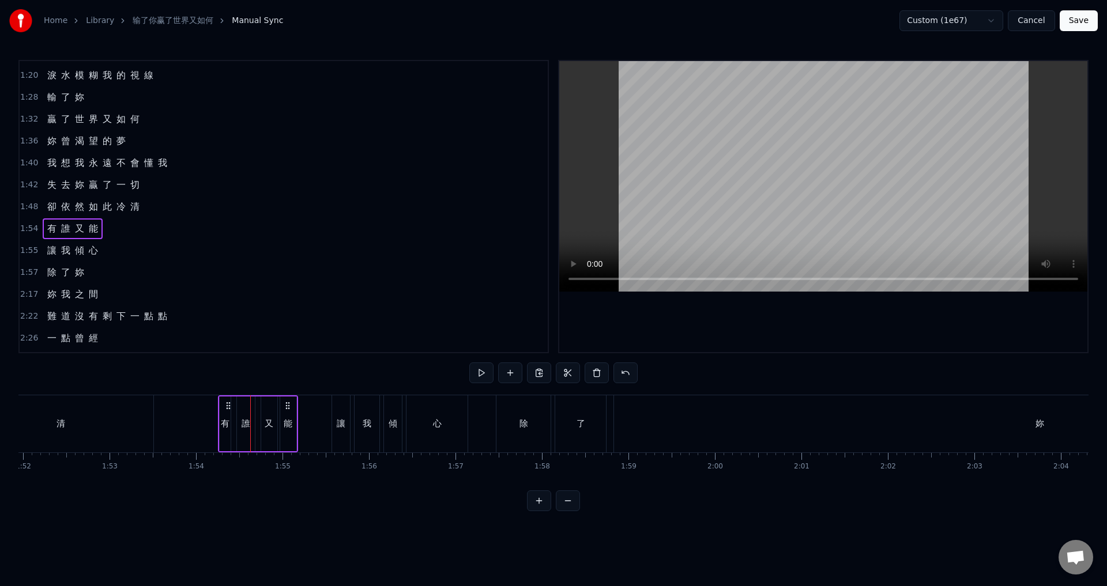
scroll to position [0, 9672]
drag, startPoint x: 86, startPoint y: 402, endPoint x: 251, endPoint y: 410, distance: 165.1
click at [251, 410] on icon at bounding box center [251, 405] width 9 height 9
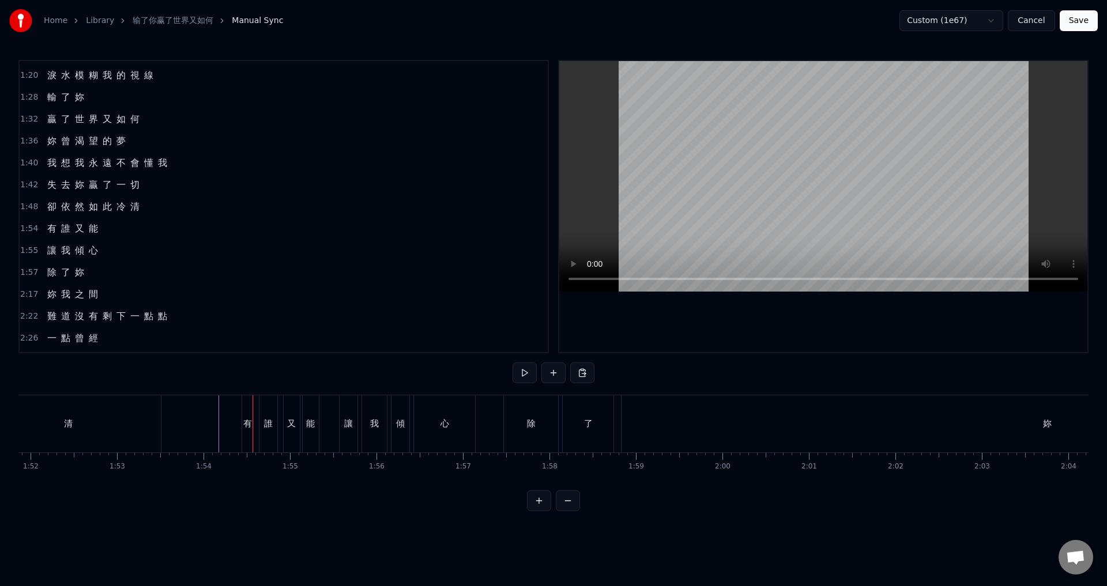
click at [248, 405] on div "有" at bounding box center [247, 423] width 11 height 57
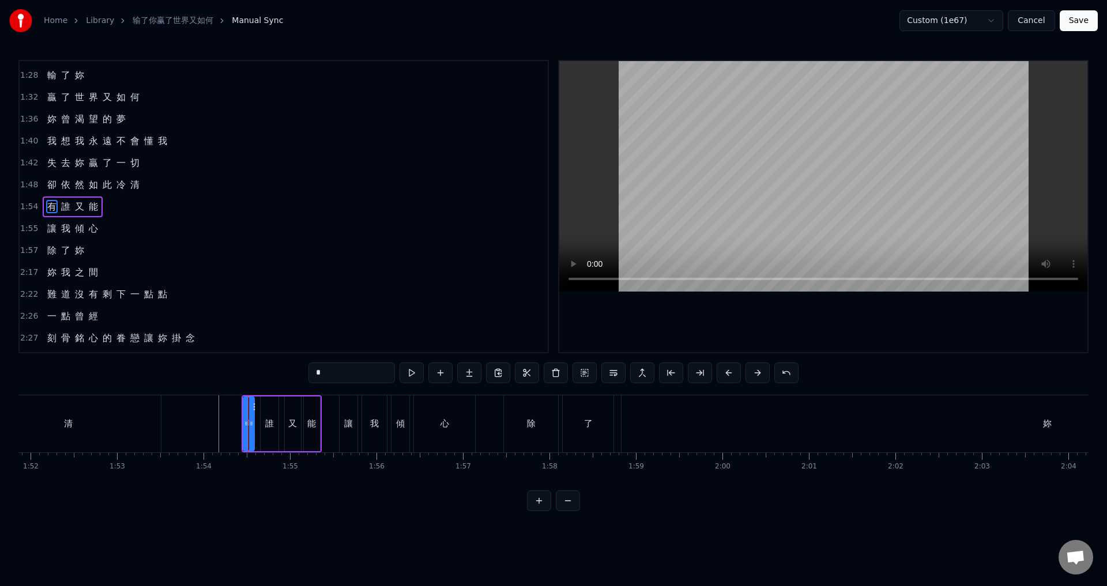
click at [32, 209] on span "1:54" at bounding box center [29, 207] width 18 height 12
drag, startPoint x: 253, startPoint y: 403, endPoint x: 244, endPoint y: 403, distance: 9.2
click at [244, 403] on circle at bounding box center [243, 402] width 1 height 1
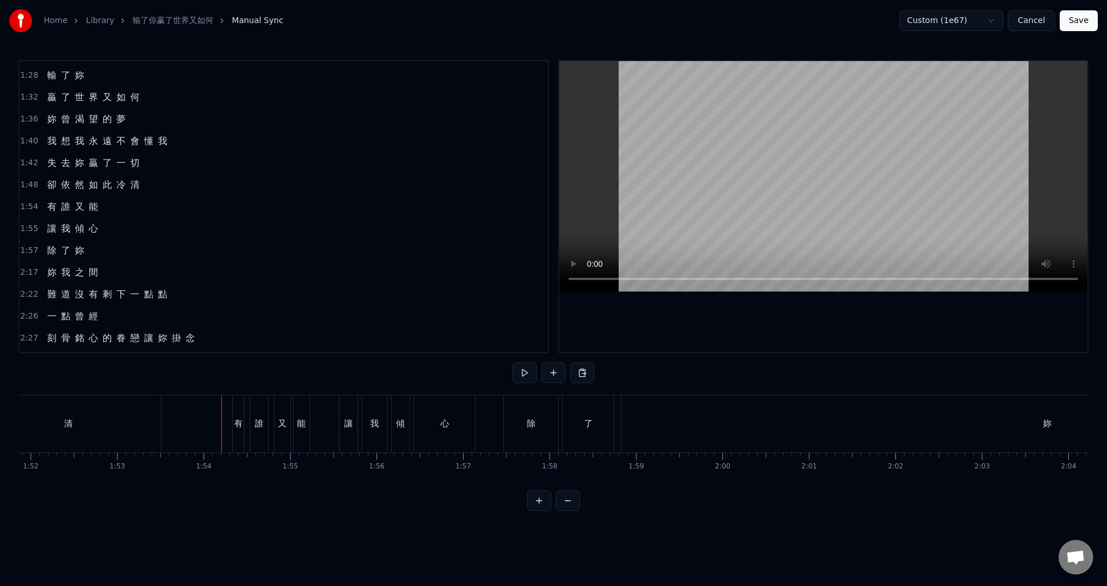
click at [240, 408] on div "有" at bounding box center [238, 423] width 11 height 57
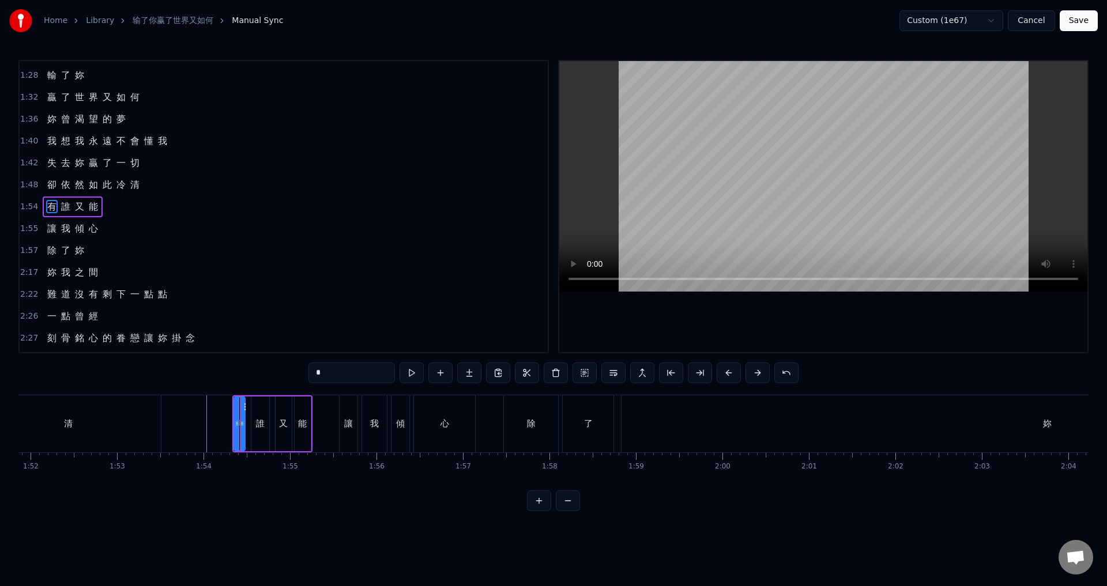
click at [26, 208] on span "1:54" at bounding box center [29, 207] width 18 height 12
click at [247, 404] on icon at bounding box center [246, 405] width 9 height 9
click at [283, 409] on div "又" at bounding box center [288, 424] width 16 height 55
click at [284, 405] on icon at bounding box center [285, 406] width 9 height 9
click at [303, 418] on div "能" at bounding box center [306, 423] width 9 height 13
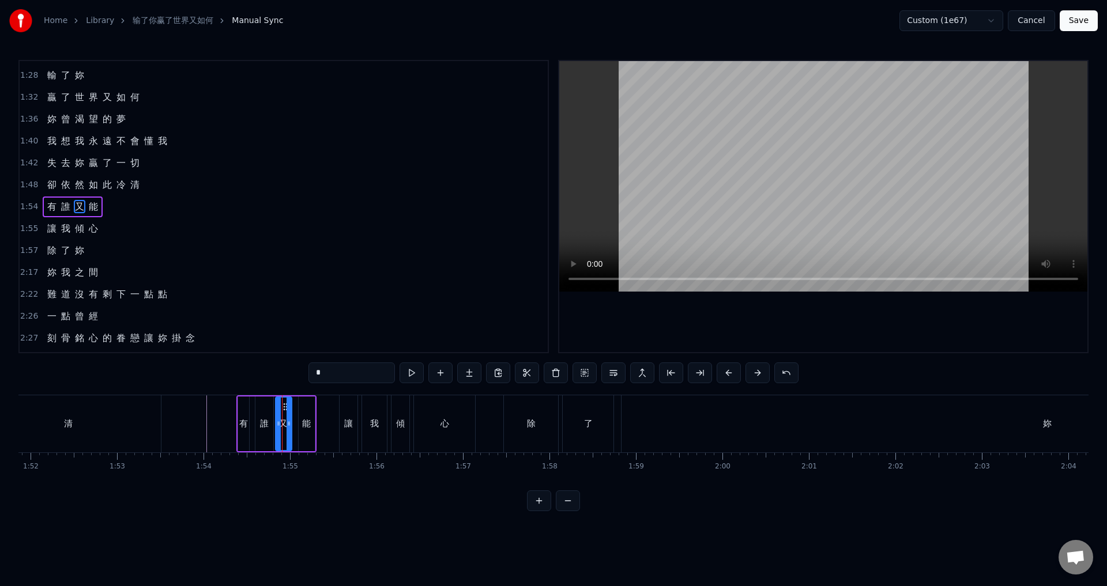
type input "*"
click at [301, 408] on icon at bounding box center [303, 406] width 9 height 9
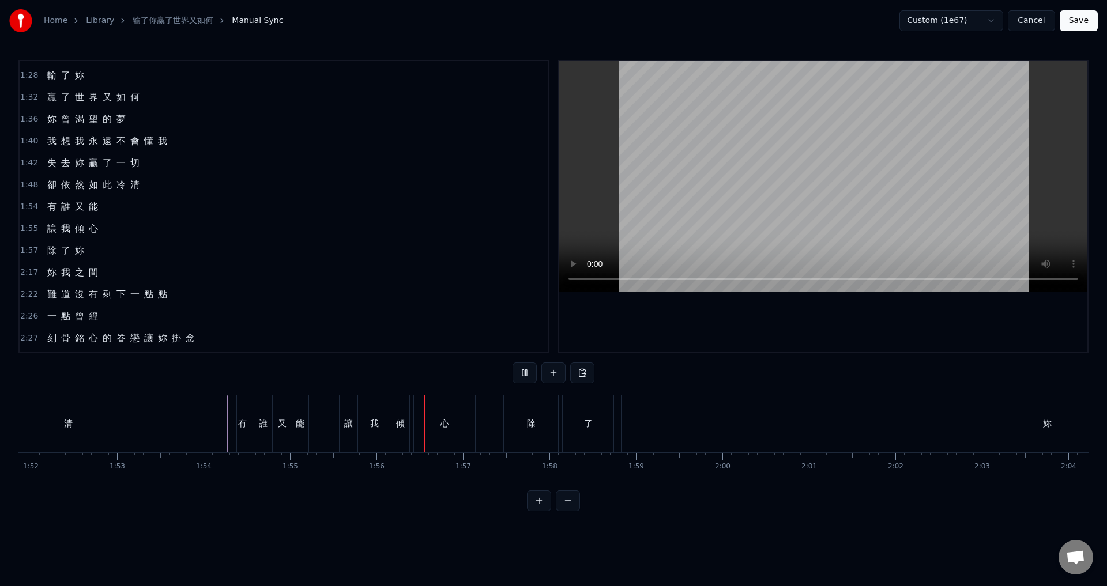
click at [300, 421] on div "能" at bounding box center [300, 423] width 9 height 13
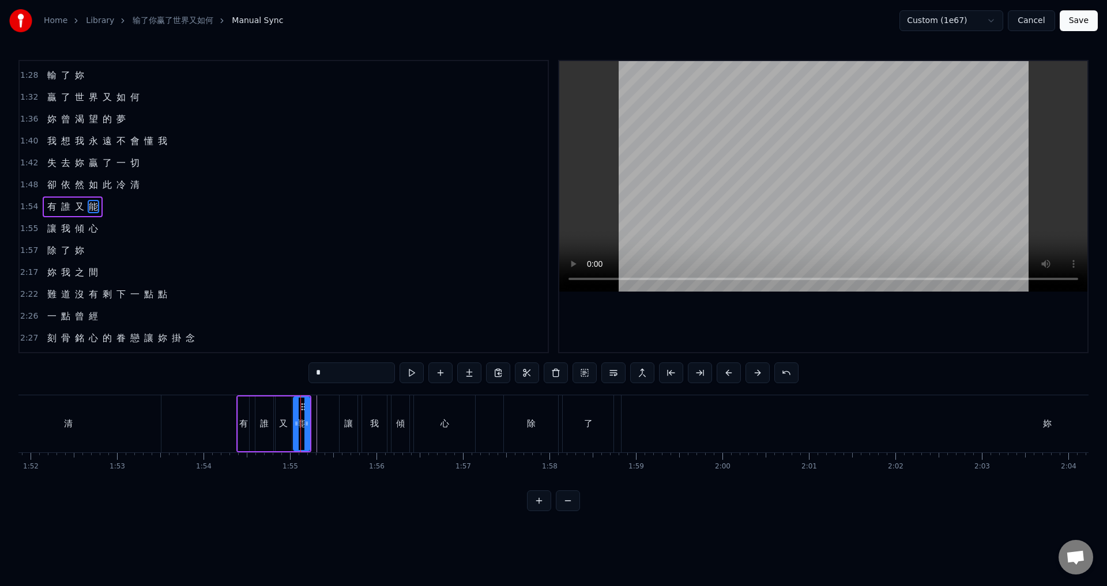
click at [29, 231] on span "1:55" at bounding box center [29, 229] width 18 height 12
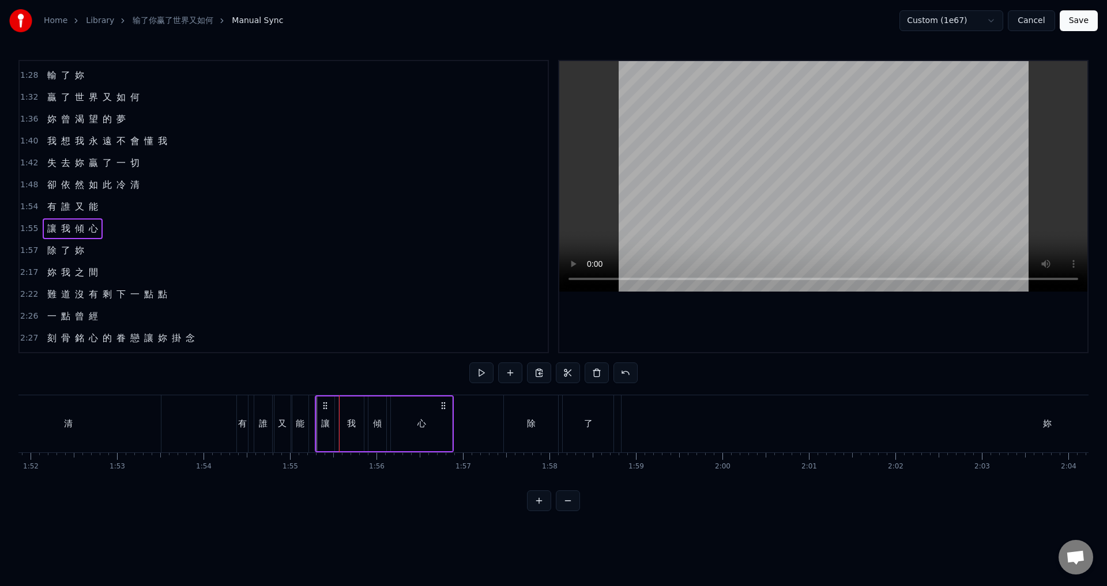
drag, startPoint x: 350, startPoint y: 403, endPoint x: 326, endPoint y: 406, distance: 24.3
click at [326, 406] on icon at bounding box center [324, 405] width 9 height 9
click at [403, 424] on div "心" at bounding box center [420, 423] width 61 height 57
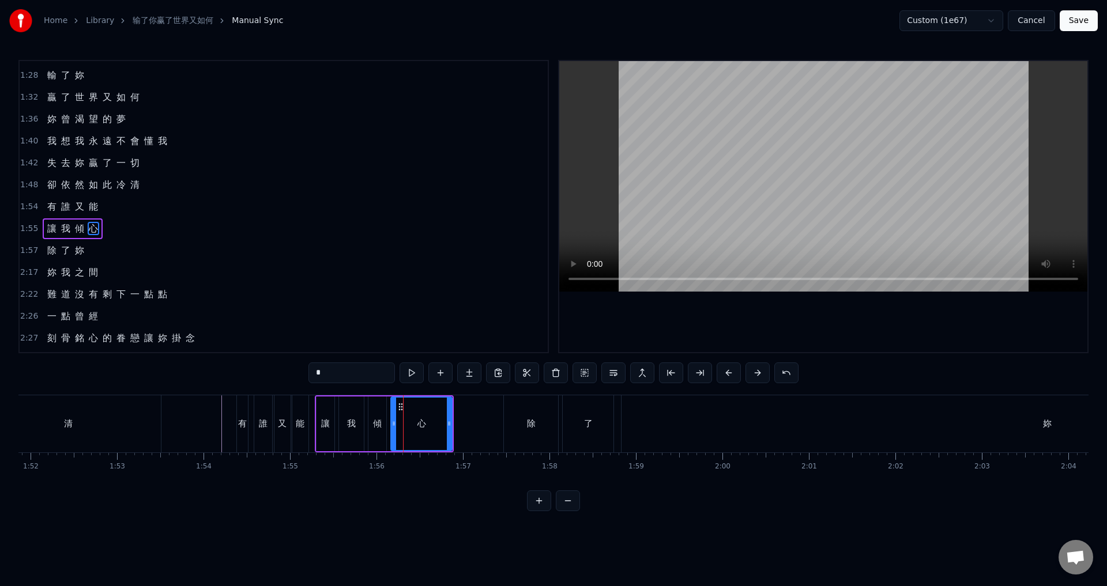
scroll to position [281, 0]
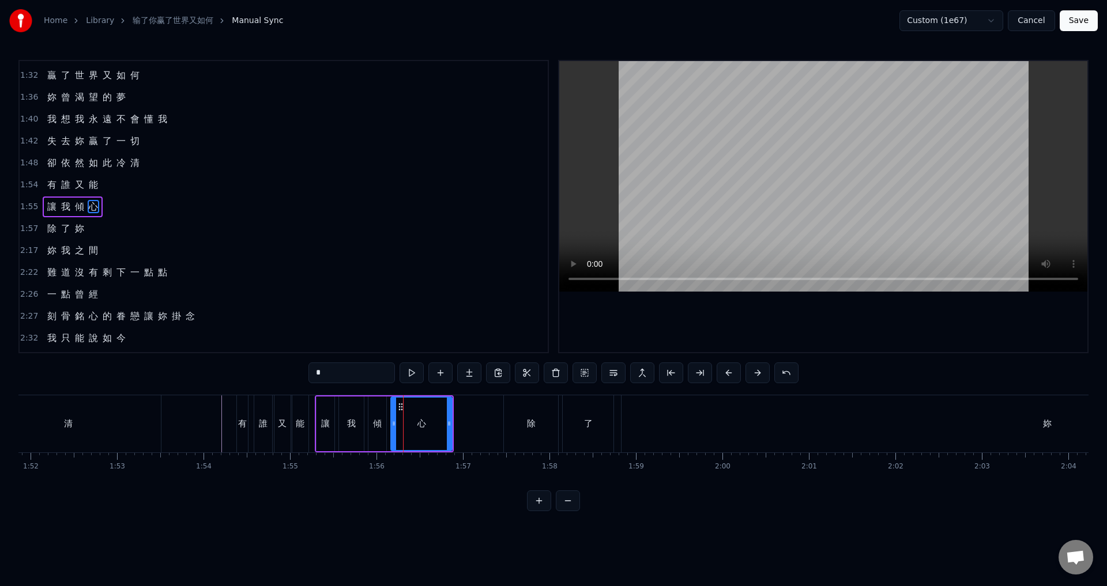
click at [31, 227] on span "1:57" at bounding box center [29, 229] width 18 height 12
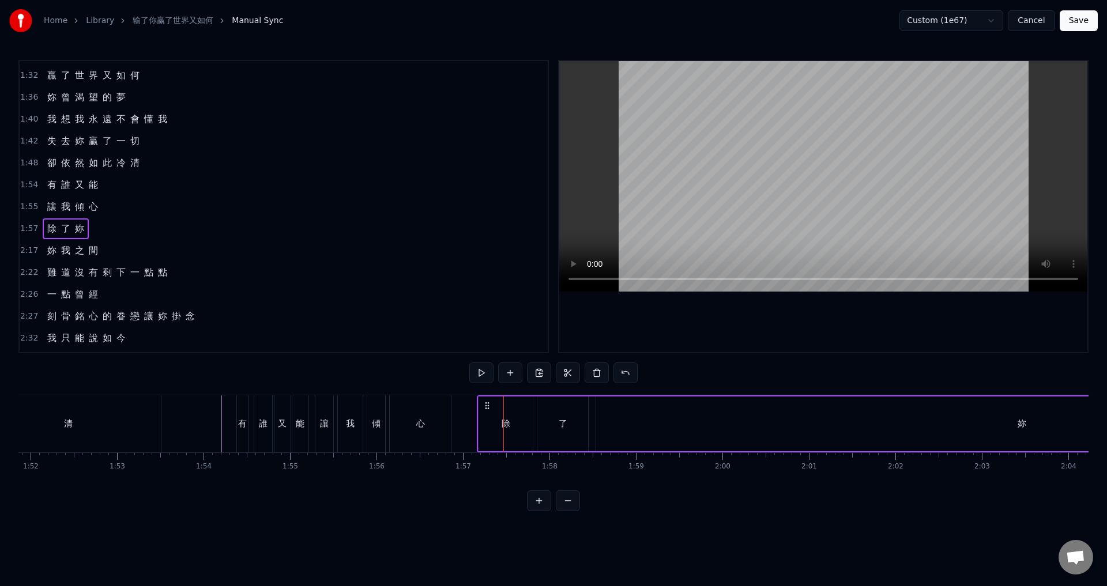
drag, startPoint x: 512, startPoint y: 403, endPoint x: 486, endPoint y: 404, distance: 26.5
click at [486, 404] on icon at bounding box center [486, 405] width 9 height 9
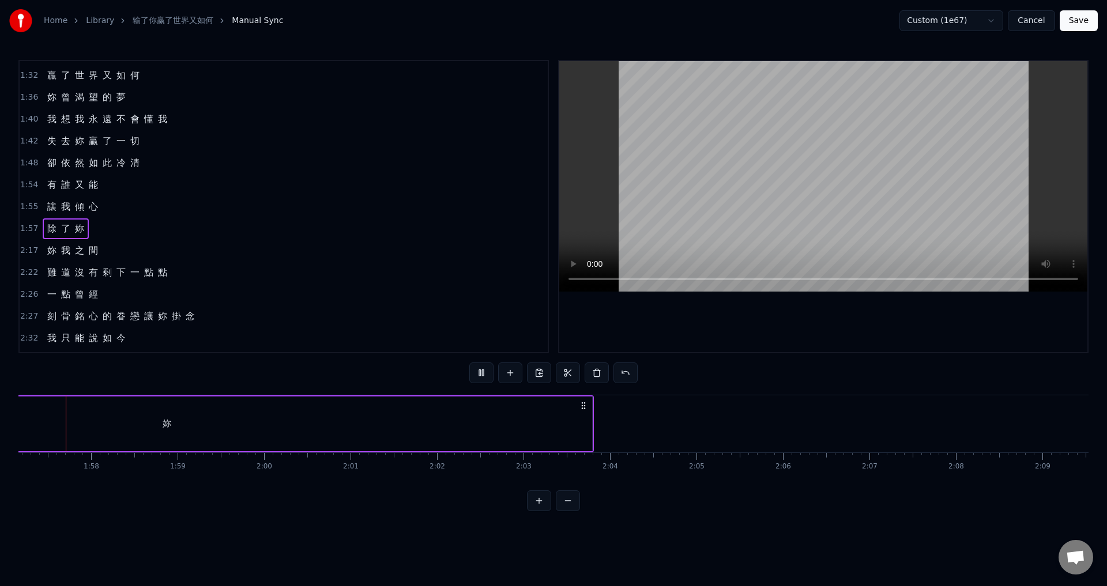
scroll to position [0, 10121]
click at [28, 183] on span "1:52" at bounding box center [29, 185] width 18 height 12
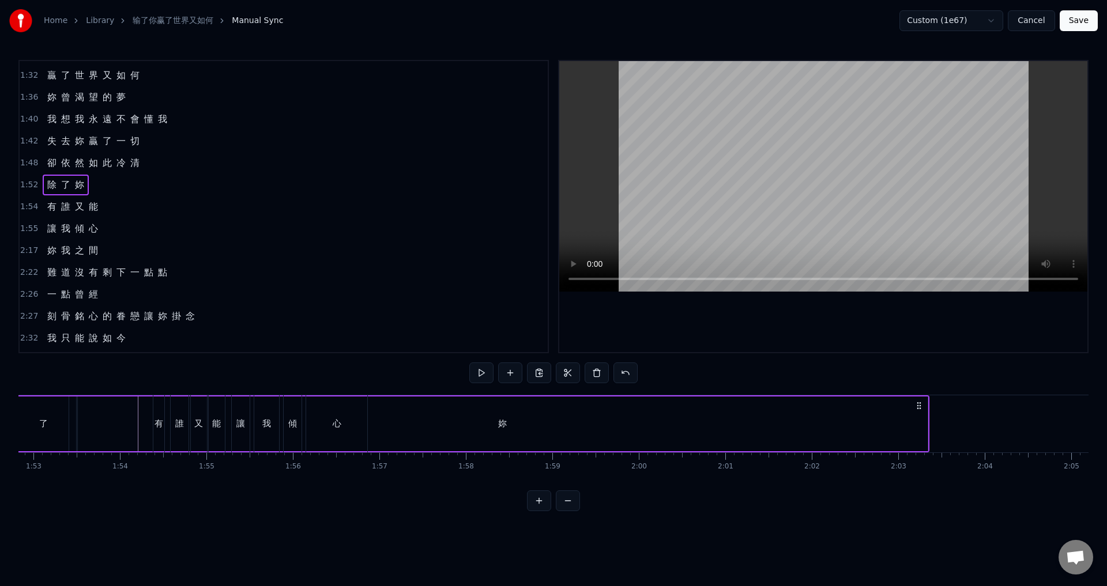
scroll to position [0, 9637]
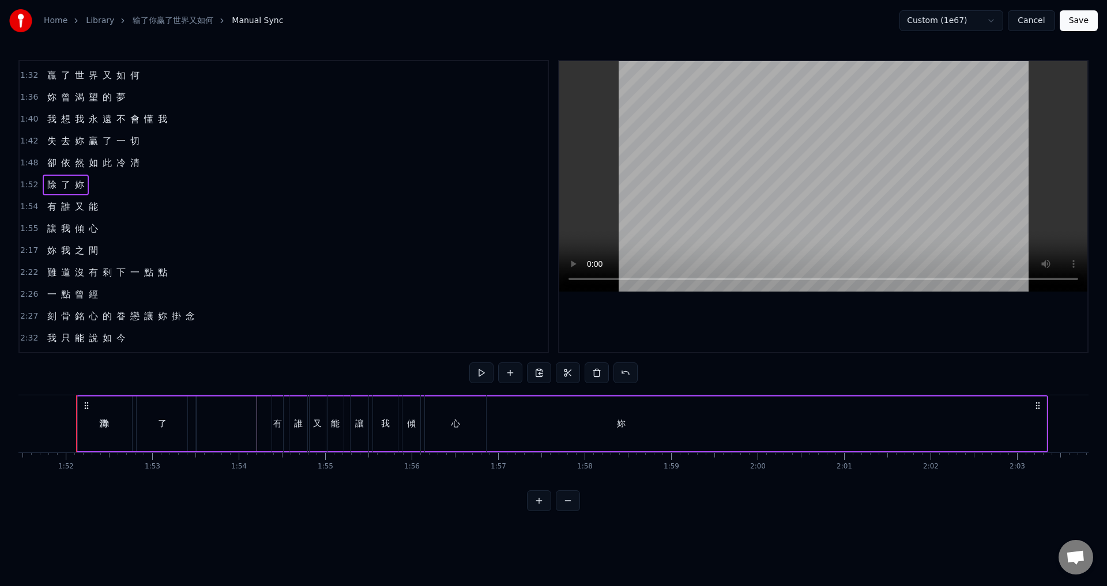
click at [67, 424] on div "清" at bounding box center [103, 423] width 186 height 57
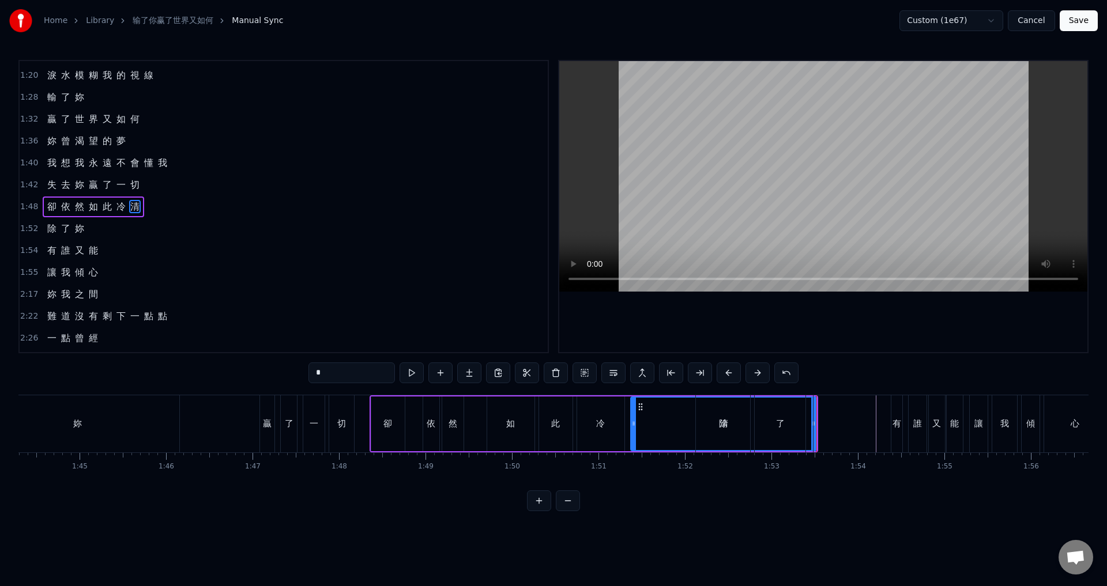
scroll to position [0, 9017]
click at [22, 204] on span "1:48" at bounding box center [29, 207] width 18 height 12
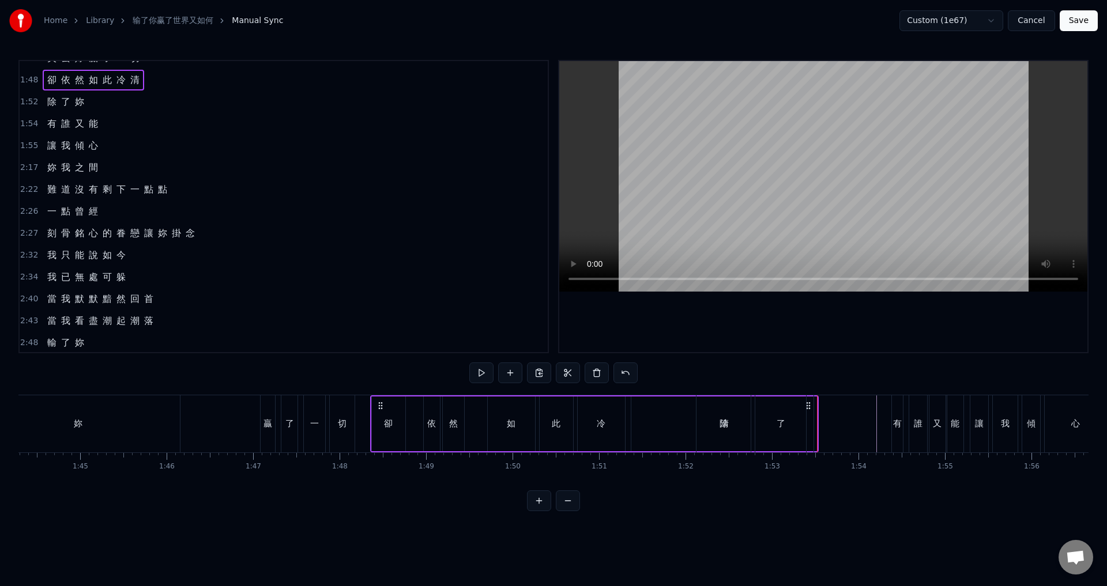
scroll to position [319, 0]
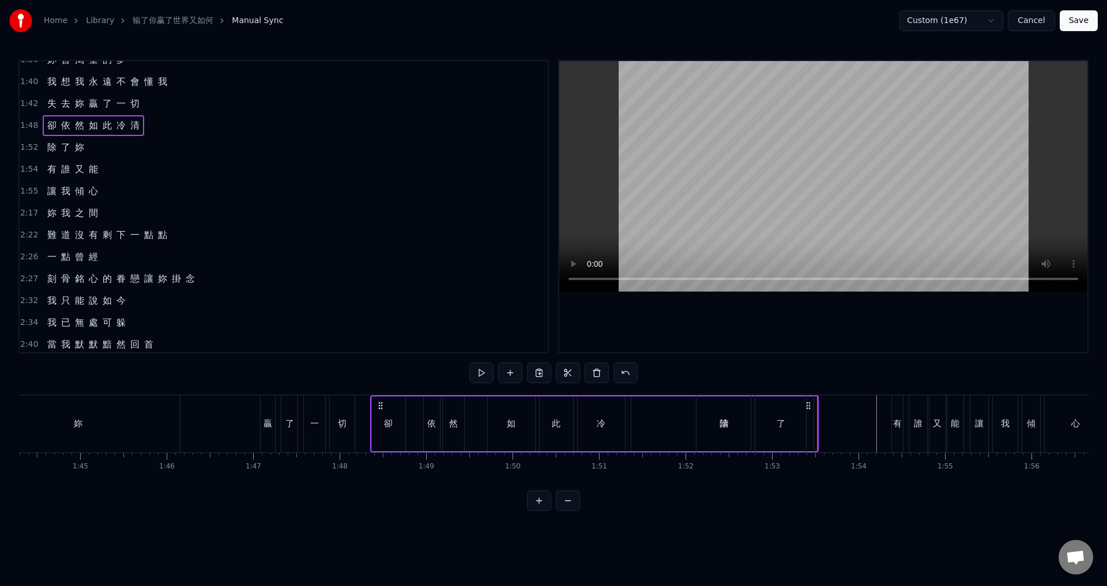
click at [31, 148] on span "1:52" at bounding box center [29, 148] width 18 height 12
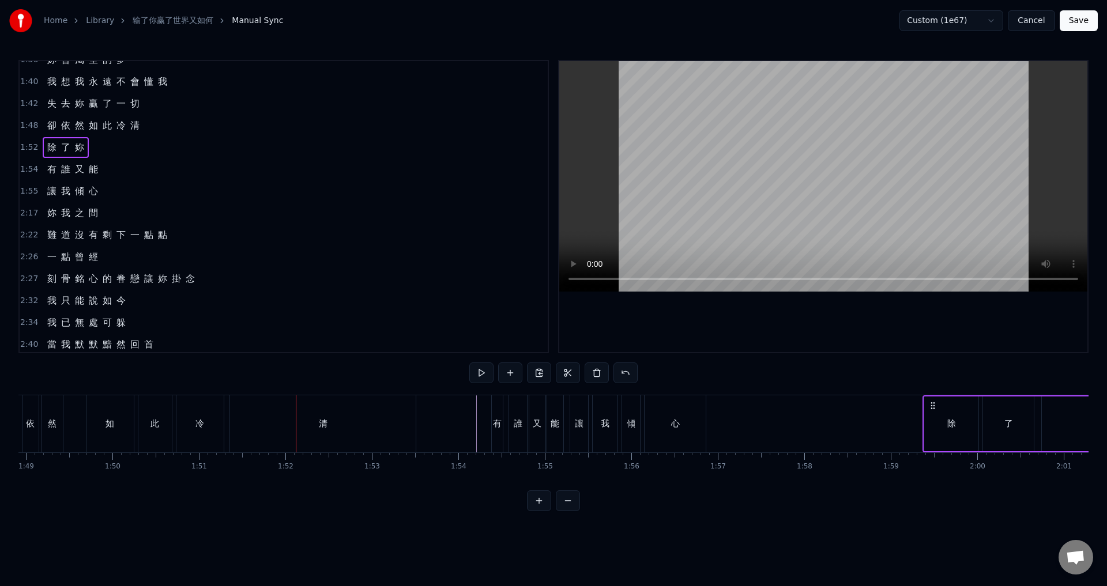
scroll to position [0, 9419]
drag, startPoint x: 706, startPoint y: 405, endPoint x: 741, endPoint y: 412, distance: 36.4
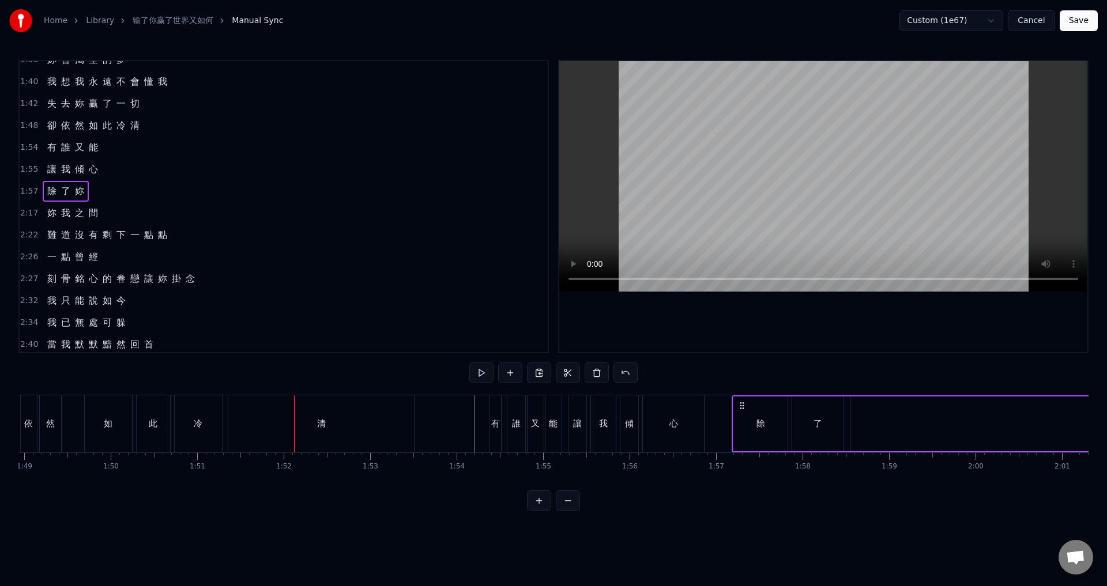
click at [274, 420] on div "清" at bounding box center [321, 423] width 186 height 57
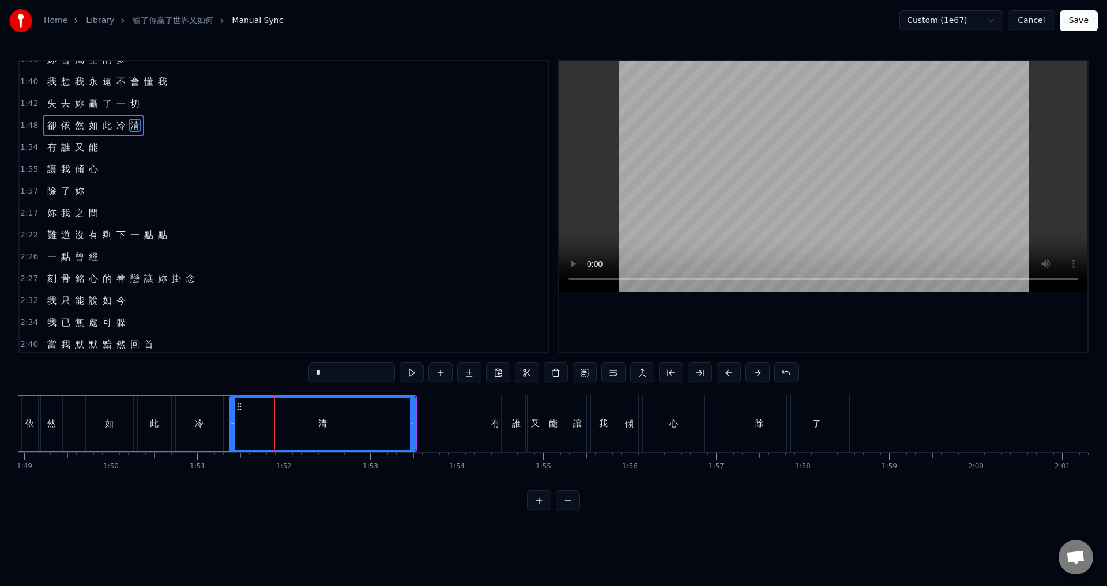
scroll to position [237, 0]
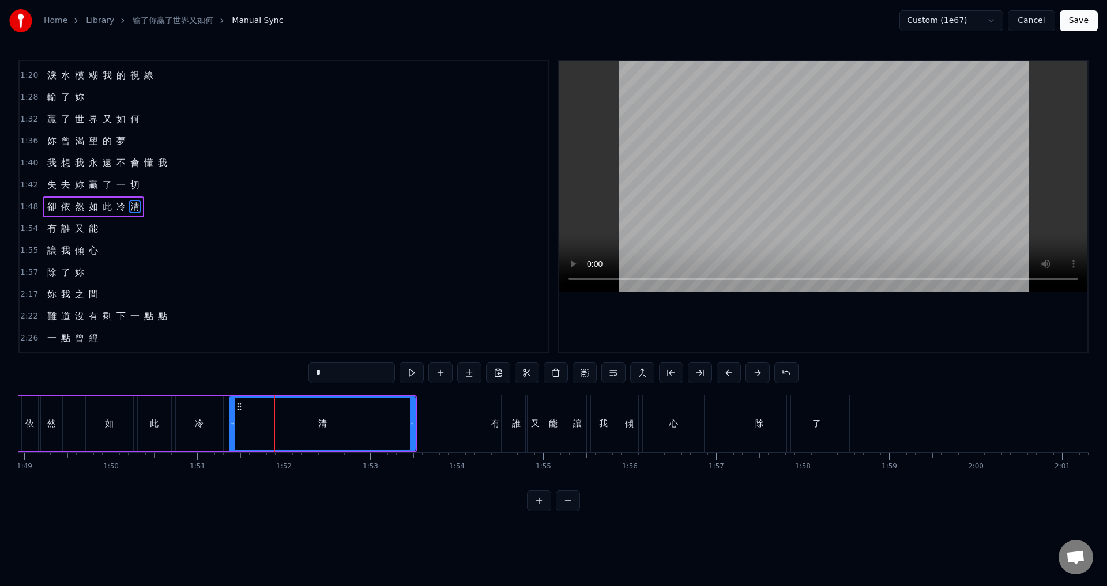
click at [32, 206] on span "1:48" at bounding box center [29, 207] width 18 height 12
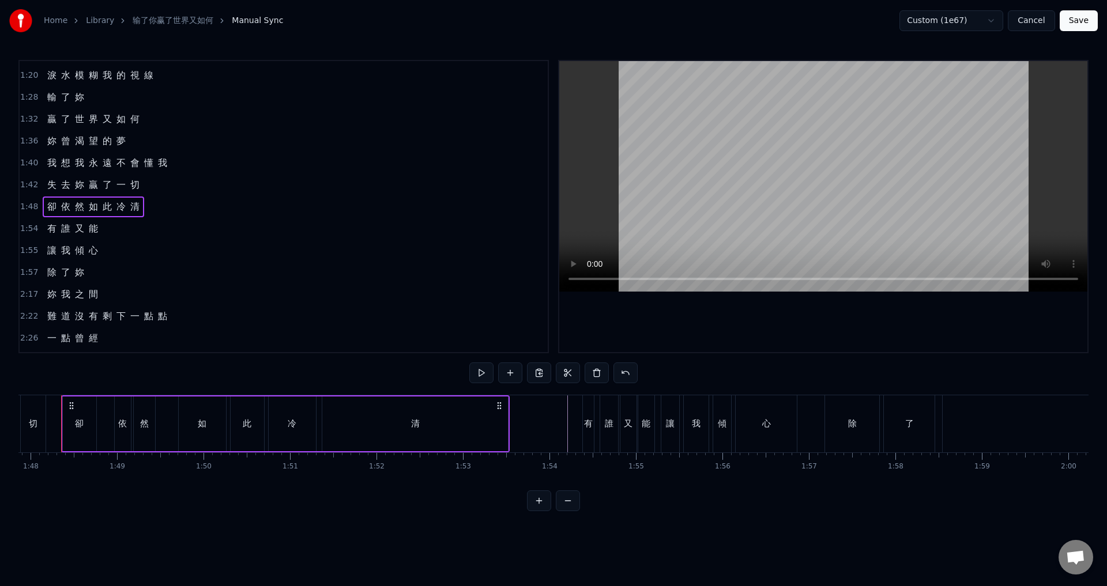
scroll to position [0, 9310]
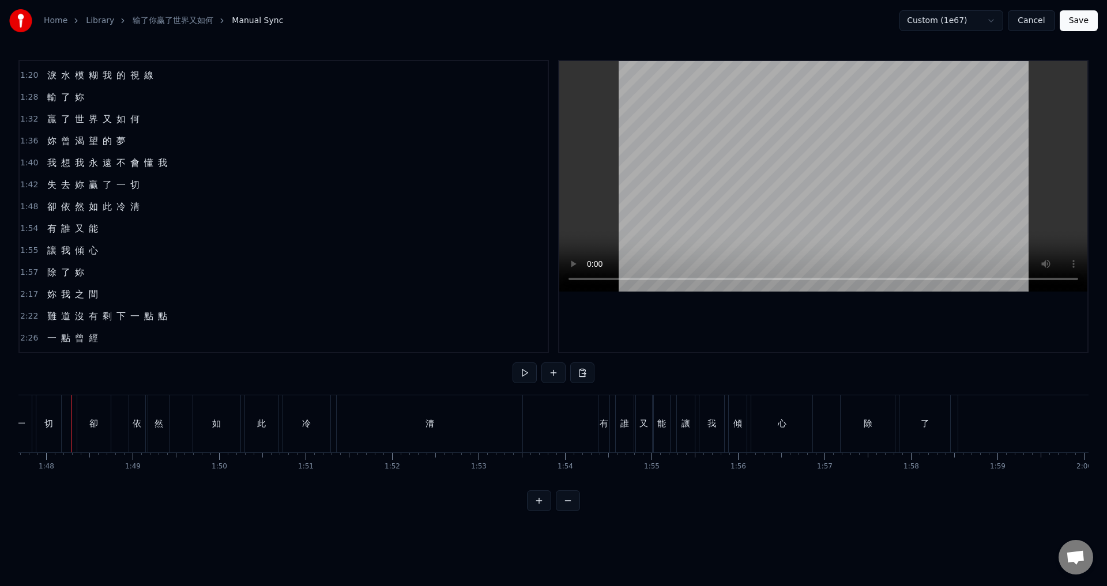
click at [71, 423] on div at bounding box center [71, 423] width 1 height 57
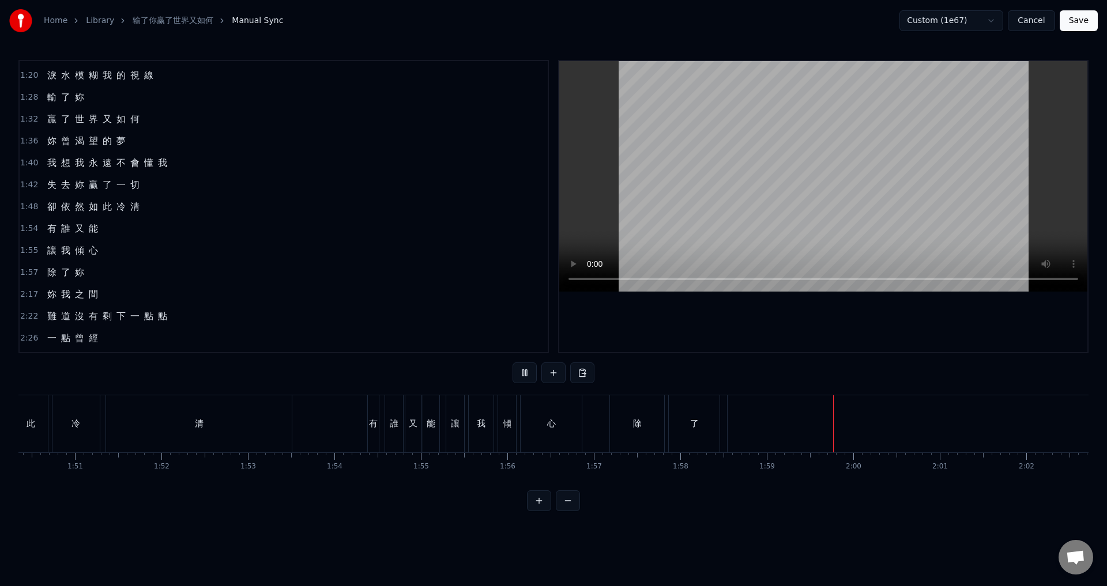
drag, startPoint x: 845, startPoint y: 439, endPoint x: 804, endPoint y: 445, distance: 41.9
click at [839, 440] on div "除 了 妳" at bounding box center [1095, 423] width 972 height 57
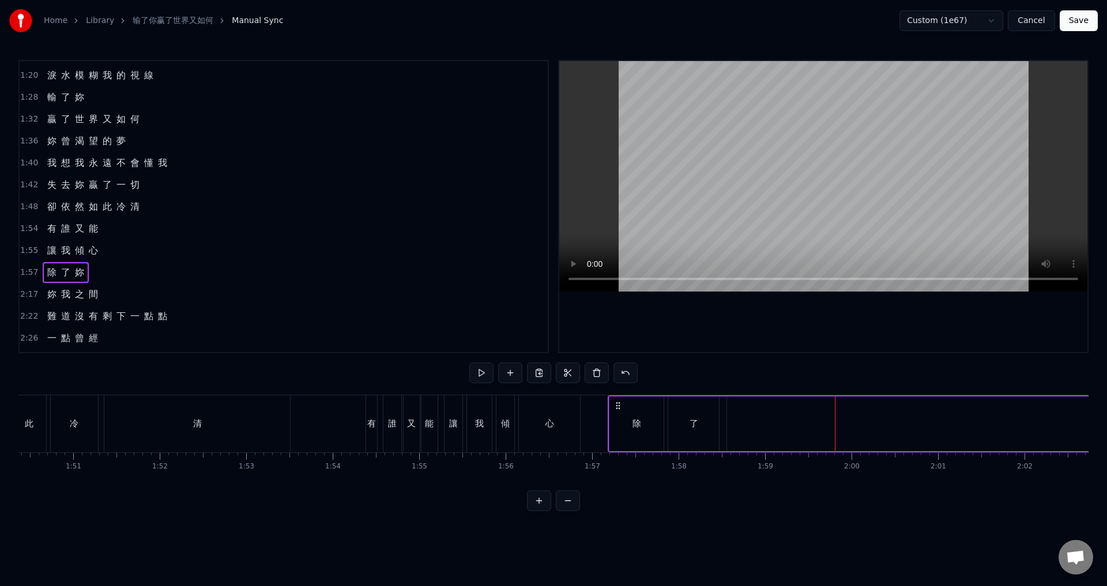
scroll to position [0, 9570]
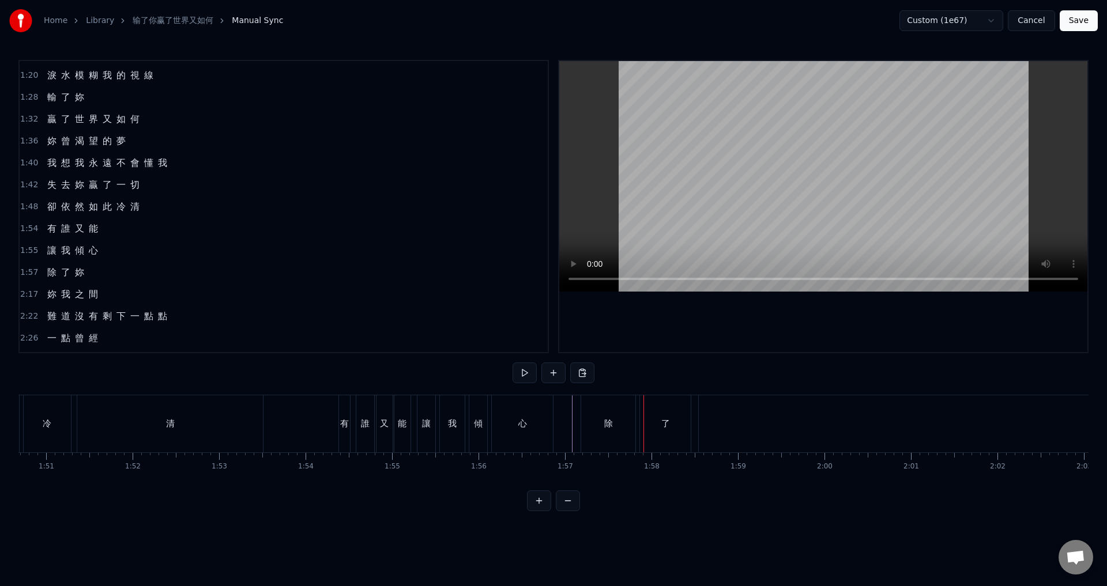
click at [624, 421] on div "除" at bounding box center [608, 423] width 54 height 57
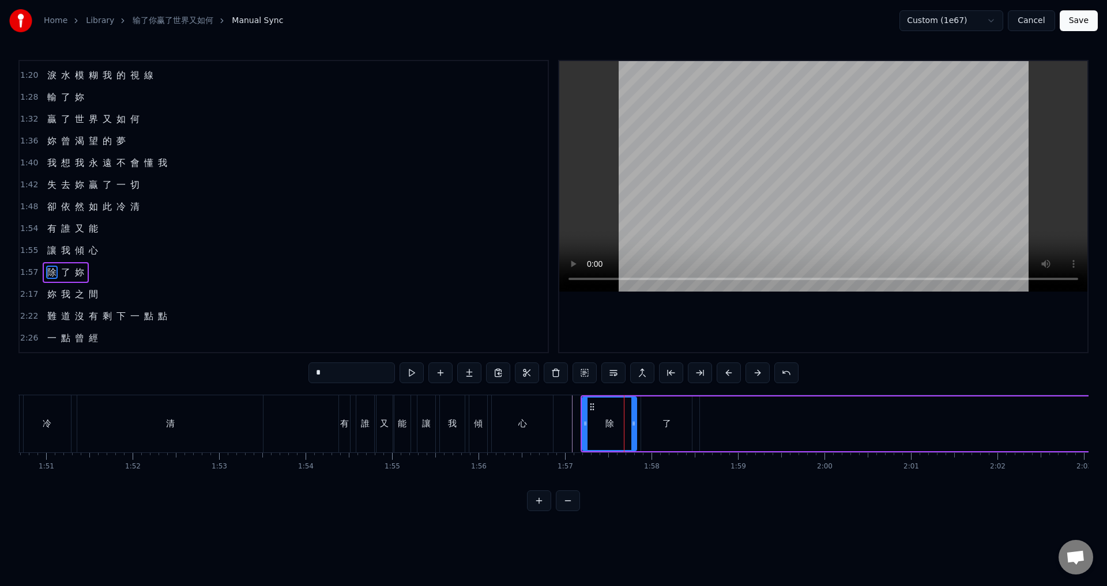
scroll to position [303, 0]
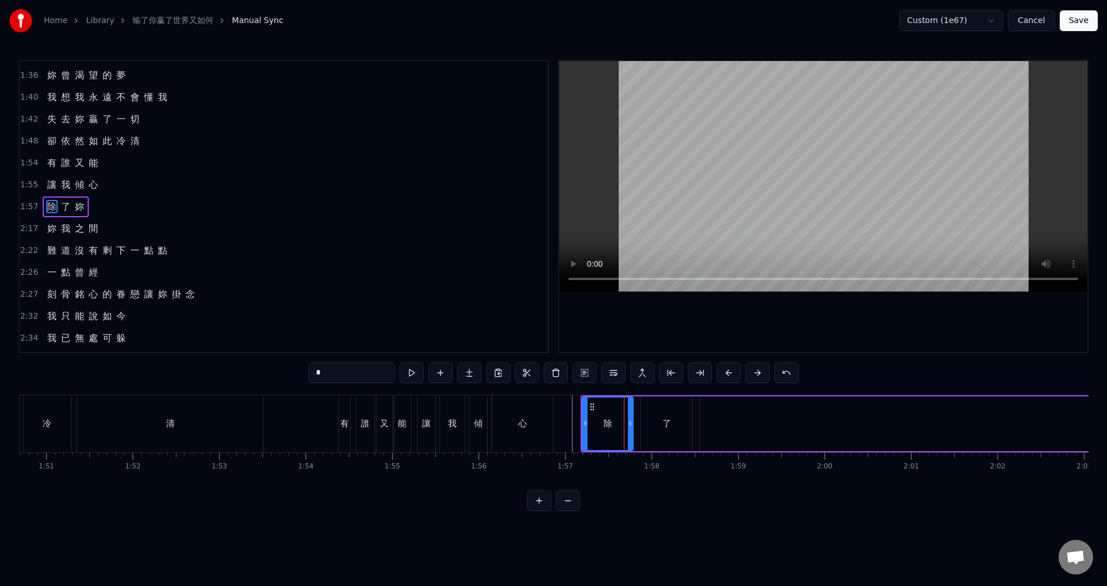
click at [629, 427] on icon at bounding box center [630, 423] width 5 height 9
click at [653, 421] on div "了" at bounding box center [666, 424] width 51 height 55
type input "*"
click at [643, 404] on circle at bounding box center [643, 403] width 1 height 1
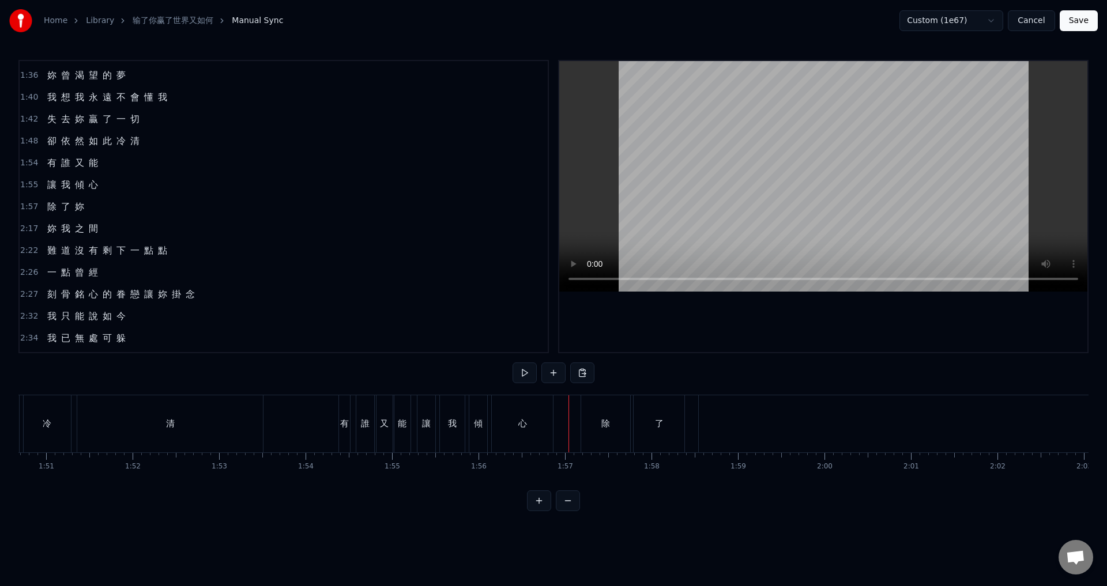
click at [741, 419] on div "妳" at bounding box center [1124, 423] width 851 height 57
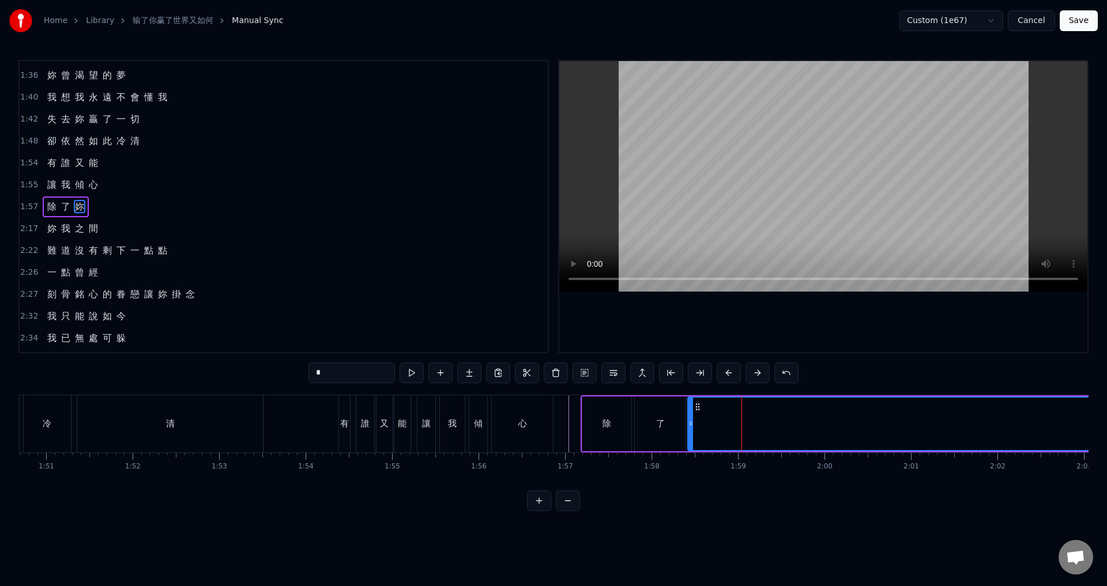
drag, startPoint x: 708, startPoint y: 406, endPoint x: 696, endPoint y: 405, distance: 12.2
click at [696, 405] on icon at bounding box center [697, 406] width 9 height 9
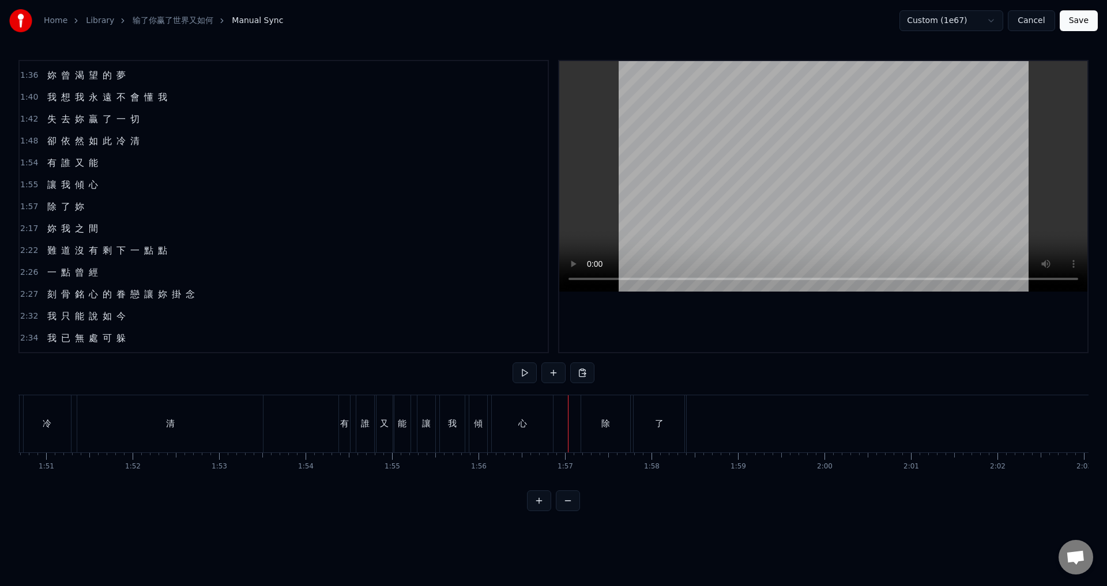
click at [568, 443] on div at bounding box center [568, 423] width 1 height 57
click at [752, 427] on div "妳" at bounding box center [1112, 423] width 851 height 57
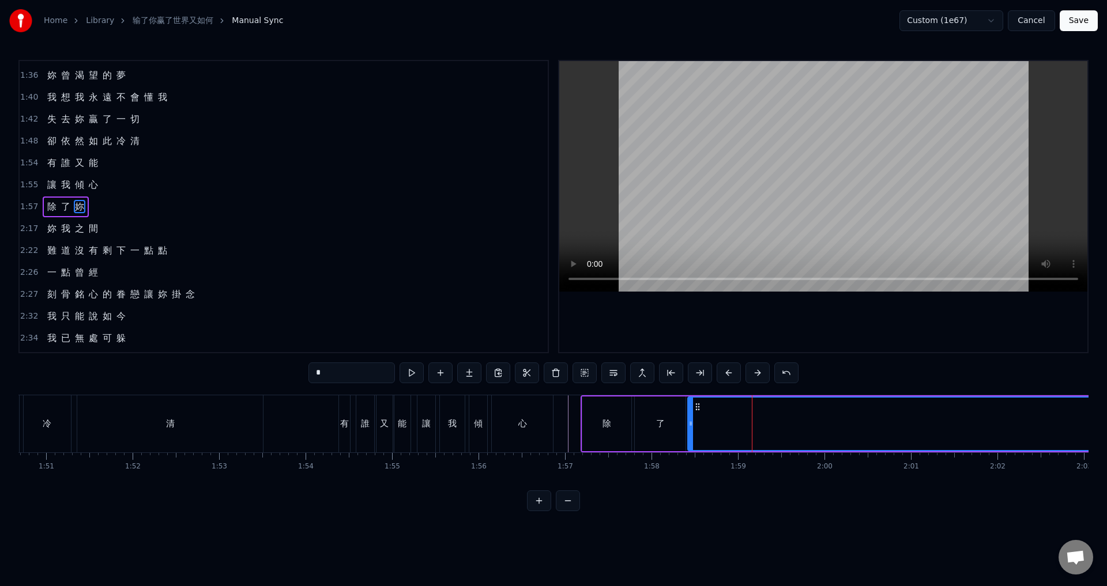
click at [797, 425] on div "妳" at bounding box center [1113, 424] width 850 height 52
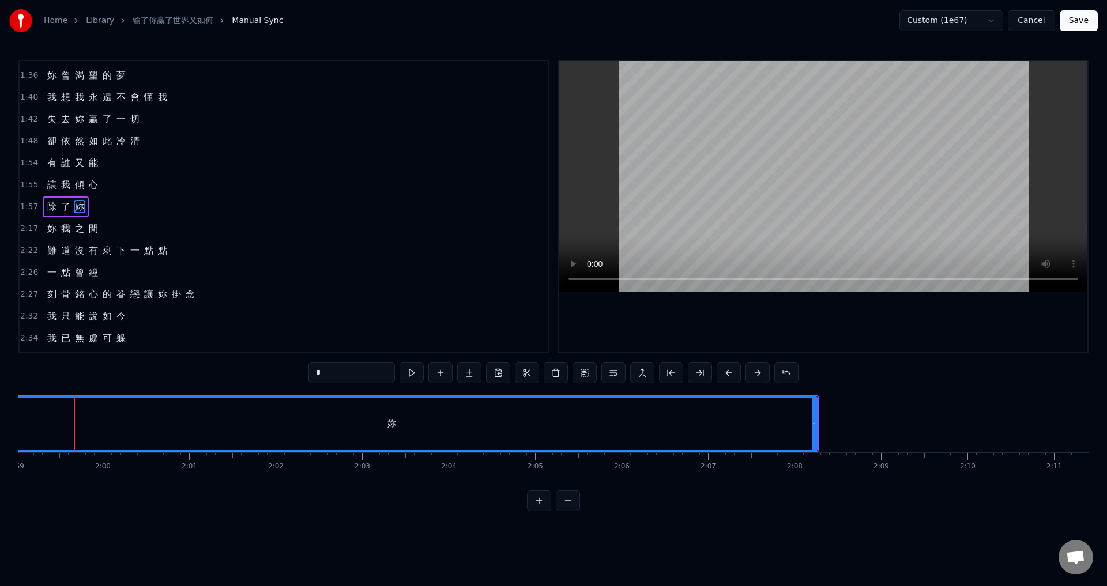
scroll to position [0, 10331]
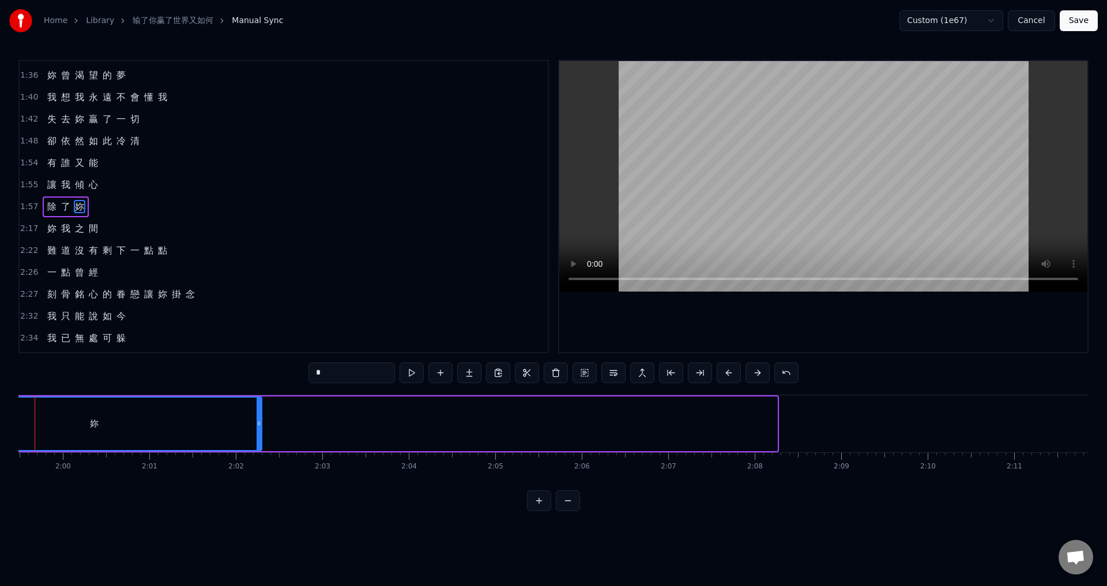
drag, startPoint x: 774, startPoint y: 423, endPoint x: 258, endPoint y: 428, distance: 515.3
click at [258, 428] on icon at bounding box center [259, 423] width 5 height 9
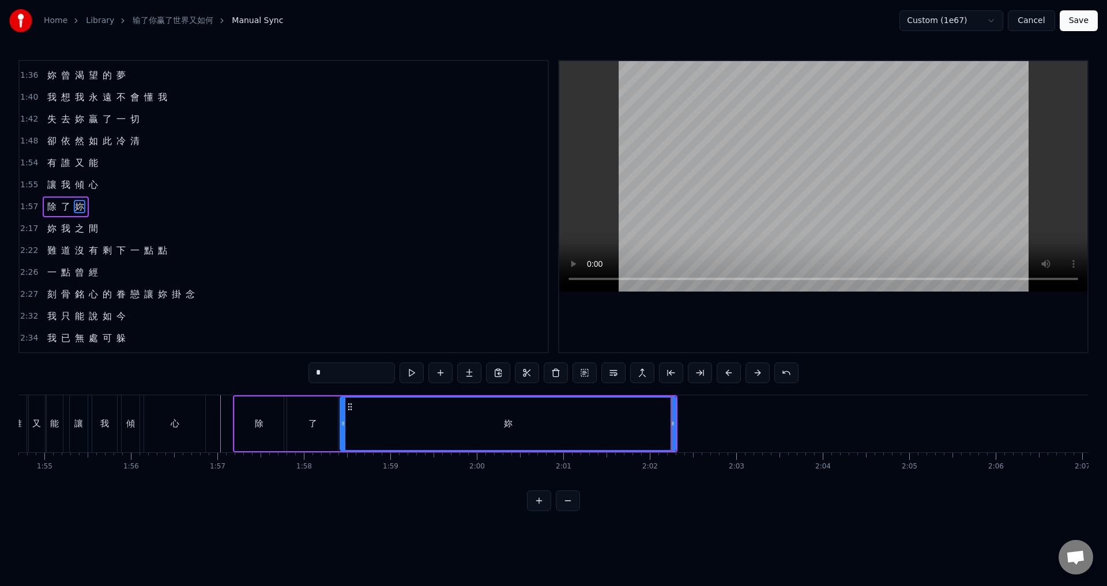
scroll to position [0, 9730]
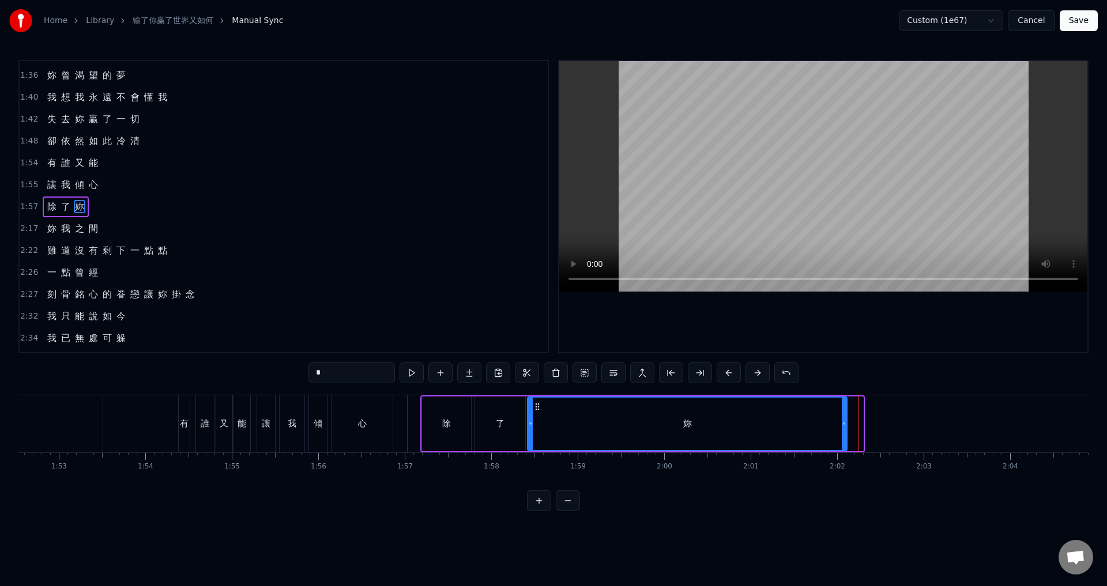
drag, startPoint x: 861, startPoint y: 422, endPoint x: 845, endPoint y: 422, distance: 16.1
click at [845, 422] on icon at bounding box center [844, 423] width 5 height 9
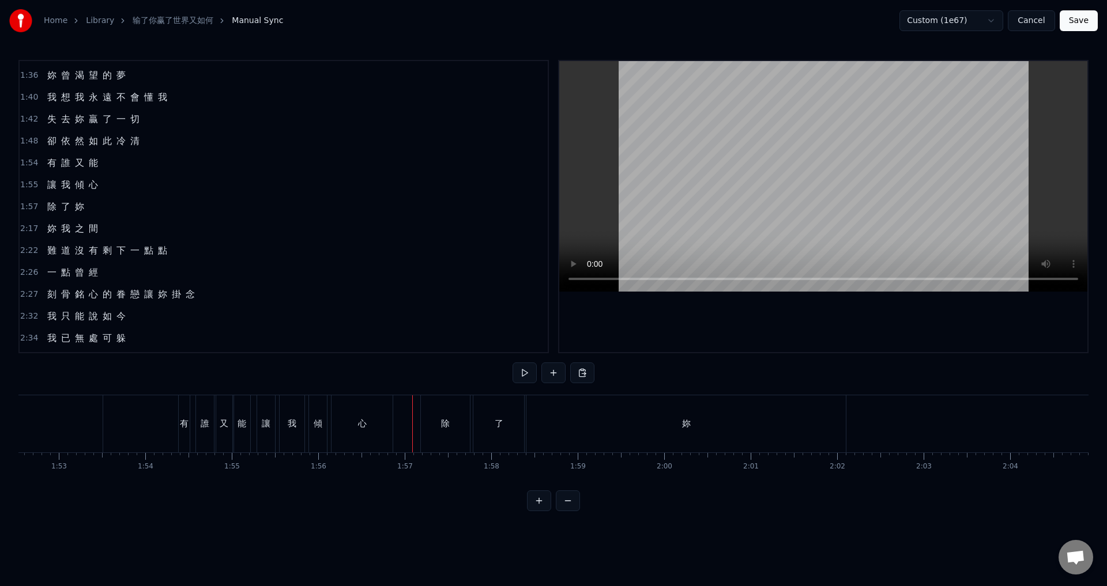
click at [636, 439] on div "妳" at bounding box center [685, 423] width 319 height 57
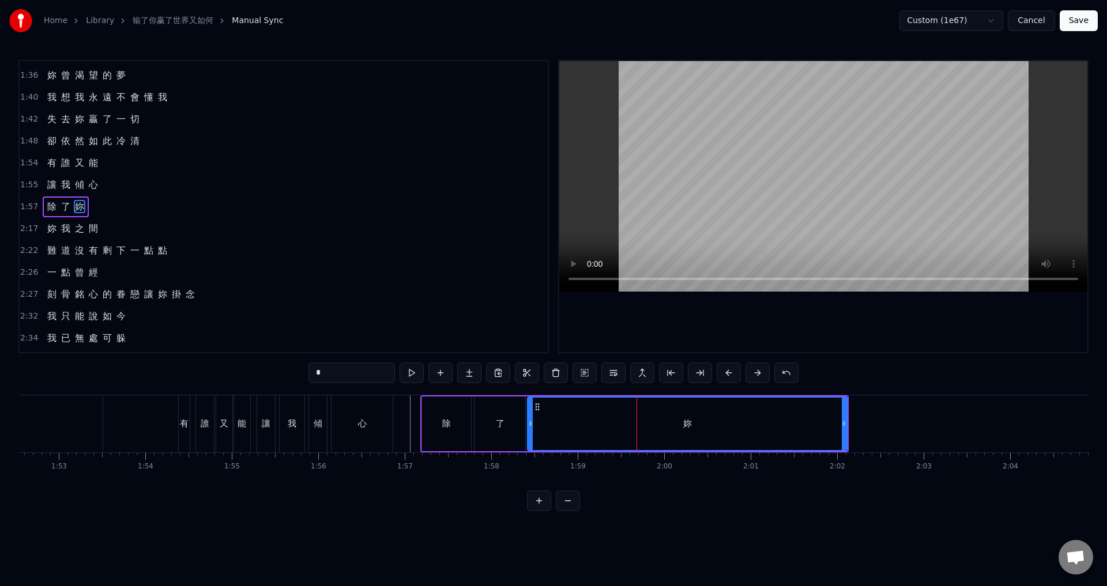
click at [30, 228] on span "2:17" at bounding box center [29, 229] width 18 height 12
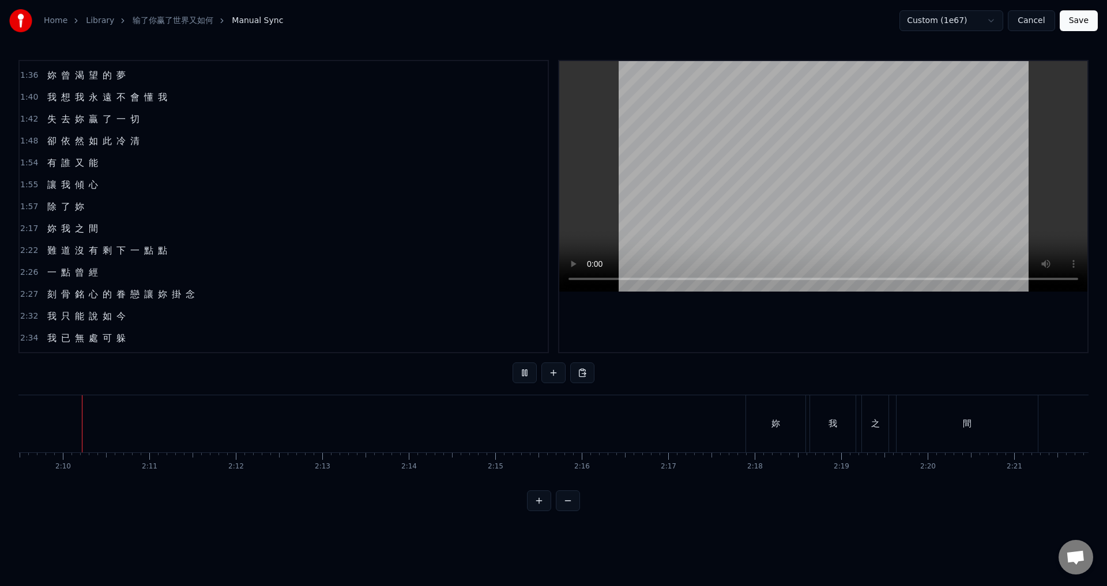
scroll to position [0, 11189]
click at [774, 416] on div "妳" at bounding box center [782, 423] width 59 height 57
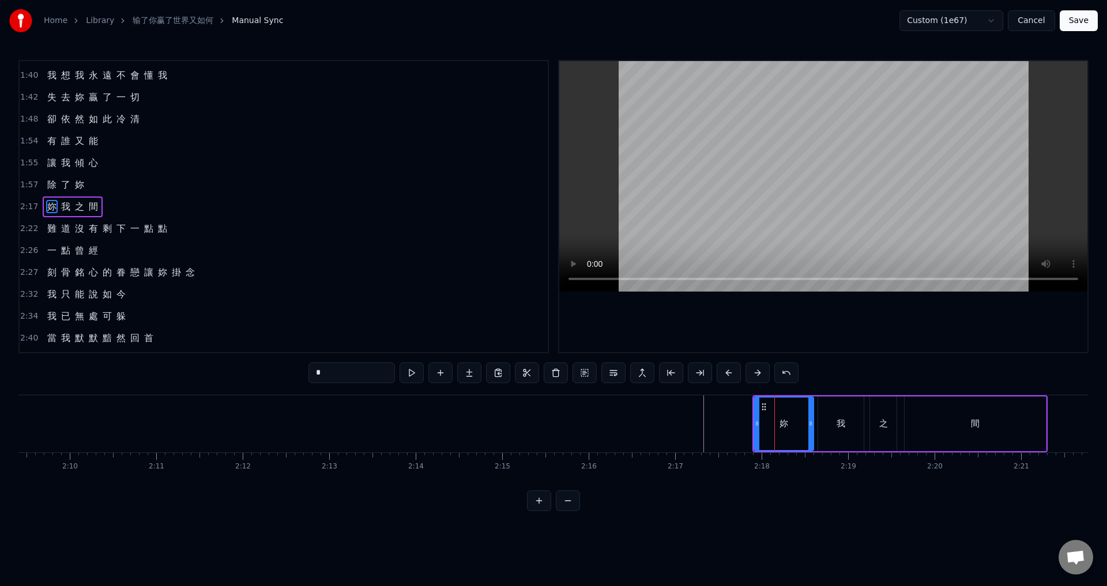
click at [25, 206] on span "2:17" at bounding box center [29, 207] width 18 height 12
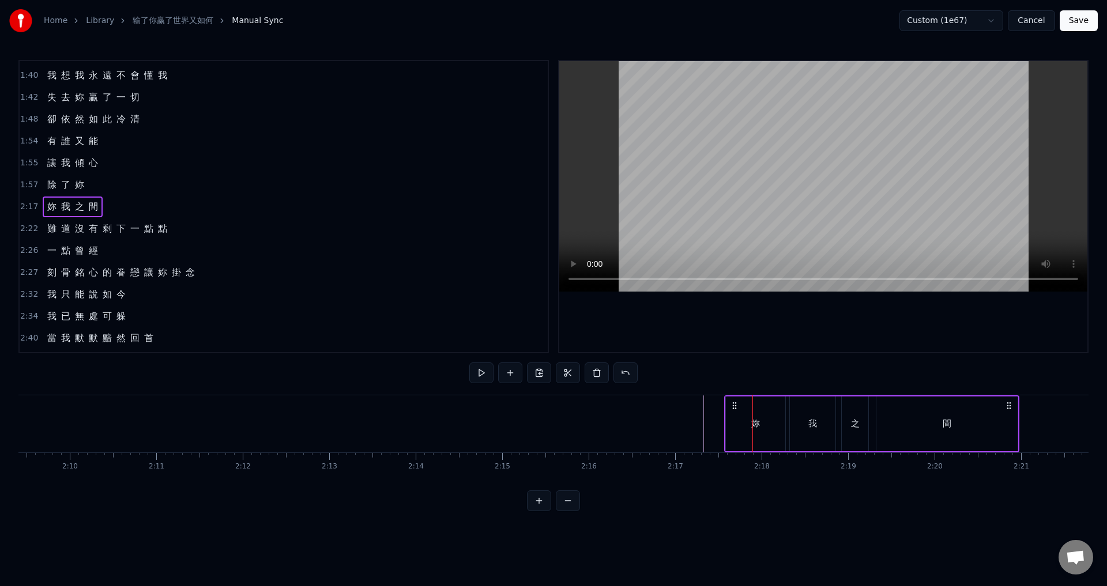
drag, startPoint x: 760, startPoint y: 403, endPoint x: 731, endPoint y: 401, distance: 28.4
click at [731, 401] on icon at bounding box center [734, 405] width 9 height 9
click at [675, 422] on div at bounding box center [1006, 423] width 24352 height 57
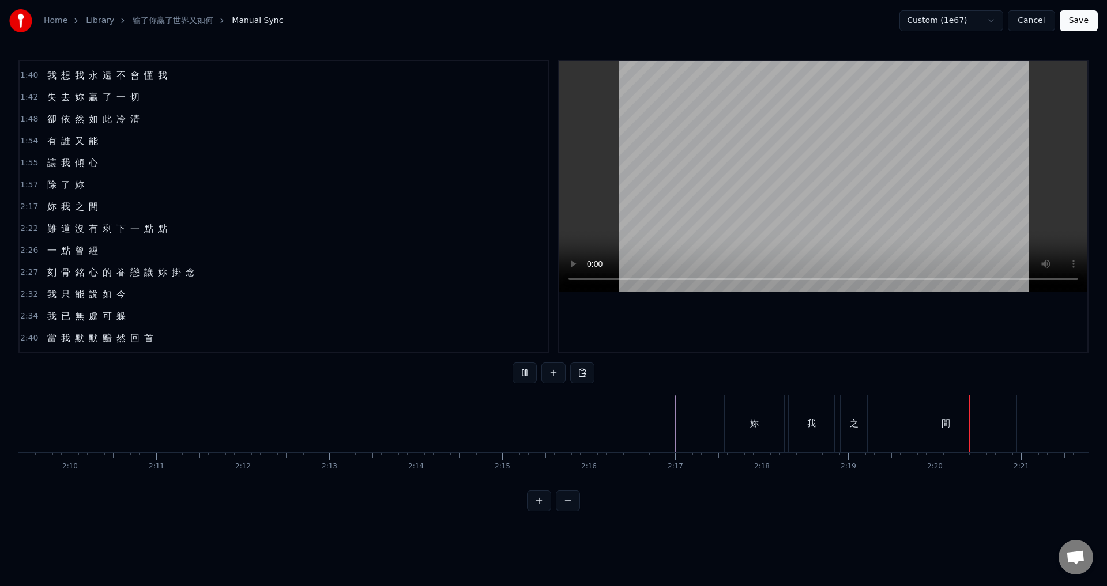
click at [755, 423] on div "妳" at bounding box center [754, 423] width 9 height 13
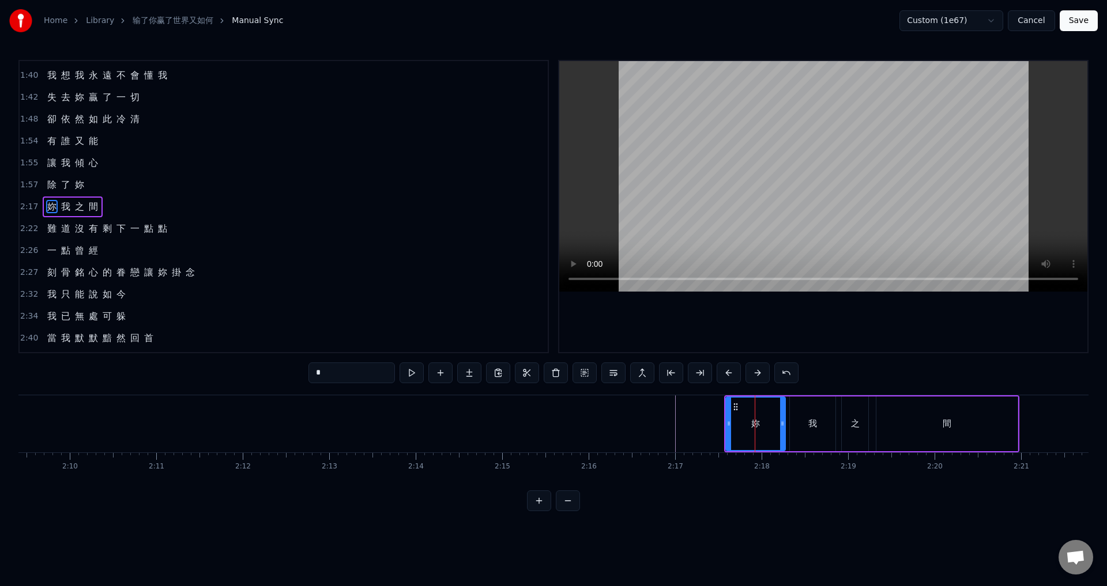
click at [26, 227] on span "2:22" at bounding box center [29, 229] width 18 height 12
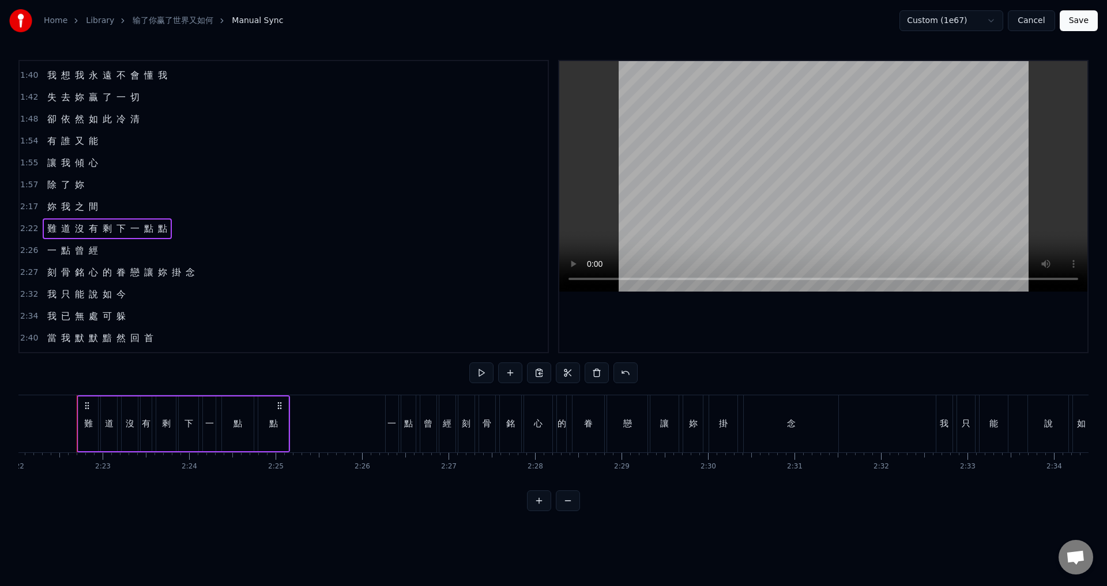
scroll to position [0, 11344]
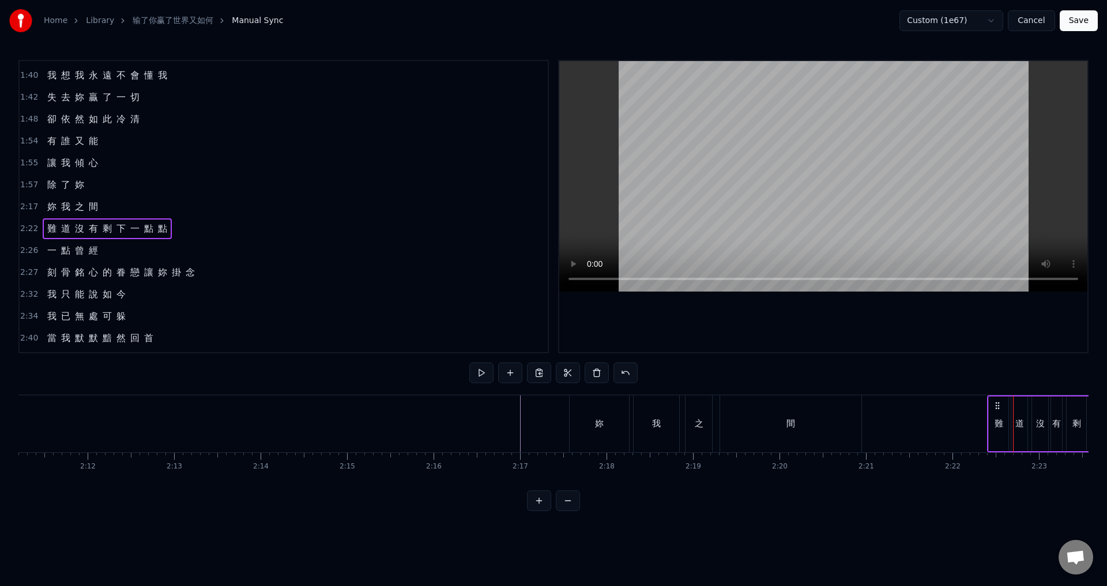
drag, startPoint x: 1023, startPoint y: 401, endPoint x: 997, endPoint y: 405, distance: 26.3
click at [997, 405] on icon at bounding box center [997, 405] width 9 height 9
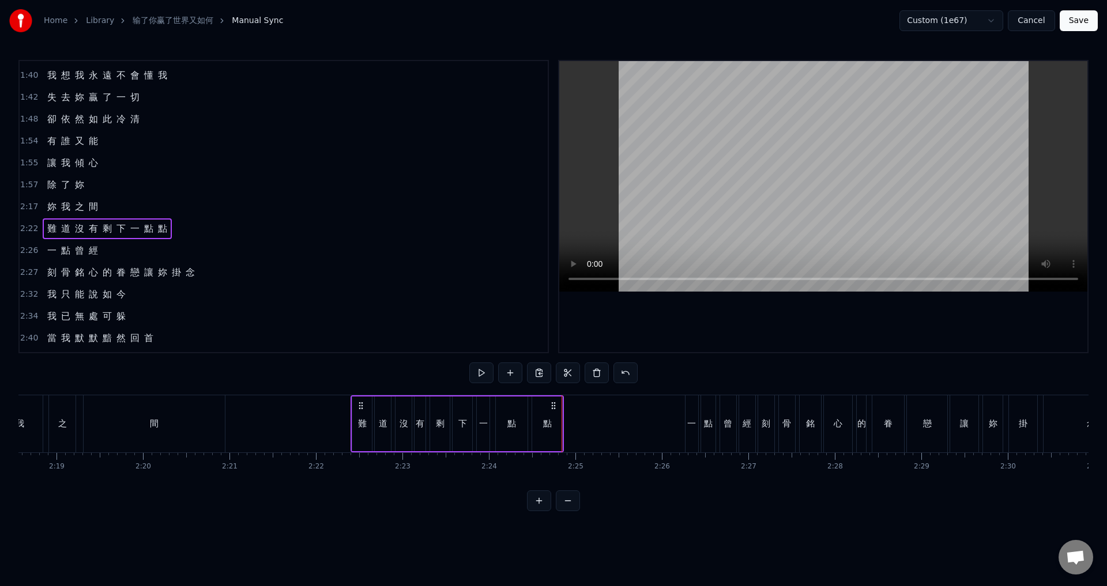
click at [23, 251] on span "2:26" at bounding box center [29, 251] width 18 height 12
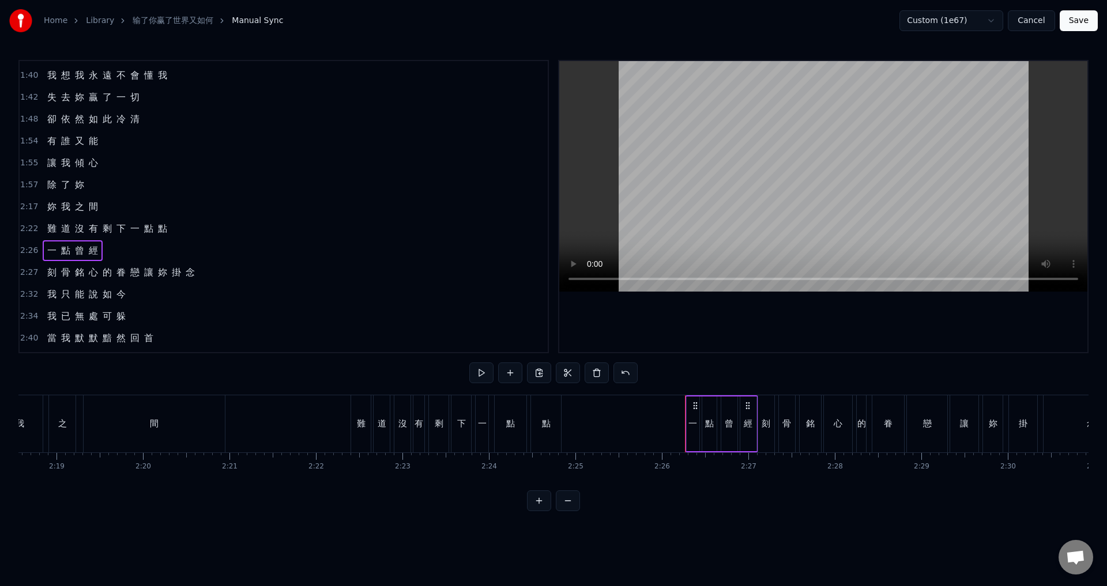
drag, startPoint x: 694, startPoint y: 404, endPoint x: 685, endPoint y: 405, distance: 9.3
click at [685, 405] on div "朦 朧 之 間 彷 [PERSON_NAME] 我 又 看 見 妳 的 臉 依 然 帶 著 淡 淡 憂 愁 的 雙 眼 忽 隱 忽 現 就 當 全 是 一 場…" at bounding box center [214, 424] width 24352 height 58
click at [17, 248] on div "Home Library 输了你赢了世界又如何 Manual Sync Custom (1e67) Cancel Save 0:40 朦 朧 之 間 0:45…" at bounding box center [553, 255] width 1107 height 511
click at [27, 252] on span "2:26" at bounding box center [29, 251] width 18 height 12
click at [680, 404] on div "朦 朧 之 間 彷 [PERSON_NAME] 我 又 看 見 妳 的 臉 依 然 帶 著 淡 淡 憂 愁 的 雙 眼 忽 隱 忽 現 就 當 全 是 一 場…" at bounding box center [214, 424] width 24352 height 58
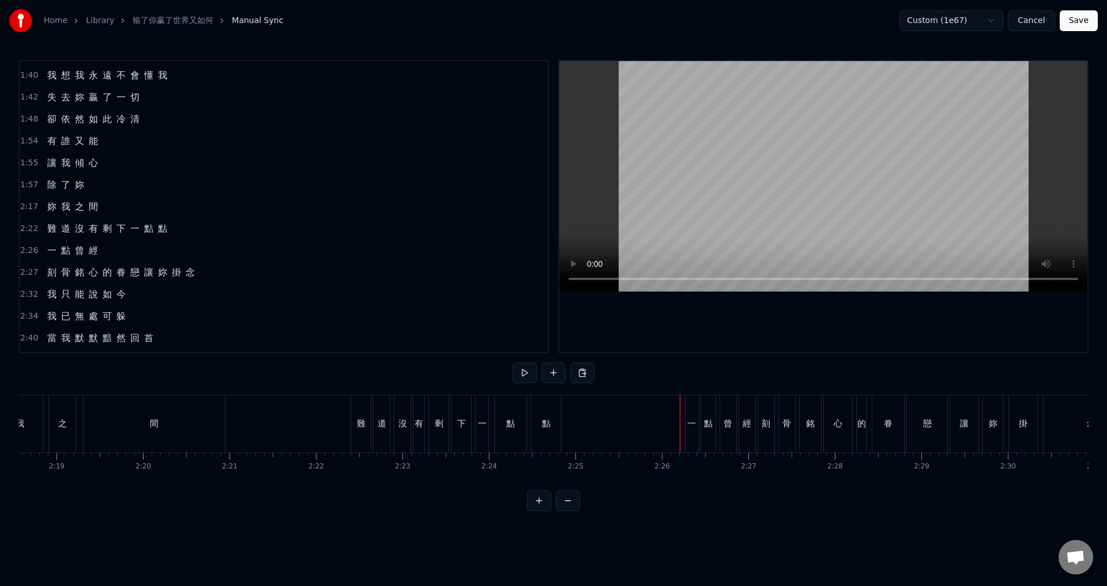
click at [538, 432] on div "點" at bounding box center [546, 423] width 30 height 57
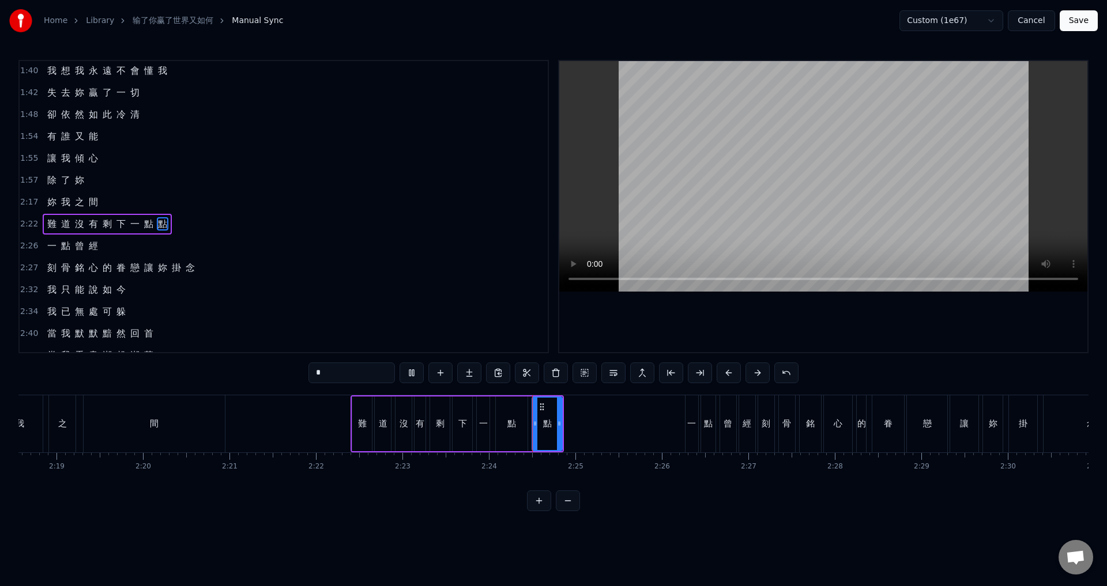
scroll to position [347, 0]
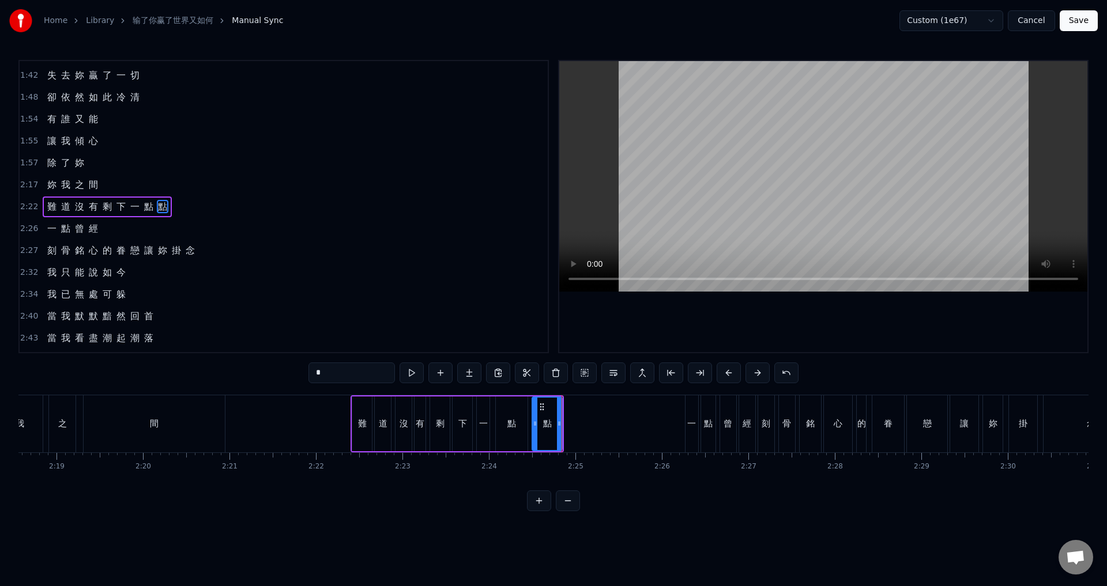
click at [27, 231] on span "2:26" at bounding box center [29, 229] width 18 height 12
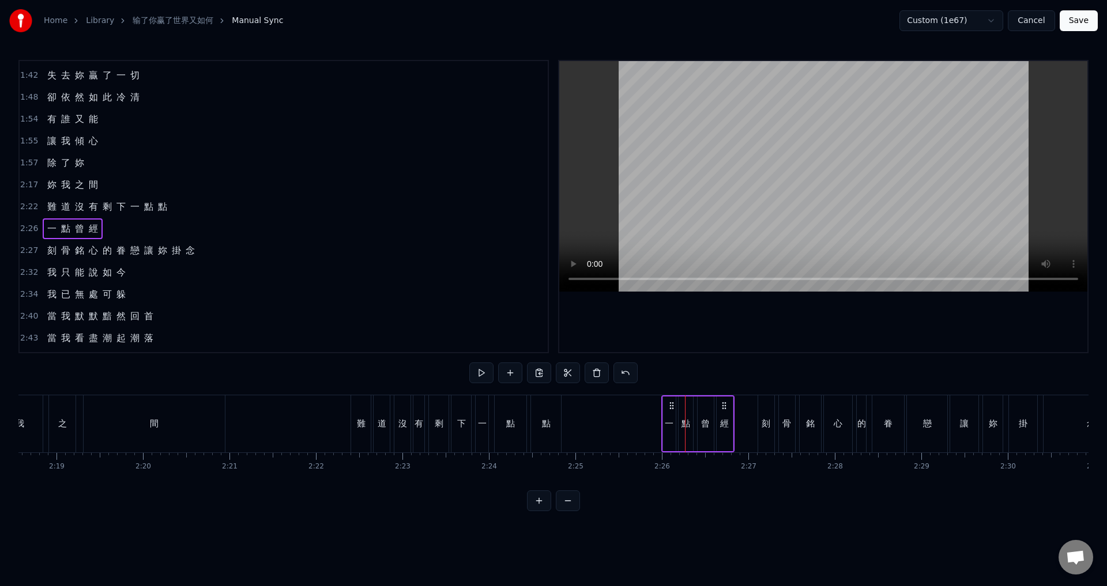
drag, startPoint x: 694, startPoint y: 405, endPoint x: 670, endPoint y: 405, distance: 23.6
click at [670, 405] on circle at bounding box center [670, 405] width 1 height 1
click at [24, 254] on span "2:27" at bounding box center [29, 251] width 18 height 12
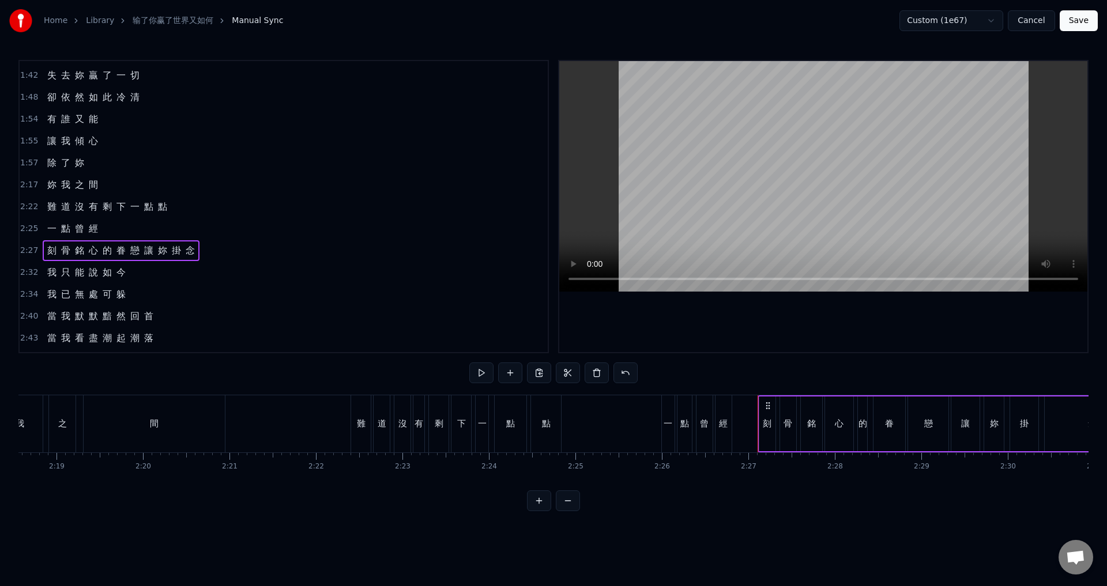
drag, startPoint x: 769, startPoint y: 406, endPoint x: 759, endPoint y: 408, distance: 10.0
click at [759, 408] on div "刻 骨 銘 心 的 眷 戀 讓 妳 掛 念" at bounding box center [948, 423] width 383 height 57
click at [725, 433] on div "經" at bounding box center [723, 423] width 16 height 57
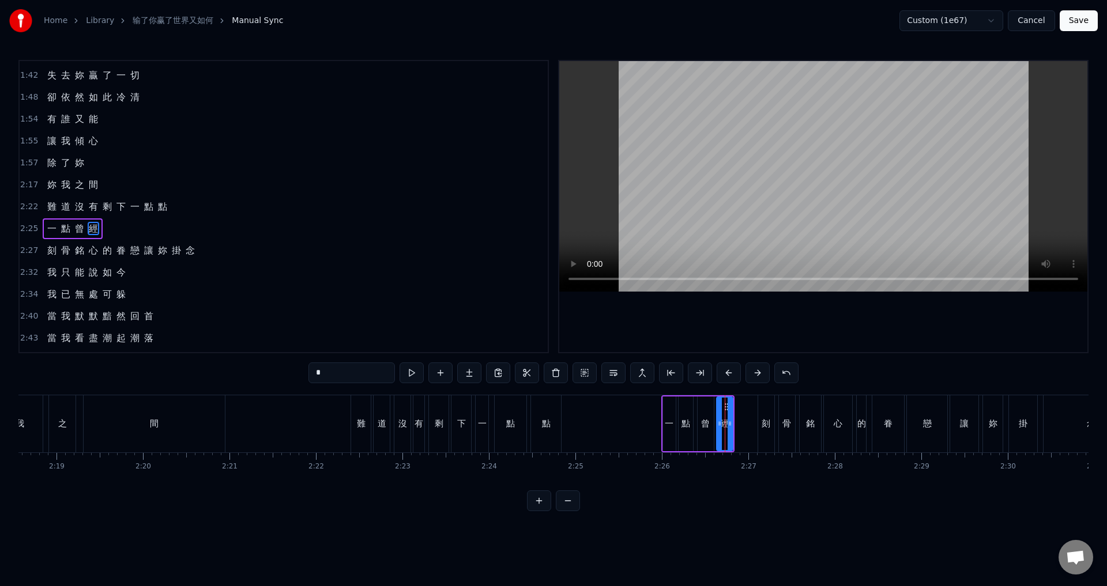
scroll to position [369, 0]
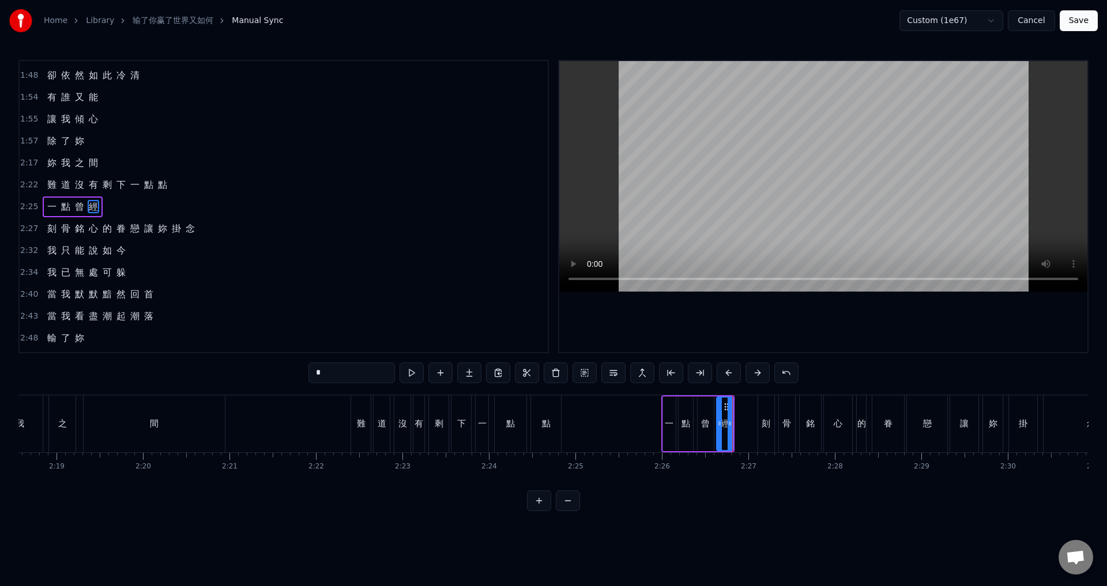
click at [23, 229] on span "2:27" at bounding box center [29, 229] width 18 height 12
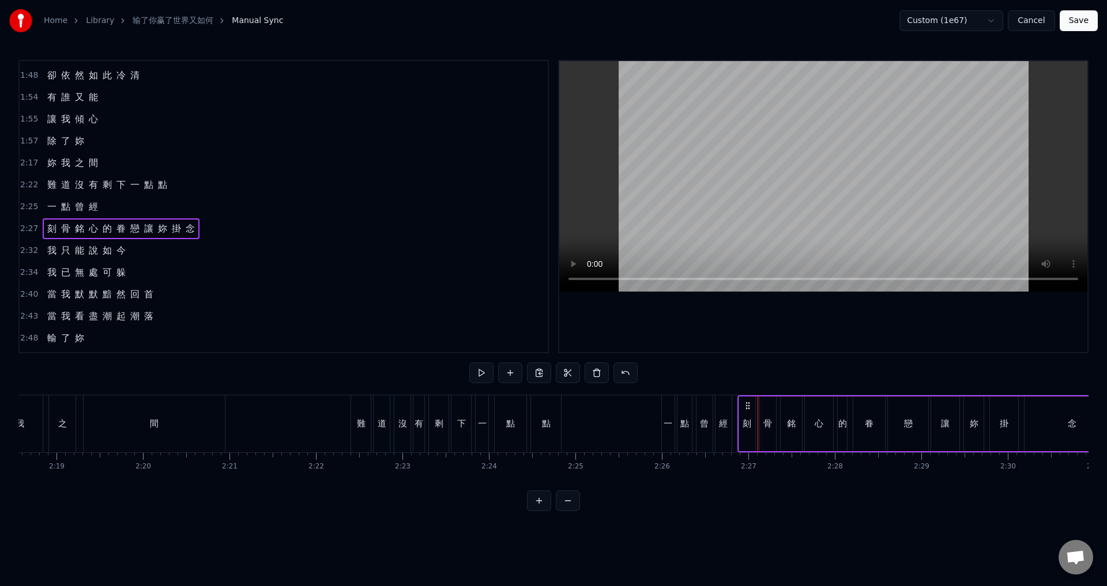
drag, startPoint x: 766, startPoint y: 403, endPoint x: 746, endPoint y: 403, distance: 20.2
click at [746, 403] on icon at bounding box center [747, 405] width 9 height 9
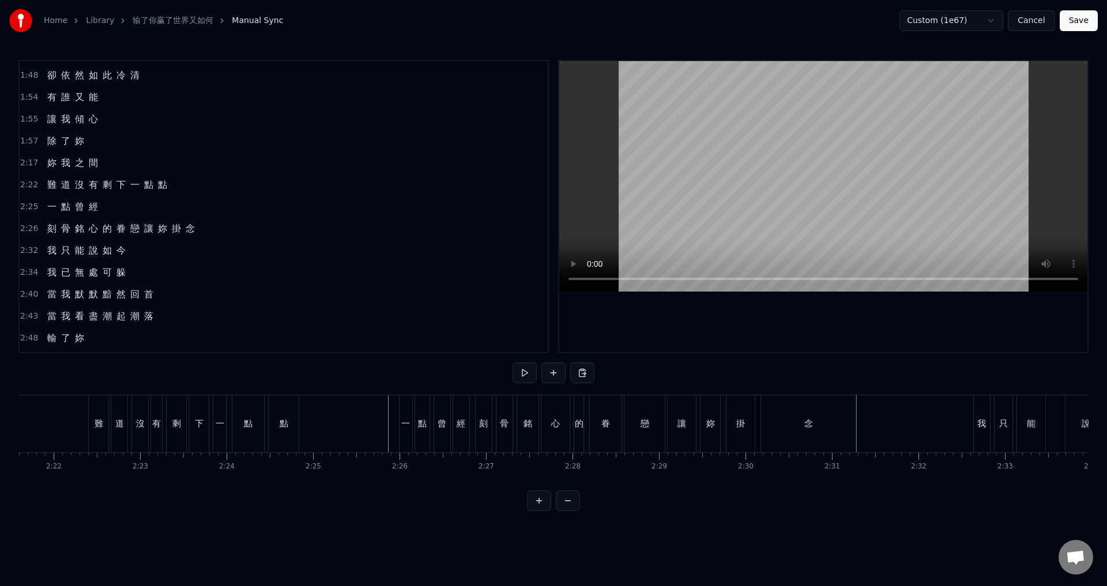
scroll to position [0, 12190]
click at [828, 421] on div "念" at bounding box center [861, 423] width 94 height 57
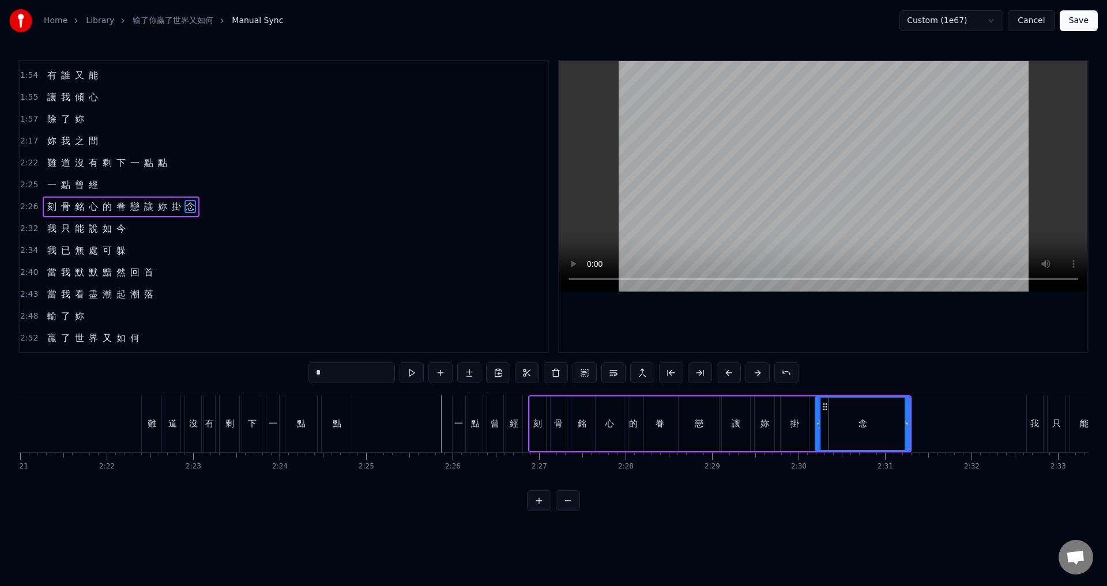
click at [430, 426] on div at bounding box center [5, 423] width 24352 height 57
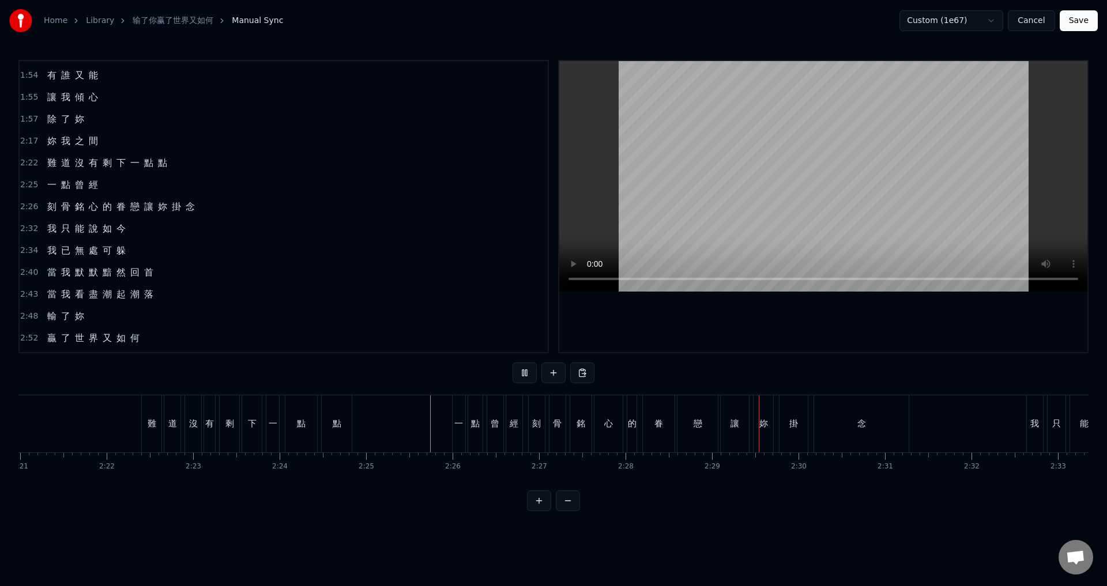
click at [424, 440] on div at bounding box center [5, 423] width 24352 height 57
click at [461, 418] on div "一" at bounding box center [458, 423] width 9 height 13
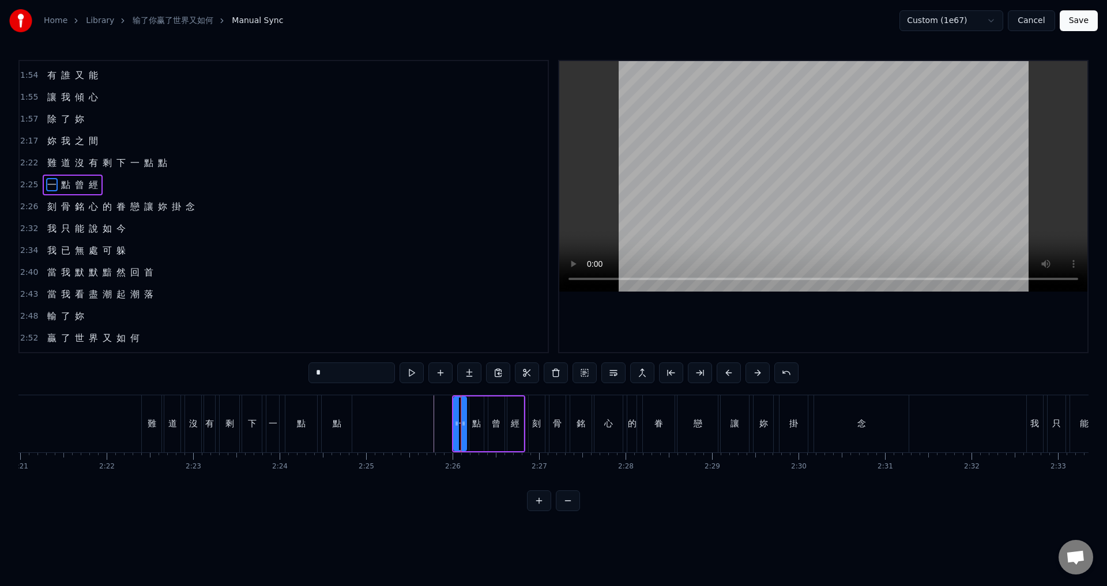
scroll to position [369, 0]
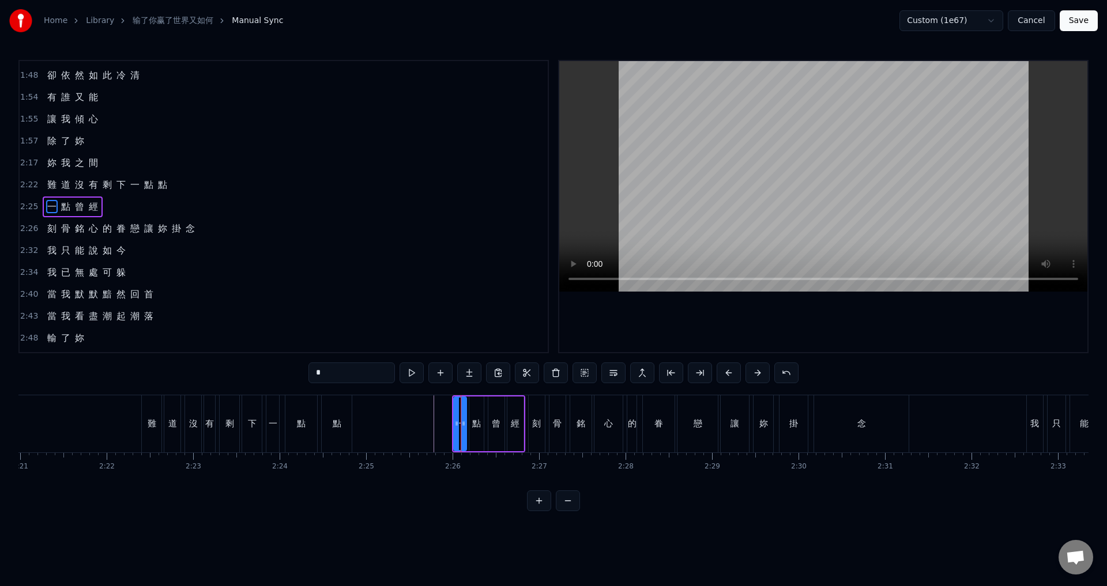
click at [32, 232] on span "2:26" at bounding box center [29, 229] width 18 height 12
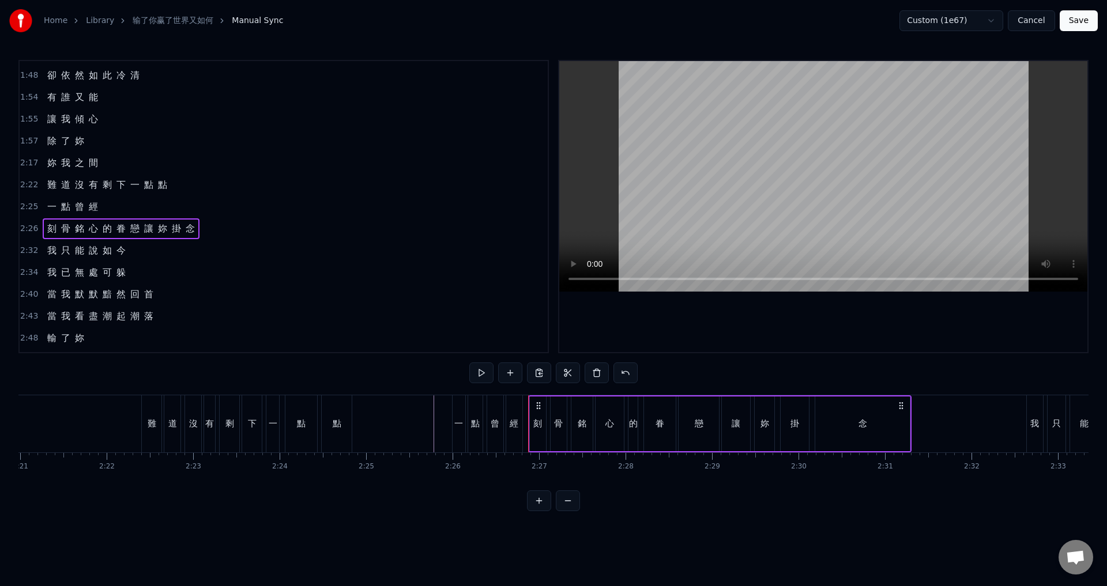
click at [27, 253] on span "2:32" at bounding box center [29, 251] width 18 height 12
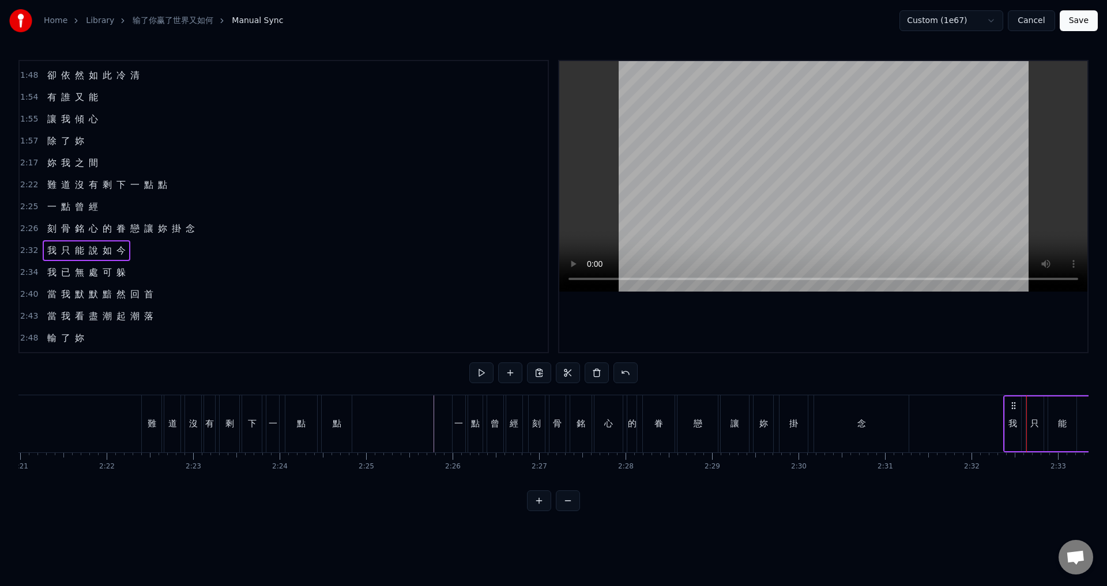
drag, startPoint x: 1036, startPoint y: 403, endPoint x: 1013, endPoint y: 403, distance: 23.1
click at [1013, 403] on icon at bounding box center [1013, 405] width 9 height 9
click at [1011, 403] on icon at bounding box center [1011, 405] width 9 height 9
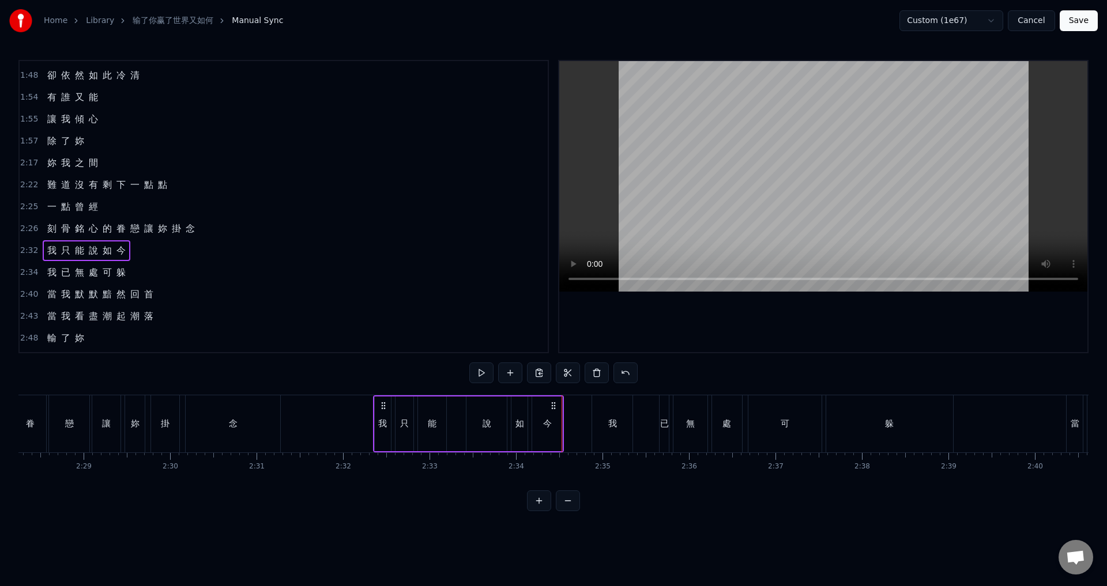
click at [22, 272] on span "2:34" at bounding box center [29, 273] width 18 height 12
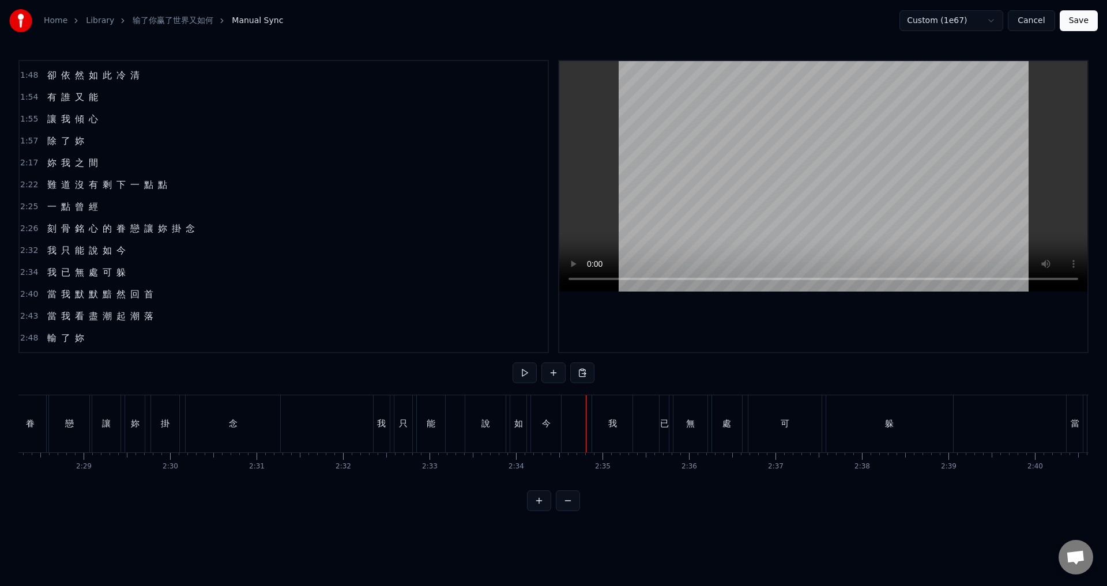
click at [538, 416] on div "今" at bounding box center [546, 423] width 30 height 57
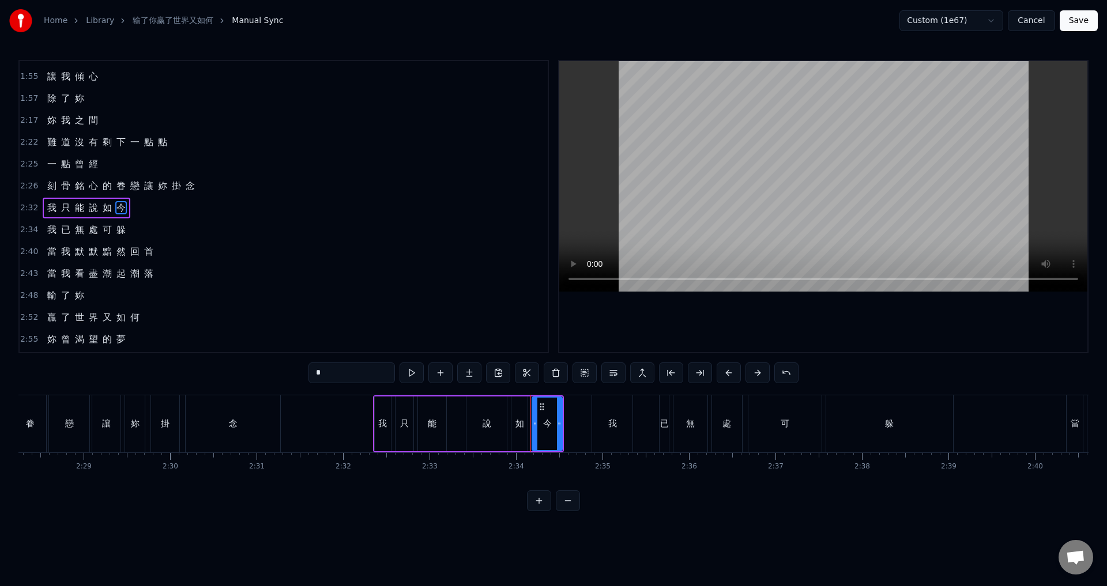
scroll to position [413, 0]
click at [22, 224] on span "2:34" at bounding box center [29, 229] width 18 height 12
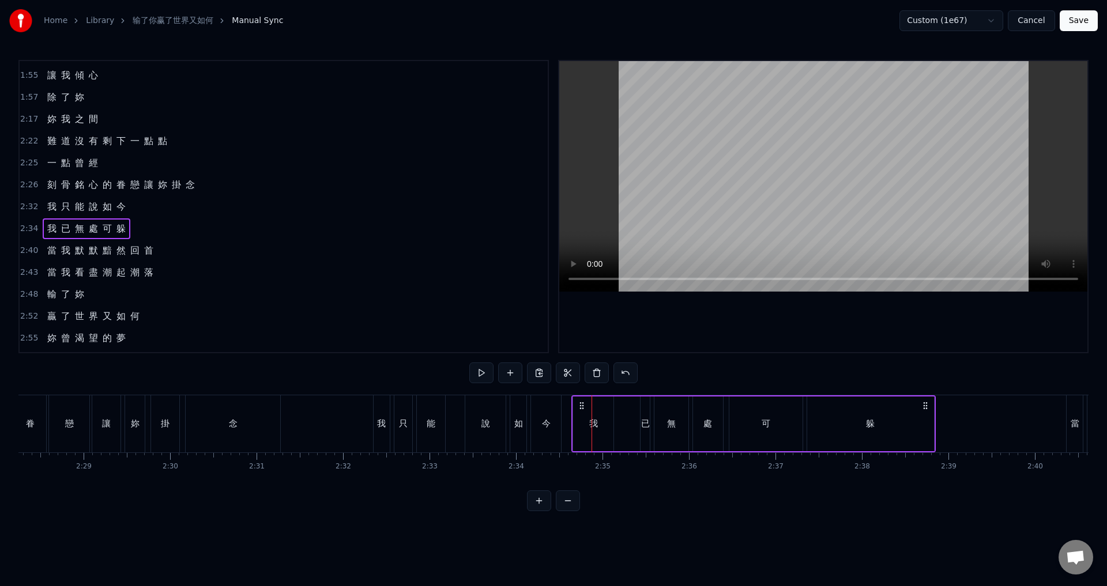
drag, startPoint x: 600, startPoint y: 407, endPoint x: 580, endPoint y: 408, distance: 20.2
click at [580, 408] on icon at bounding box center [581, 405] width 9 height 9
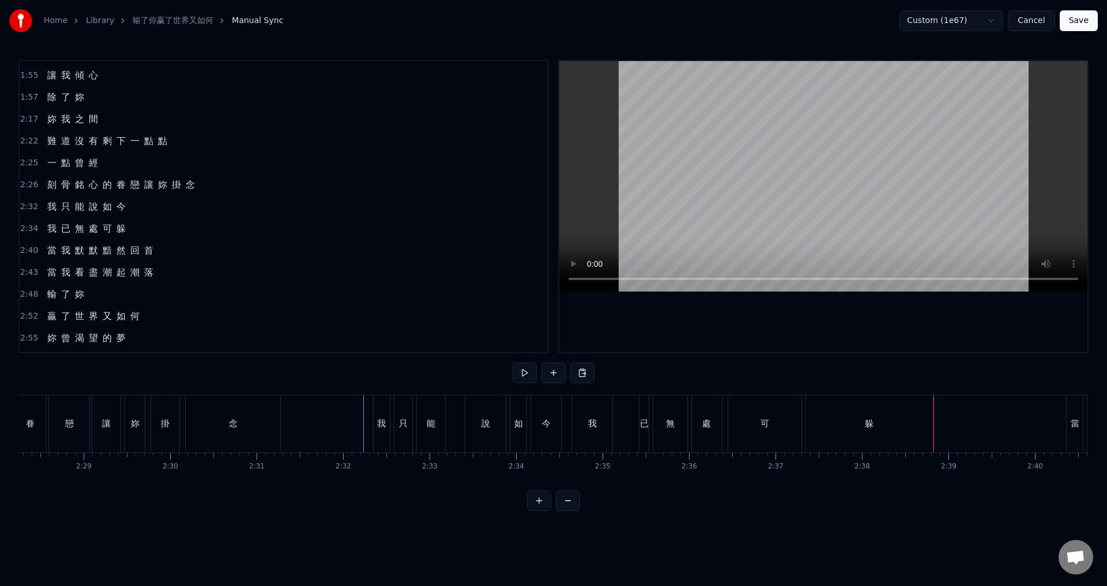
click at [903, 425] on div "躲" at bounding box center [869, 423] width 127 height 57
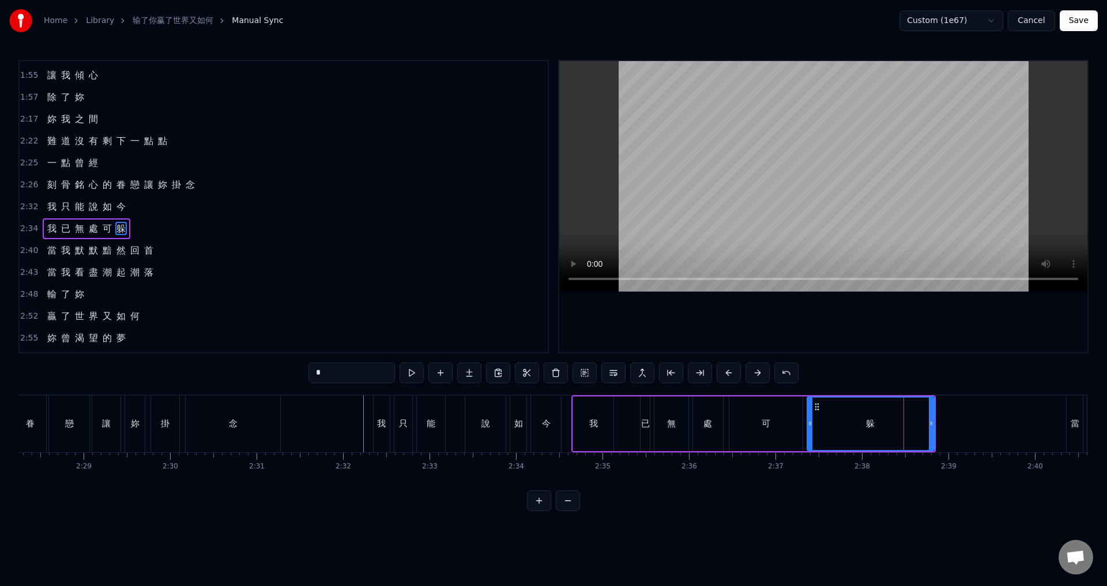
scroll to position [435, 0]
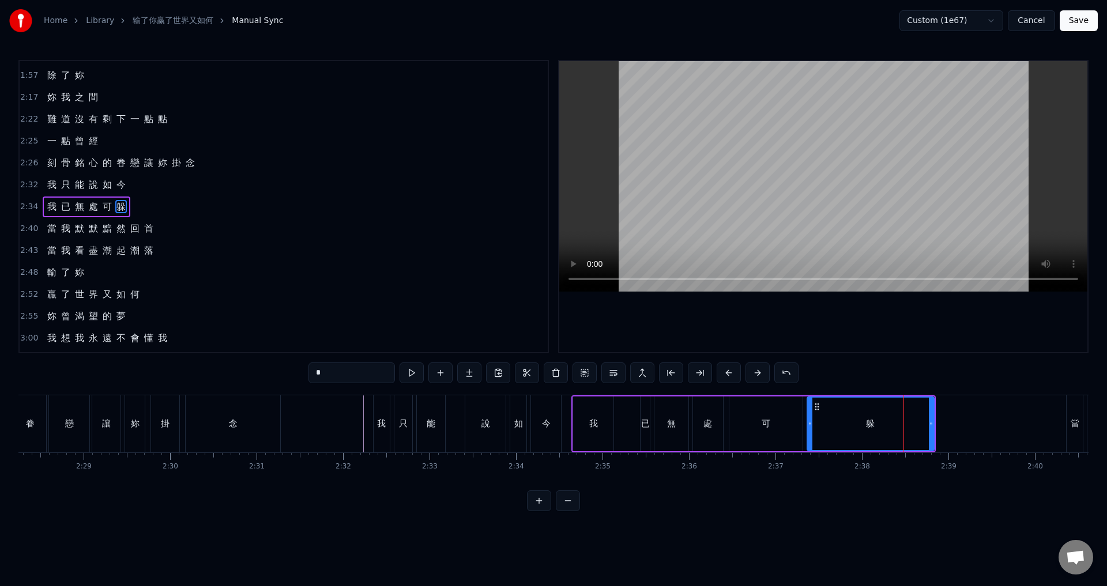
click at [26, 227] on span "2:40" at bounding box center [29, 229] width 18 height 12
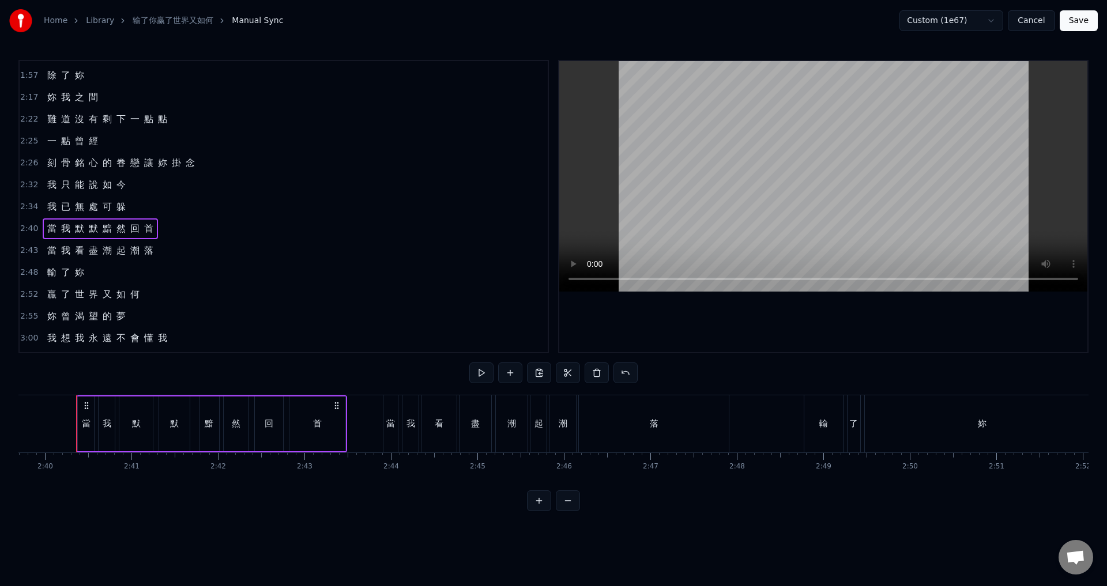
scroll to position [0, 12871]
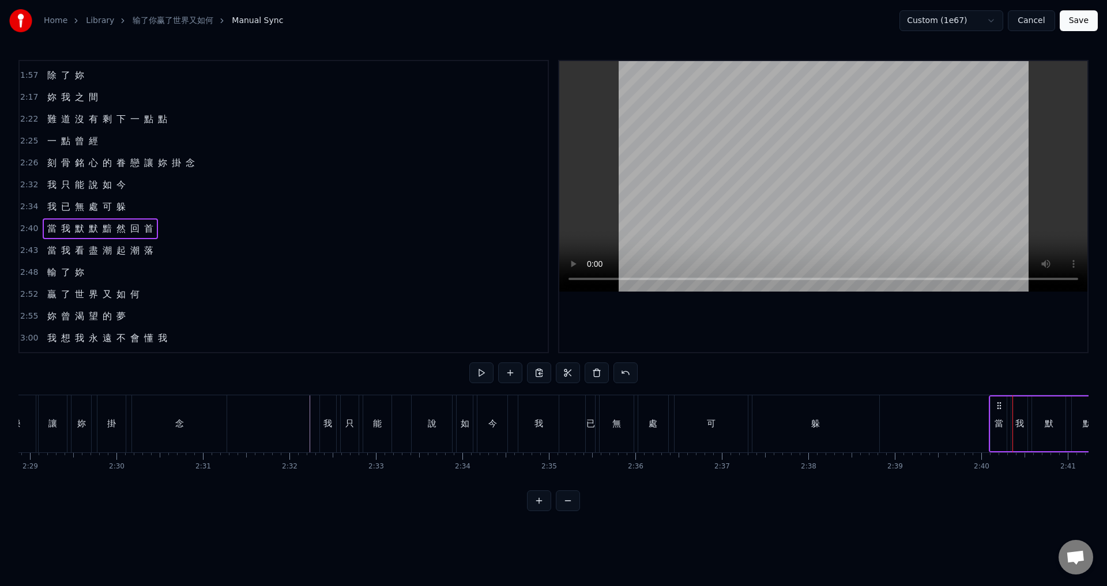
drag, startPoint x: 1023, startPoint y: 405, endPoint x: 1000, endPoint y: 407, distance: 23.7
click at [1000, 407] on icon at bounding box center [998, 405] width 9 height 9
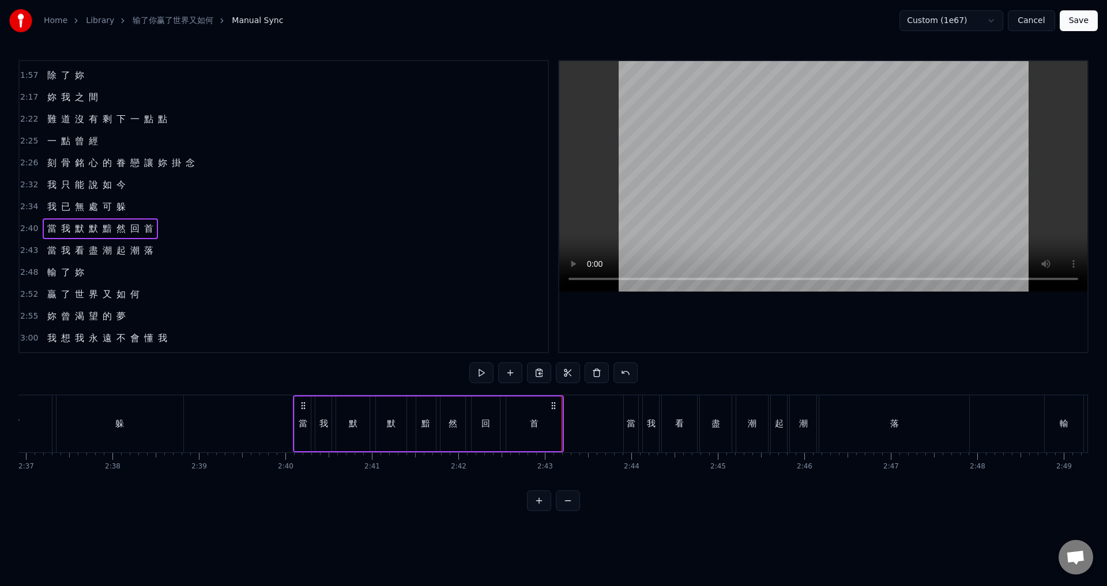
click at [27, 248] on span "2:43" at bounding box center [29, 251] width 18 height 12
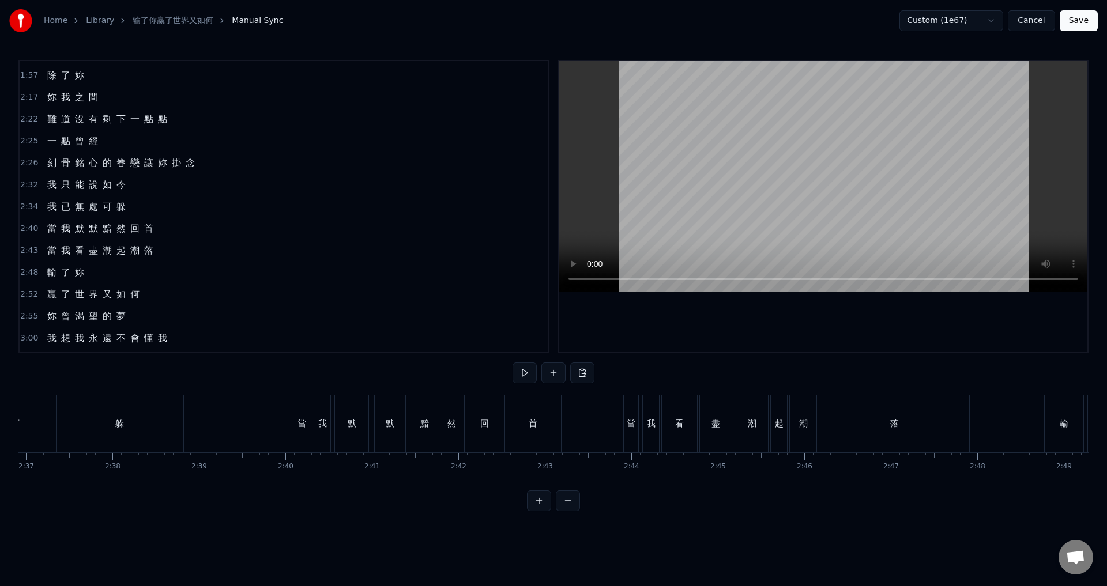
click at [530, 429] on div "首" at bounding box center [533, 423] width 9 height 13
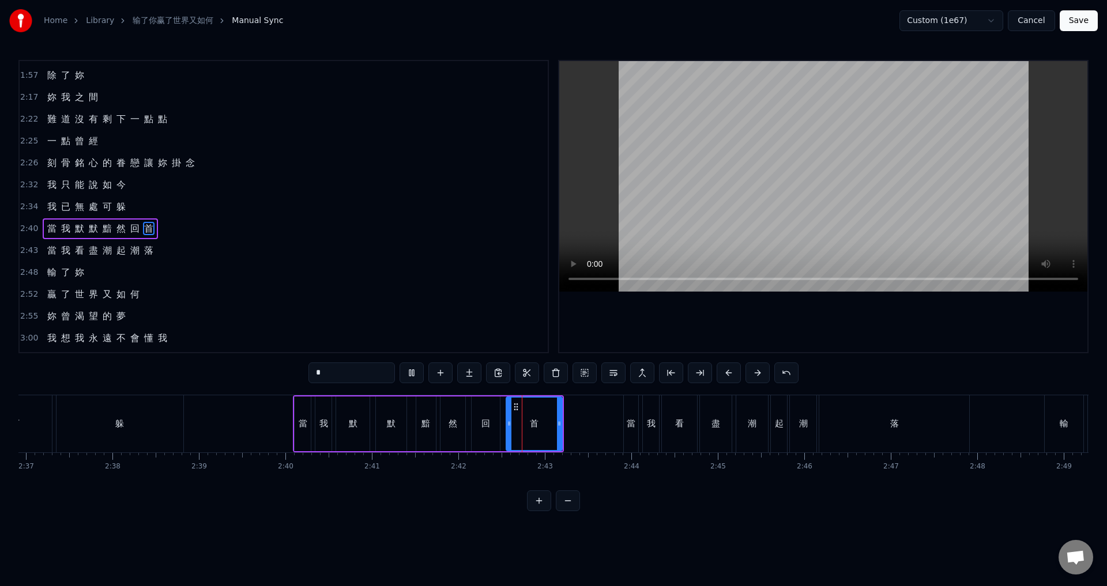
scroll to position [457, 0]
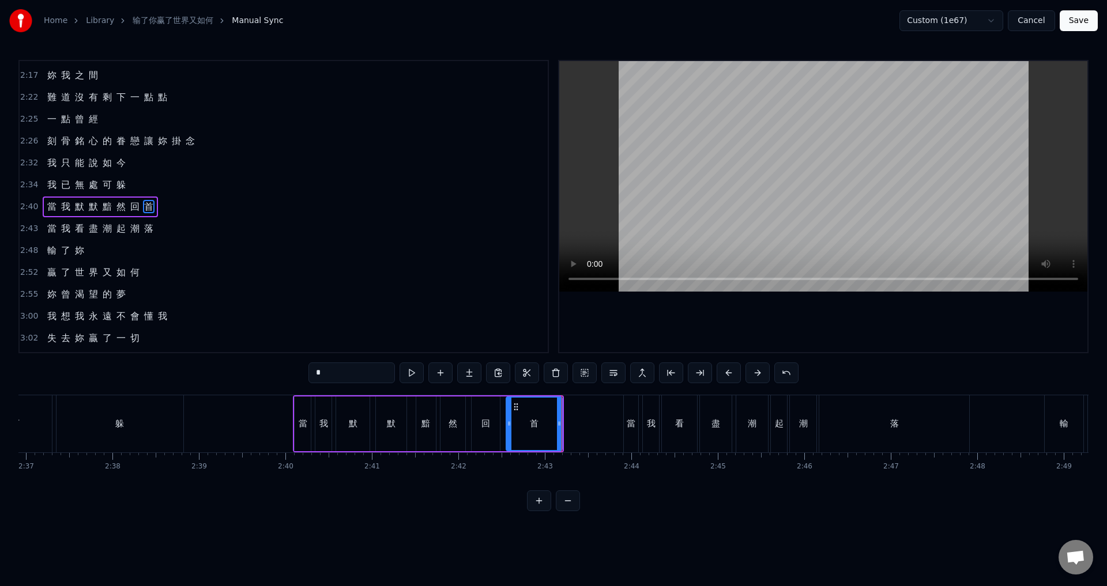
click at [27, 227] on span "2:43" at bounding box center [29, 229] width 18 height 12
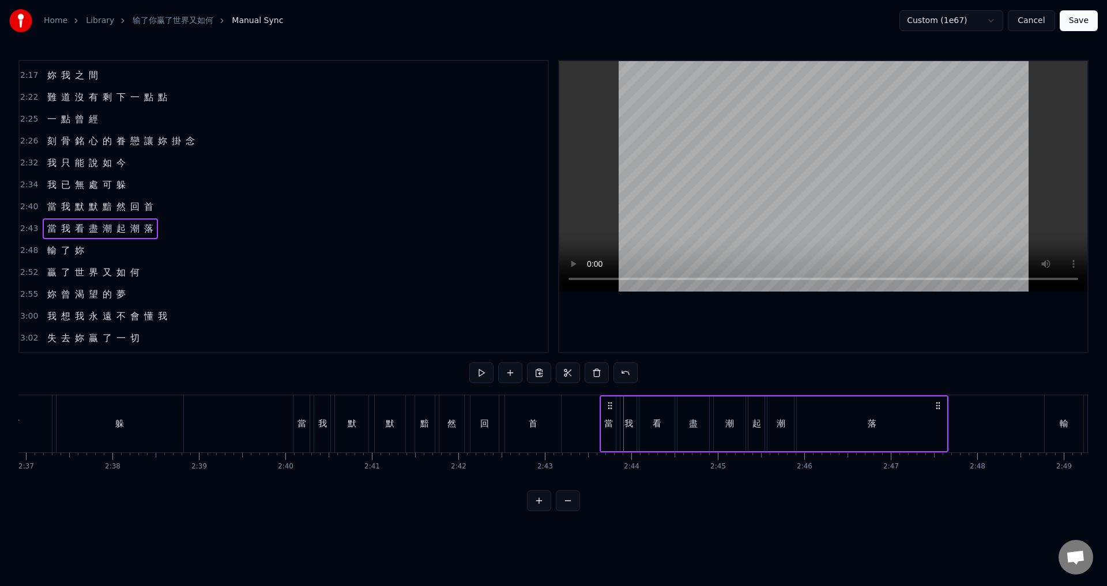
drag, startPoint x: 633, startPoint y: 404, endPoint x: 610, endPoint y: 405, distance: 23.6
click at [610, 405] on icon at bounding box center [609, 405] width 9 height 9
click at [22, 247] on span "2:48" at bounding box center [29, 251] width 18 height 12
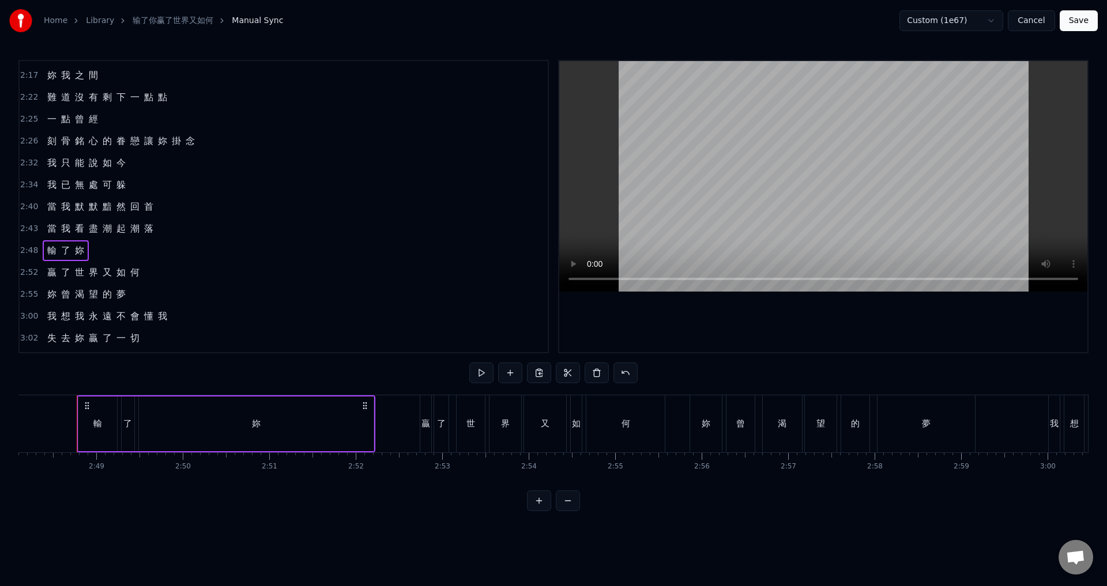
scroll to position [0, 13598]
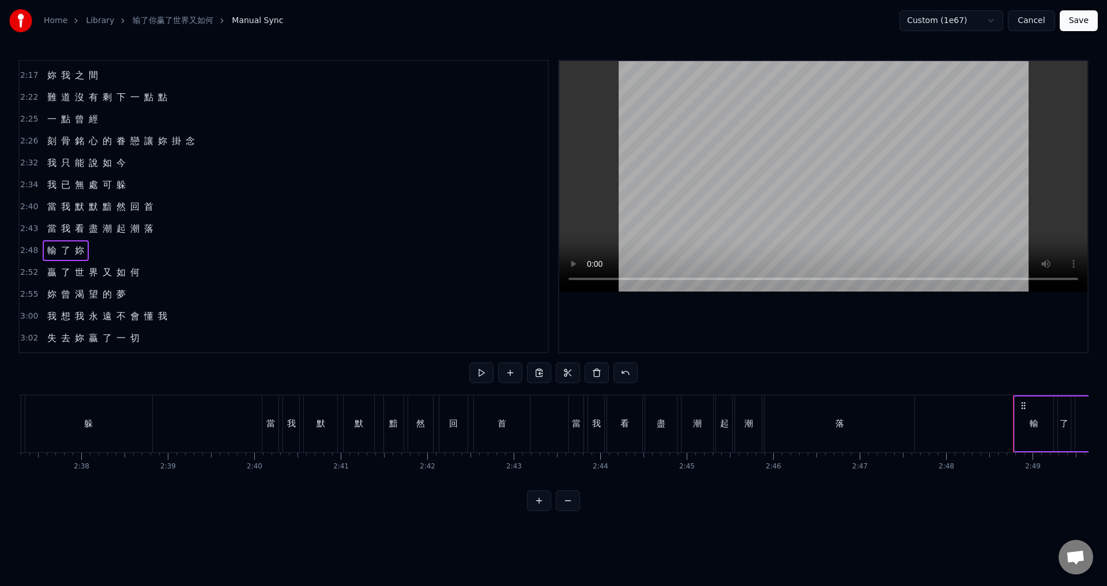
click at [874, 437] on div "落" at bounding box center [838, 423] width 149 height 57
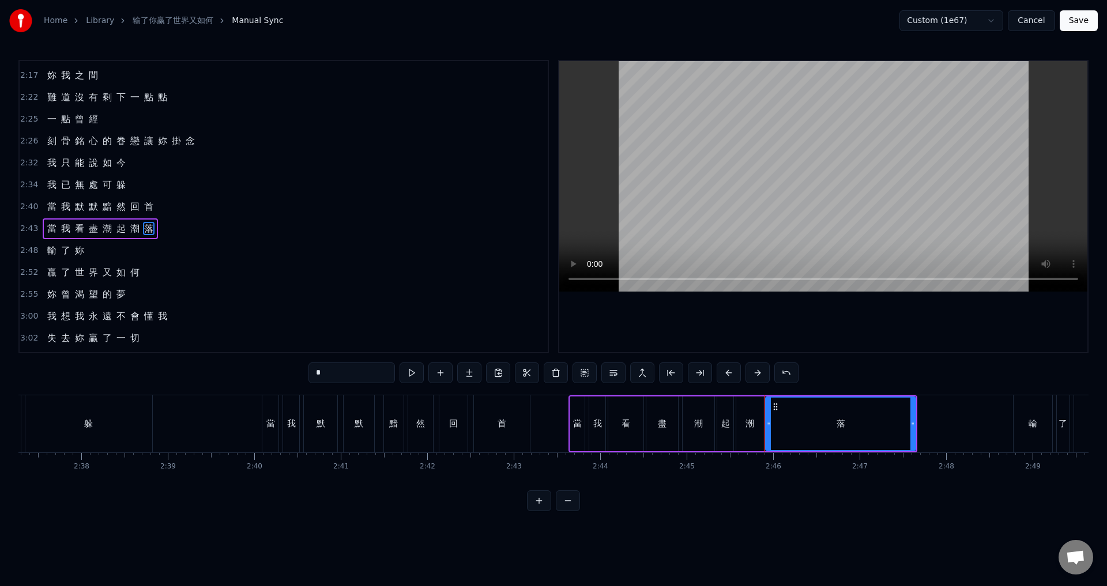
scroll to position [478, 0]
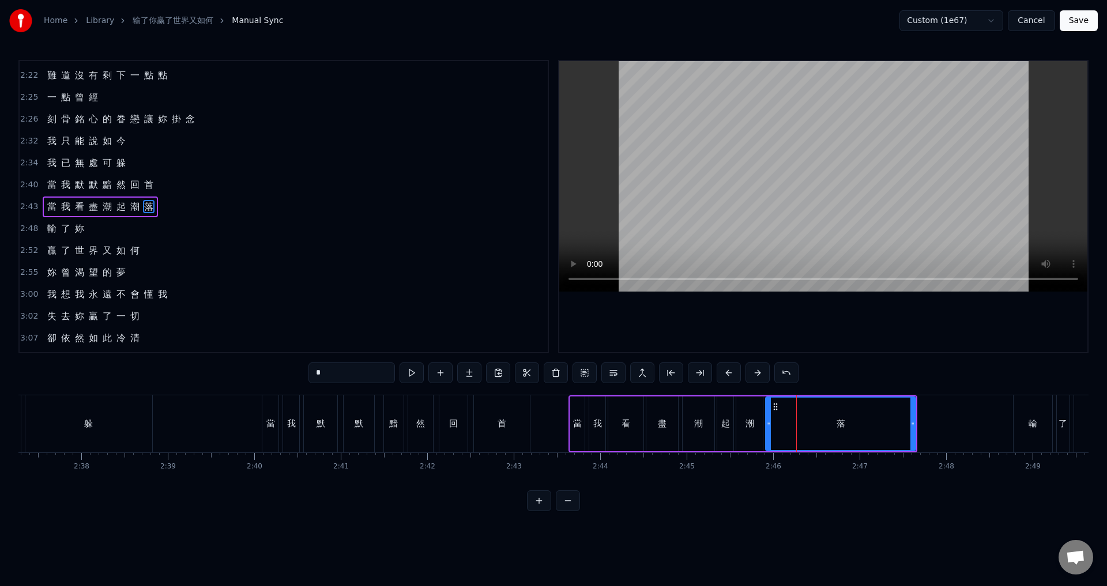
click at [1032, 414] on div "輸" at bounding box center [1032, 423] width 39 height 57
type input "*"
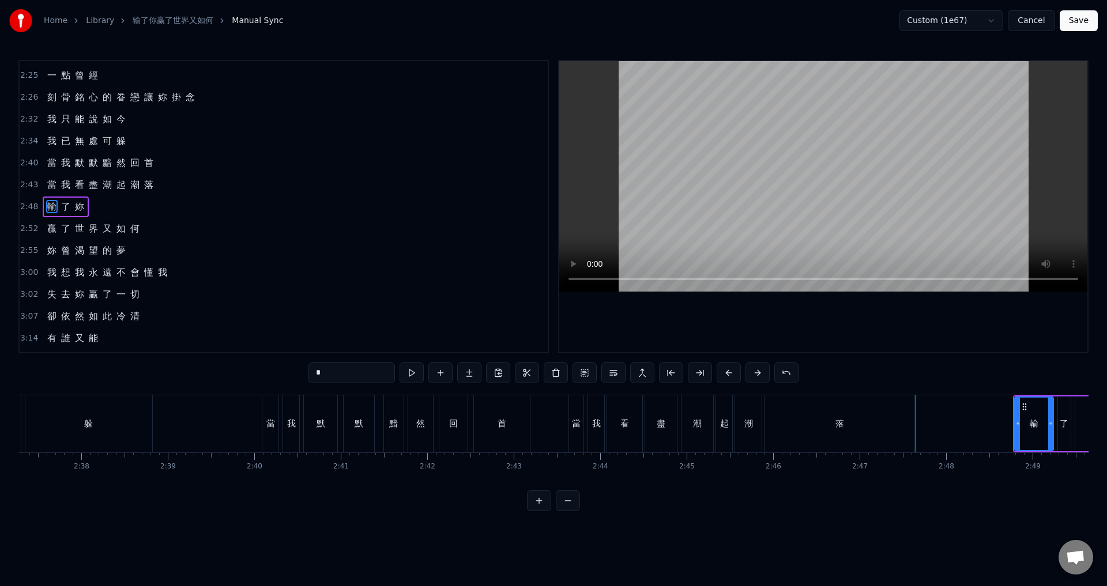
click at [25, 206] on span "2:48" at bounding box center [29, 207] width 18 height 12
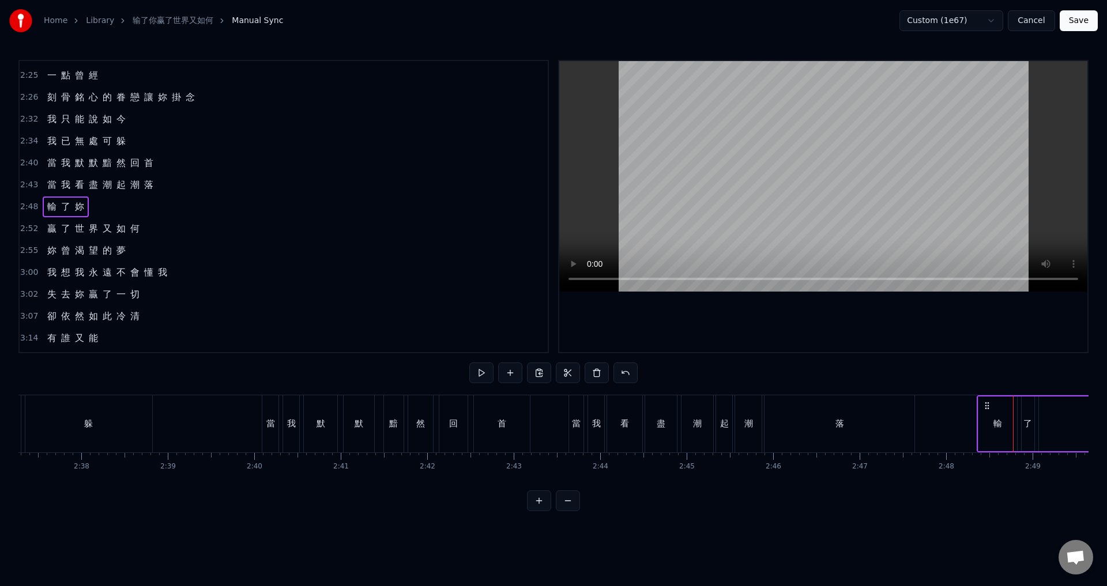
drag, startPoint x: 1024, startPoint y: 407, endPoint x: 987, endPoint y: 406, distance: 36.3
click at [987, 406] on icon at bounding box center [986, 405] width 9 height 9
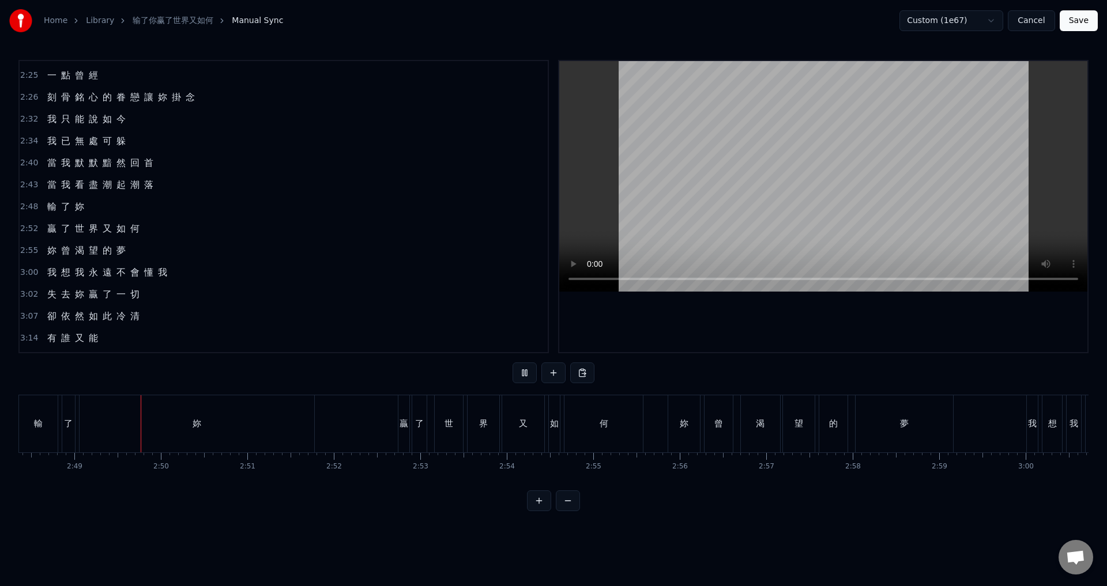
scroll to position [0, 14560]
click at [252, 431] on div "妳" at bounding box center [193, 423] width 235 height 57
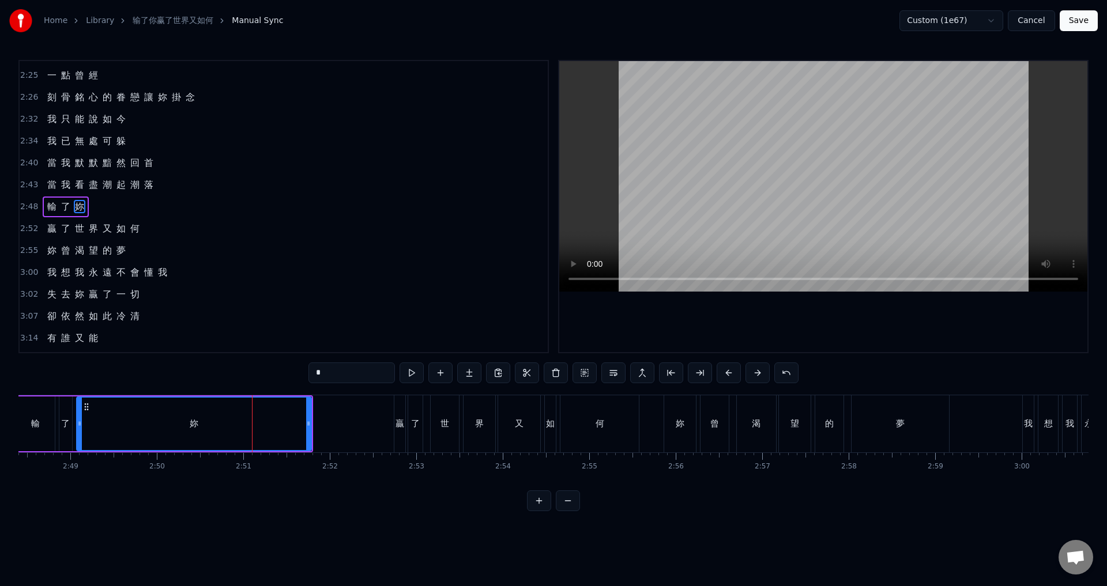
click at [21, 226] on span "2:52" at bounding box center [29, 229] width 18 height 12
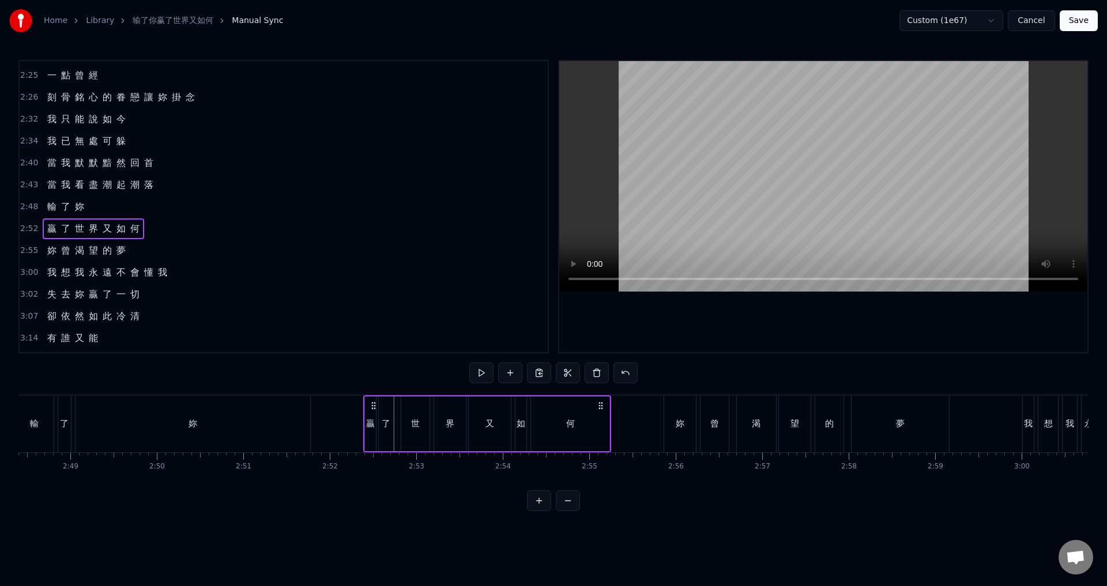
drag, startPoint x: 402, startPoint y: 406, endPoint x: 372, endPoint y: 407, distance: 30.6
click at [372, 407] on icon at bounding box center [373, 405] width 9 height 9
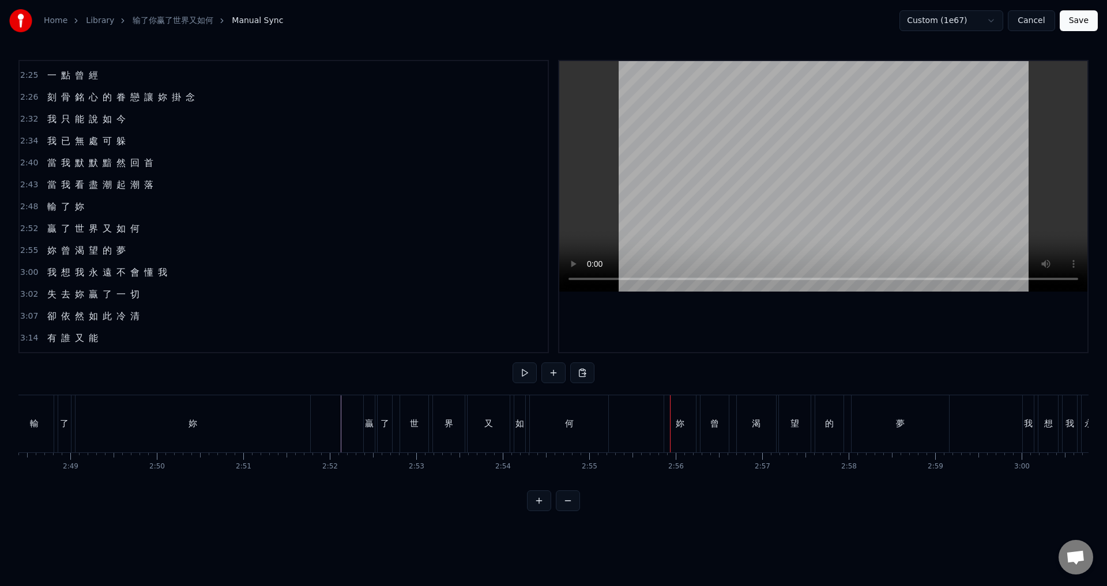
click at [674, 428] on div "妳" at bounding box center [680, 423] width 32 height 57
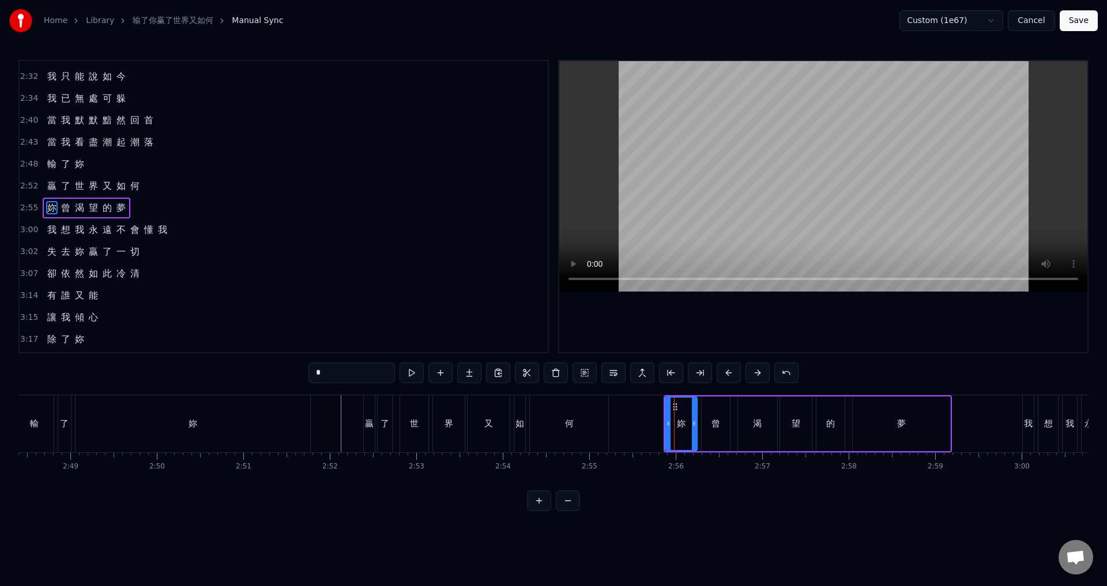
scroll to position [544, 0]
click at [29, 209] on span "2:55" at bounding box center [29, 207] width 18 height 12
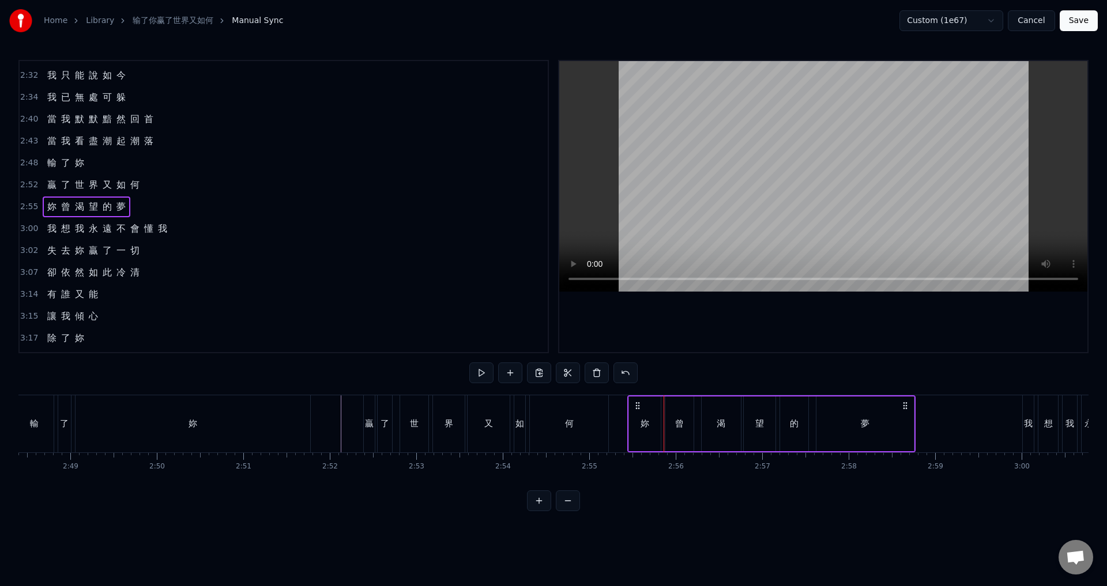
drag, startPoint x: 674, startPoint y: 408, endPoint x: 638, endPoint y: 407, distance: 36.3
click at [638, 407] on icon at bounding box center [637, 405] width 9 height 9
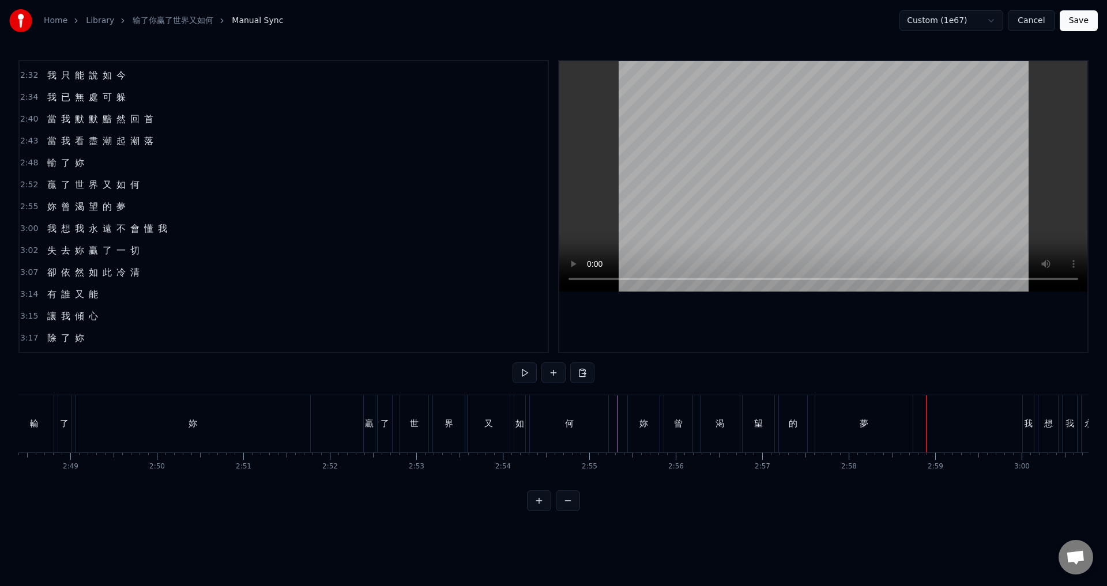
click at [880, 436] on div "夢" at bounding box center [863, 423] width 97 height 57
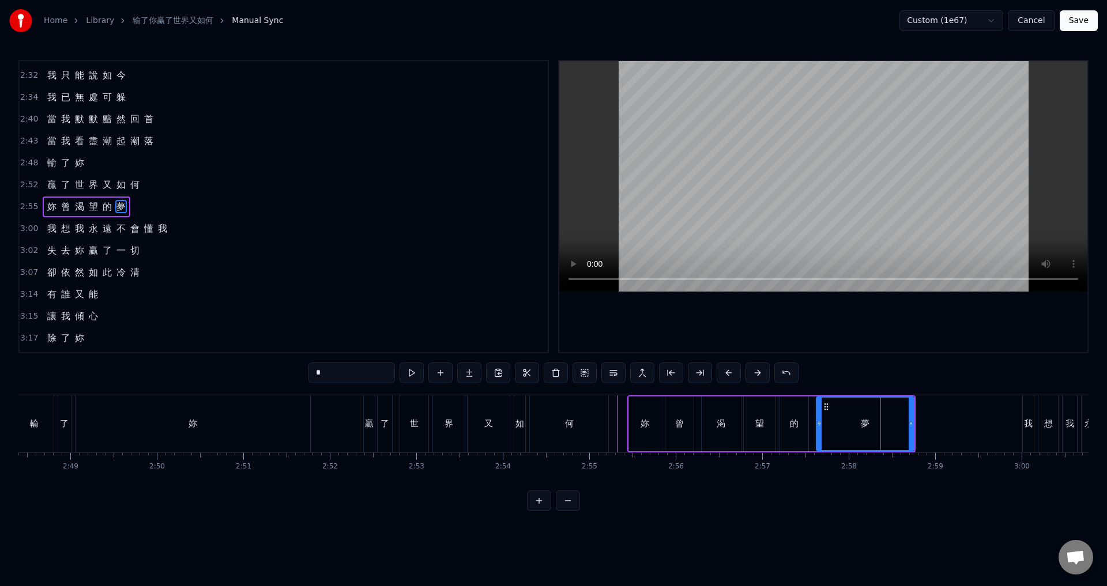
click at [20, 233] on span "3:00" at bounding box center [29, 229] width 18 height 12
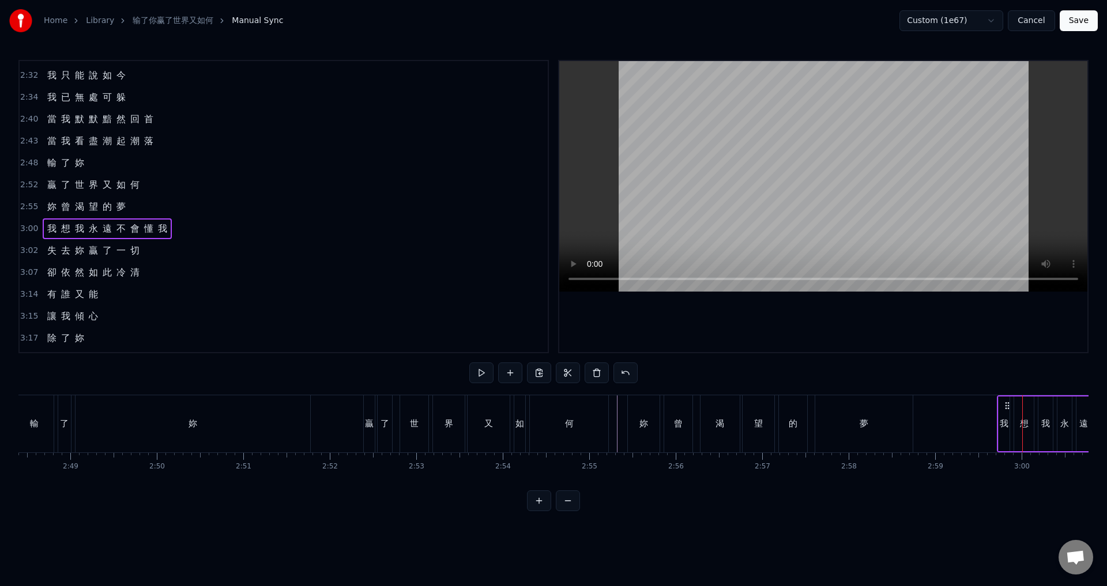
drag, startPoint x: 1031, startPoint y: 404, endPoint x: 1006, endPoint y: 403, distance: 25.4
click at [1006, 403] on icon at bounding box center [1006, 405] width 9 height 9
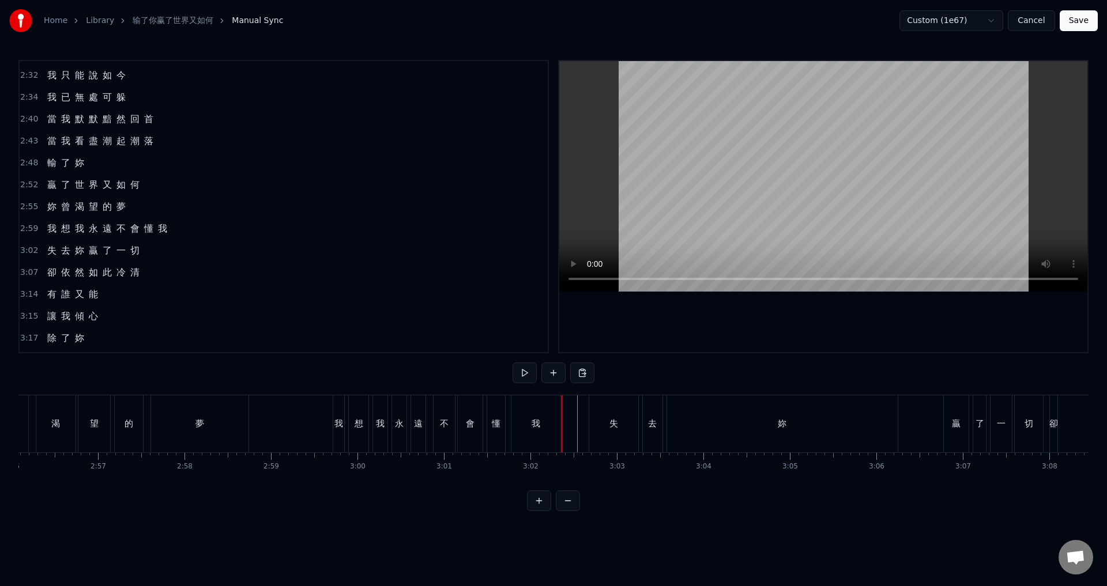
click at [553, 429] on div "我" at bounding box center [535, 423] width 49 height 57
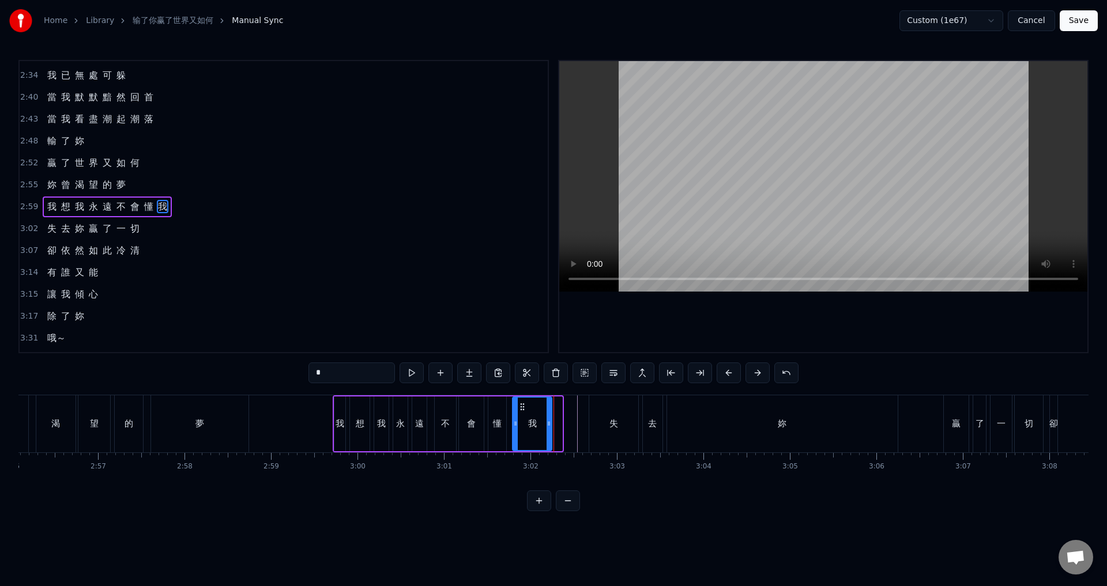
drag, startPoint x: 558, startPoint y: 429, endPoint x: 548, endPoint y: 428, distance: 10.5
click at [548, 428] on div at bounding box center [548, 424] width 5 height 52
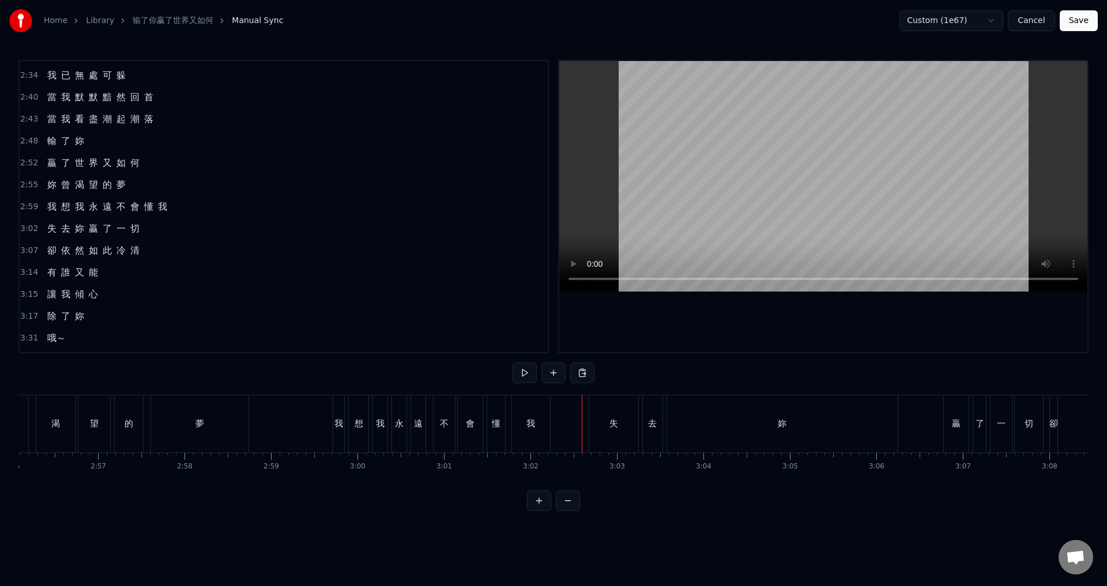
click at [608, 423] on div "失" at bounding box center [613, 423] width 49 height 57
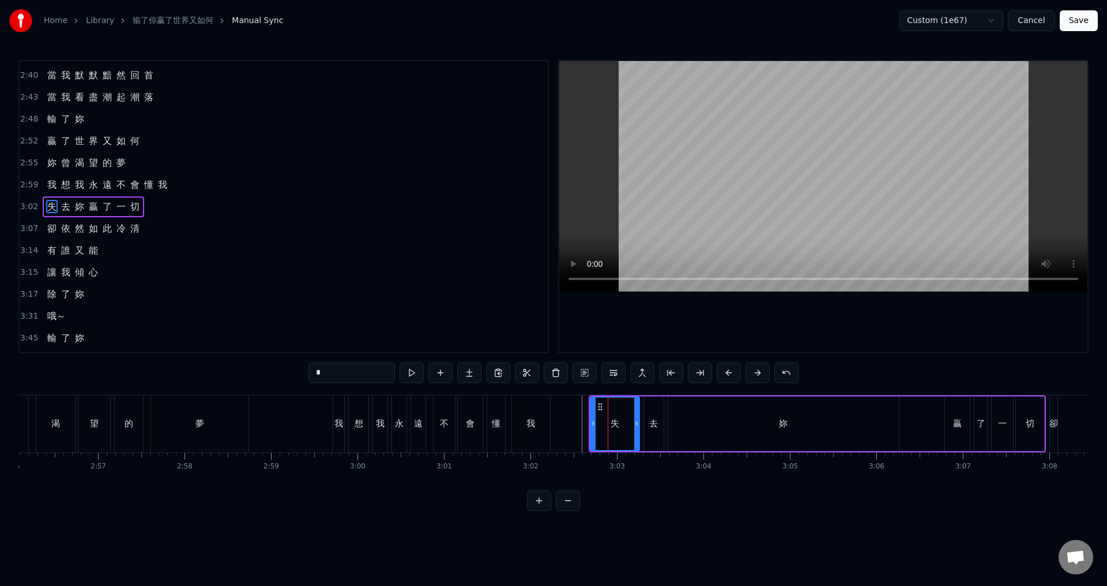
click at [29, 205] on span "3:02" at bounding box center [29, 207] width 18 height 12
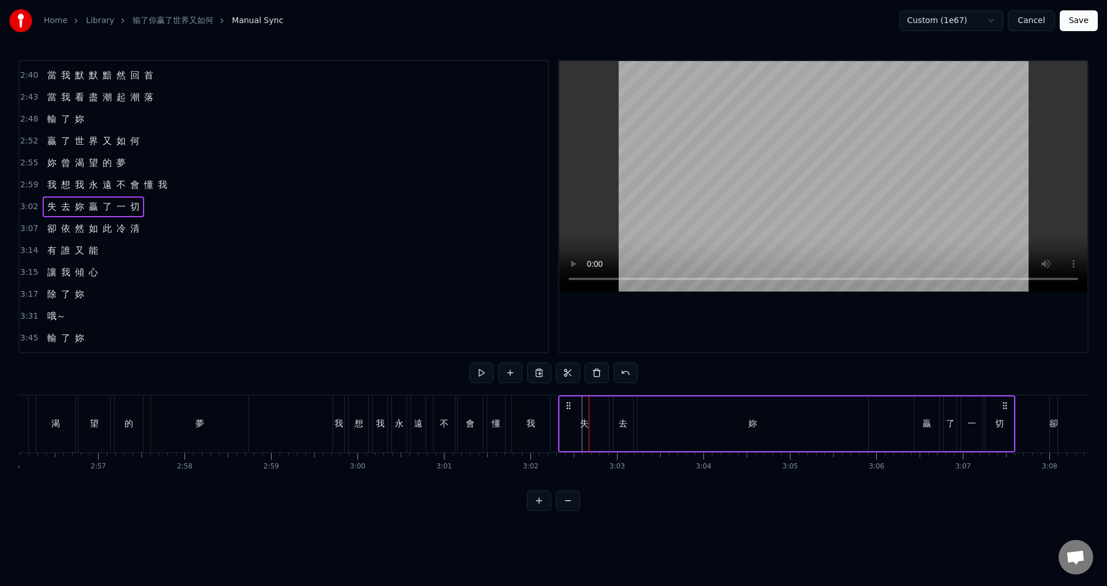
drag, startPoint x: 599, startPoint y: 403, endPoint x: 568, endPoint y: 402, distance: 30.6
click at [568, 402] on icon at bounding box center [568, 405] width 9 height 9
click at [783, 424] on div "妳" at bounding box center [753, 424] width 231 height 55
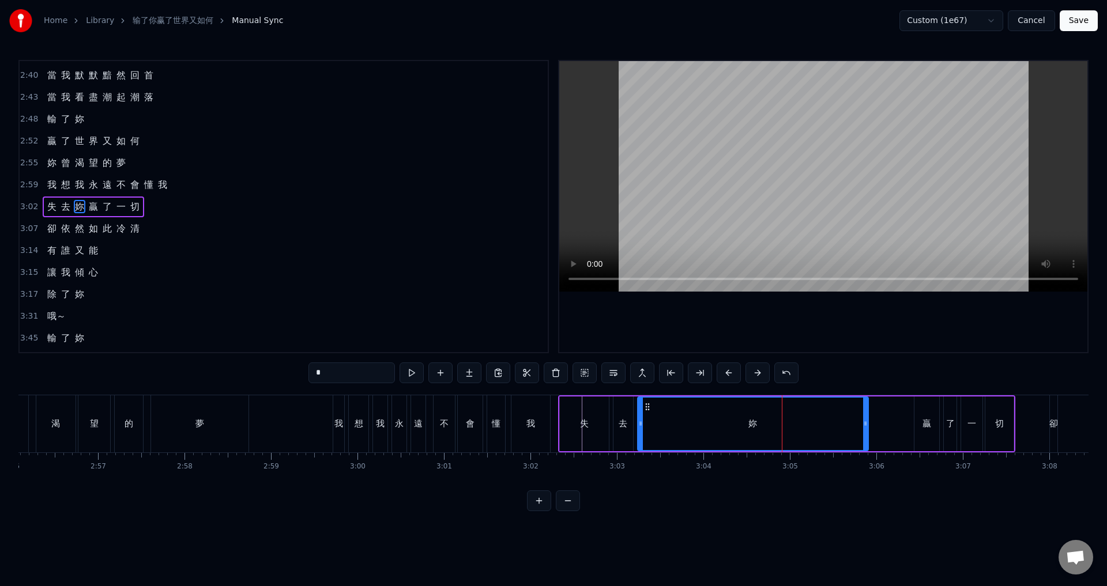
click at [22, 232] on span "3:07" at bounding box center [29, 229] width 18 height 12
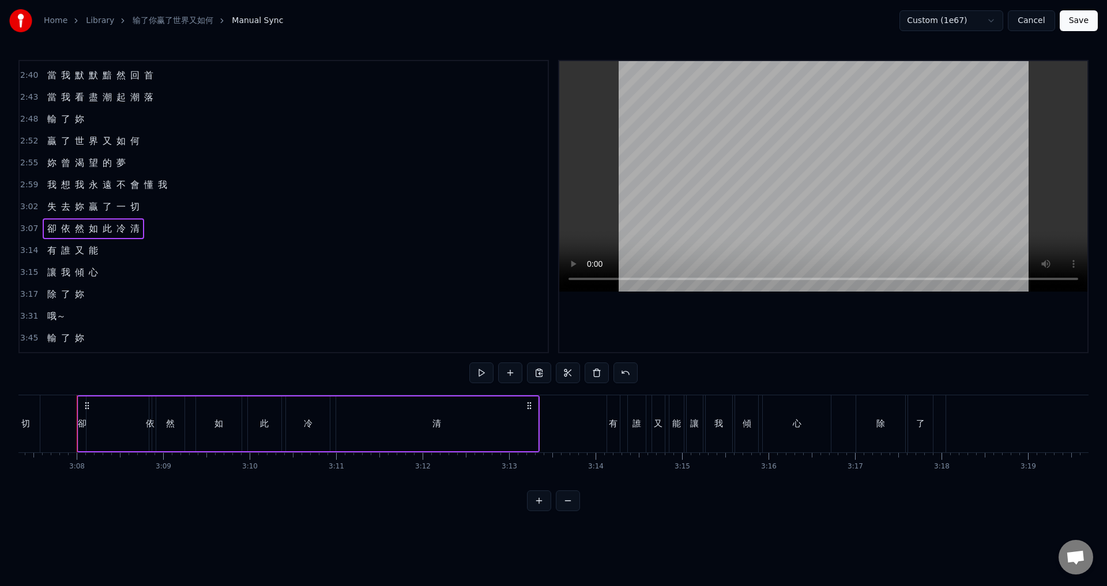
scroll to position [0, 15261]
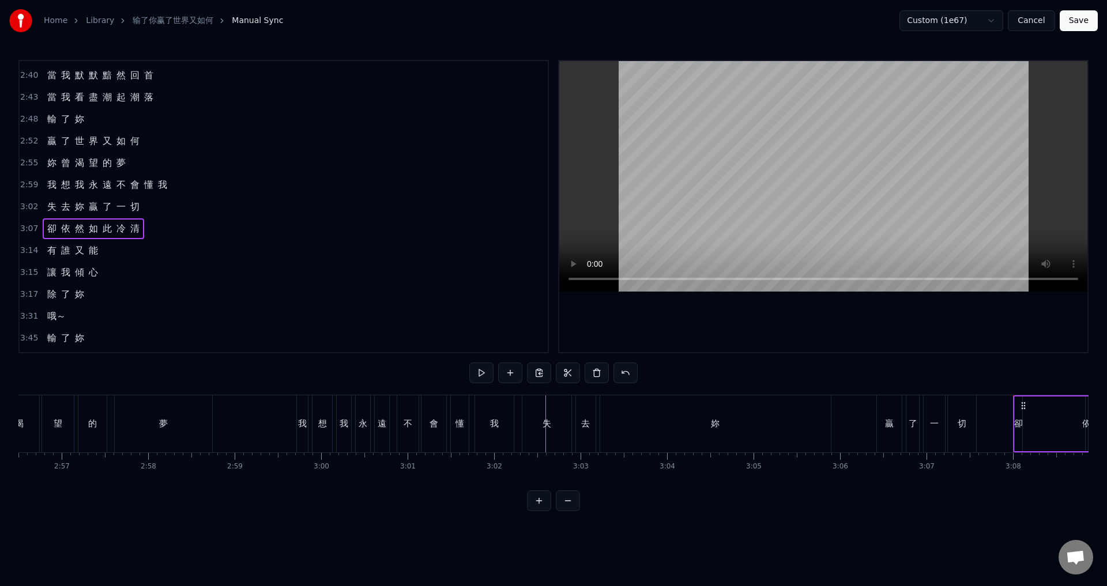
drag, startPoint x: 1023, startPoint y: 405, endPoint x: 1012, endPoint y: 405, distance: 11.0
click at [959, 425] on div "切" at bounding box center [961, 423] width 9 height 13
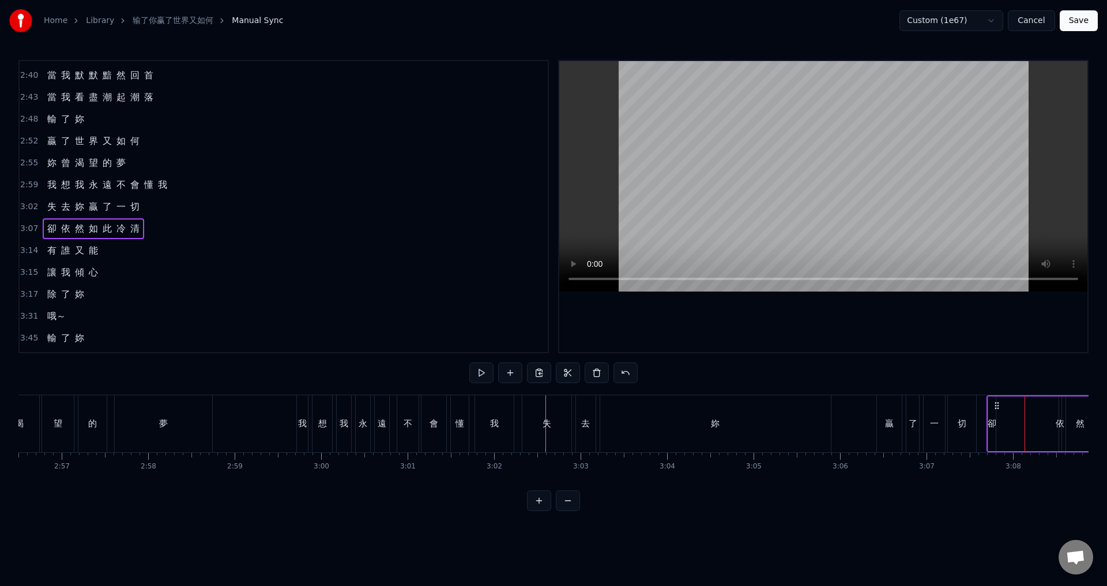
drag, startPoint x: 1023, startPoint y: 406, endPoint x: 996, endPoint y: 409, distance: 26.7
click at [996, 409] on icon at bounding box center [996, 405] width 9 height 9
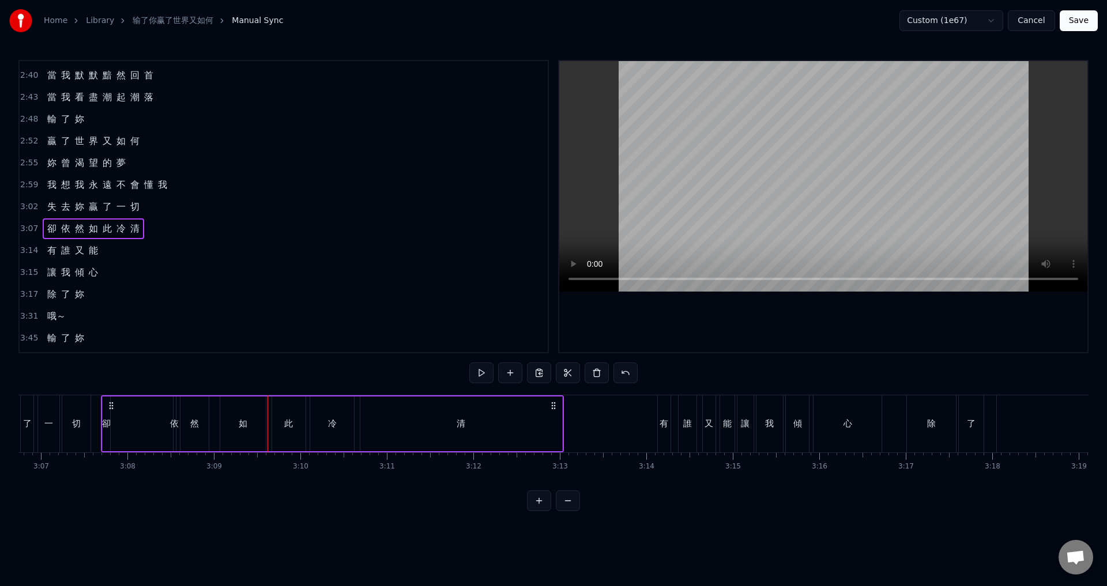
click at [23, 205] on span "3:02" at bounding box center [29, 207] width 18 height 12
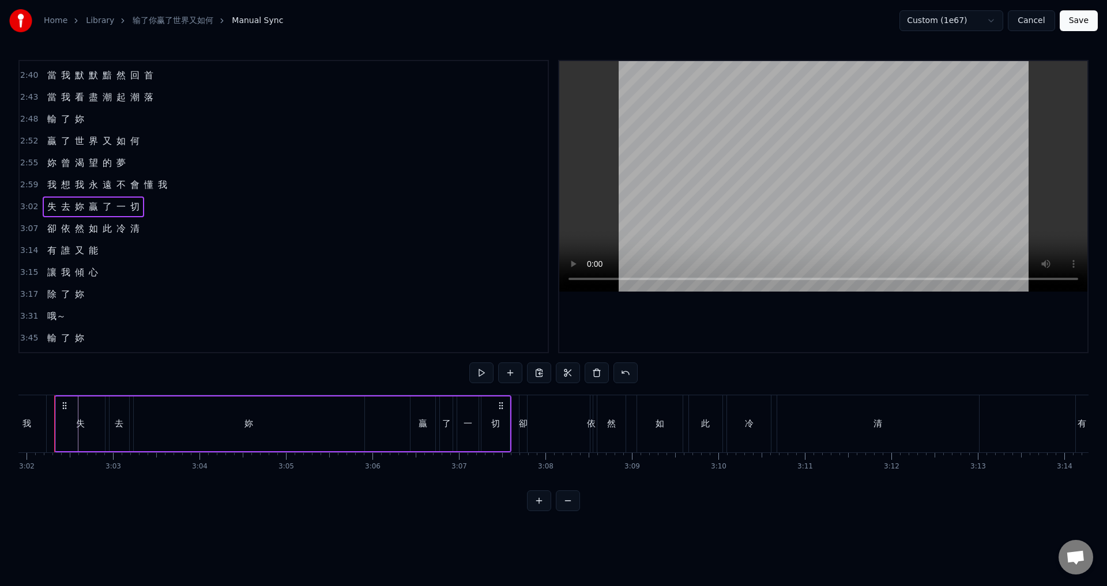
scroll to position [0, 15706]
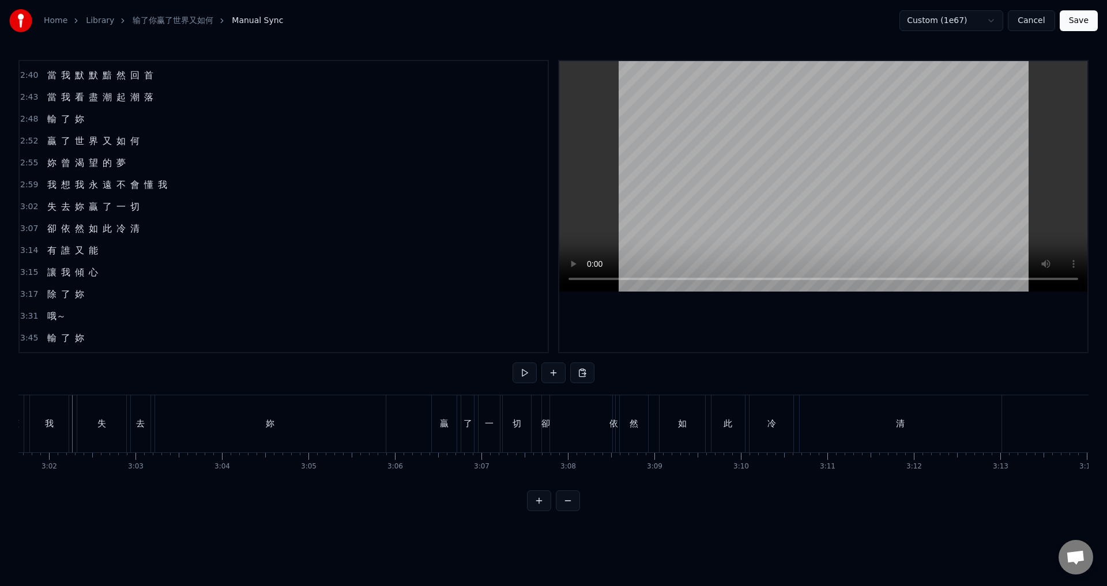
click at [946, 428] on div "清" at bounding box center [905, 423] width 201 height 57
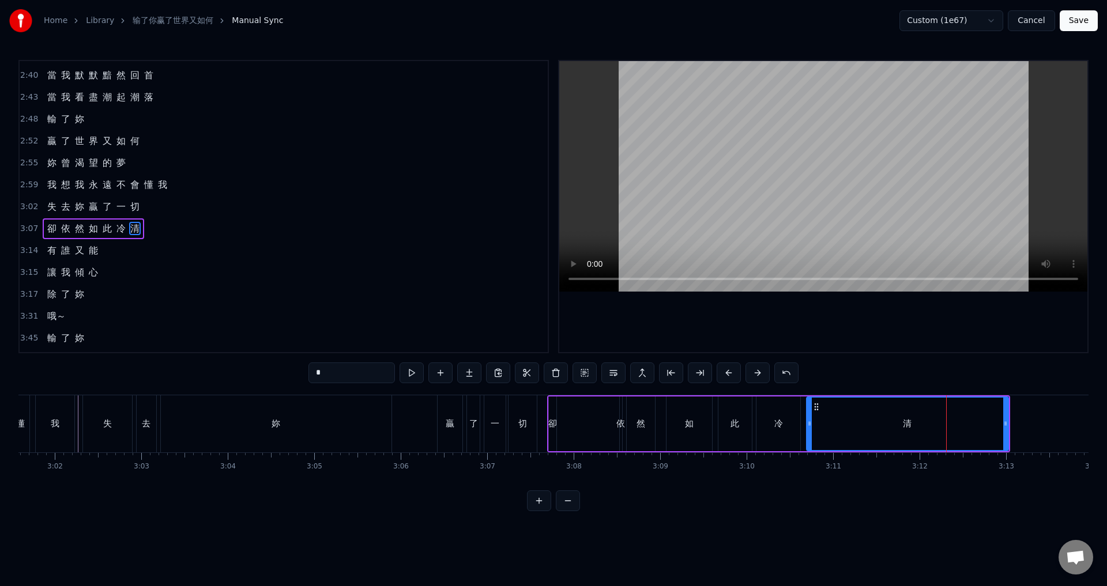
scroll to position [610, 0]
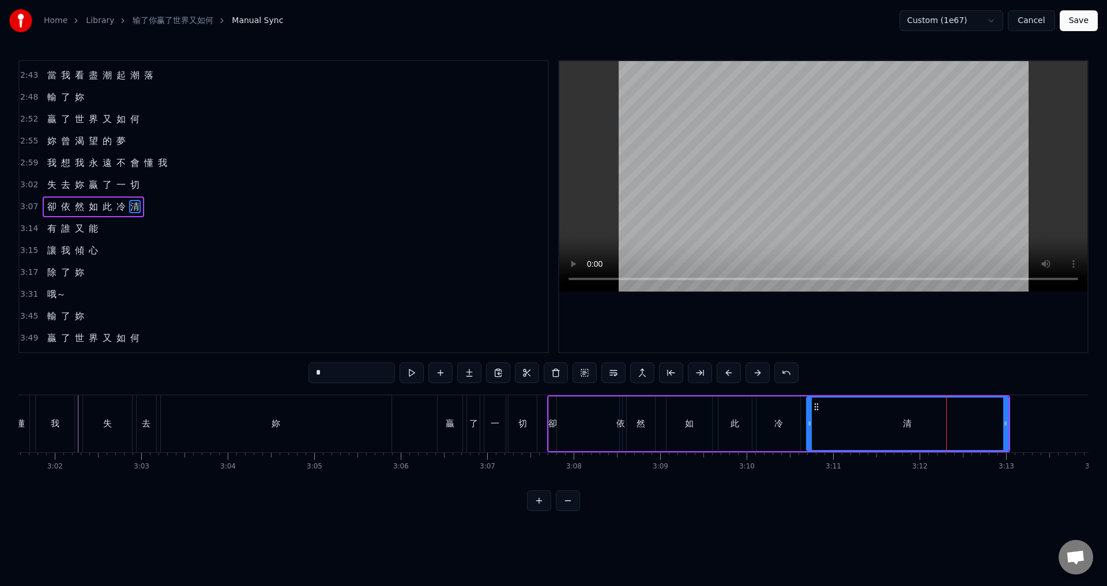
click at [24, 226] on span "3:14" at bounding box center [29, 229] width 18 height 12
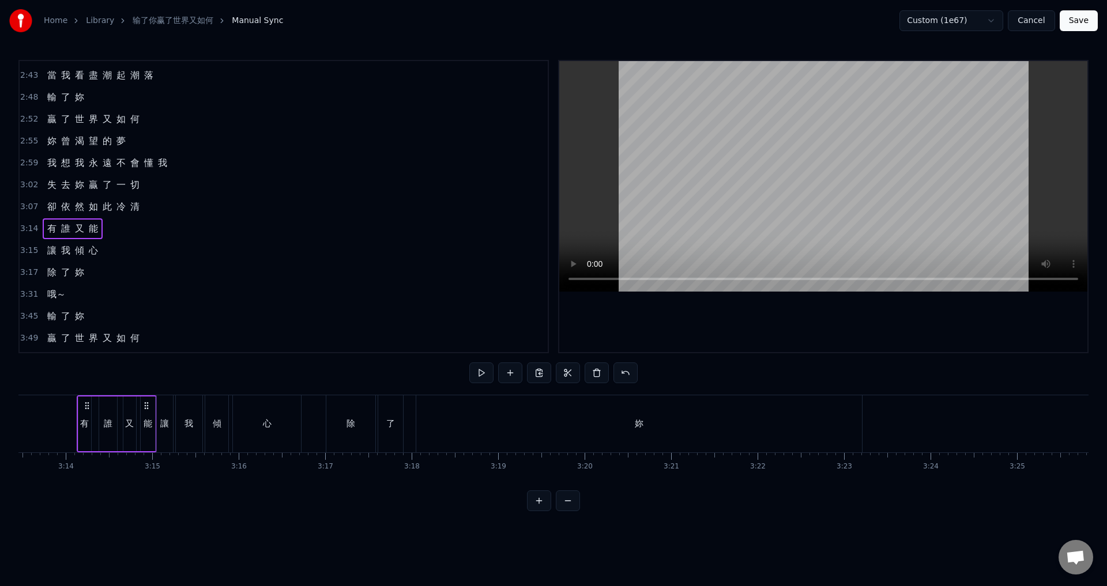
scroll to position [0, 15790]
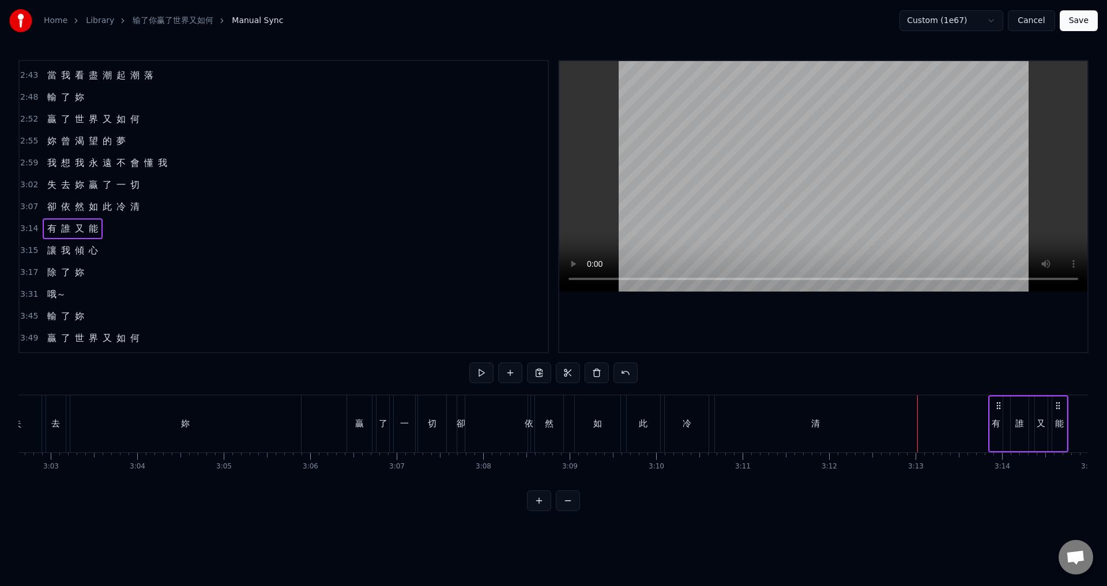
drag, startPoint x: 1023, startPoint y: 406, endPoint x: 998, endPoint y: 403, distance: 25.0
click at [998, 403] on icon at bounding box center [998, 405] width 9 height 9
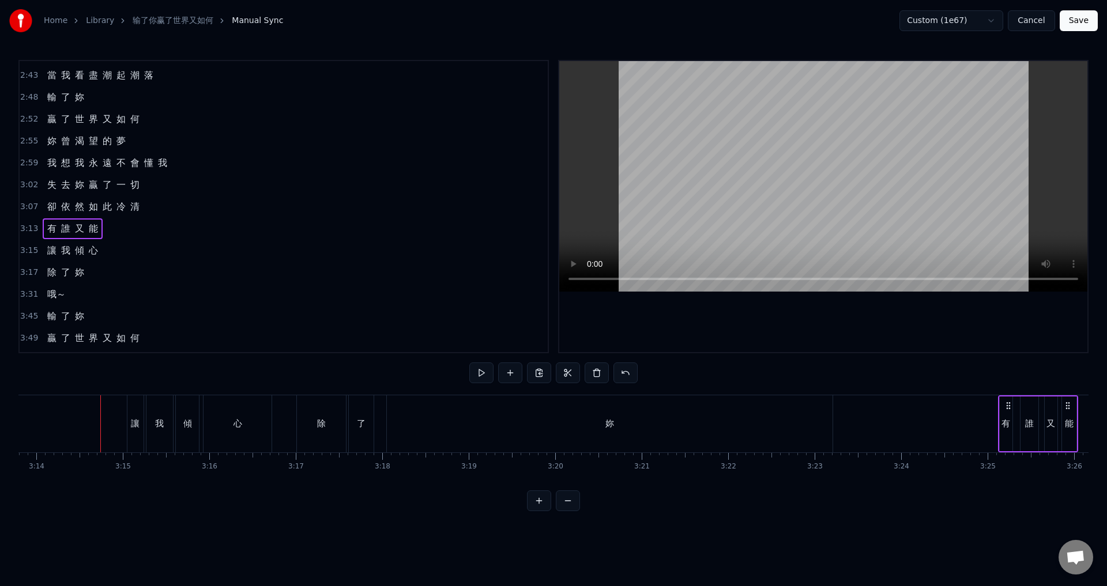
scroll to position [0, 16767]
click at [27, 249] on span "3:15" at bounding box center [29, 251] width 18 height 12
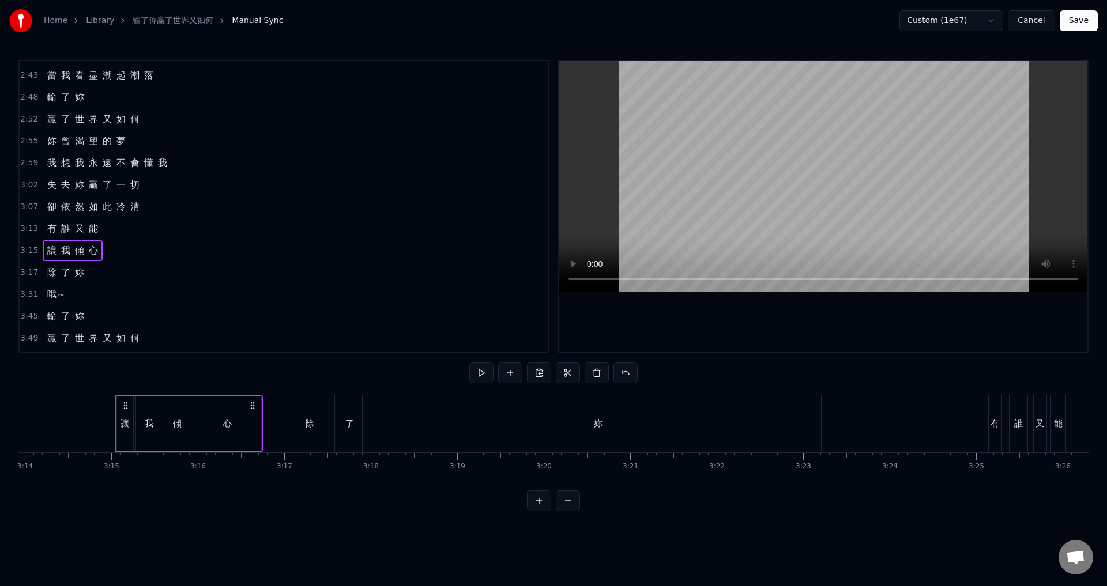
scroll to position [0, 15831]
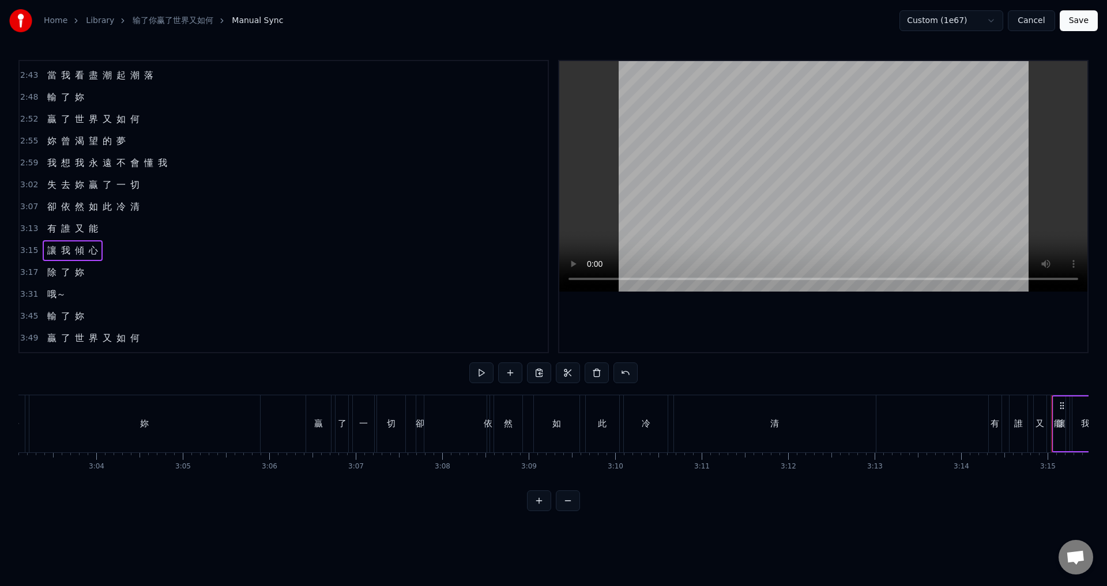
click at [20, 229] on span "3:13" at bounding box center [29, 229] width 18 height 12
click at [31, 207] on span "3:07" at bounding box center [29, 207] width 18 height 12
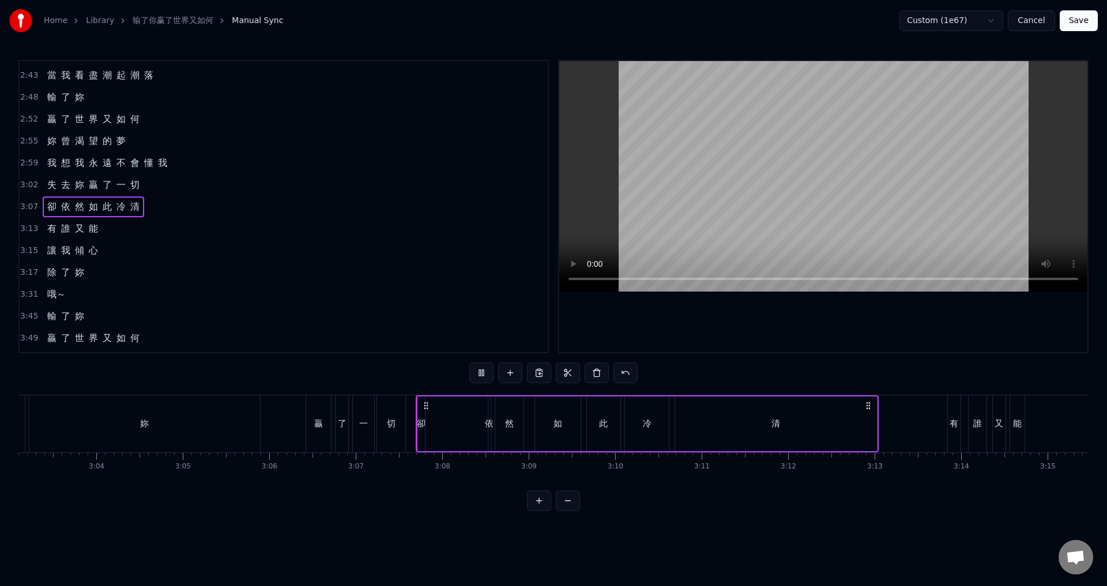
scroll to position [738, 0]
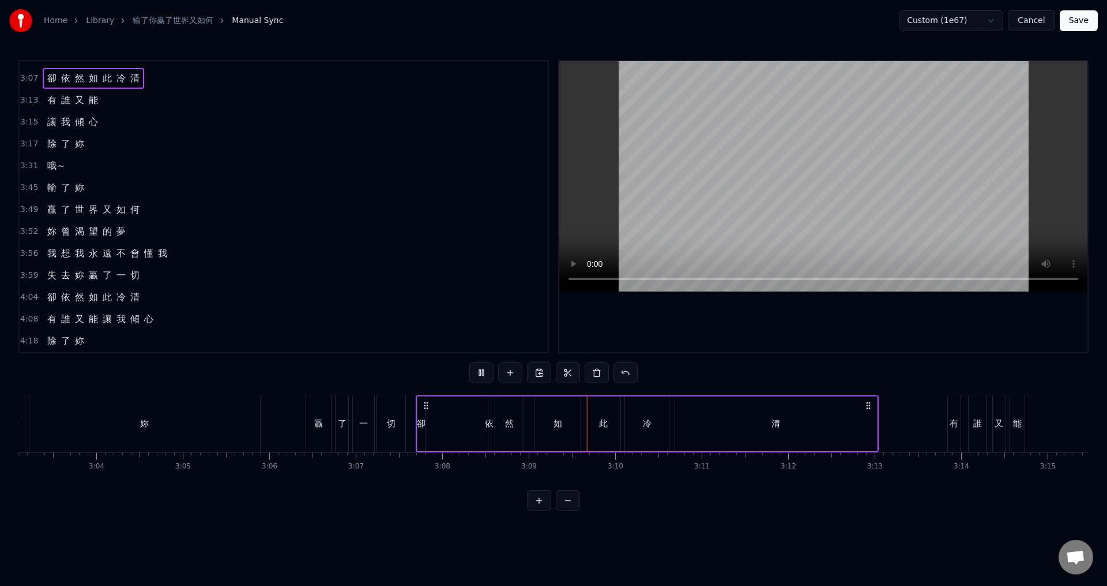
click at [27, 99] on span "3:13" at bounding box center [29, 101] width 18 height 12
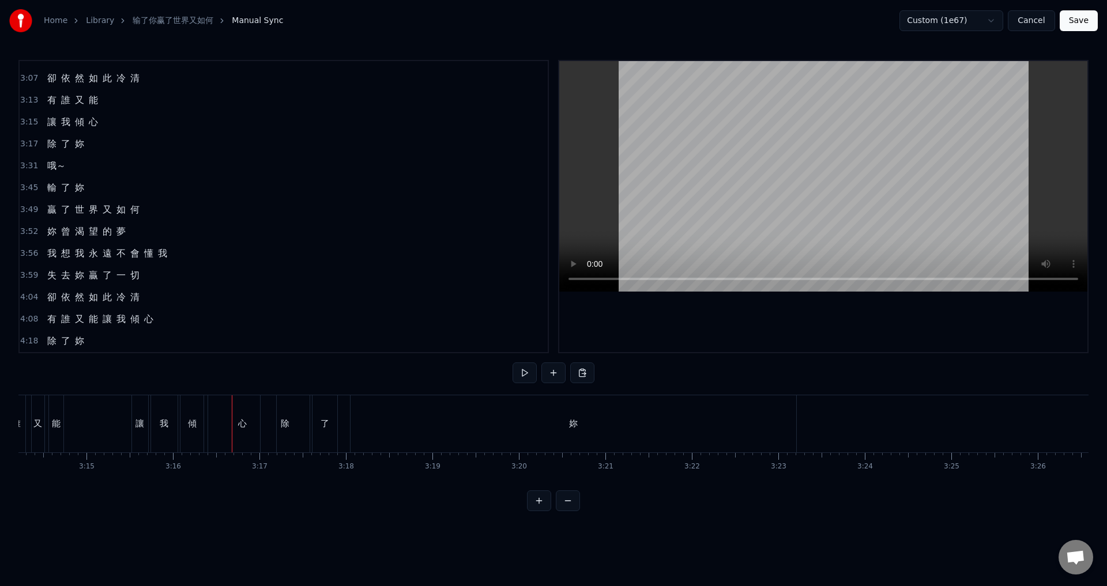
scroll to position [0, 15856]
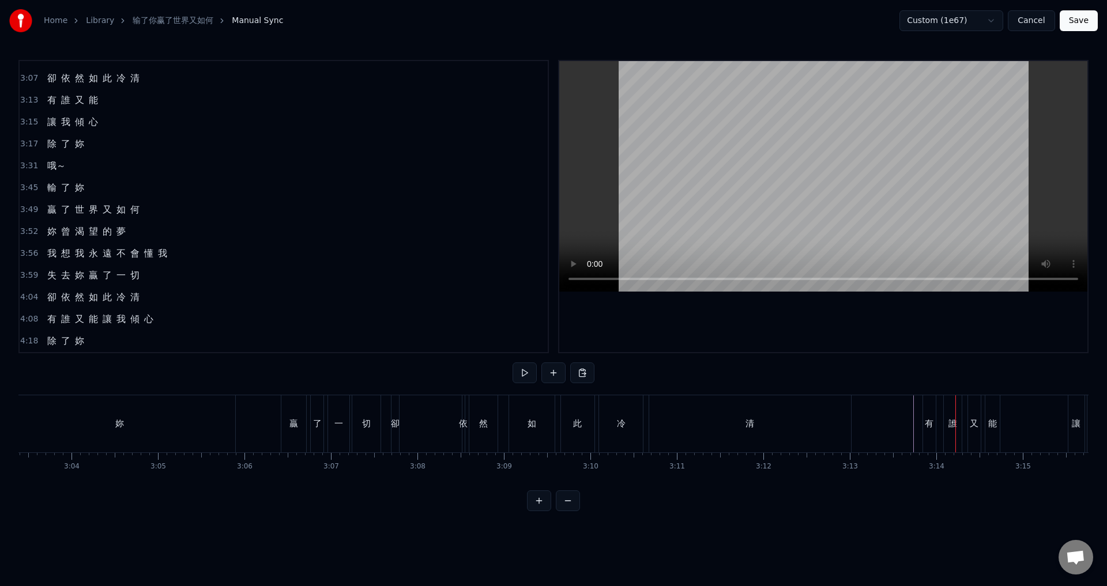
click at [949, 415] on div "誰" at bounding box center [953, 423] width 18 height 57
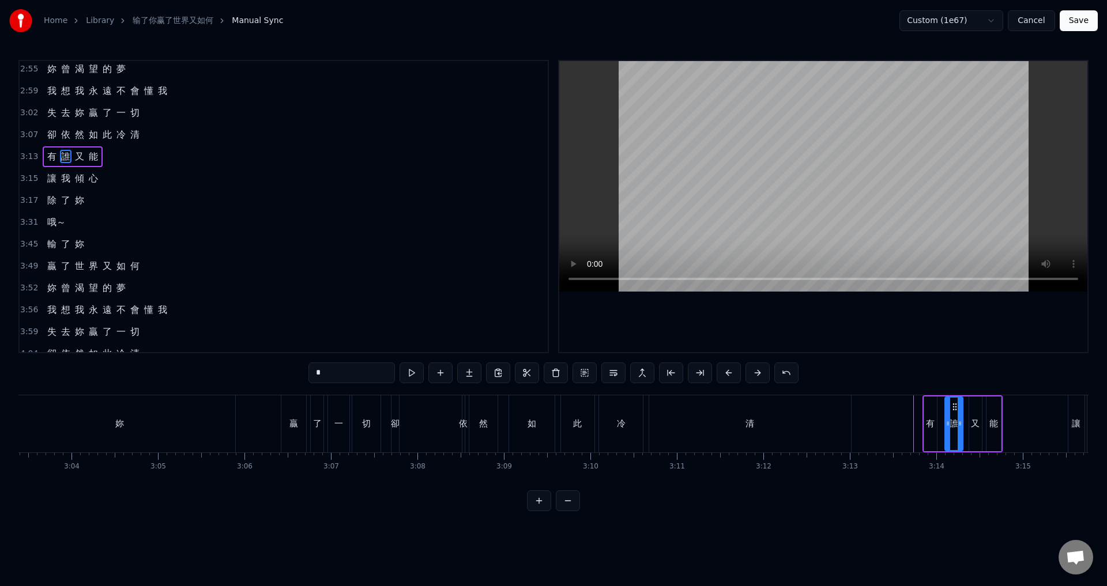
scroll to position [632, 0]
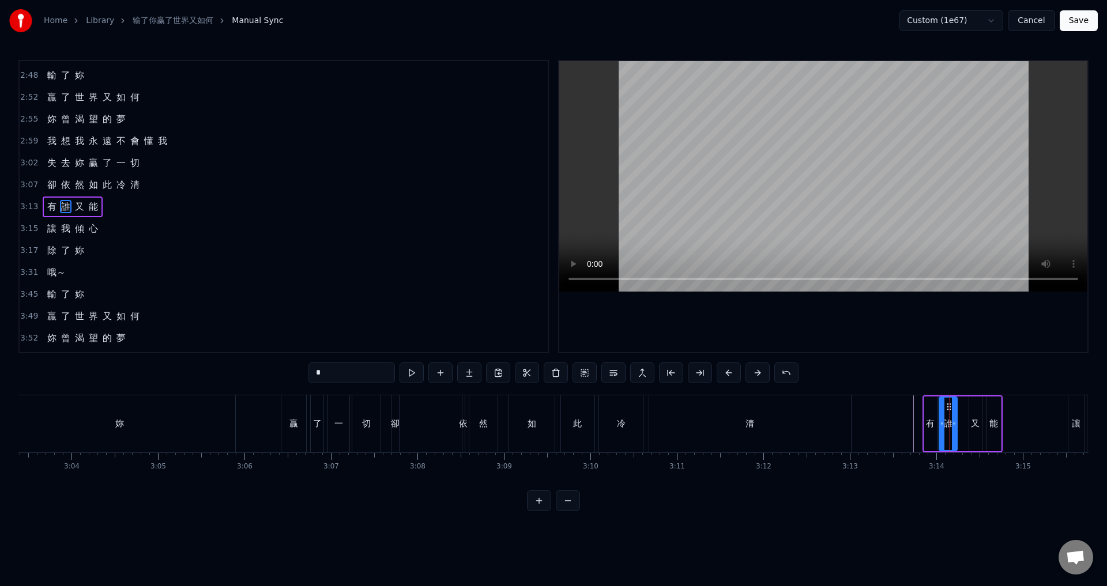
drag, startPoint x: 954, startPoint y: 406, endPoint x: 948, endPoint y: 406, distance: 5.8
click at [948, 406] on icon at bounding box center [948, 406] width 9 height 9
click at [975, 409] on div "又" at bounding box center [975, 424] width 13 height 55
drag, startPoint x: 972, startPoint y: 413, endPoint x: 962, endPoint y: 413, distance: 9.8
click at [962, 413] on div at bounding box center [962, 424] width 5 height 52
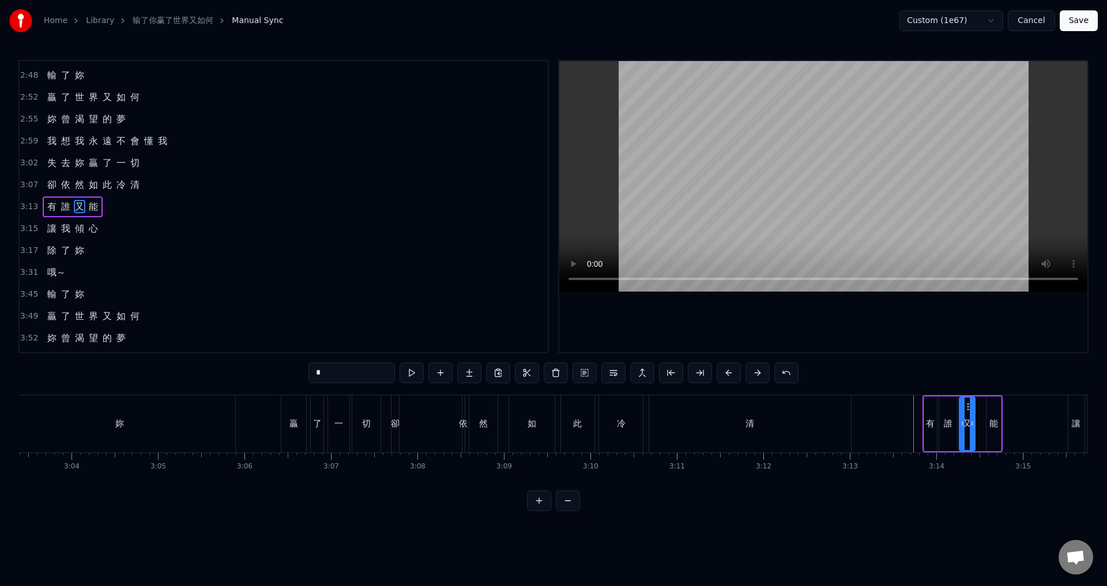
drag, startPoint x: 979, startPoint y: 422, endPoint x: 972, endPoint y: 423, distance: 6.9
click at [972, 423] on icon at bounding box center [972, 423] width 5 height 9
click at [993, 413] on div "能" at bounding box center [993, 424] width 14 height 55
type input "*"
drag, startPoint x: 994, startPoint y: 406, endPoint x: 985, endPoint y: 406, distance: 9.2
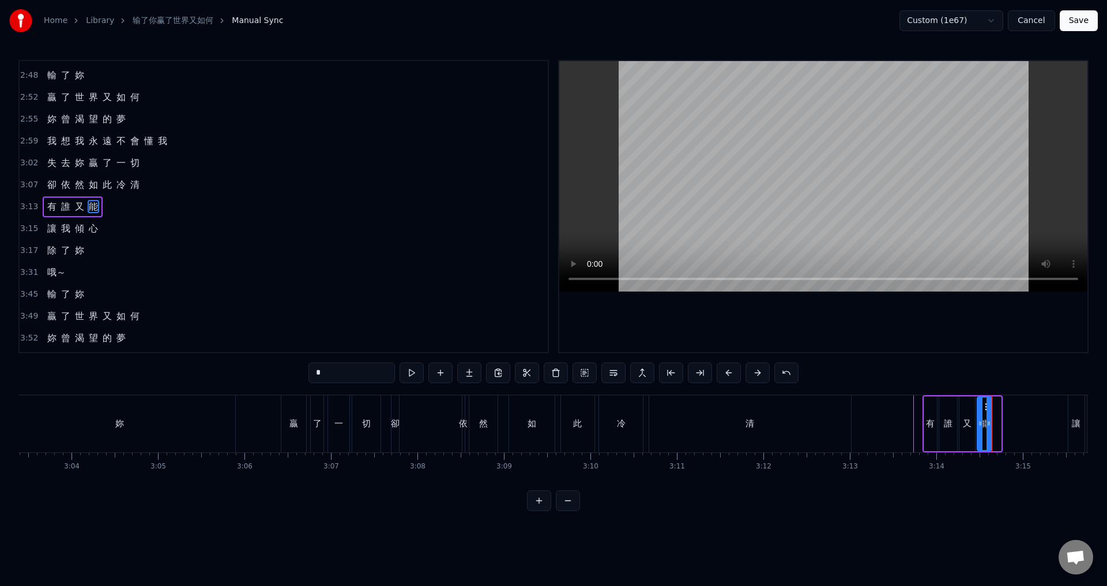
click at [985, 406] on circle at bounding box center [985, 406] width 1 height 1
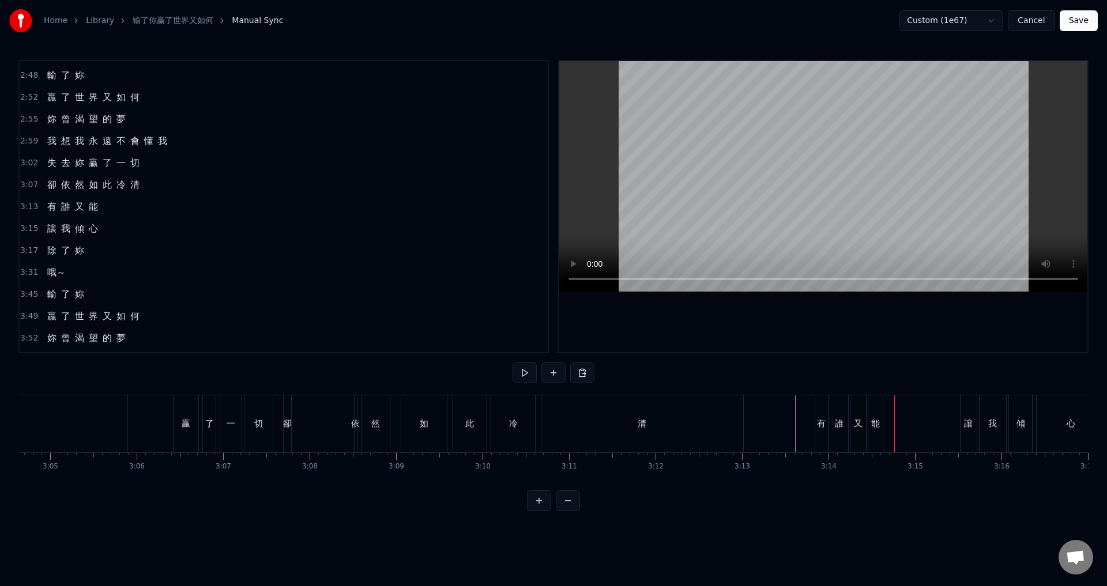
scroll to position [0, 15971]
click at [964, 416] on div "讓" at bounding box center [961, 423] width 16 height 57
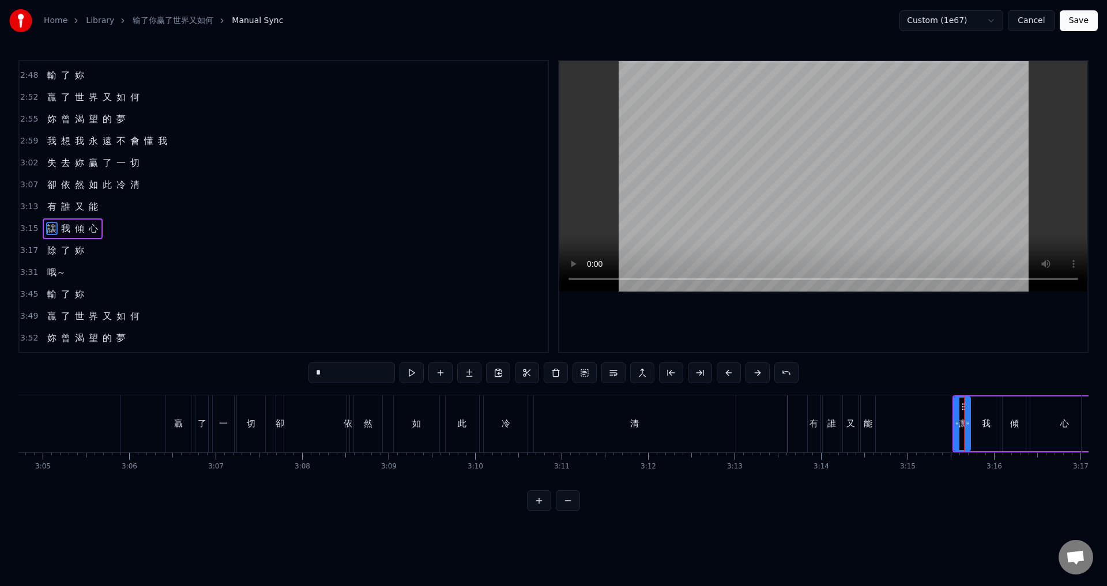
scroll to position [654, 0]
click at [29, 206] on span "3:15" at bounding box center [29, 207] width 18 height 12
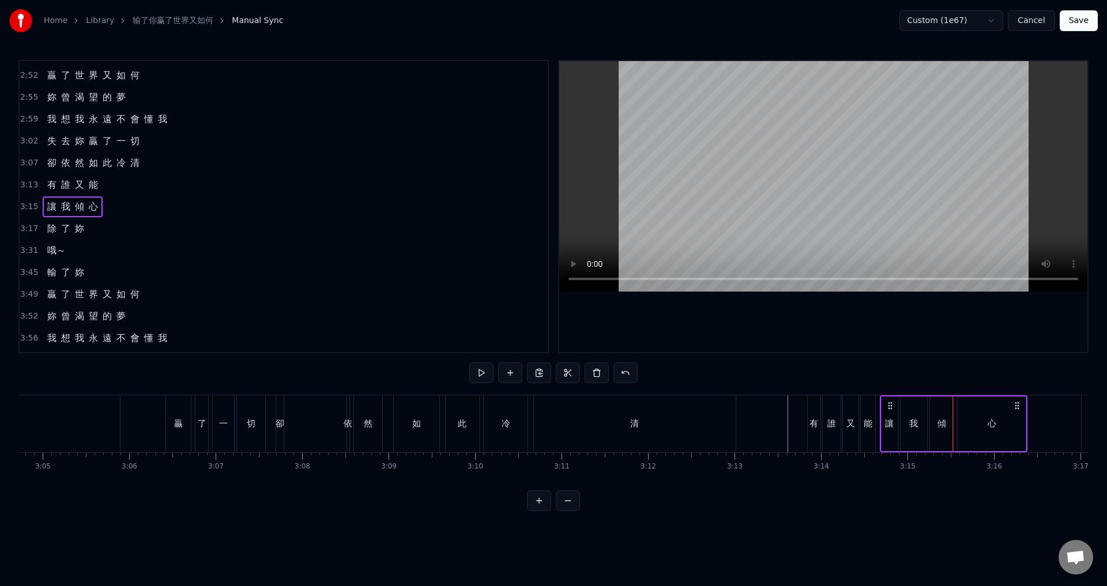
drag, startPoint x: 962, startPoint y: 403, endPoint x: 889, endPoint y: 402, distance: 72.6
click at [889, 402] on icon at bounding box center [889, 405] width 9 height 9
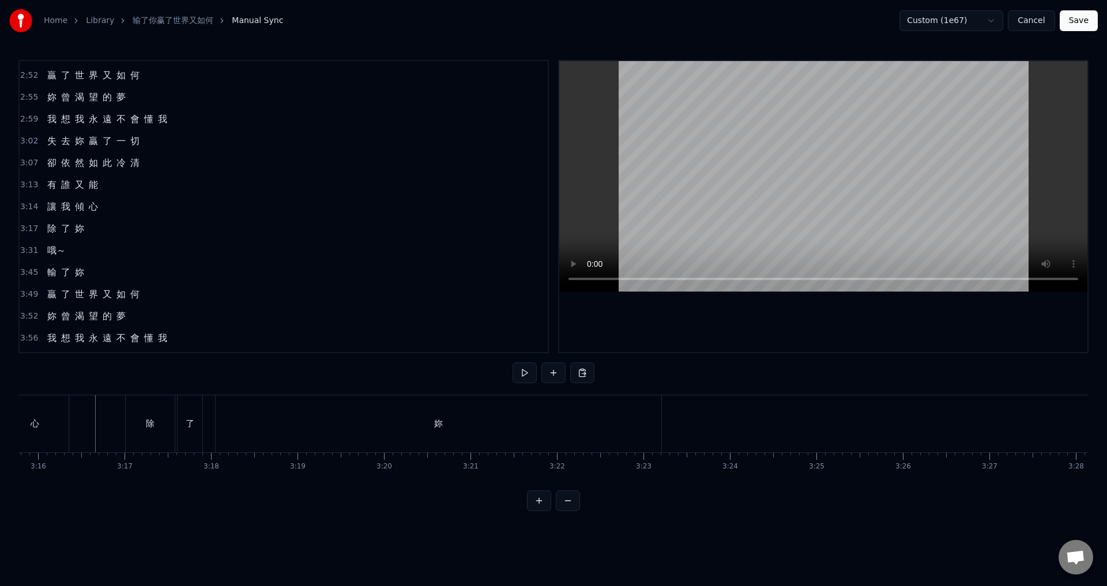
scroll to position [0, 16946]
click at [124, 439] on div "除" at bounding box center [131, 423] width 49 height 57
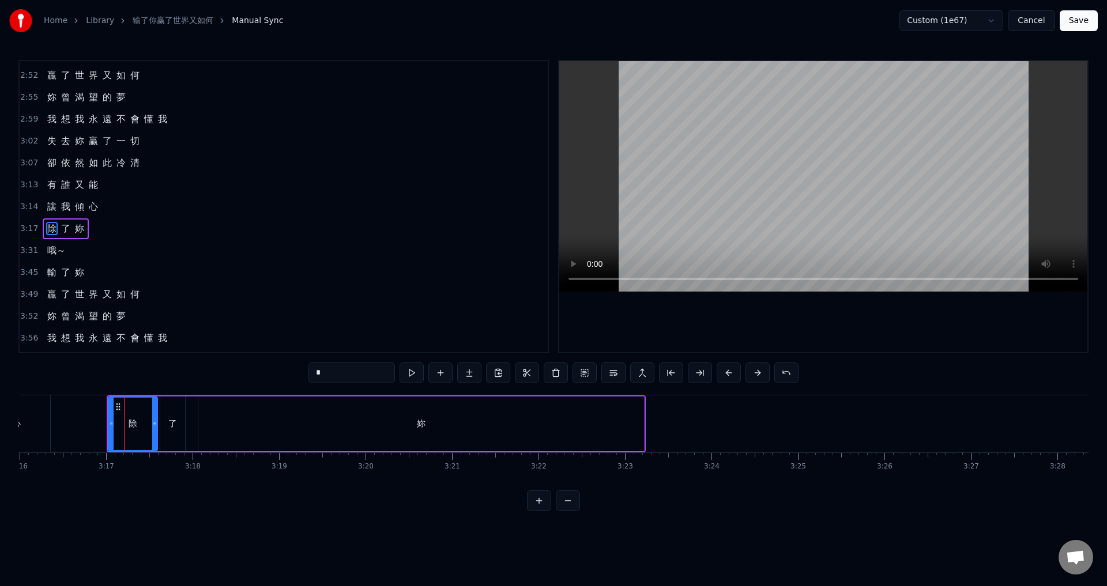
scroll to position [676, 0]
click at [27, 205] on span "3:17" at bounding box center [29, 207] width 18 height 12
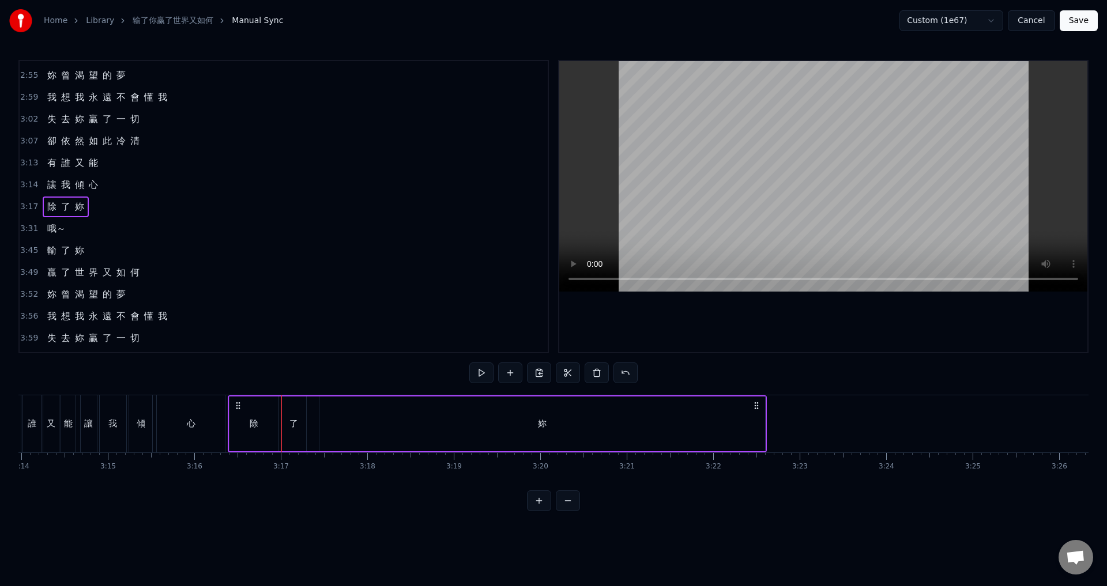
scroll to position [0, 16770]
drag, startPoint x: 116, startPoint y: 406, endPoint x: 257, endPoint y: 425, distance: 141.9
click at [257, 425] on div "除 了 妳" at bounding box center [516, 423] width 539 height 57
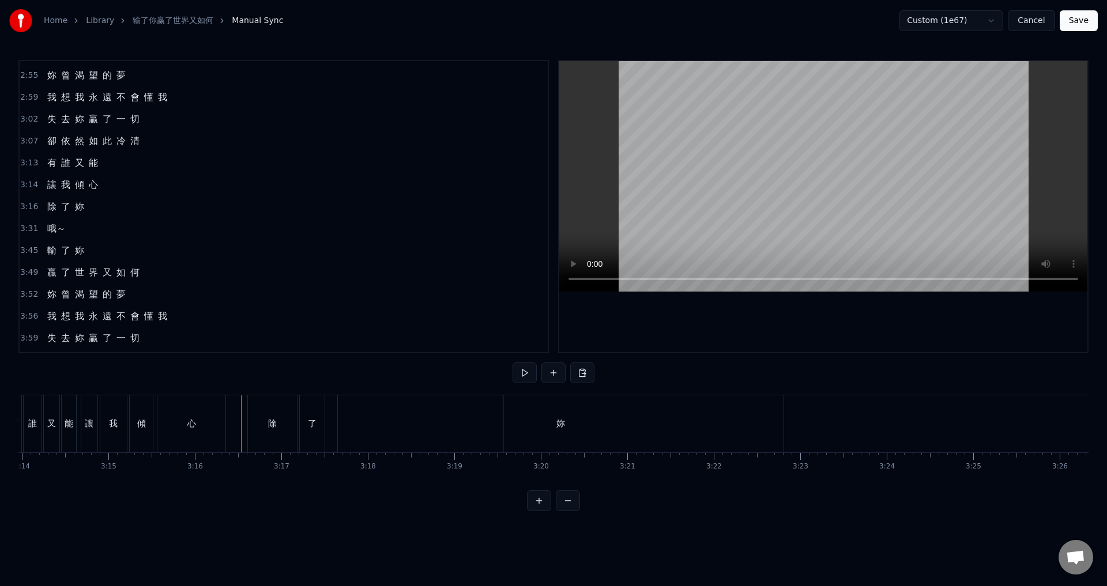
click at [307, 411] on div "了" at bounding box center [312, 423] width 25 height 57
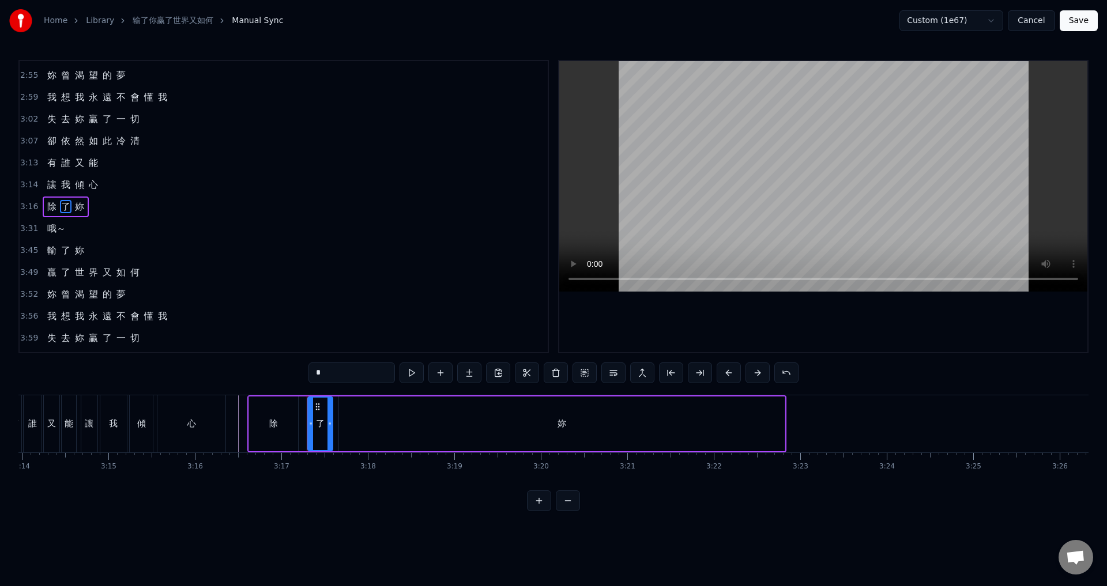
drag, startPoint x: 311, startPoint y: 407, endPoint x: 311, endPoint y: 415, distance: 8.1
click at [318, 408] on icon at bounding box center [317, 406] width 9 height 9
click at [292, 429] on div "除" at bounding box center [273, 424] width 49 height 55
type input "*"
click at [302, 428] on icon at bounding box center [299, 423] width 5 height 9
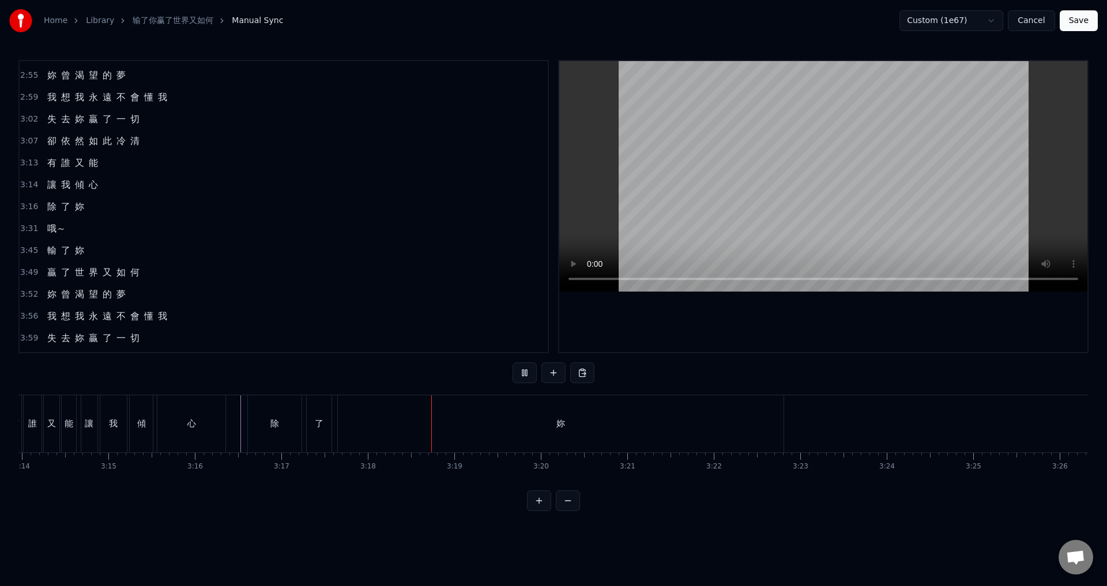
click at [325, 418] on div "了" at bounding box center [319, 423] width 25 height 57
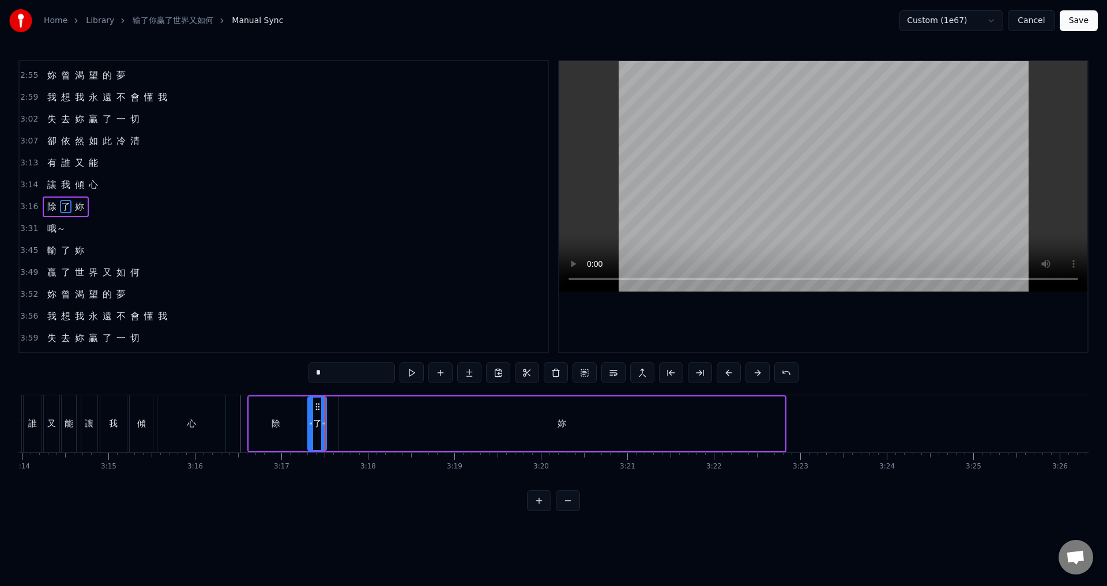
drag, startPoint x: 329, startPoint y: 422, endPoint x: 322, endPoint y: 421, distance: 6.4
click at [322, 421] on icon at bounding box center [323, 423] width 5 height 9
click at [323, 421] on icon at bounding box center [324, 423] width 5 height 9
click at [374, 423] on div "妳" at bounding box center [562, 424] width 446 height 55
type input "*"
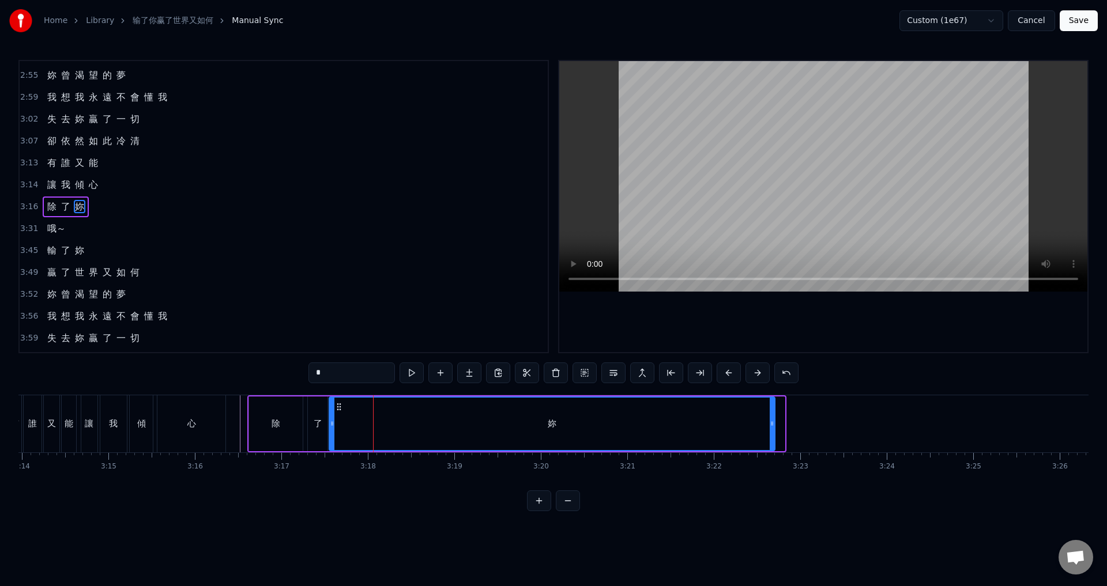
drag, startPoint x: 348, startPoint y: 405, endPoint x: 339, endPoint y: 405, distance: 9.2
click at [339, 405] on icon at bounding box center [338, 406] width 9 height 9
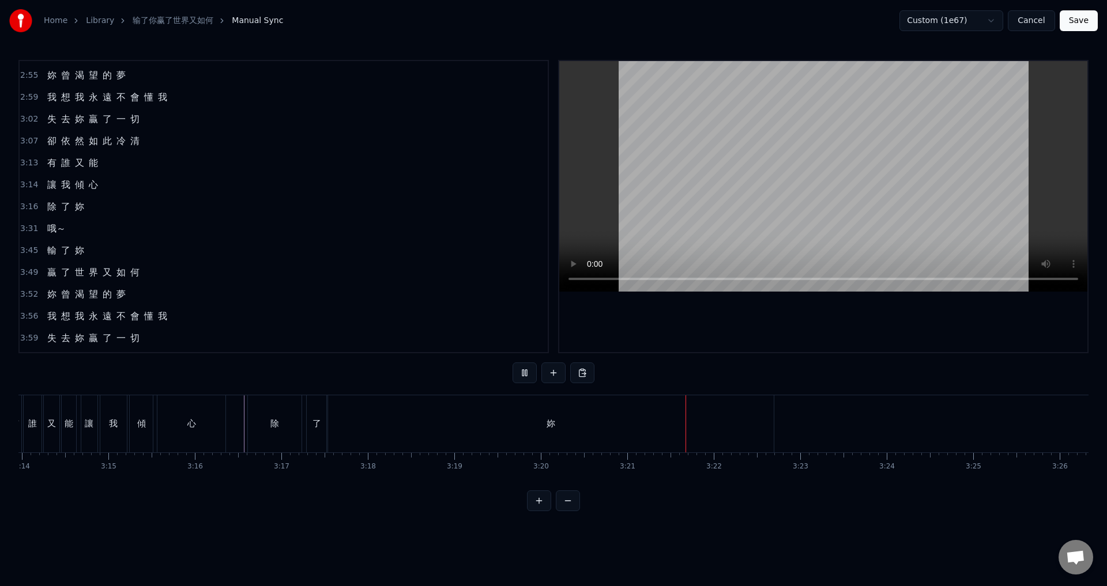
click at [681, 420] on div "妳" at bounding box center [551, 423] width 446 height 57
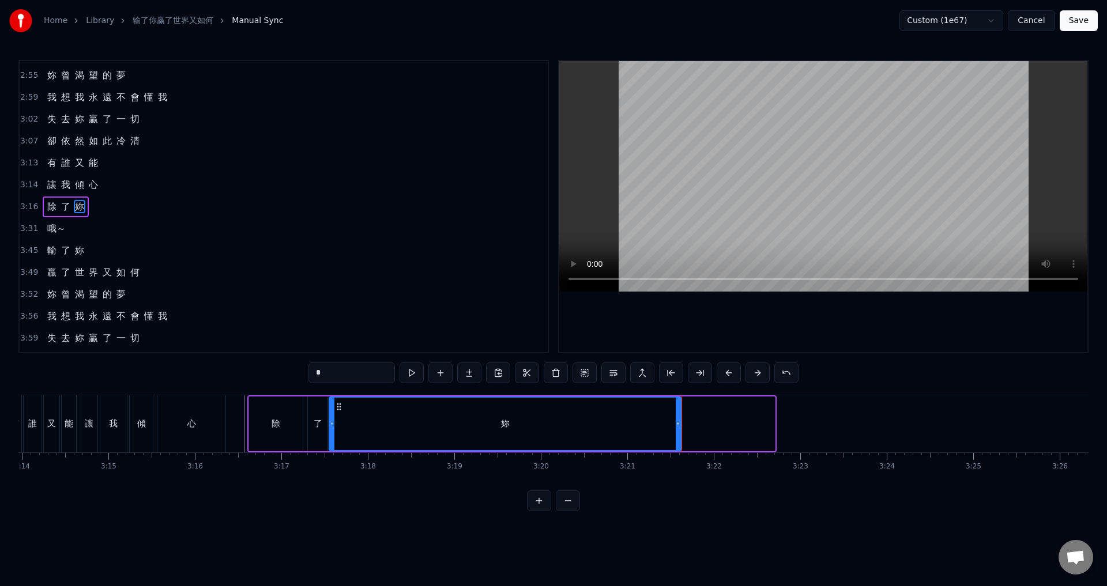
drag, startPoint x: 771, startPoint y: 429, endPoint x: 677, endPoint y: 425, distance: 94.0
click at [677, 425] on div at bounding box center [678, 424] width 5 height 52
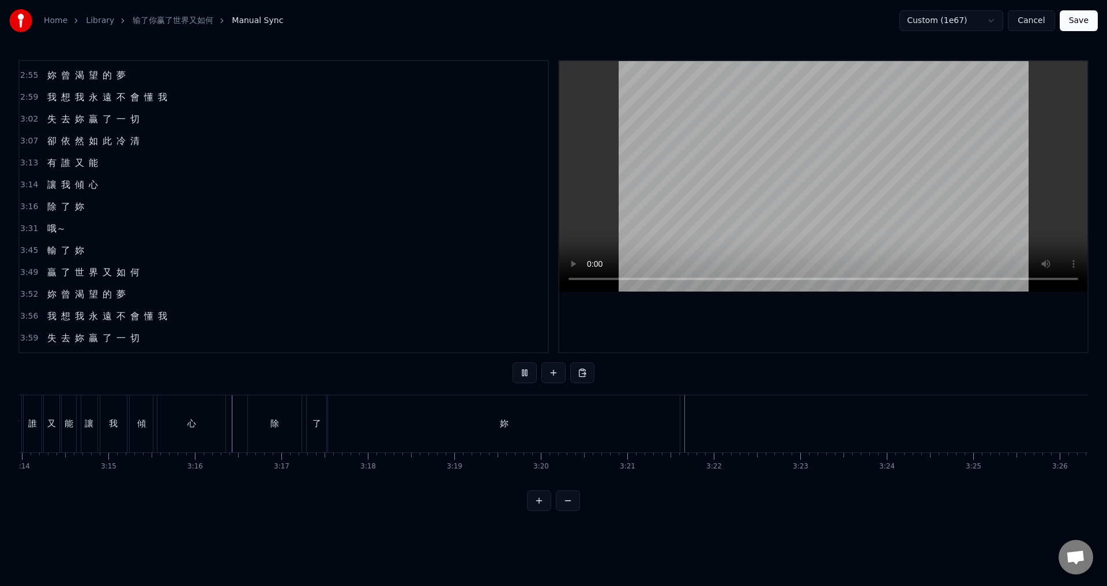
click at [389, 431] on div "妳" at bounding box center [504, 423] width 352 height 57
click at [867, 418] on div "哦～" at bounding box center [869, 424] width 9 height 26
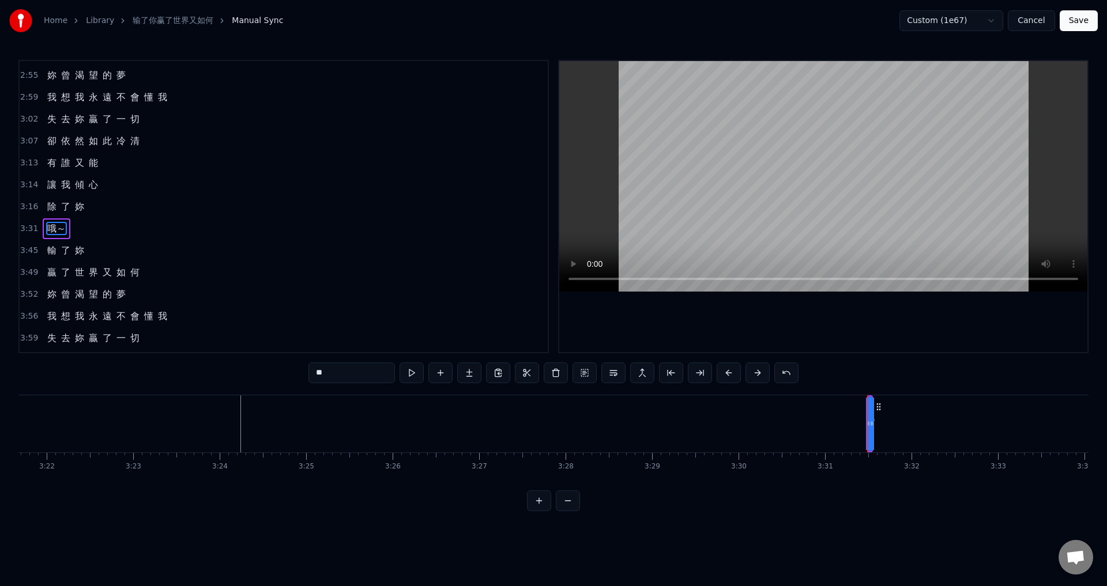
scroll to position [697, 0]
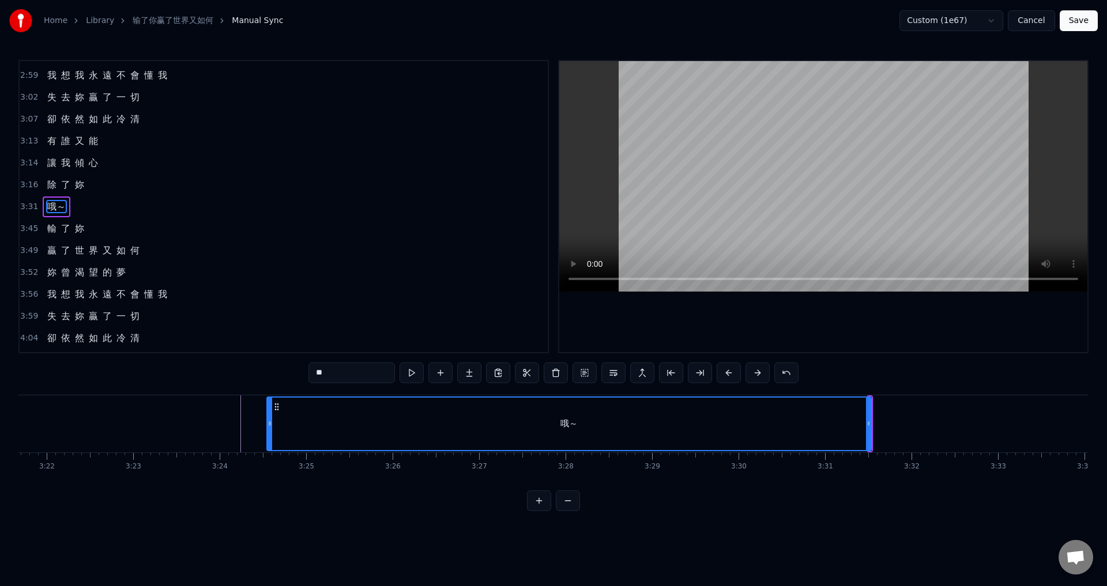
drag, startPoint x: 872, startPoint y: 417, endPoint x: 270, endPoint y: 414, distance: 601.8
click at [270, 414] on div at bounding box center [269, 424] width 5 height 52
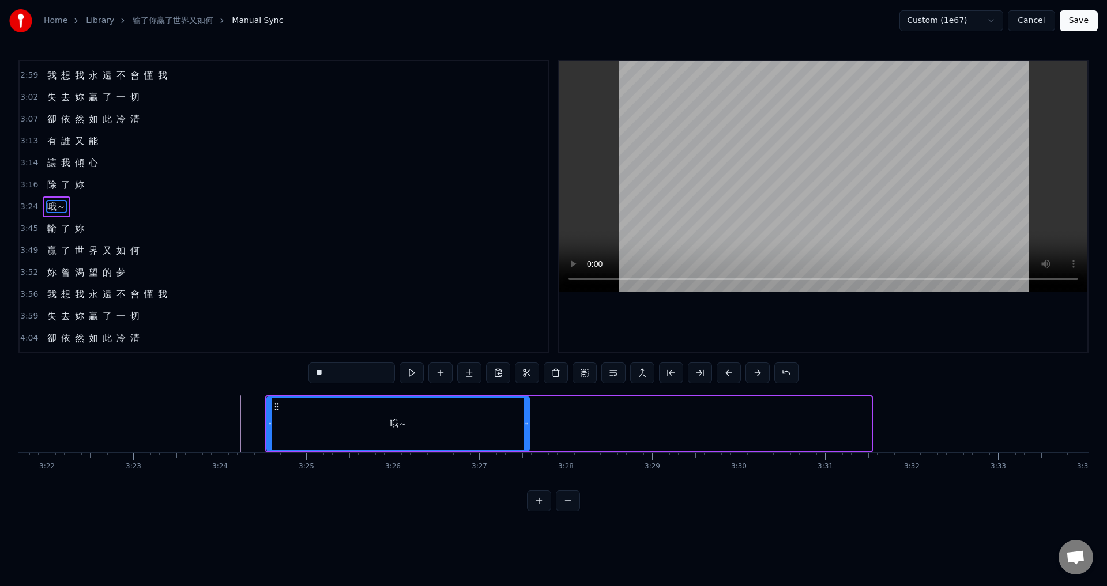
drag, startPoint x: 869, startPoint y: 423, endPoint x: 527, endPoint y: 443, distance: 342.4
click at [527, 443] on div at bounding box center [526, 424] width 5 height 52
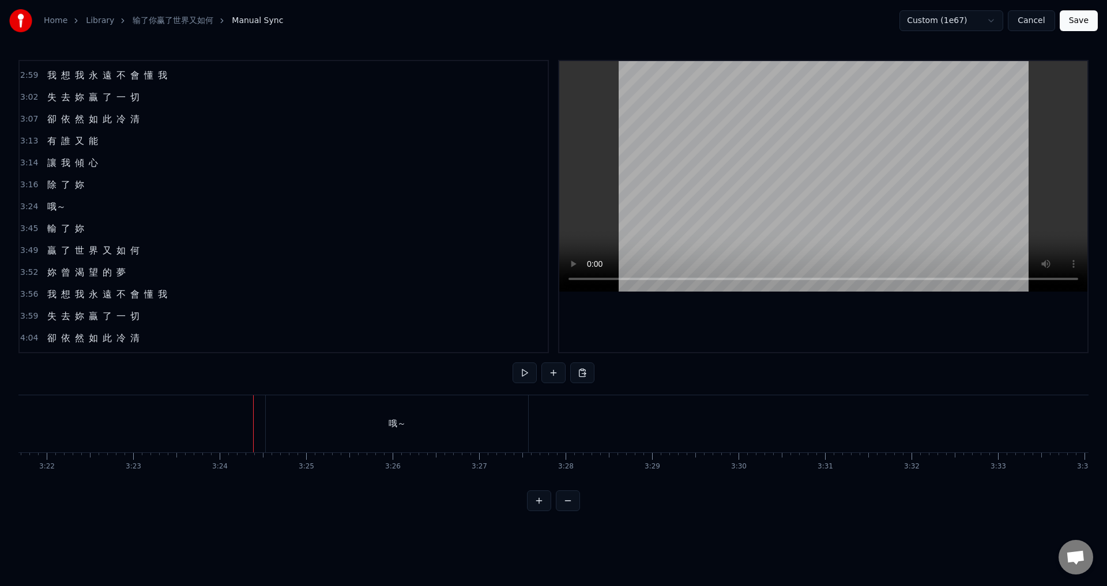
click at [253, 433] on div at bounding box center [253, 423] width 1 height 57
click at [503, 432] on div "哦～" at bounding box center [397, 423] width 262 height 57
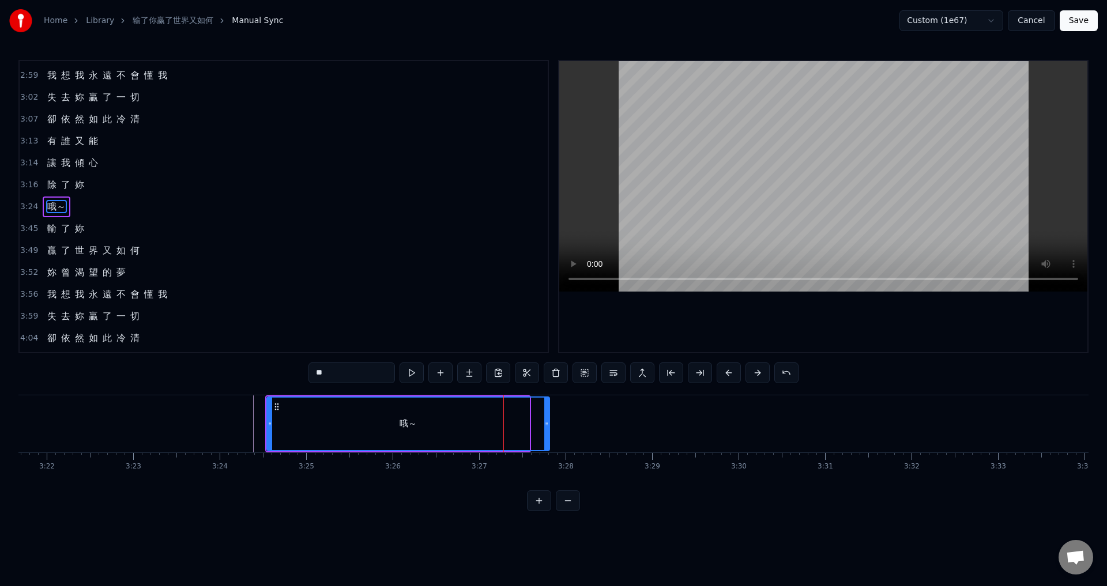
drag, startPoint x: 527, startPoint y: 424, endPoint x: 549, endPoint y: 425, distance: 21.9
click at [549, 425] on icon at bounding box center [546, 423] width 5 height 9
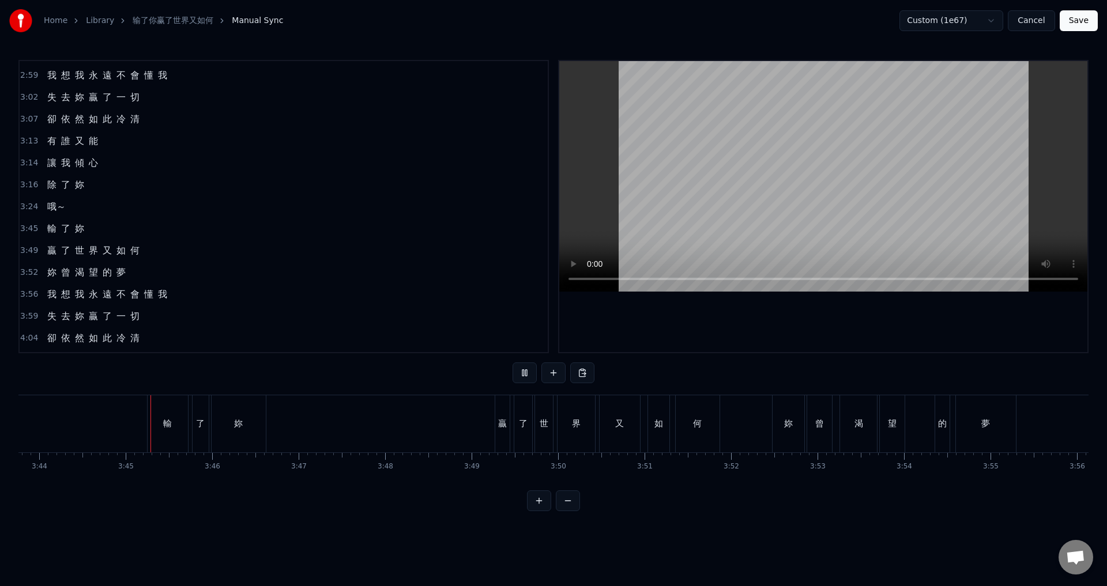
scroll to position [0, 19366]
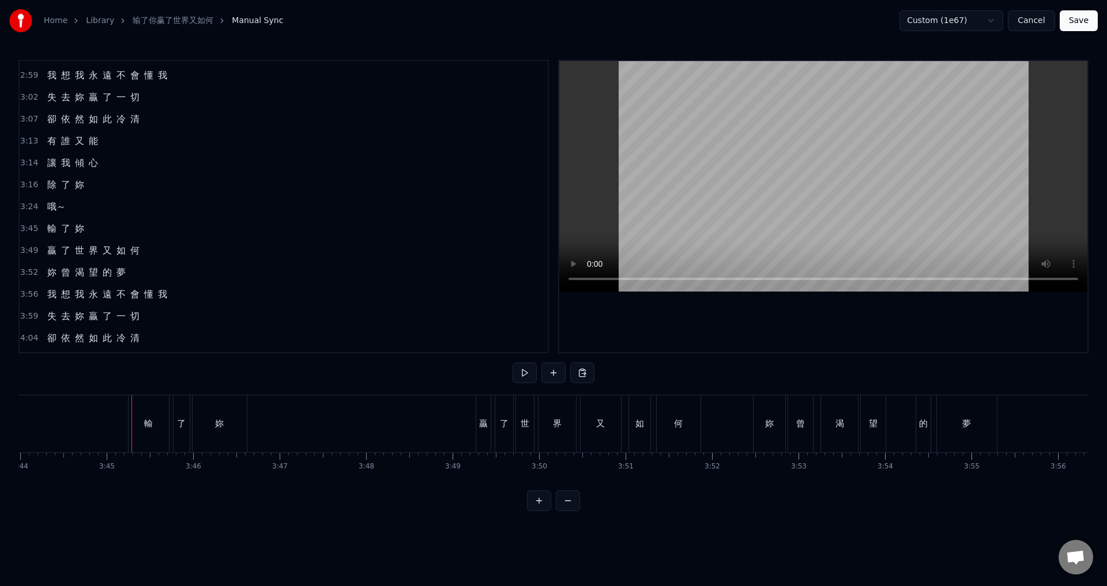
click at [28, 229] on span "3:45" at bounding box center [29, 229] width 18 height 12
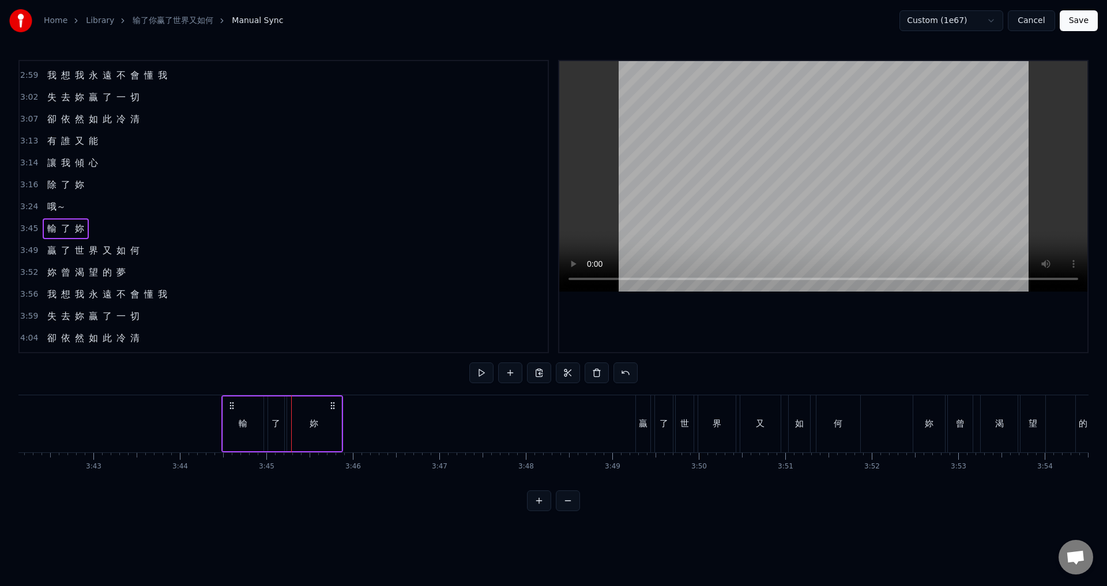
scroll to position [0, 19205]
drag, startPoint x: 138, startPoint y: 405, endPoint x: 254, endPoint y: 414, distance: 116.2
click at [254, 414] on div "輸 了 妳" at bounding box center [305, 423] width 122 height 57
click at [335, 432] on div "妳" at bounding box center [335, 423] width 54 height 57
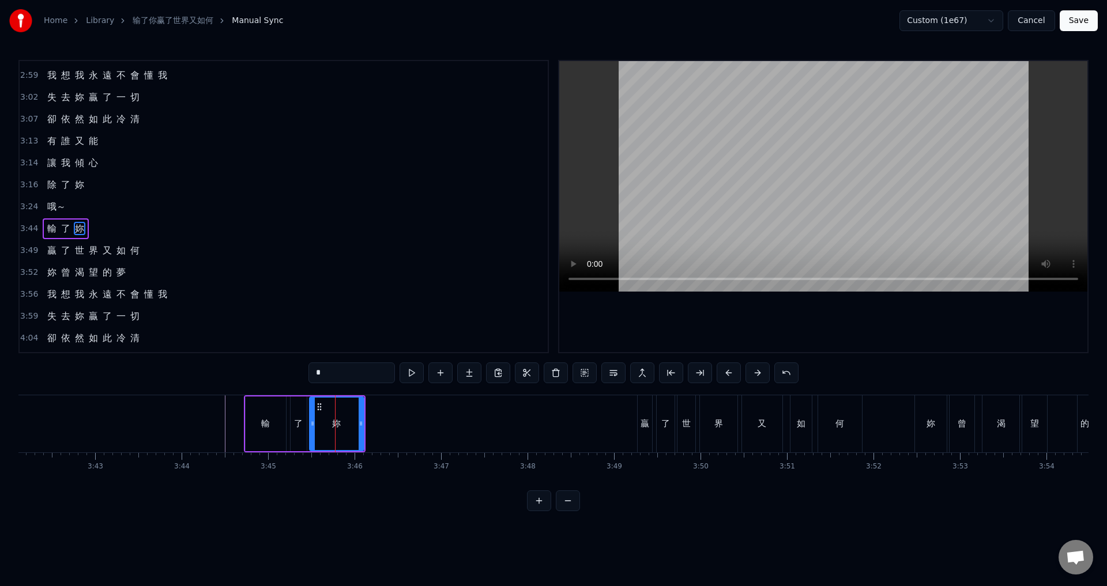
scroll to position [719, 0]
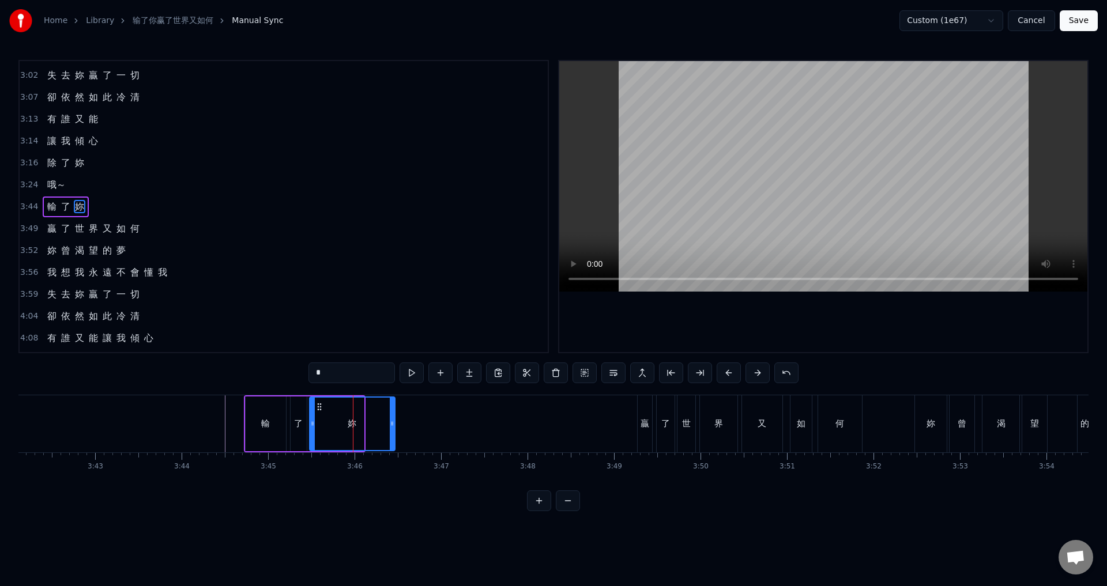
drag, startPoint x: 361, startPoint y: 423, endPoint x: 392, endPoint y: 424, distance: 31.1
click at [392, 424] on icon at bounding box center [392, 423] width 5 height 9
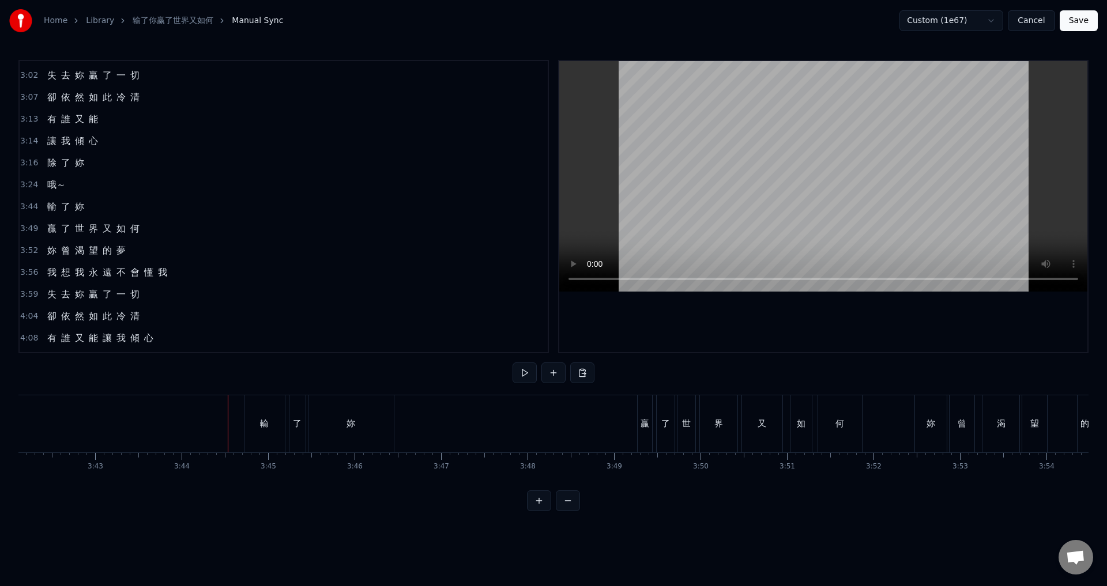
click at [378, 436] on div "妳" at bounding box center [350, 423] width 85 height 57
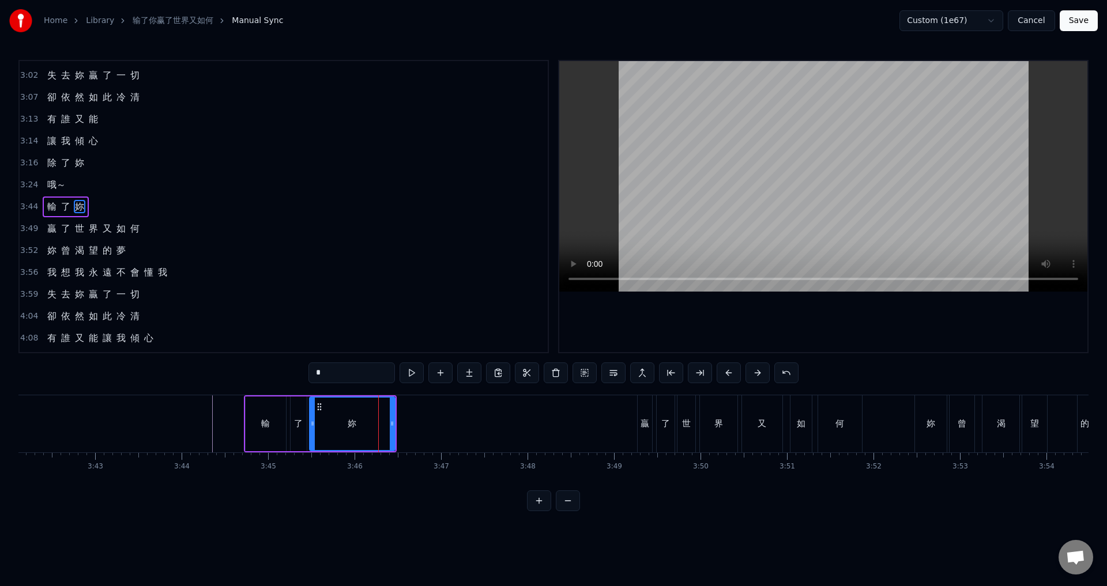
click at [25, 231] on span "3:49" at bounding box center [29, 229] width 18 height 12
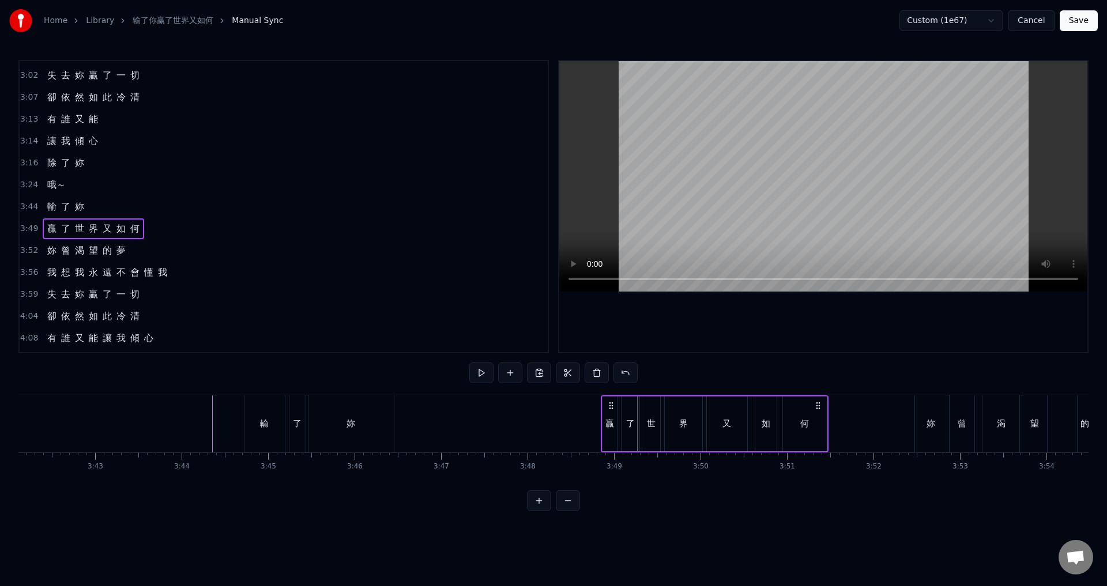
drag, startPoint x: 646, startPoint y: 405, endPoint x: 609, endPoint y: 405, distance: 36.3
click at [609, 405] on icon at bounding box center [610, 405] width 9 height 9
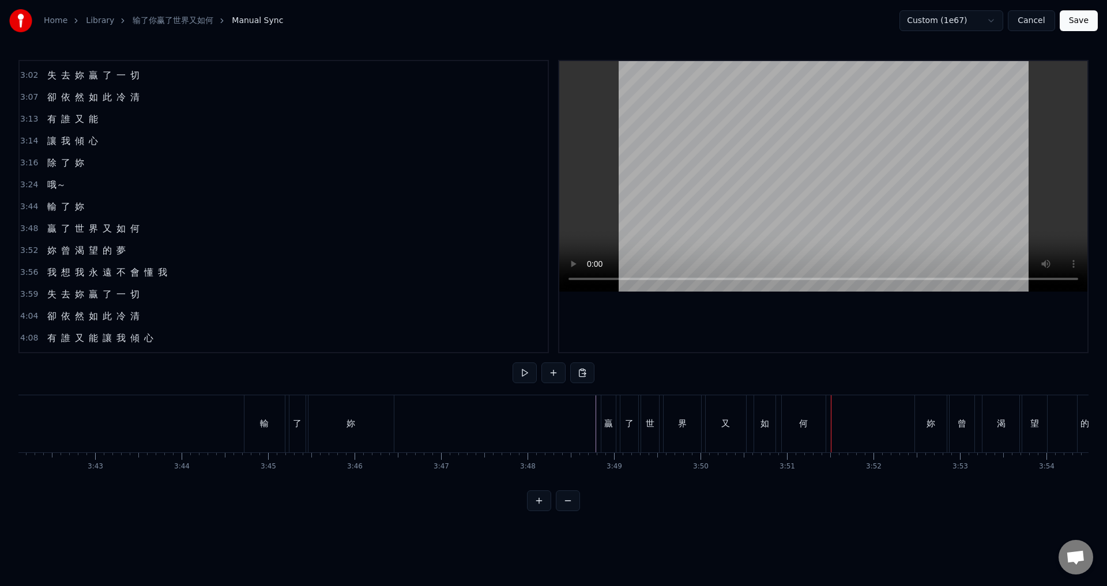
click at [794, 422] on div "何" at bounding box center [804, 423] width 44 height 57
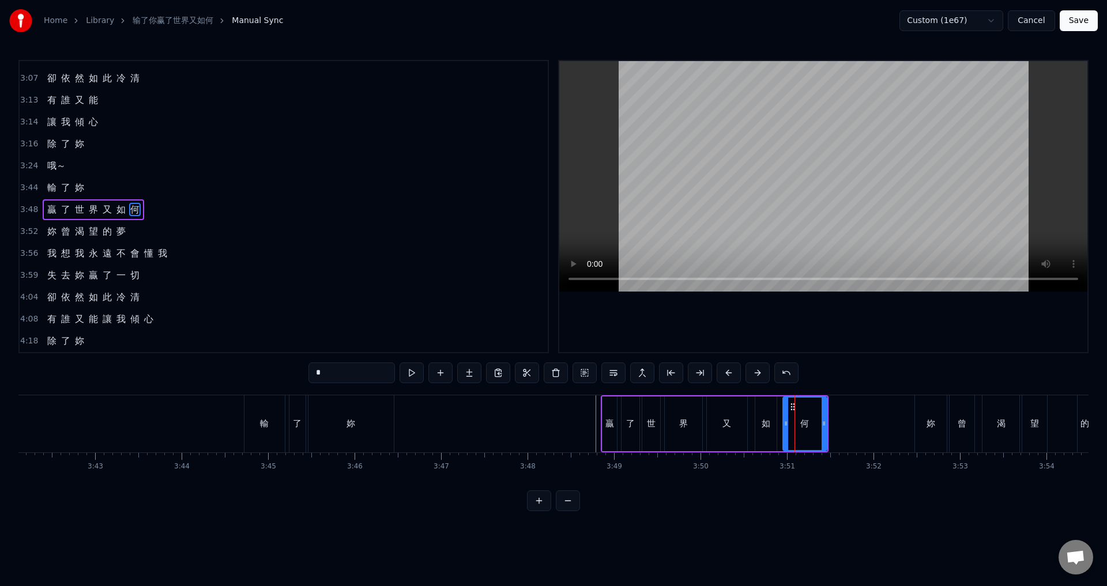
click at [29, 233] on span "3:52" at bounding box center [29, 232] width 18 height 12
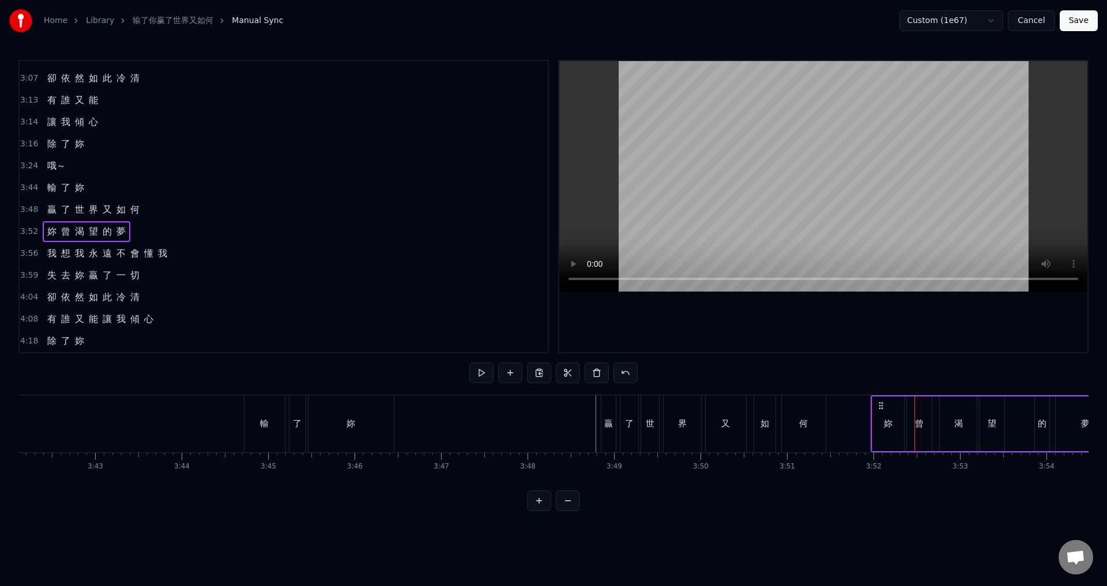
drag, startPoint x: 923, startPoint y: 405, endPoint x: 879, endPoint y: 408, distance: 43.9
click at [879, 408] on icon at bounding box center [880, 405] width 9 height 9
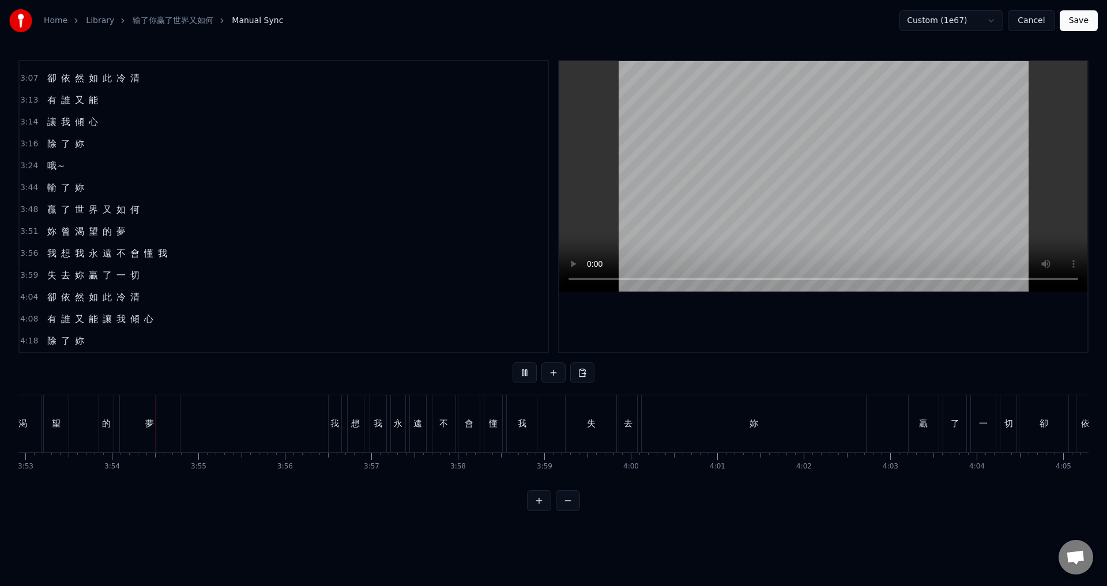
scroll to position [0, 20166]
click at [310, 435] on div "我" at bounding box center [307, 423] width 13 height 57
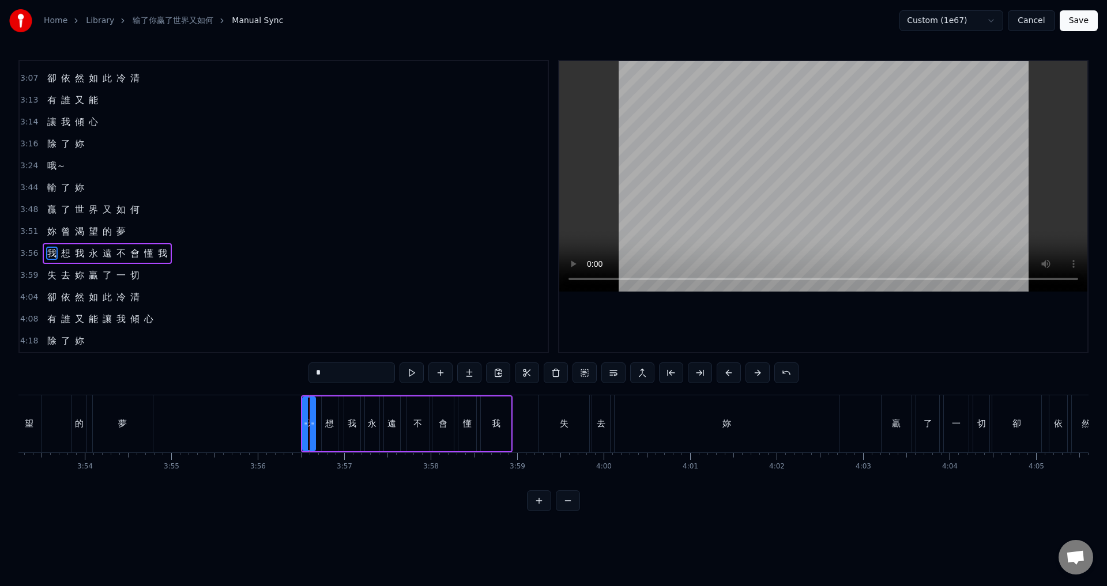
click at [25, 251] on span "3:56" at bounding box center [29, 254] width 18 height 12
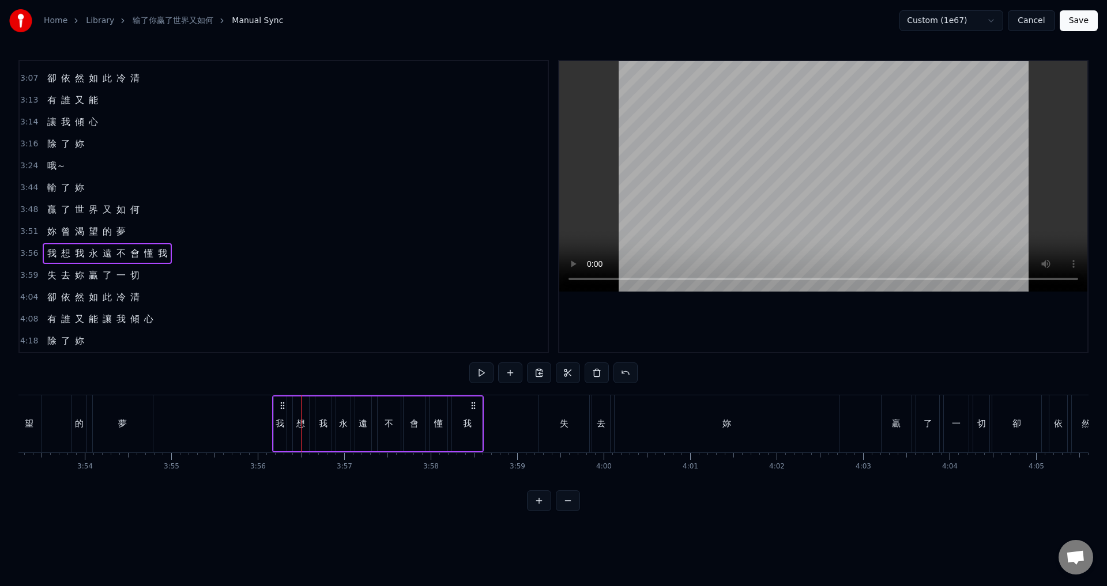
drag, startPoint x: 312, startPoint y: 405, endPoint x: 283, endPoint y: 403, distance: 28.8
click at [283, 403] on icon at bounding box center [282, 405] width 9 height 9
click at [25, 279] on span "3:59" at bounding box center [29, 276] width 18 height 12
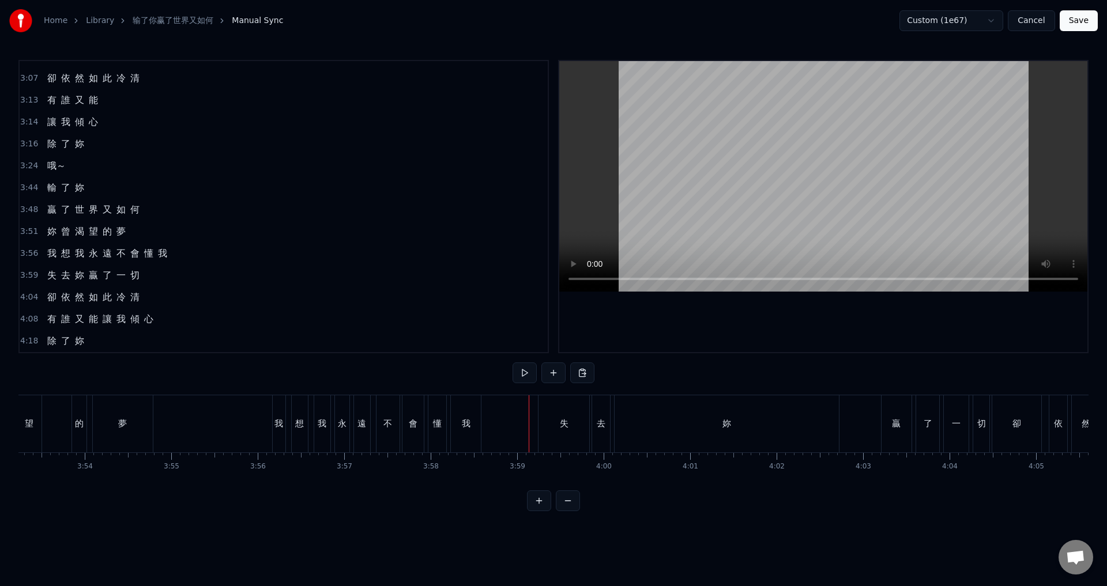
click at [472, 436] on div "我" at bounding box center [466, 423] width 30 height 57
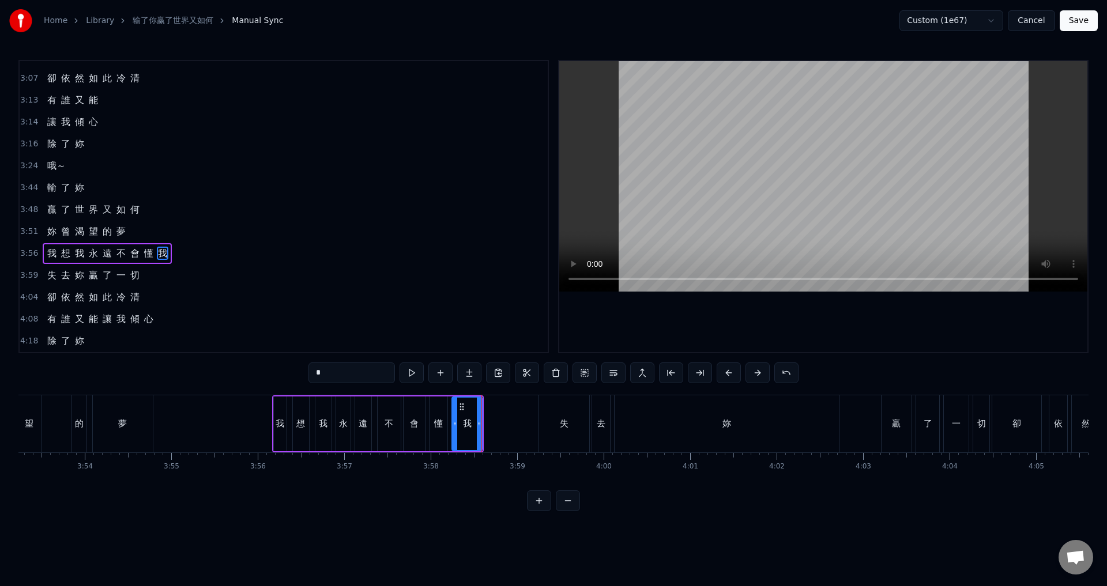
click at [25, 273] on span "3:59" at bounding box center [29, 276] width 18 height 12
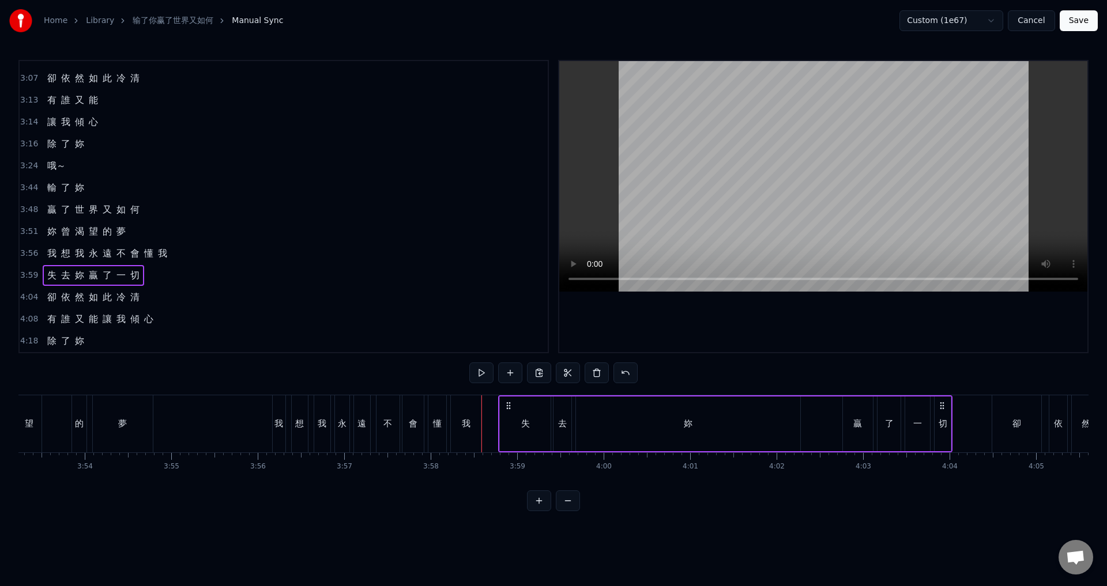
drag, startPoint x: 549, startPoint y: 406, endPoint x: 509, endPoint y: 405, distance: 39.8
click at [509, 405] on icon at bounding box center [508, 405] width 9 height 9
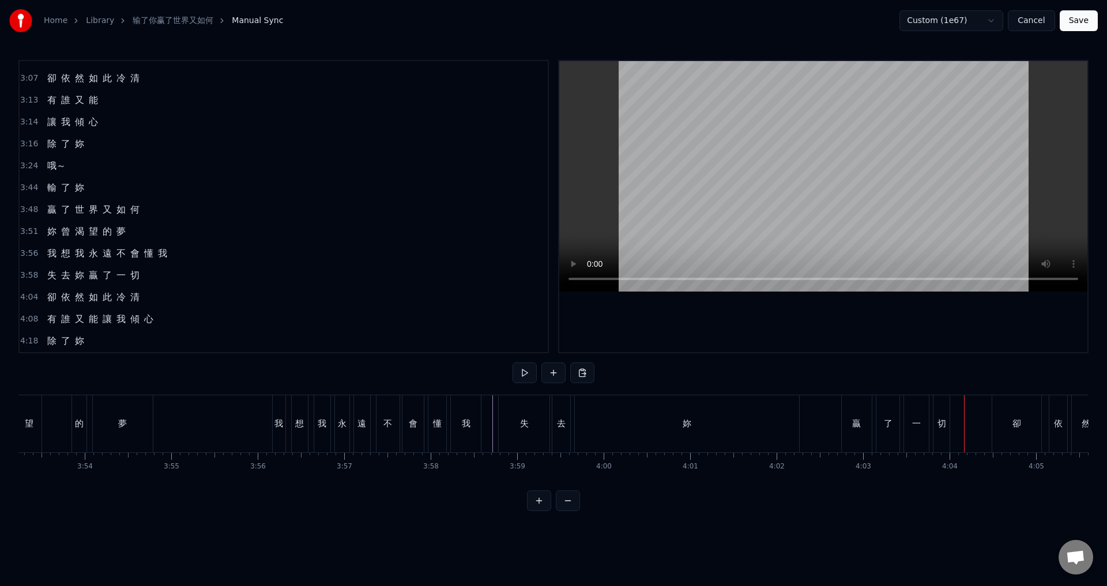
click at [862, 436] on div "贏" at bounding box center [857, 423] width 30 height 57
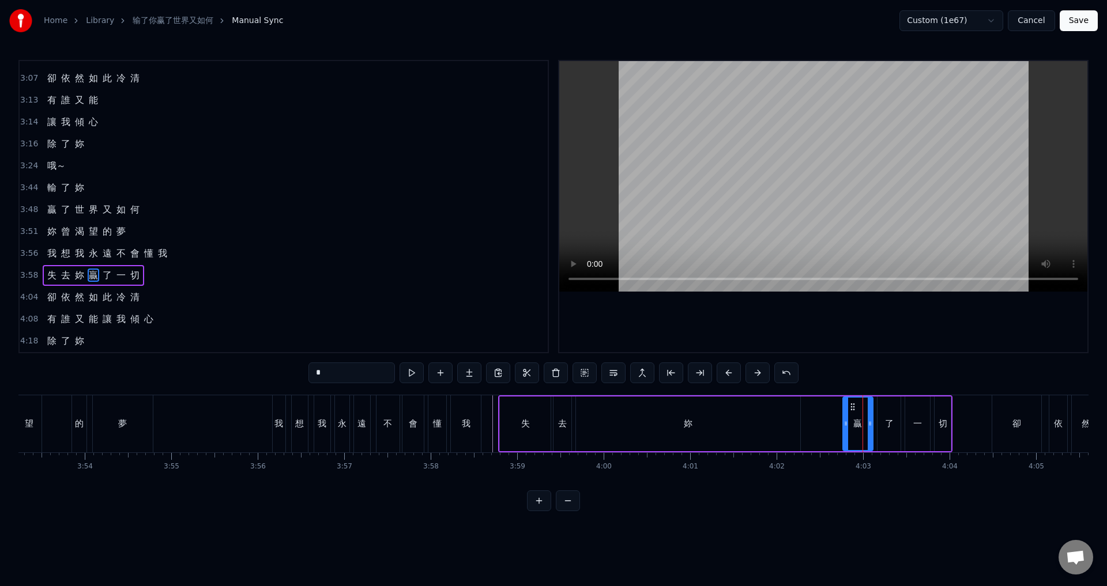
click at [29, 293] on span "4:04" at bounding box center [29, 298] width 18 height 12
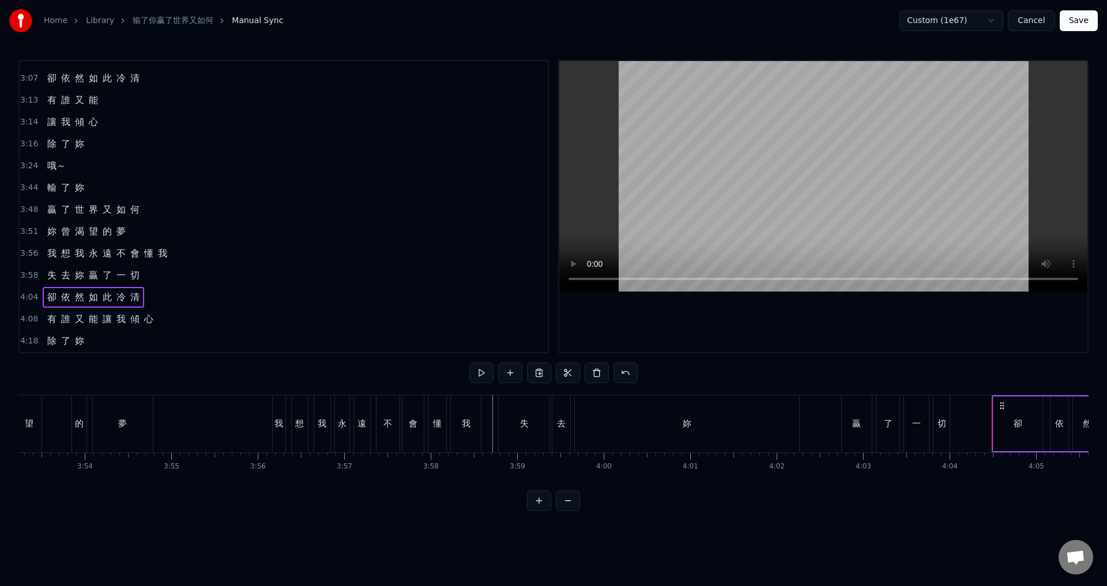
click at [828, 436] on div "失 去 妳 贏 了 一 切" at bounding box center [725, 423] width 454 height 57
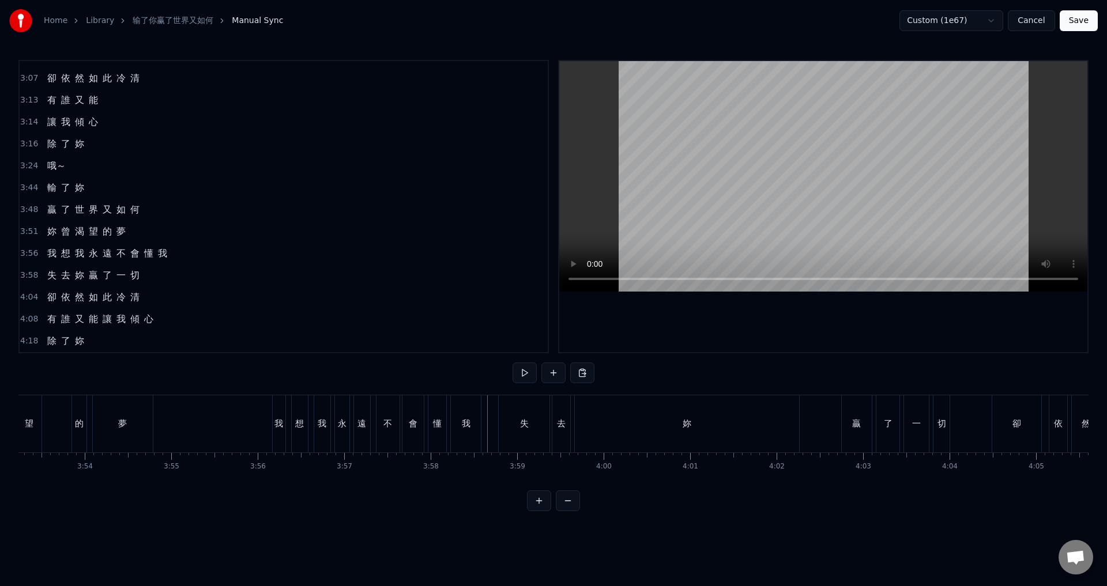
click at [487, 429] on div at bounding box center [487, 423] width 1 height 57
click at [987, 430] on div "卻" at bounding box center [994, 423] width 49 height 57
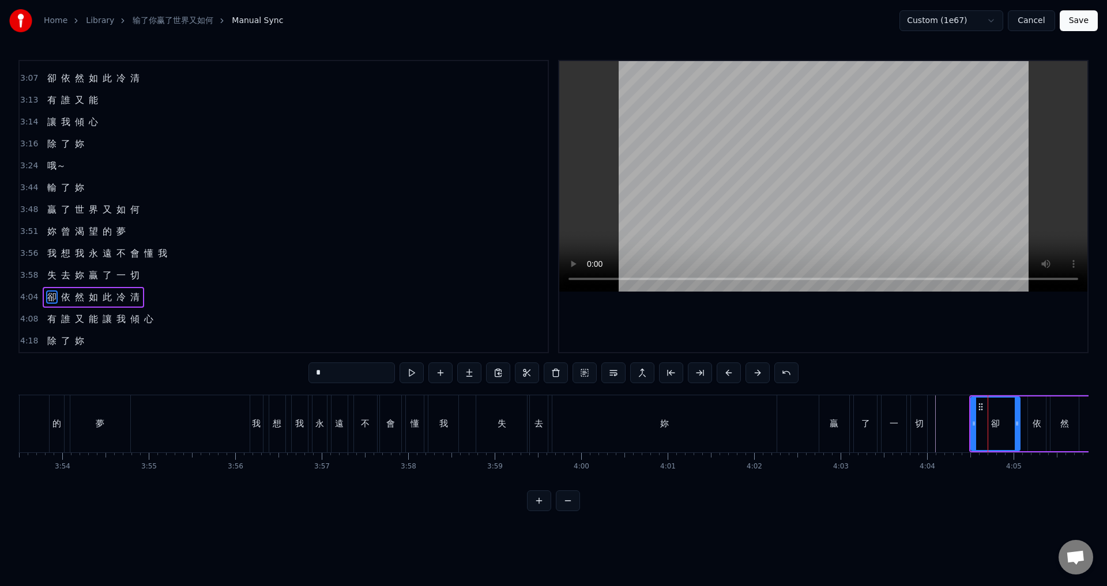
click at [24, 292] on span "4:04" at bounding box center [29, 298] width 18 height 12
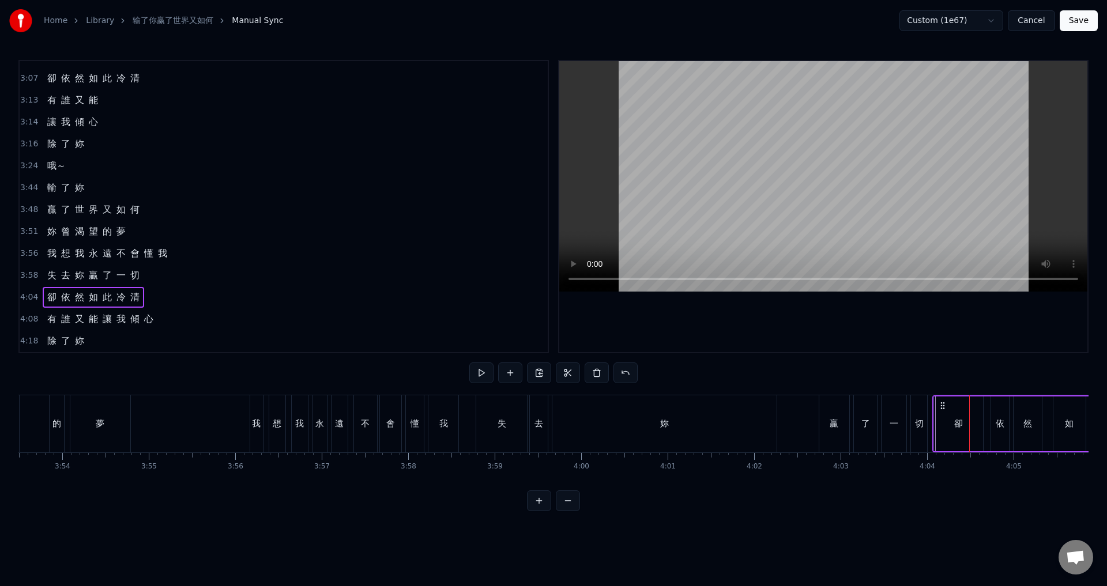
drag, startPoint x: 978, startPoint y: 405, endPoint x: 941, endPoint y: 403, distance: 36.9
click at [941, 403] on icon at bounding box center [942, 405] width 9 height 9
click at [930, 413] on div "失 去 妳 贏 了 一 切" at bounding box center [703, 423] width 454 height 57
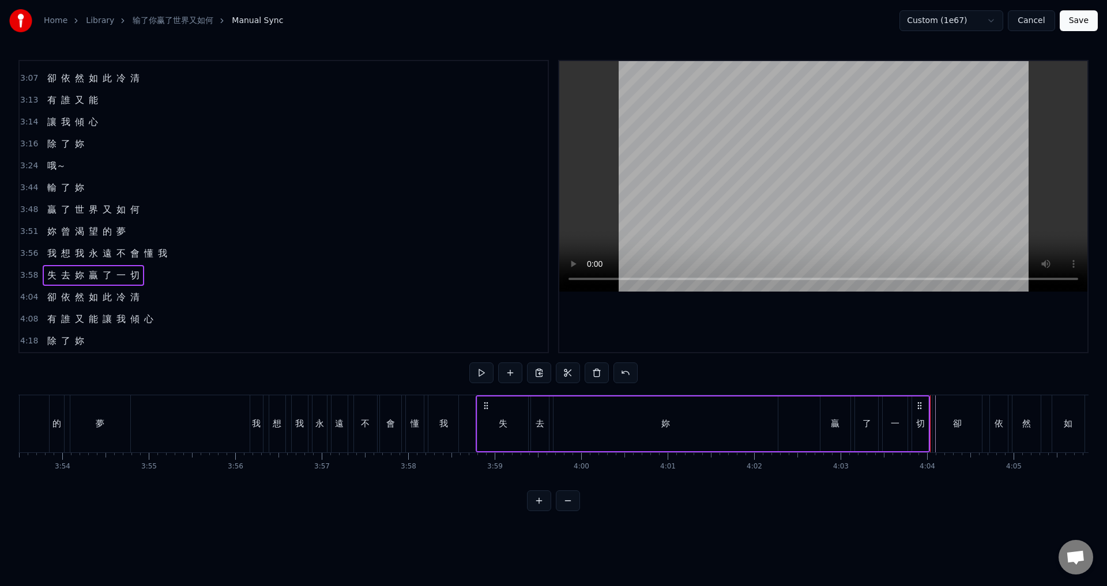
click at [932, 415] on div "卻" at bounding box center [957, 423] width 50 height 57
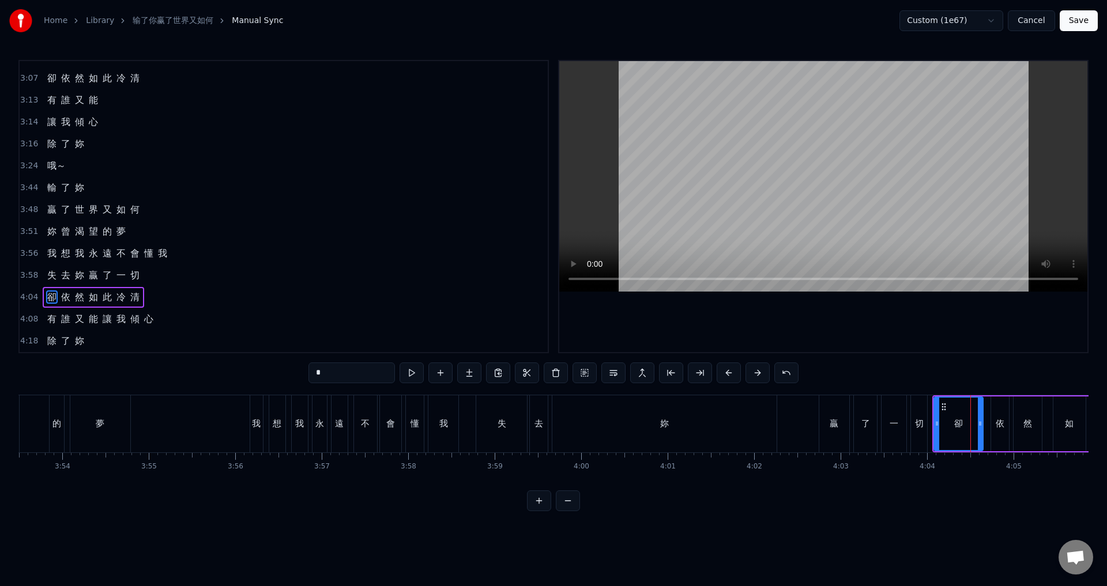
click at [23, 300] on span "4:04" at bounding box center [29, 298] width 18 height 12
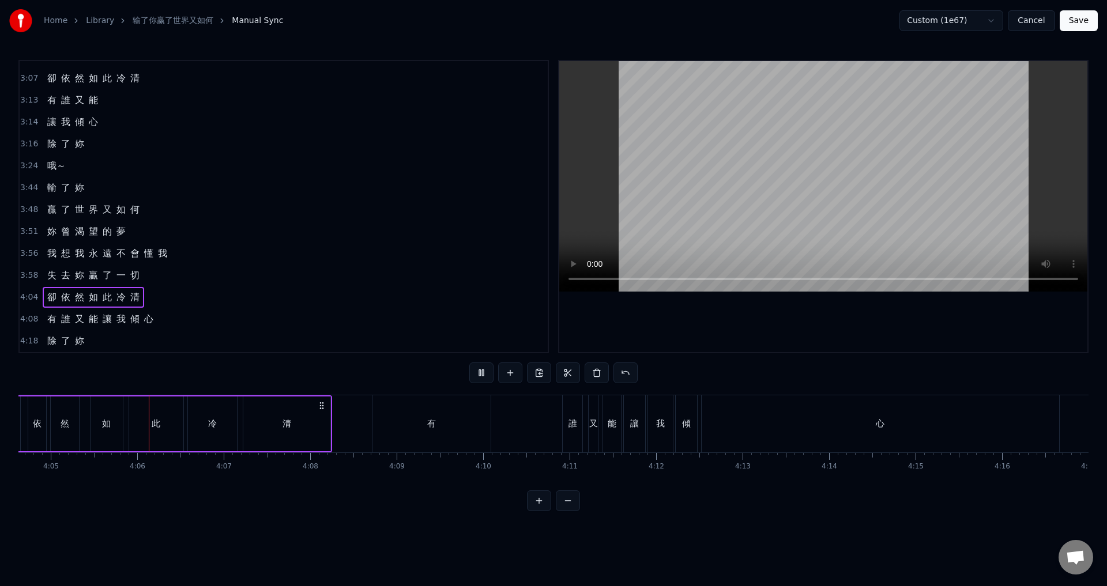
scroll to position [0, 21162]
click at [374, 418] on div "有" at bounding box center [420, 423] width 118 height 57
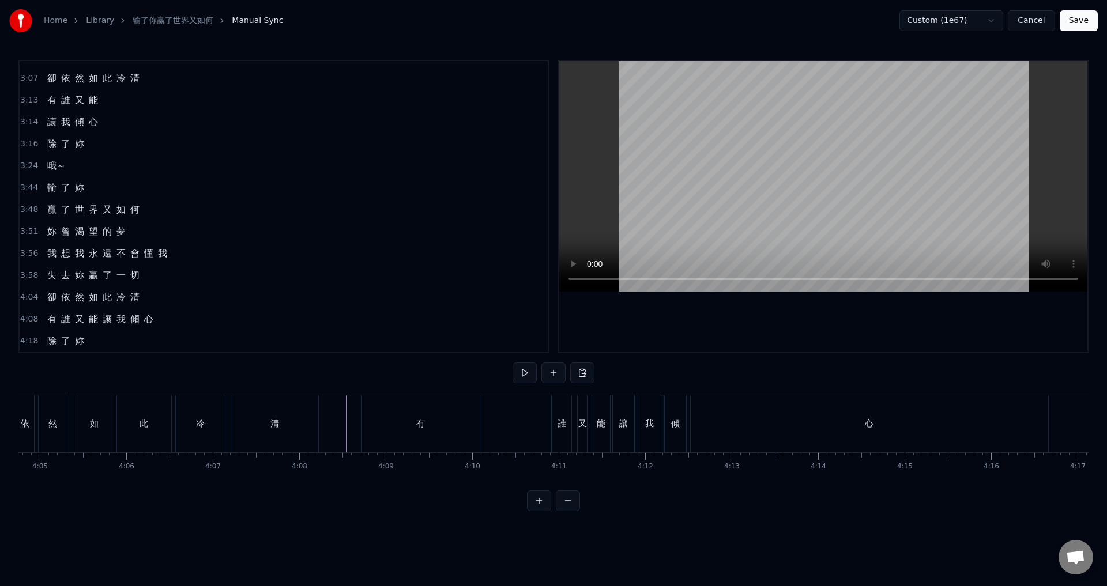
click at [283, 431] on div "清" at bounding box center [274, 423] width 87 height 57
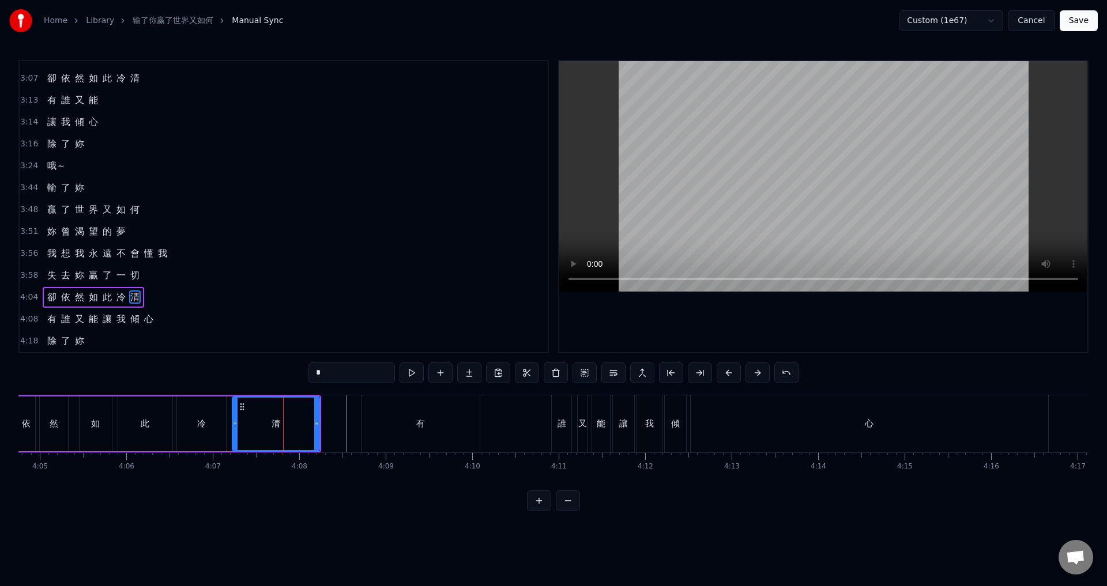
click at [515, 414] on div "有 誰 又 能 讓 我 傾 心" at bounding box center [706, 423] width 690 height 57
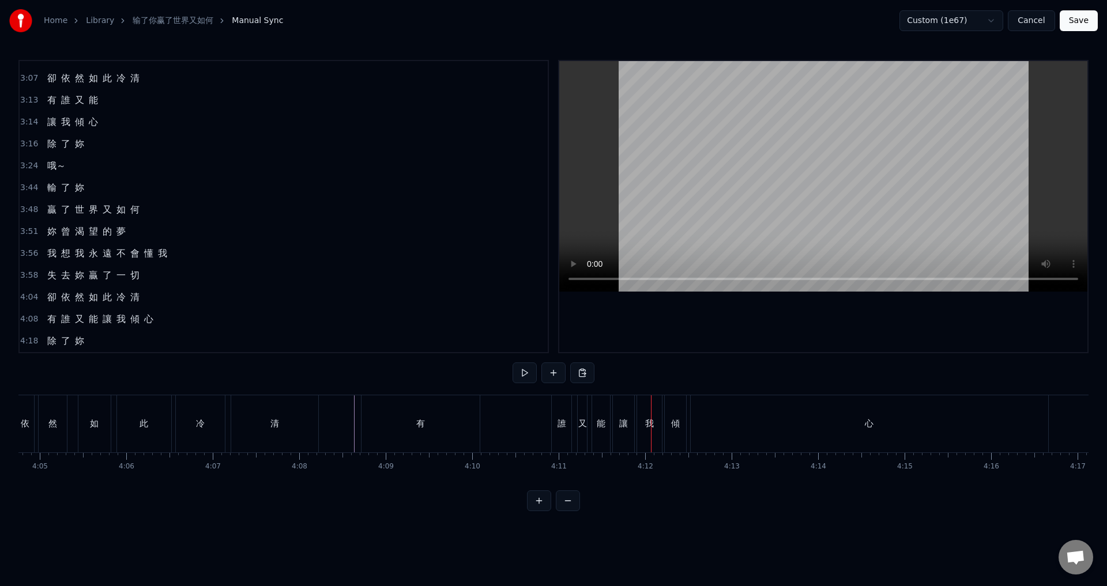
click at [403, 430] on div "有" at bounding box center [420, 423] width 118 height 57
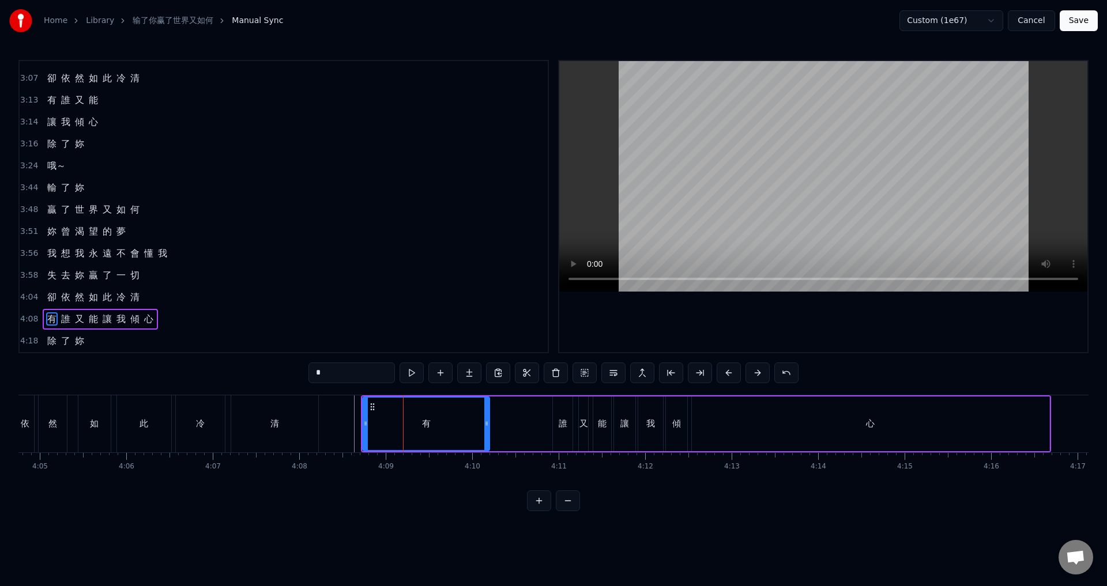
drag, startPoint x: 478, startPoint y: 422, endPoint x: 487, endPoint y: 427, distance: 10.1
click at [487, 427] on icon at bounding box center [486, 423] width 5 height 9
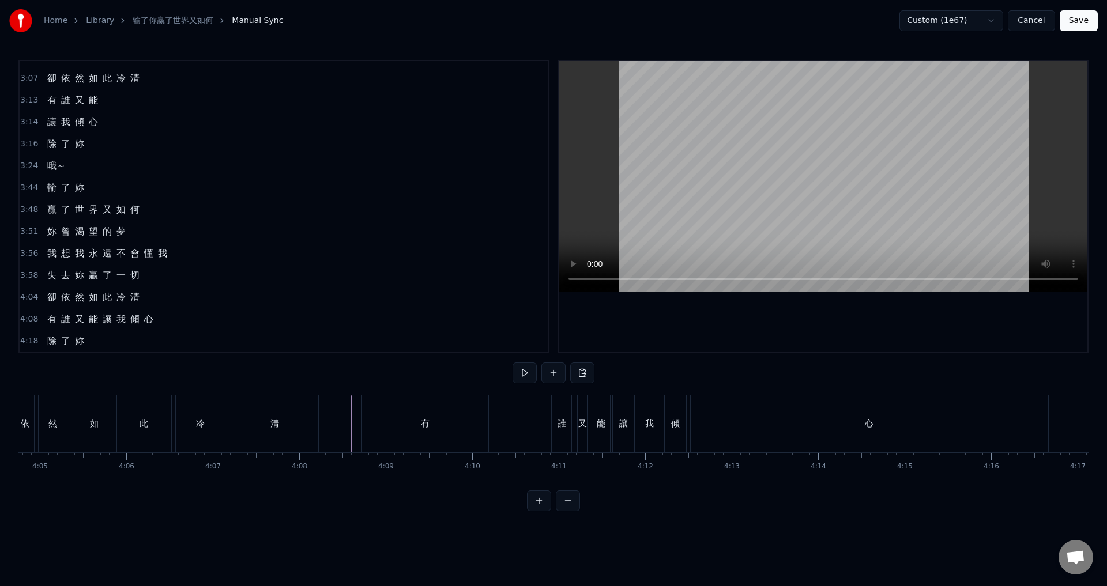
click at [561, 418] on div "誰" at bounding box center [561, 423] width 9 height 13
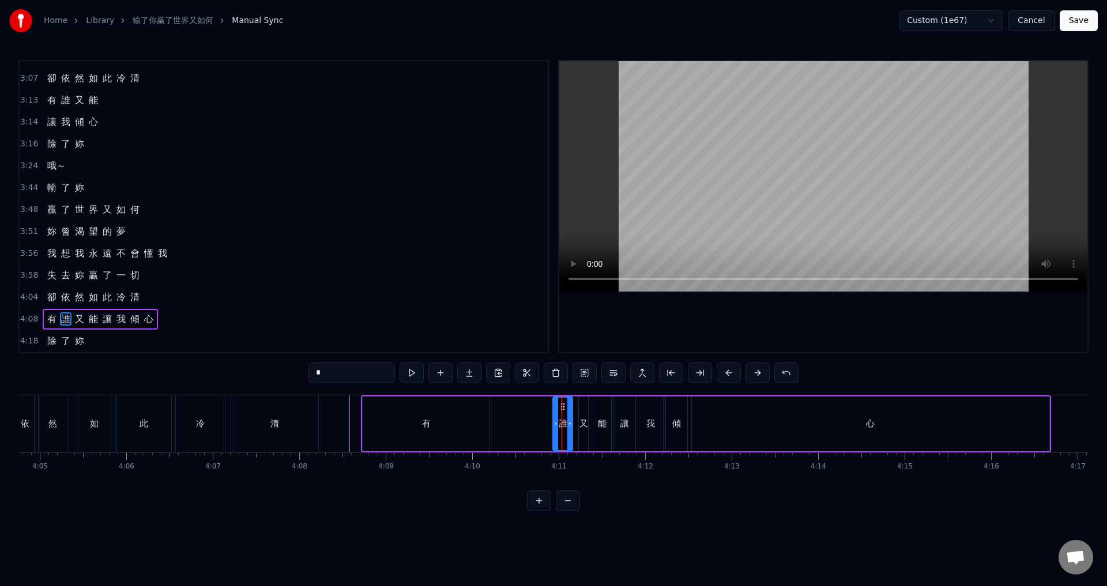
drag, startPoint x: 562, startPoint y: 405, endPoint x: 547, endPoint y: 408, distance: 15.3
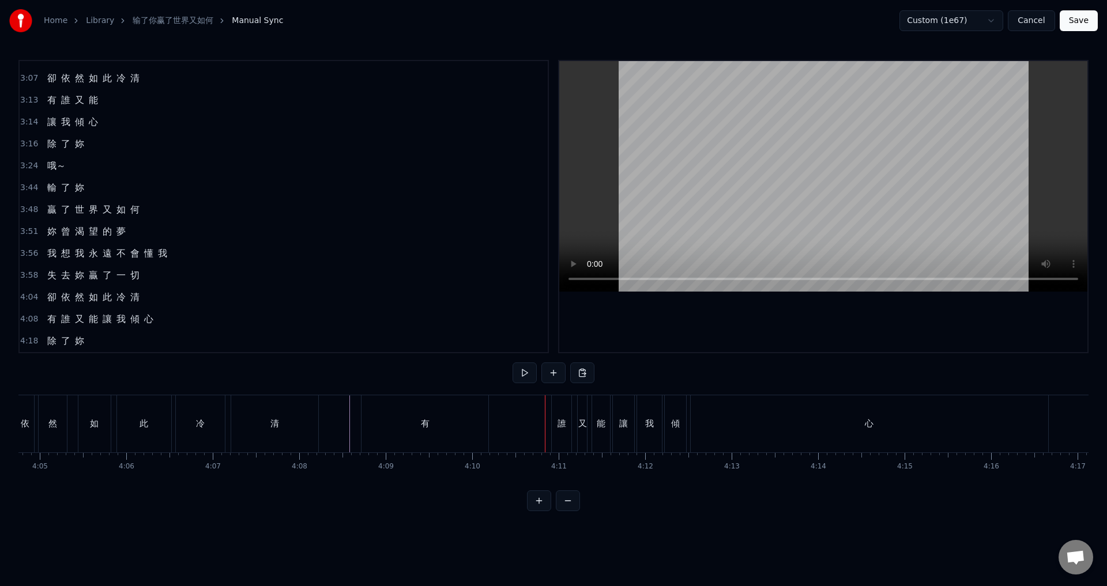
drag, startPoint x: 457, startPoint y: 429, endPoint x: 479, endPoint y: 424, distance: 22.4
click at [458, 429] on div "有" at bounding box center [424, 423] width 127 height 57
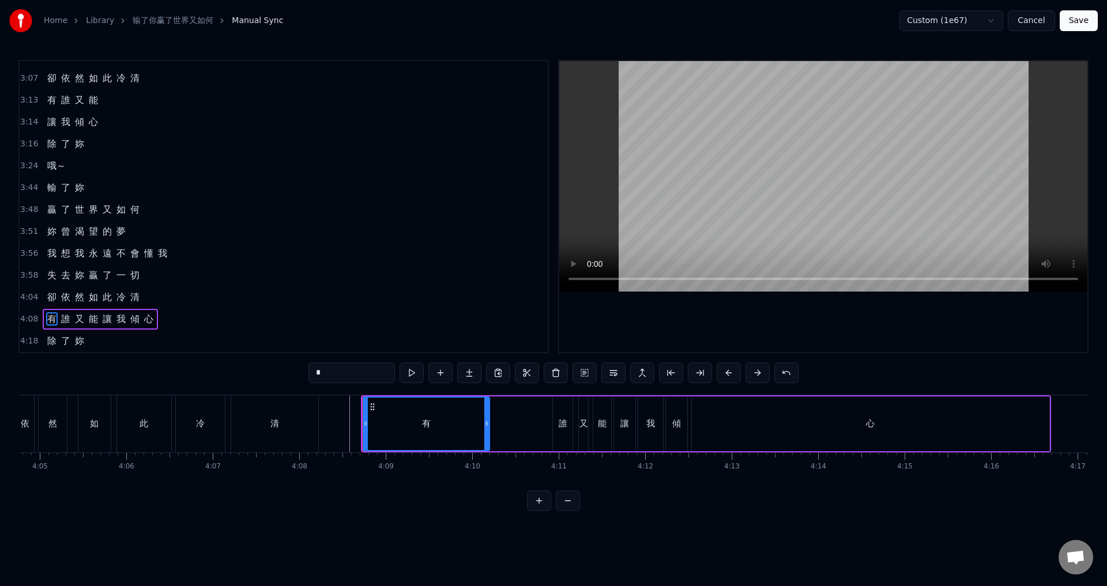
click at [559, 410] on div "誰" at bounding box center [563, 424] width 20 height 55
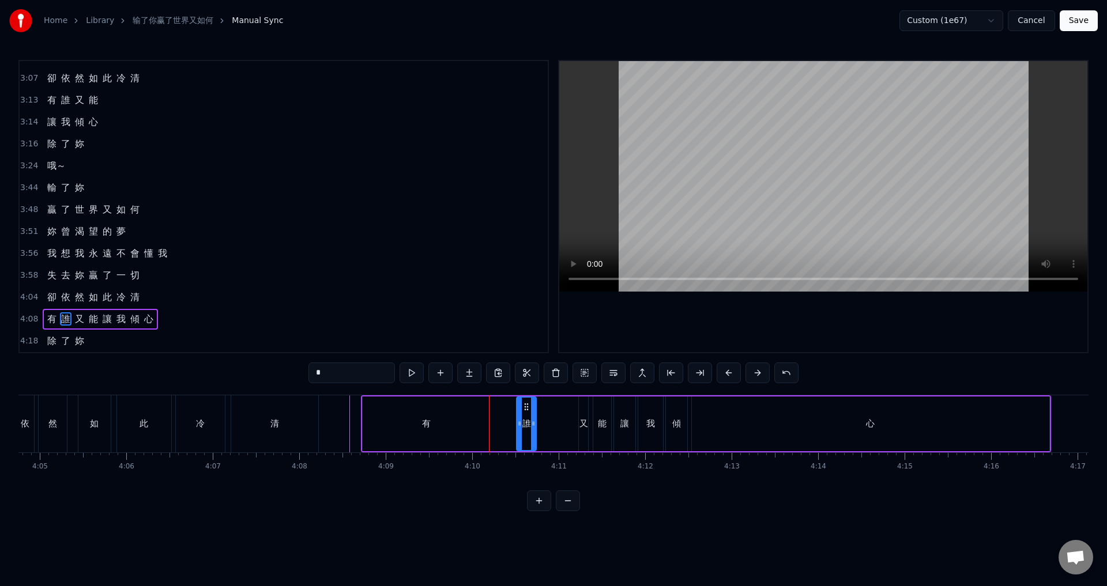
drag, startPoint x: 563, startPoint y: 405, endPoint x: 527, endPoint y: 408, distance: 36.4
click at [527, 408] on icon at bounding box center [526, 406] width 9 height 9
click at [424, 420] on div "有" at bounding box center [426, 423] width 9 height 13
type input "*"
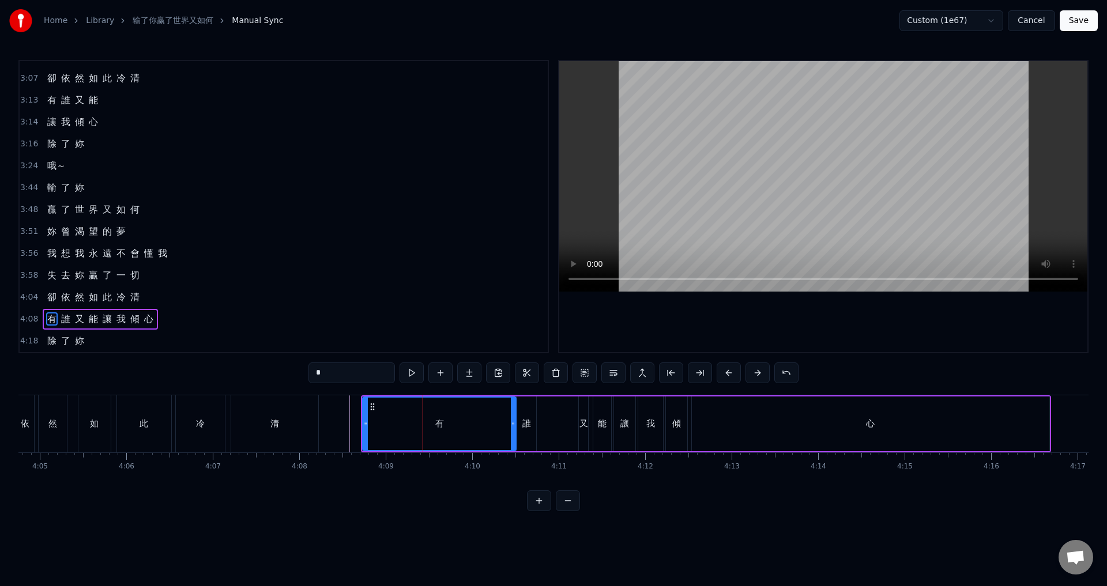
drag, startPoint x: 486, startPoint y: 421, endPoint x: 512, endPoint y: 426, distance: 26.9
click at [512, 426] on icon at bounding box center [513, 423] width 5 height 9
drag, startPoint x: 365, startPoint y: 423, endPoint x: 503, endPoint y: 431, distance: 138.0
click at [503, 431] on div at bounding box center [503, 424] width 5 height 52
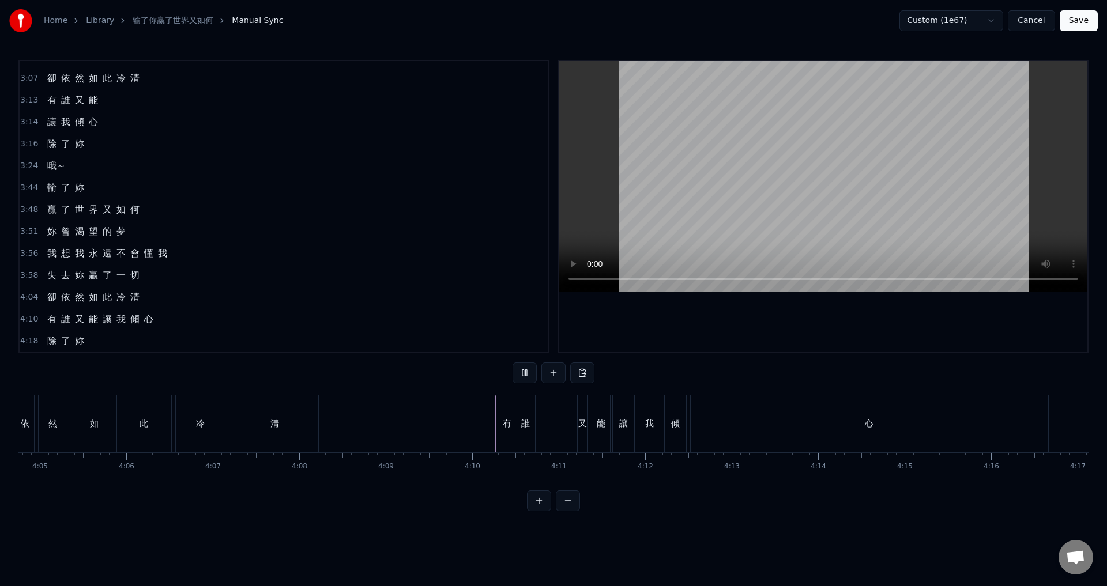
click at [581, 415] on div "又" at bounding box center [582, 423] width 9 height 57
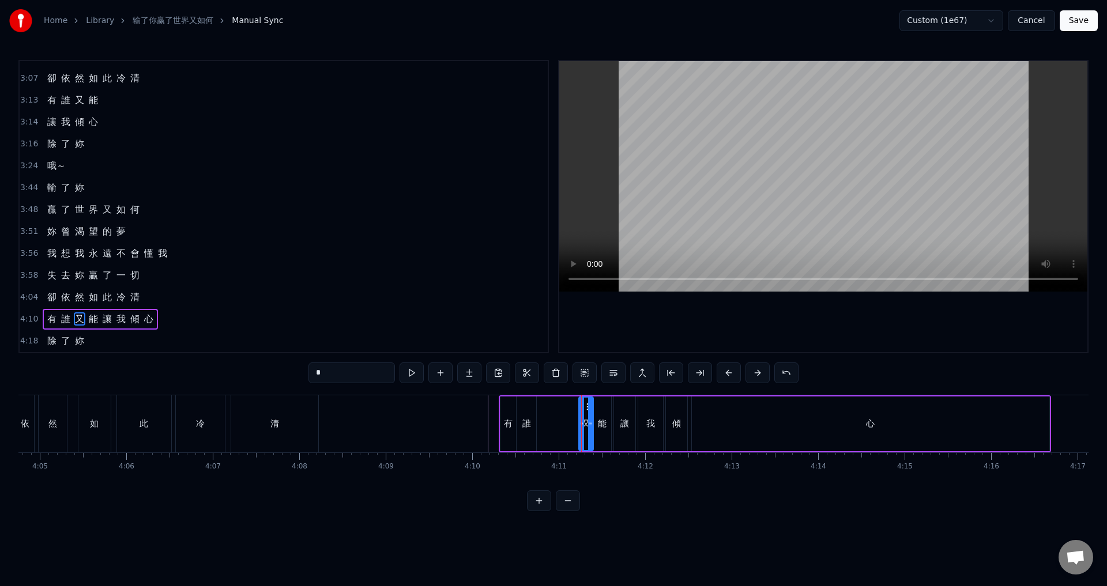
drag, startPoint x: 583, startPoint y: 419, endPoint x: 589, endPoint y: 427, distance: 9.1
click at [589, 427] on icon at bounding box center [590, 423] width 5 height 9
drag, startPoint x: 582, startPoint y: 423, endPoint x: 542, endPoint y: 425, distance: 39.3
click at [542, 425] on icon at bounding box center [542, 423] width 5 height 9
drag, startPoint x: 590, startPoint y: 424, endPoint x: 555, endPoint y: 427, distance: 35.3
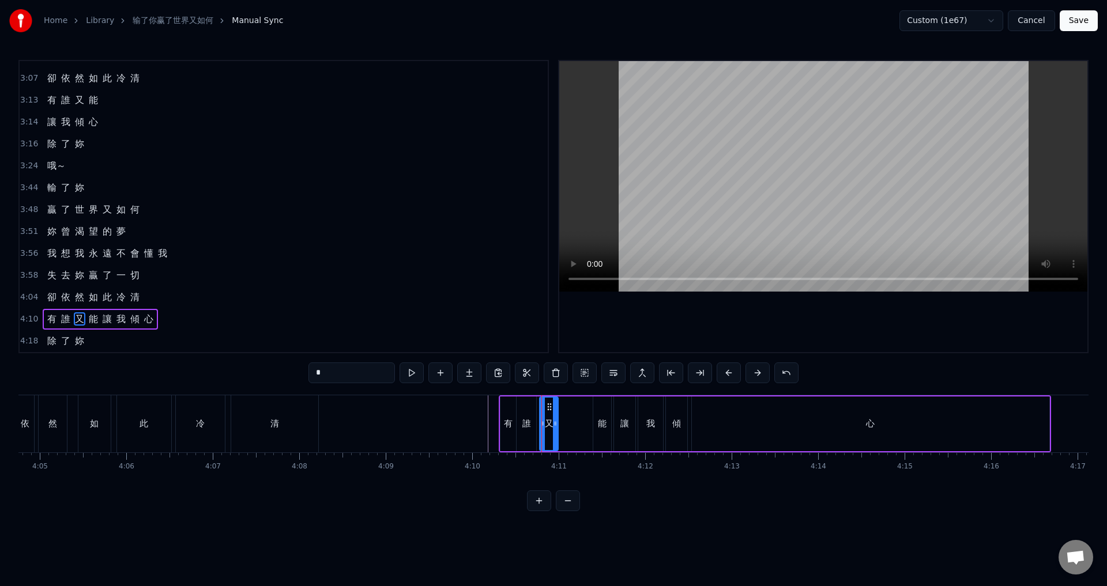
click at [555, 427] on icon at bounding box center [555, 423] width 5 height 9
click at [599, 418] on div "能" at bounding box center [602, 423] width 9 height 13
drag, startPoint x: 601, startPoint y: 408, endPoint x: 569, endPoint y: 412, distance: 32.5
click at [569, 412] on div "能" at bounding box center [569, 424] width 17 height 52
click at [623, 423] on div "讓" at bounding box center [624, 423] width 9 height 13
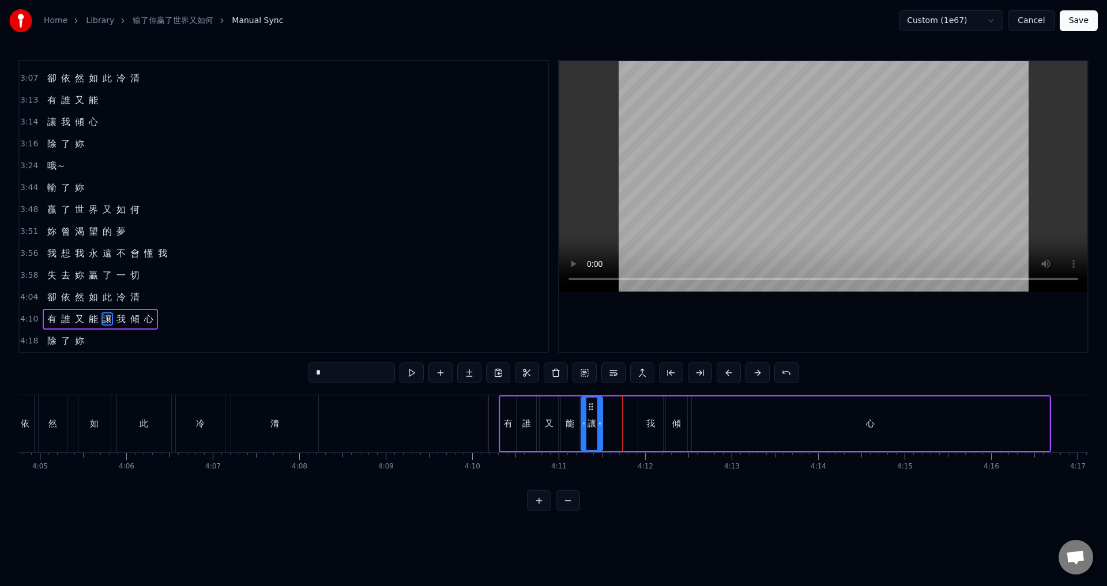
drag, startPoint x: 624, startPoint y: 409, endPoint x: 591, endPoint y: 412, distance: 33.0
click at [591, 412] on div "讓" at bounding box center [592, 424] width 20 height 52
click at [641, 418] on div "我" at bounding box center [650, 424] width 25 height 55
drag, startPoint x: 647, startPoint y: 408, endPoint x: 613, endPoint y: 413, distance: 34.4
click at [613, 413] on div "我" at bounding box center [617, 424] width 24 height 52
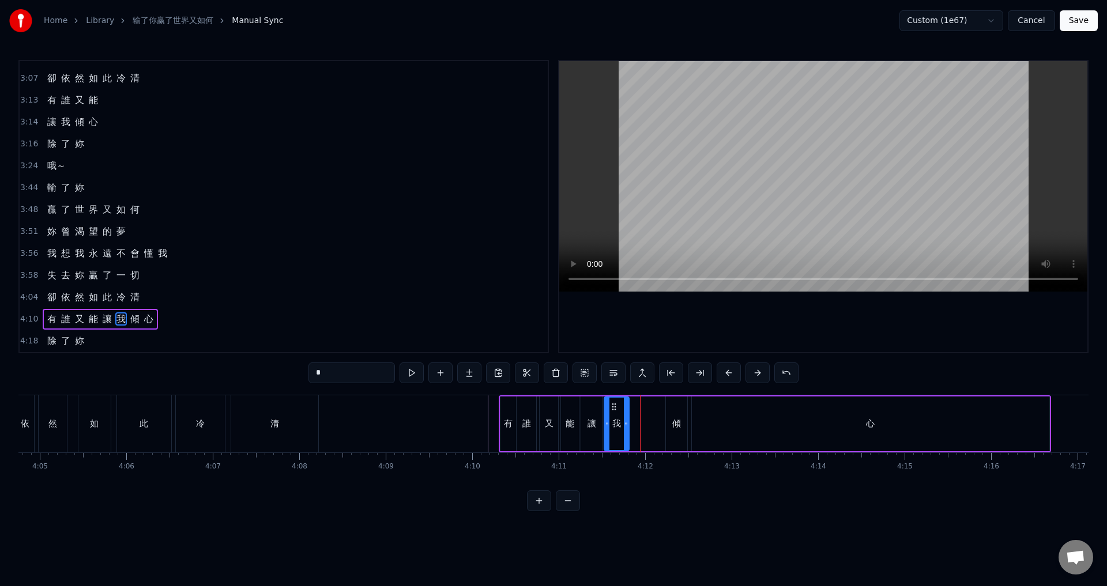
click at [673, 417] on div "傾" at bounding box center [676, 423] width 9 height 13
drag, startPoint x: 670, startPoint y: 407, endPoint x: 642, endPoint y: 412, distance: 28.7
click at [642, 412] on div "傾" at bounding box center [643, 424] width 20 height 52
click at [723, 419] on div "心" at bounding box center [870, 424] width 357 height 55
type input "*"
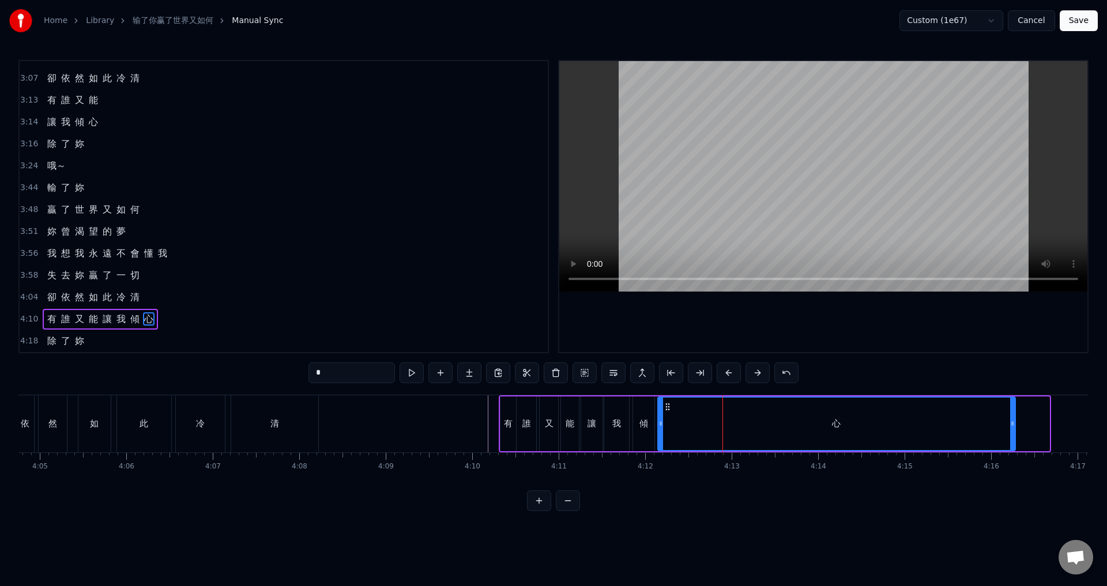
drag, startPoint x: 701, startPoint y: 408, endPoint x: 667, endPoint y: 410, distance: 34.1
click at [667, 410] on icon at bounding box center [667, 406] width 9 height 9
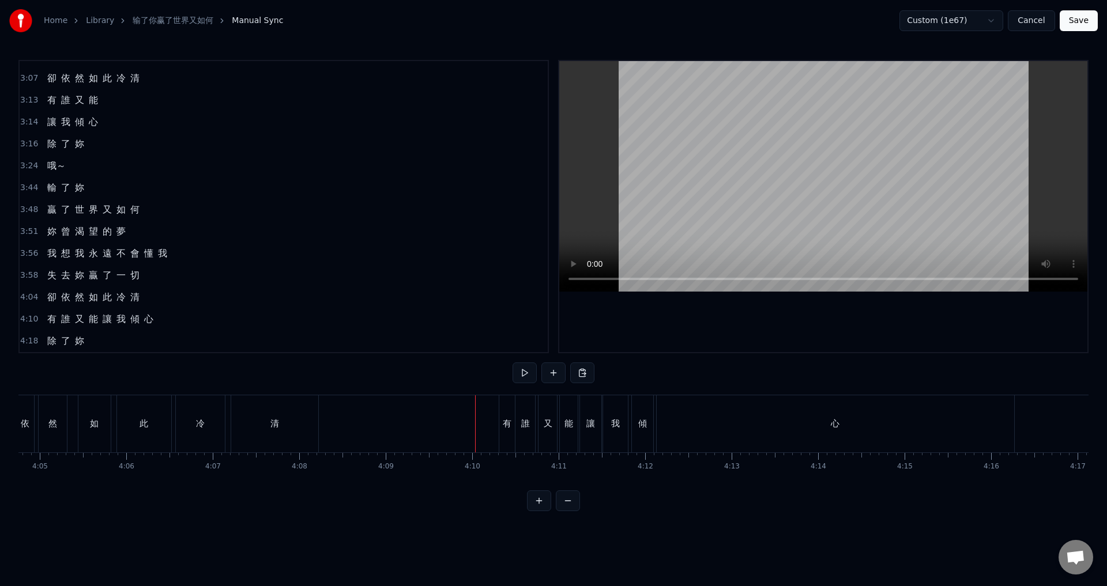
click at [277, 433] on div "清" at bounding box center [274, 423] width 87 height 57
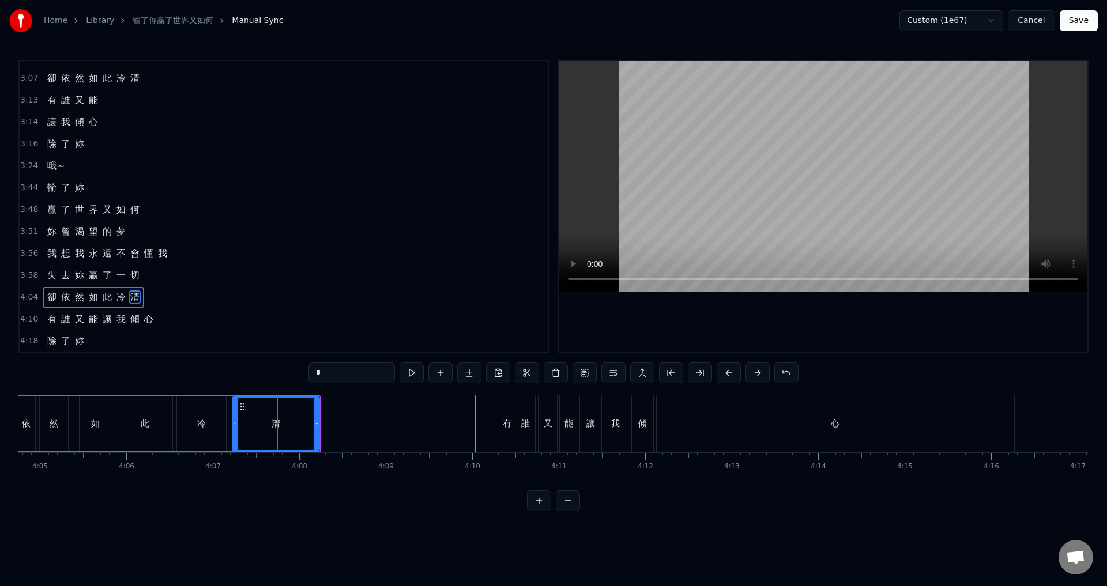
click at [22, 297] on span "4:04" at bounding box center [29, 298] width 18 height 12
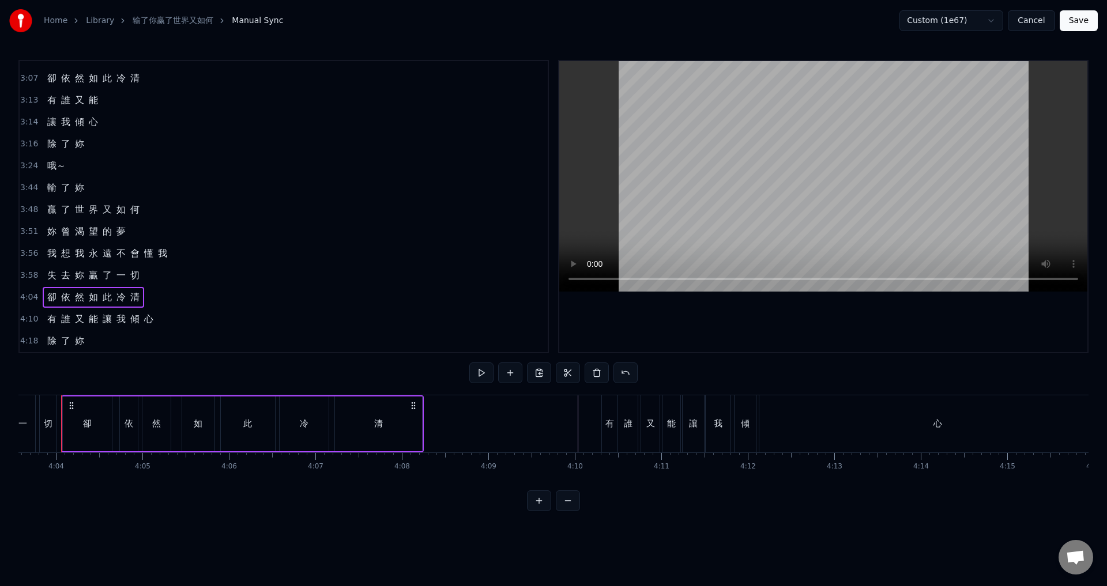
scroll to position [0, 21044]
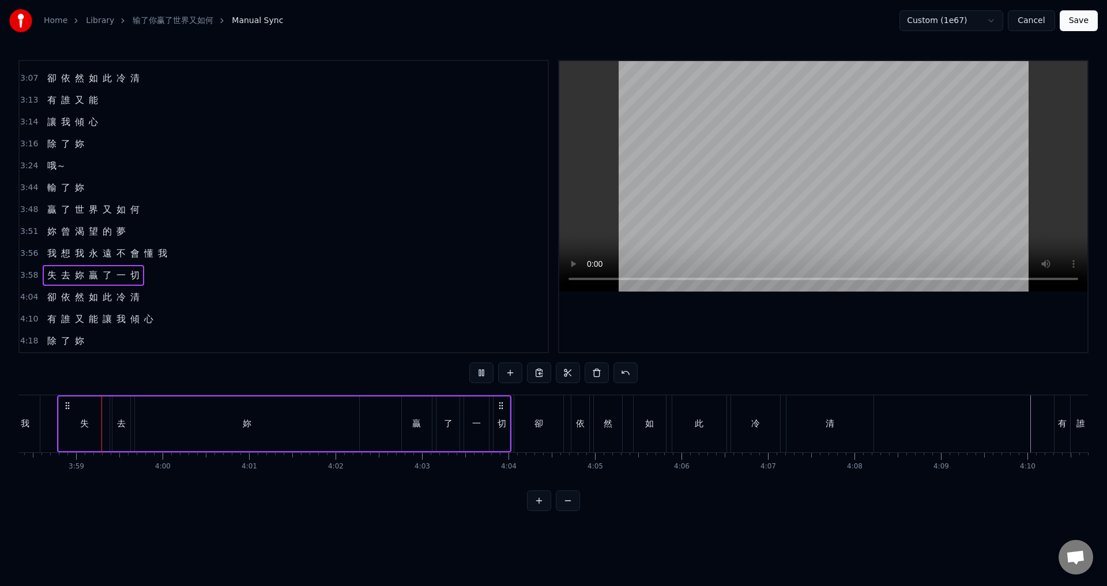
scroll to position [0, 20606]
click at [566, 420] on div "卻 依 然 如 此 [PERSON_NAME]" at bounding box center [695, 423] width 363 height 57
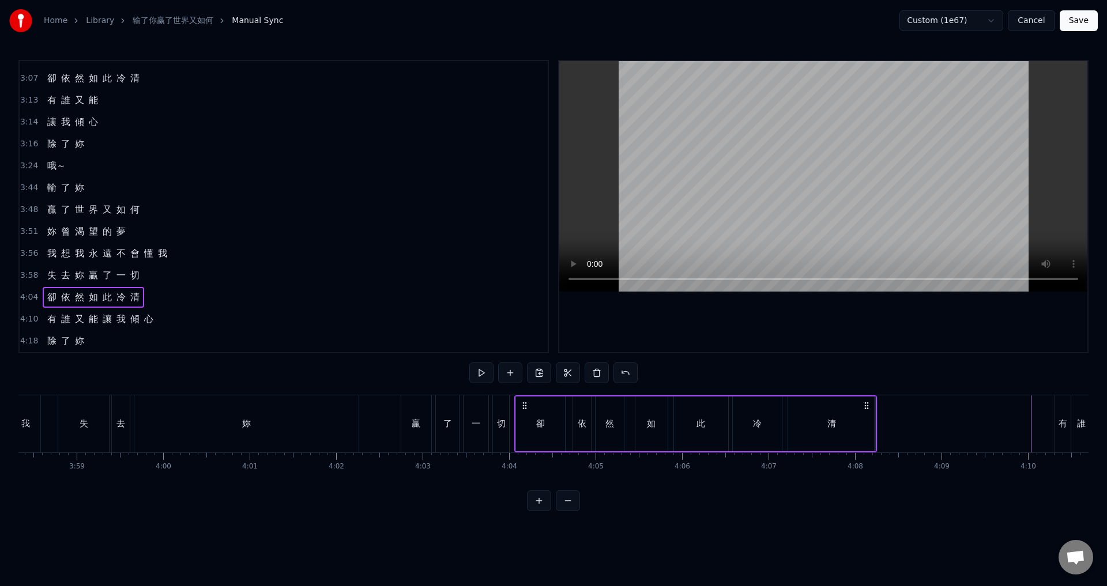
click at [862, 424] on div "清" at bounding box center [831, 424] width 87 height 55
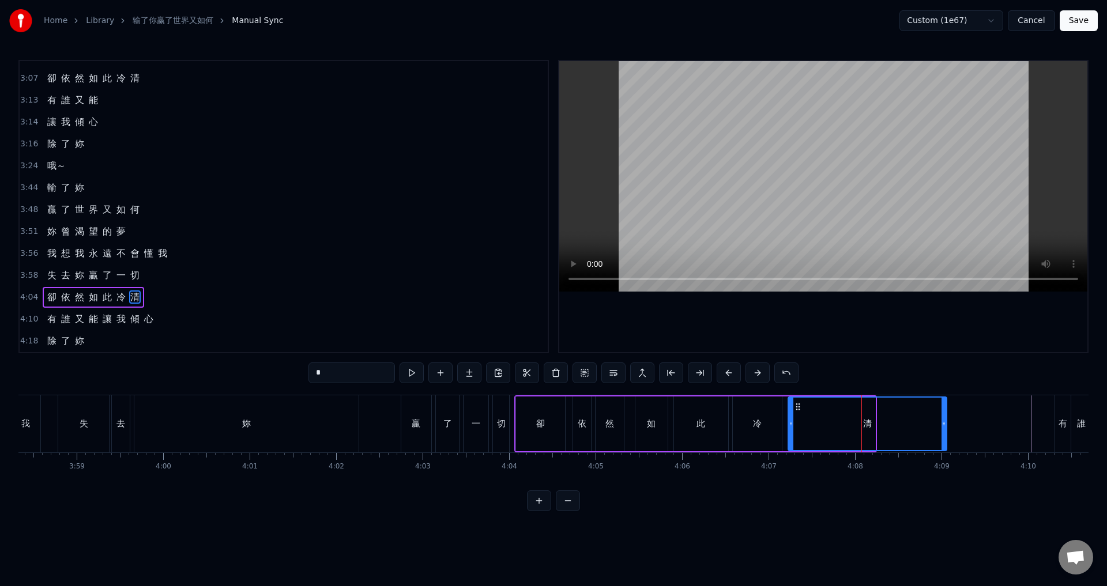
drag, startPoint x: 872, startPoint y: 424, endPoint x: 954, endPoint y: 433, distance: 82.4
click at [946, 433] on div at bounding box center [943, 424] width 5 height 52
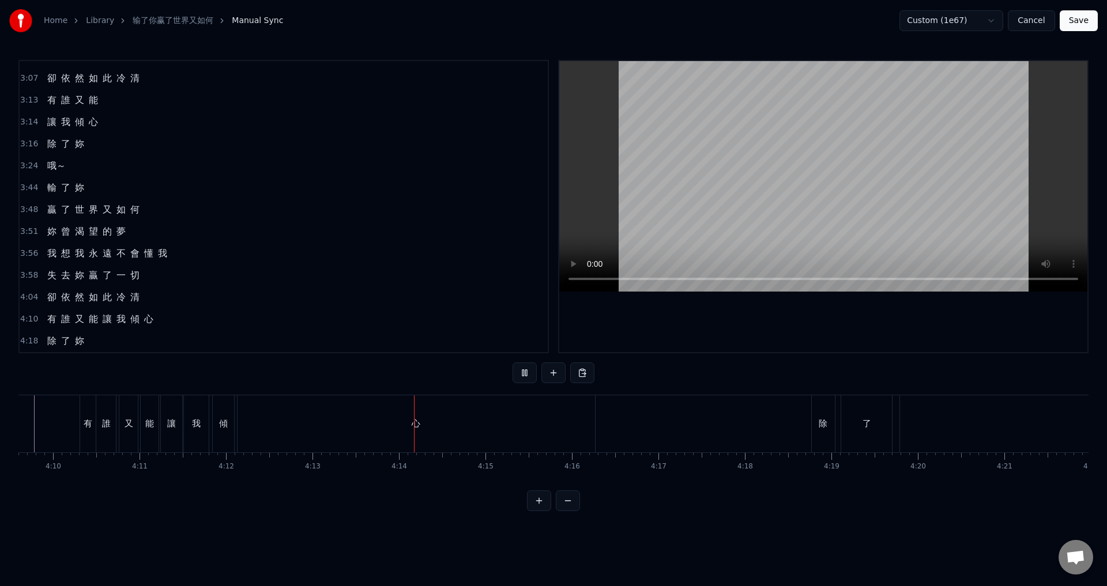
scroll to position [0, 21559]
click at [544, 435] on div "心" at bounding box center [438, 423] width 357 height 57
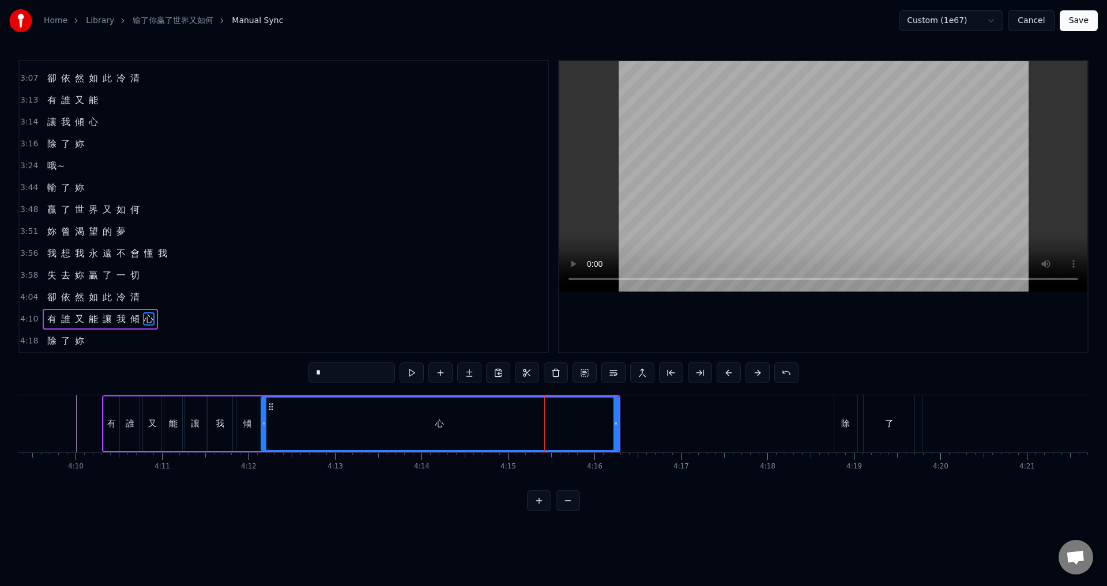
click at [25, 340] on span "4:18" at bounding box center [29, 341] width 18 height 12
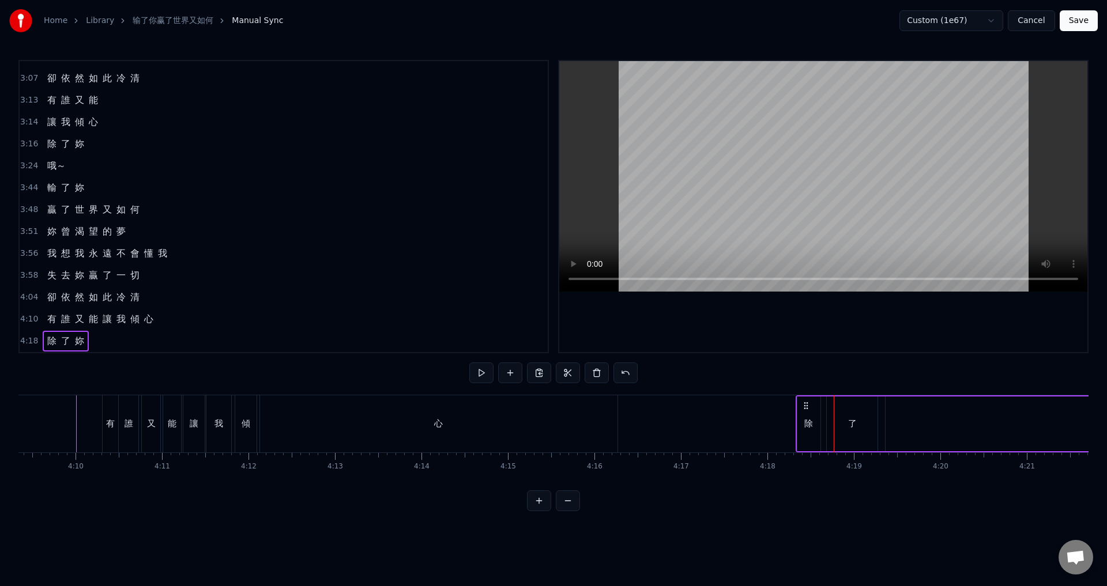
drag, startPoint x: 843, startPoint y: 403, endPoint x: 805, endPoint y: 403, distance: 38.0
click at [805, 403] on icon at bounding box center [805, 405] width 9 height 9
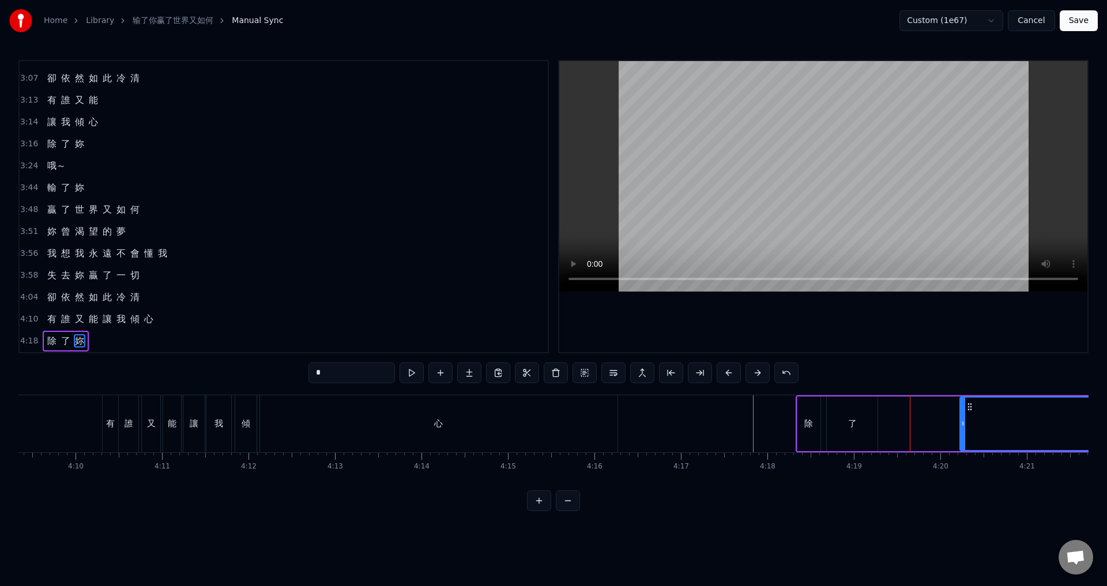
drag, startPoint x: 887, startPoint y: 425, endPoint x: 963, endPoint y: 428, distance: 75.6
click at [963, 428] on icon at bounding box center [962, 423] width 5 height 9
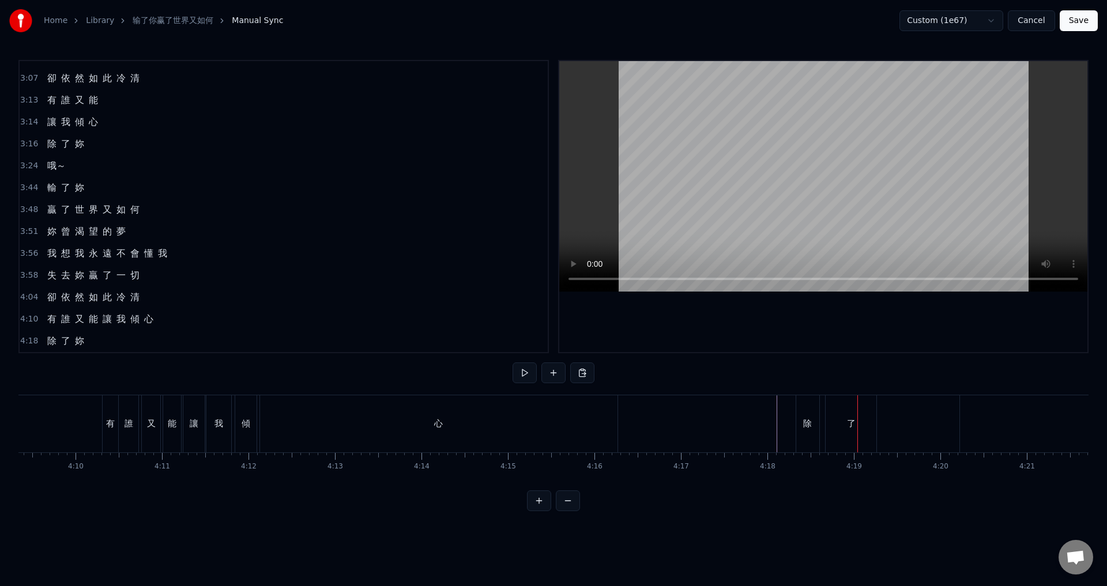
click at [846, 414] on div "了" at bounding box center [850, 423] width 51 height 57
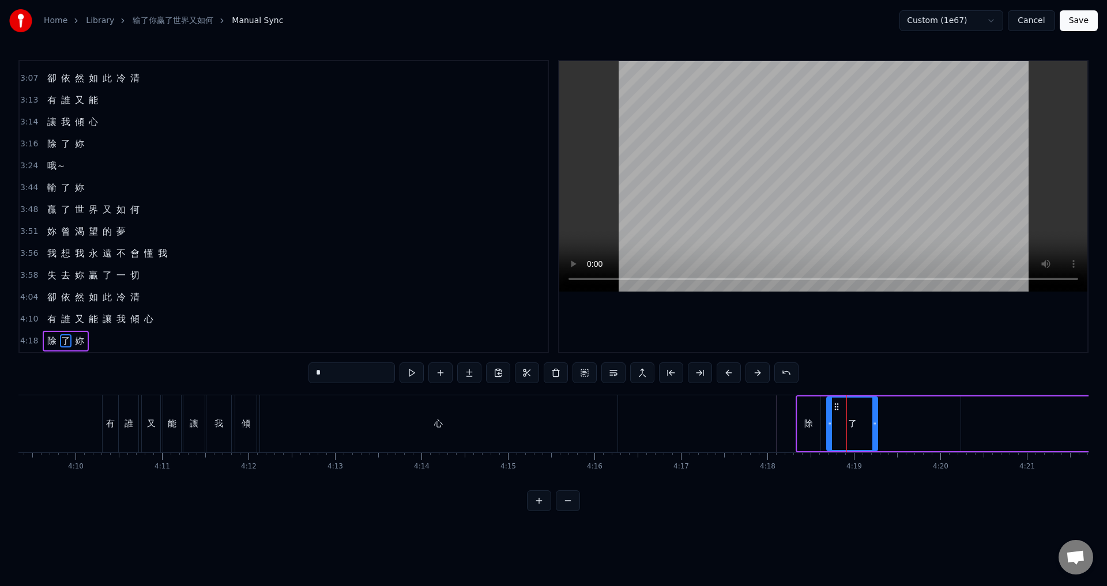
click at [857, 417] on div "了" at bounding box center [852, 424] width 50 height 52
drag, startPoint x: 834, startPoint y: 409, endPoint x: 864, endPoint y: 418, distance: 31.4
click at [864, 418] on div "了" at bounding box center [882, 424] width 50 height 52
drag, startPoint x: 807, startPoint y: 424, endPoint x: 826, endPoint y: 429, distance: 19.6
click at [808, 424] on div "除" at bounding box center [808, 423] width 9 height 13
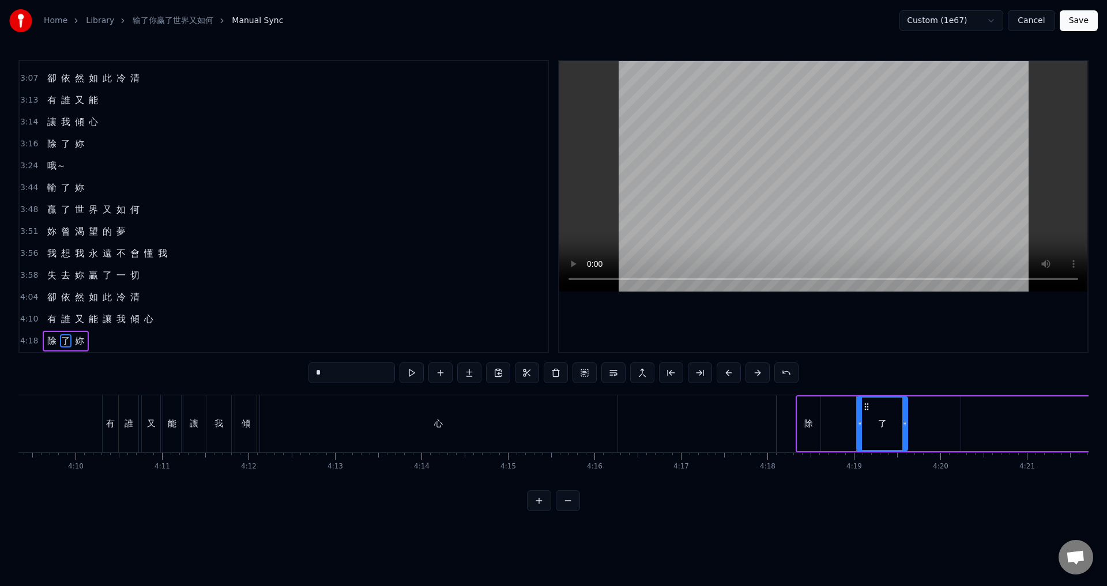
type input "*"
drag, startPoint x: 818, startPoint y: 422, endPoint x: 851, endPoint y: 432, distance: 34.8
click at [851, 432] on div at bounding box center [850, 424] width 5 height 52
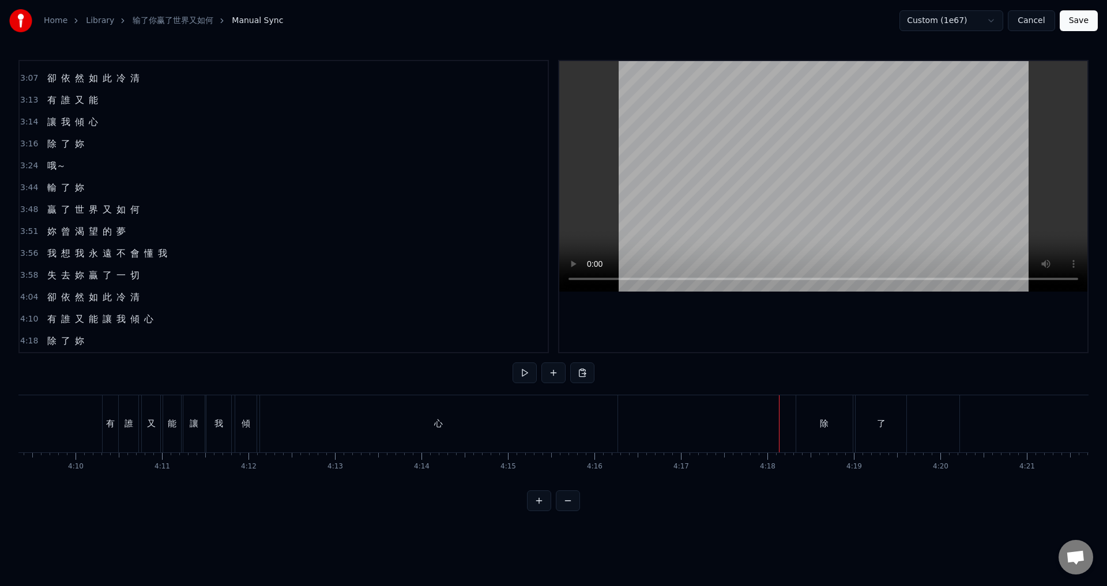
click at [883, 424] on div "了" at bounding box center [881, 423] width 9 height 13
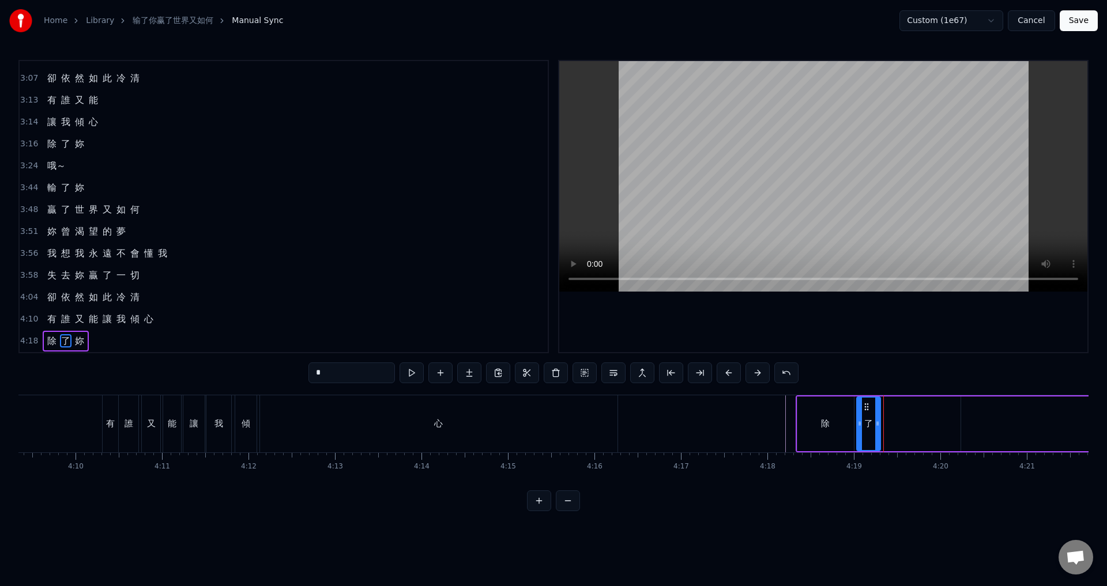
drag, startPoint x: 904, startPoint y: 420, endPoint x: 877, endPoint y: 424, distance: 27.3
click at [877, 424] on icon at bounding box center [877, 423] width 5 height 9
type input "*"
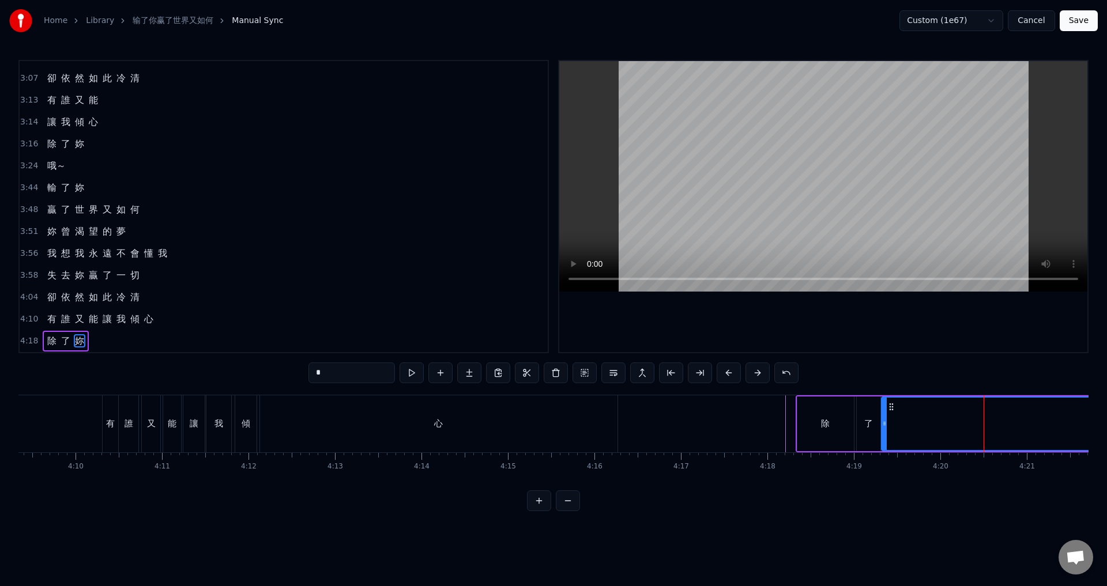
drag, startPoint x: 970, startPoint y: 406, endPoint x: 891, endPoint y: 411, distance: 79.7
click at [891, 411] on icon at bounding box center [891, 406] width 9 height 9
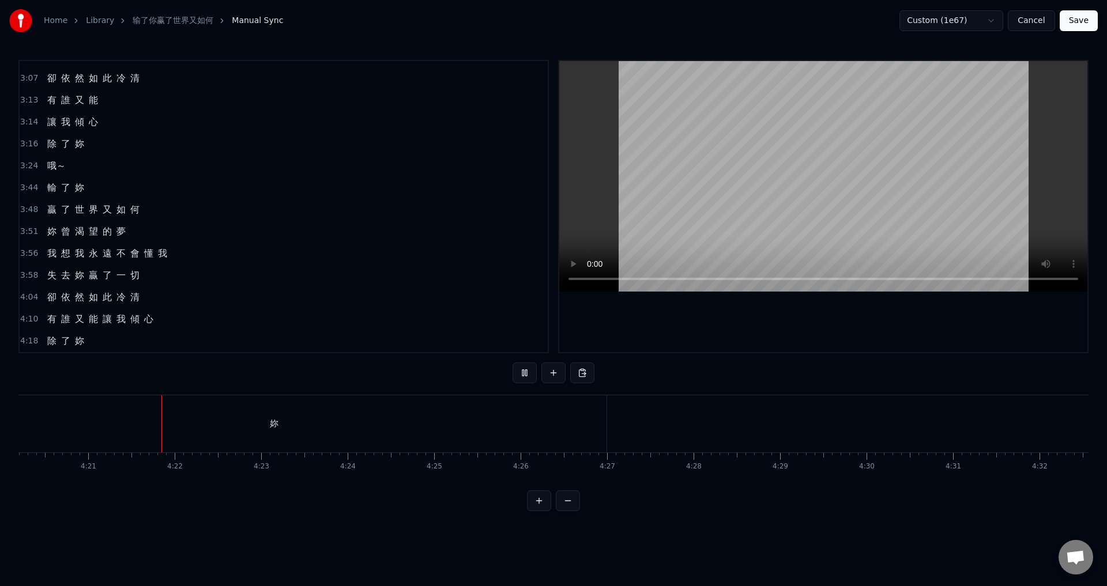
scroll to position [0, 22525]
click at [367, 442] on div "妳" at bounding box center [246, 423] width 665 height 57
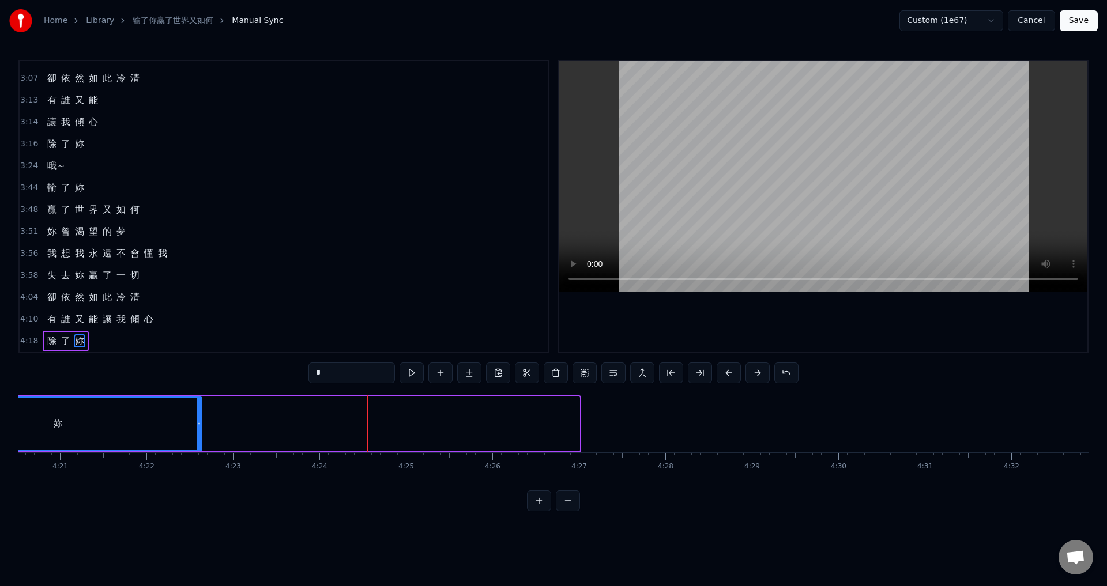
drag, startPoint x: 576, startPoint y: 428, endPoint x: 198, endPoint y: 440, distance: 378.9
click at [198, 440] on div at bounding box center [199, 424] width 5 height 52
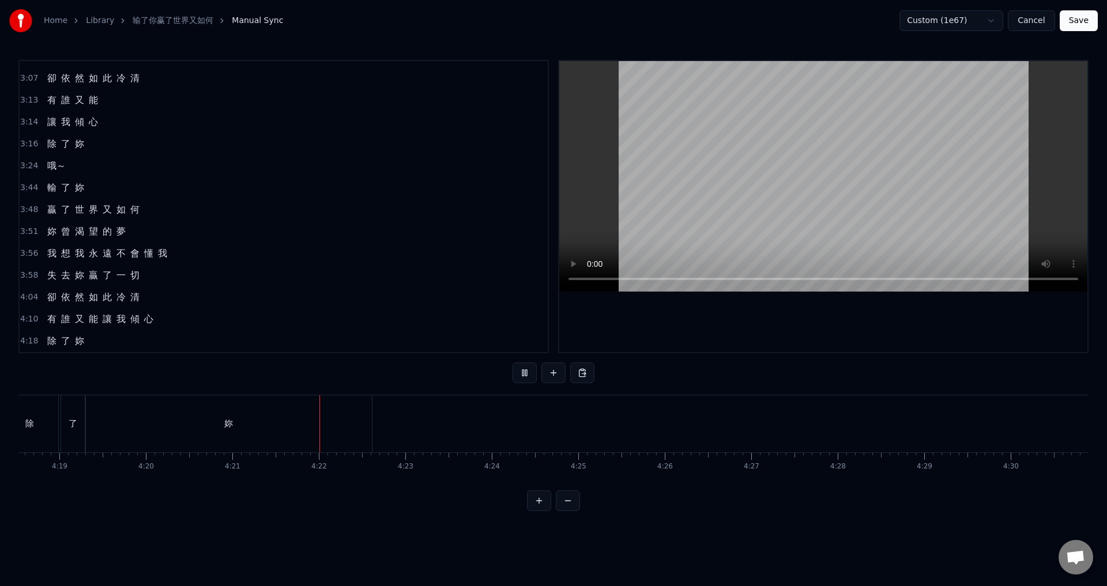
scroll to position [0, 22553]
click at [157, 431] on div "妳" at bounding box center [28, 423] width 286 height 57
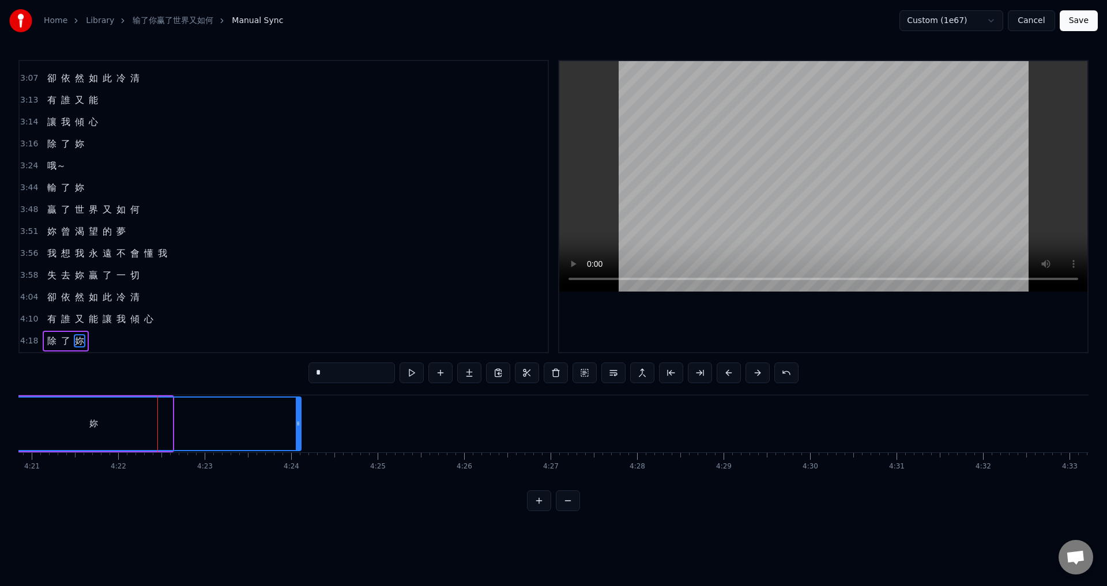
drag, startPoint x: 169, startPoint y: 427, endPoint x: 298, endPoint y: 430, distance: 128.6
click at [298, 430] on div at bounding box center [298, 424] width 5 height 52
click at [20, 338] on span "4:18" at bounding box center [29, 341] width 18 height 12
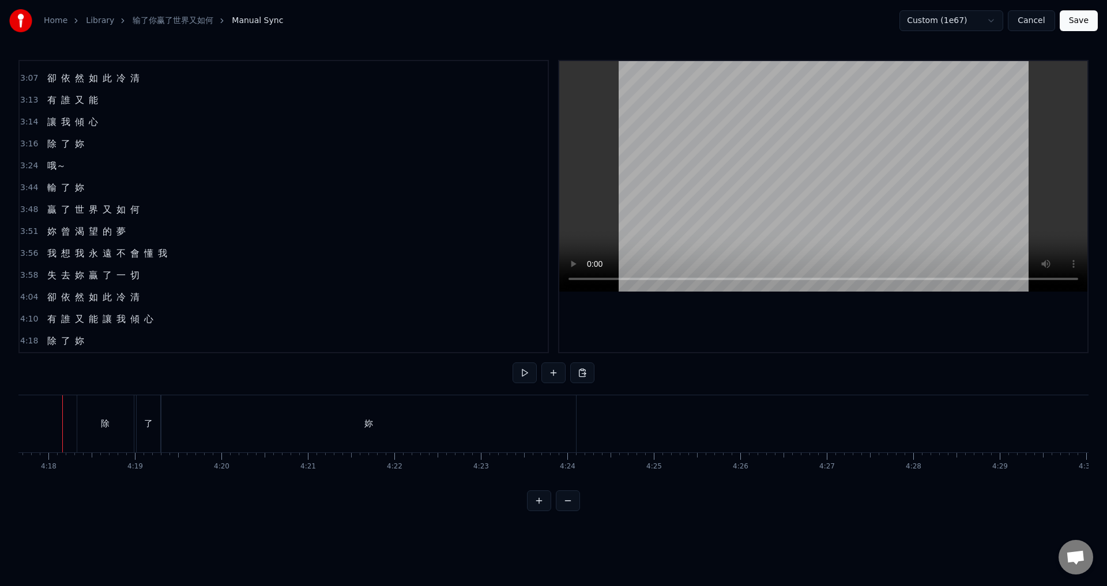
scroll to position [0, 22264]
click at [1080, 20] on button "Save" at bounding box center [1078, 20] width 38 height 21
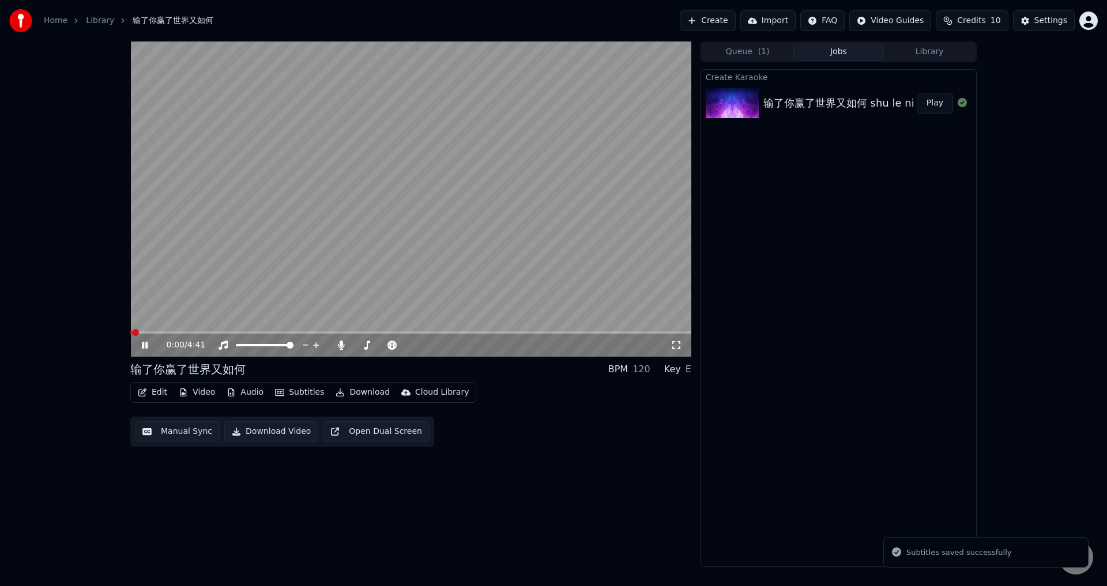
click at [141, 347] on icon at bounding box center [152, 345] width 27 height 9
click at [351, 392] on button "Download" at bounding box center [362, 392] width 63 height 16
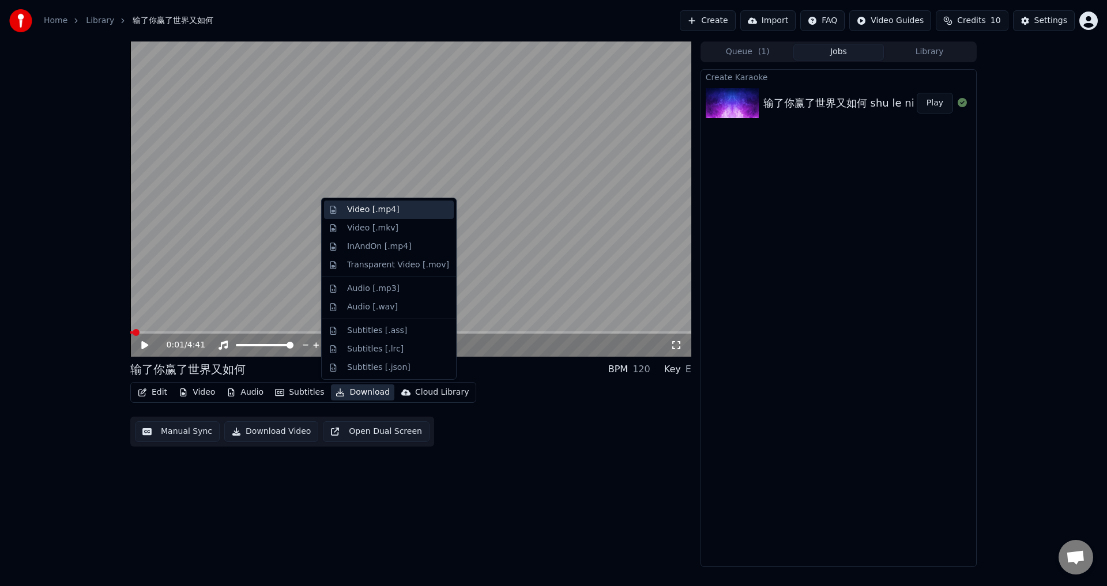
click at [382, 212] on div "Video [.mp4]" at bounding box center [373, 210] width 52 height 12
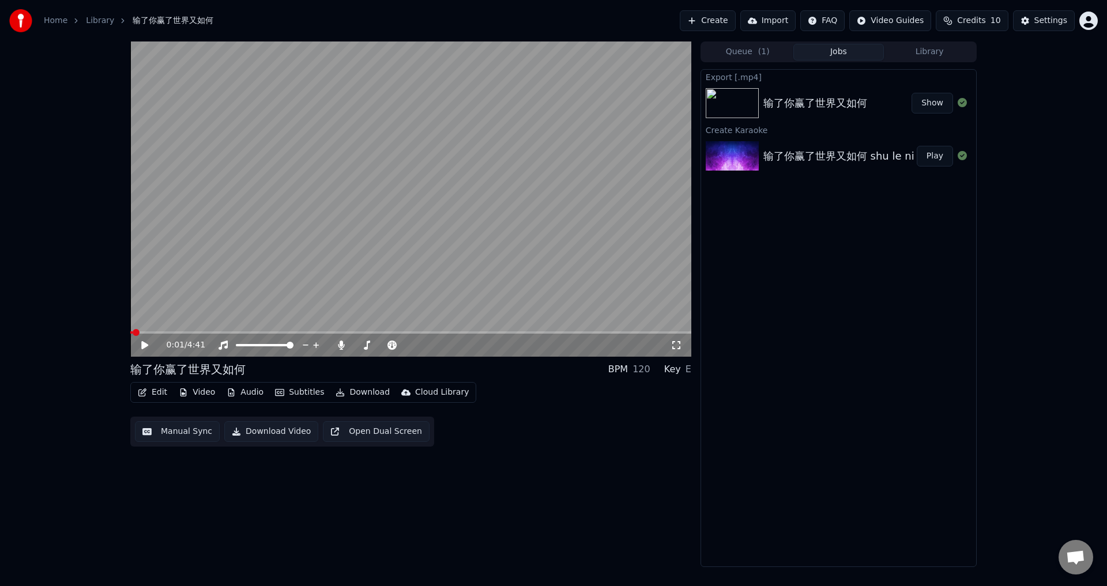
click at [926, 99] on button "Show" at bounding box center [932, 103] width 42 height 21
